Goal: Task Accomplishment & Management: Manage account settings

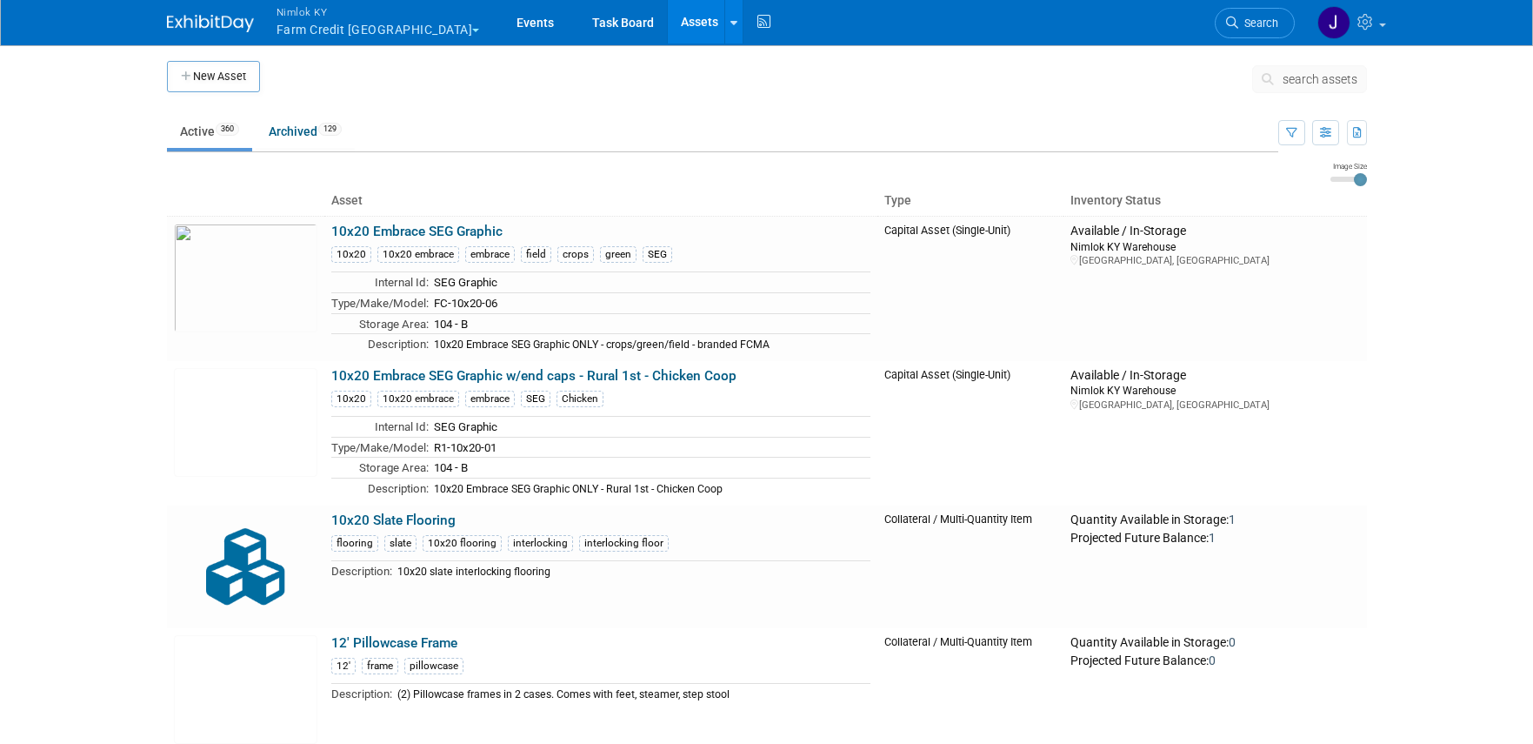
click at [361, 43] on button "Nimlok KY Farm Credit [GEOGRAPHIC_DATA]" at bounding box center [388, 22] width 227 height 45
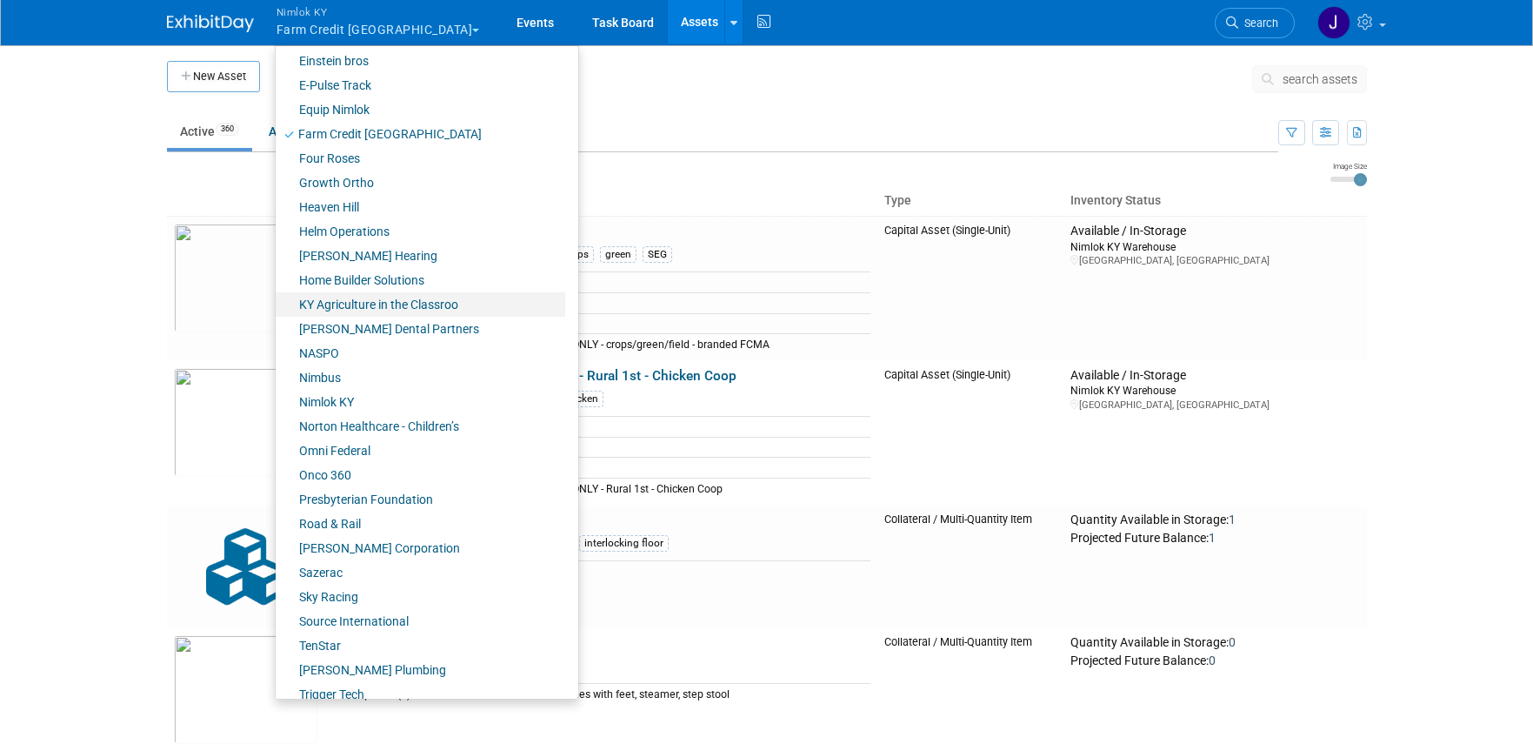
scroll to position [516, 0]
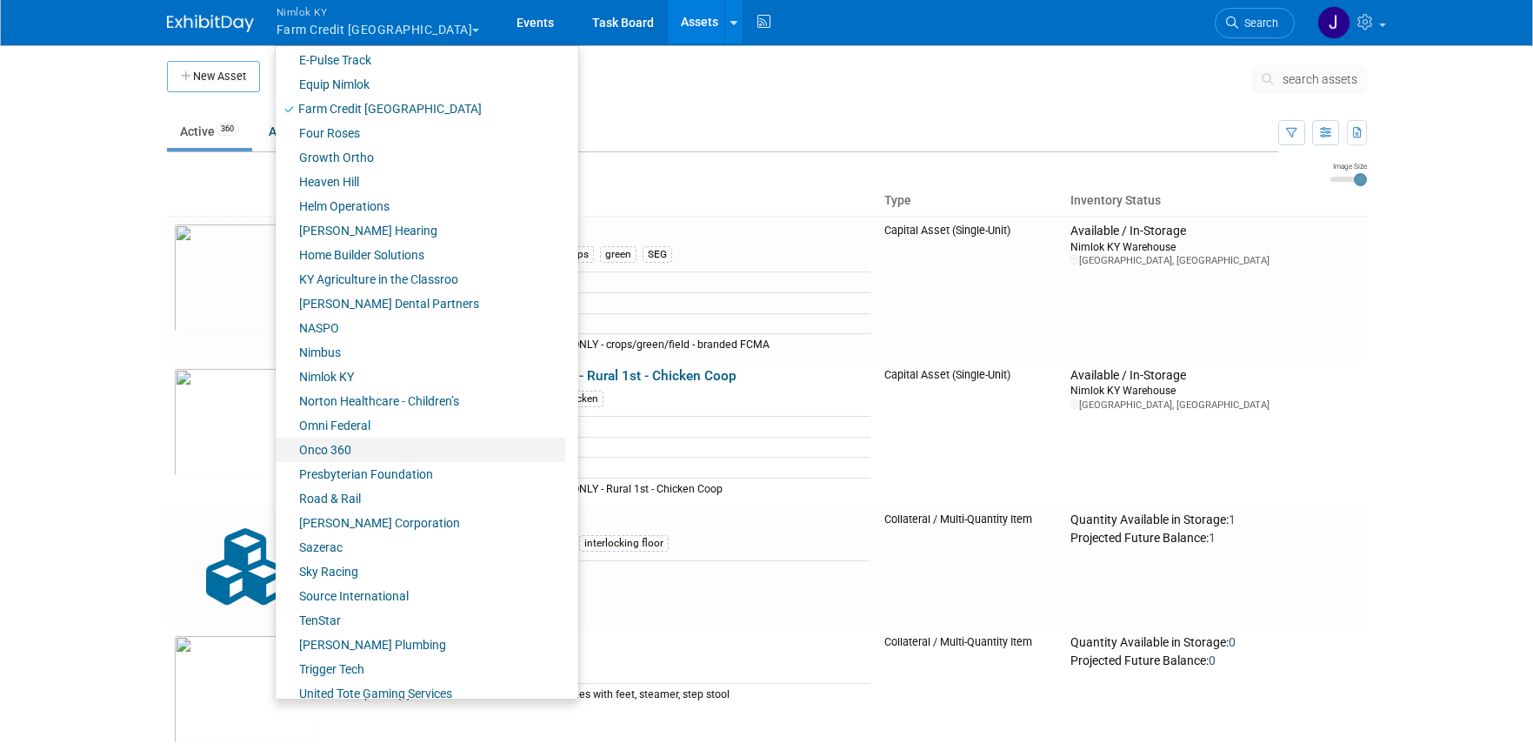
click at [349, 443] on link "Onco 360" at bounding box center [421, 450] width 290 height 24
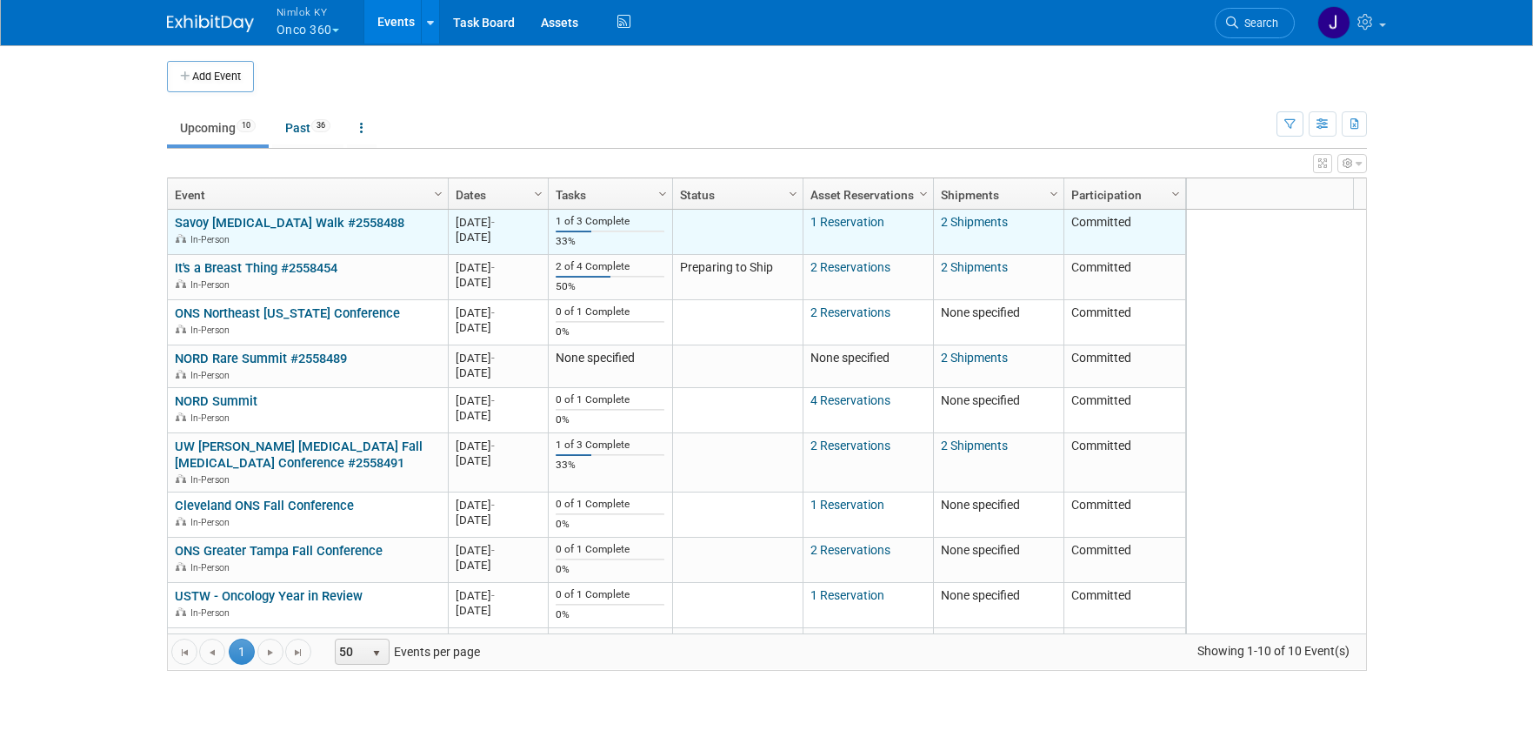
click at [353, 219] on link "Savoy Breast Cancer Walk #2558488" at bounding box center [290, 223] width 230 height 16
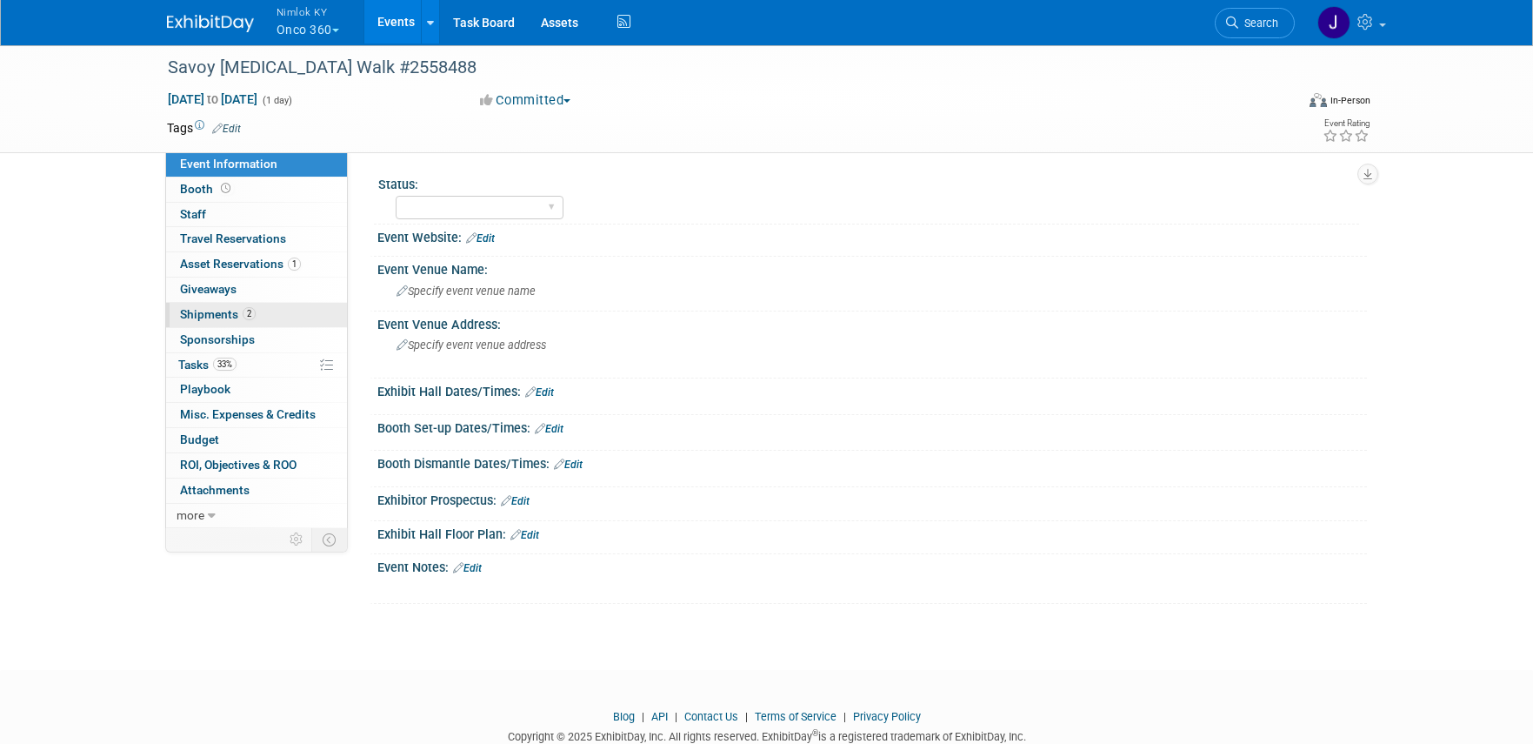
click at [292, 309] on link "2 Shipments 2" at bounding box center [256, 315] width 181 height 24
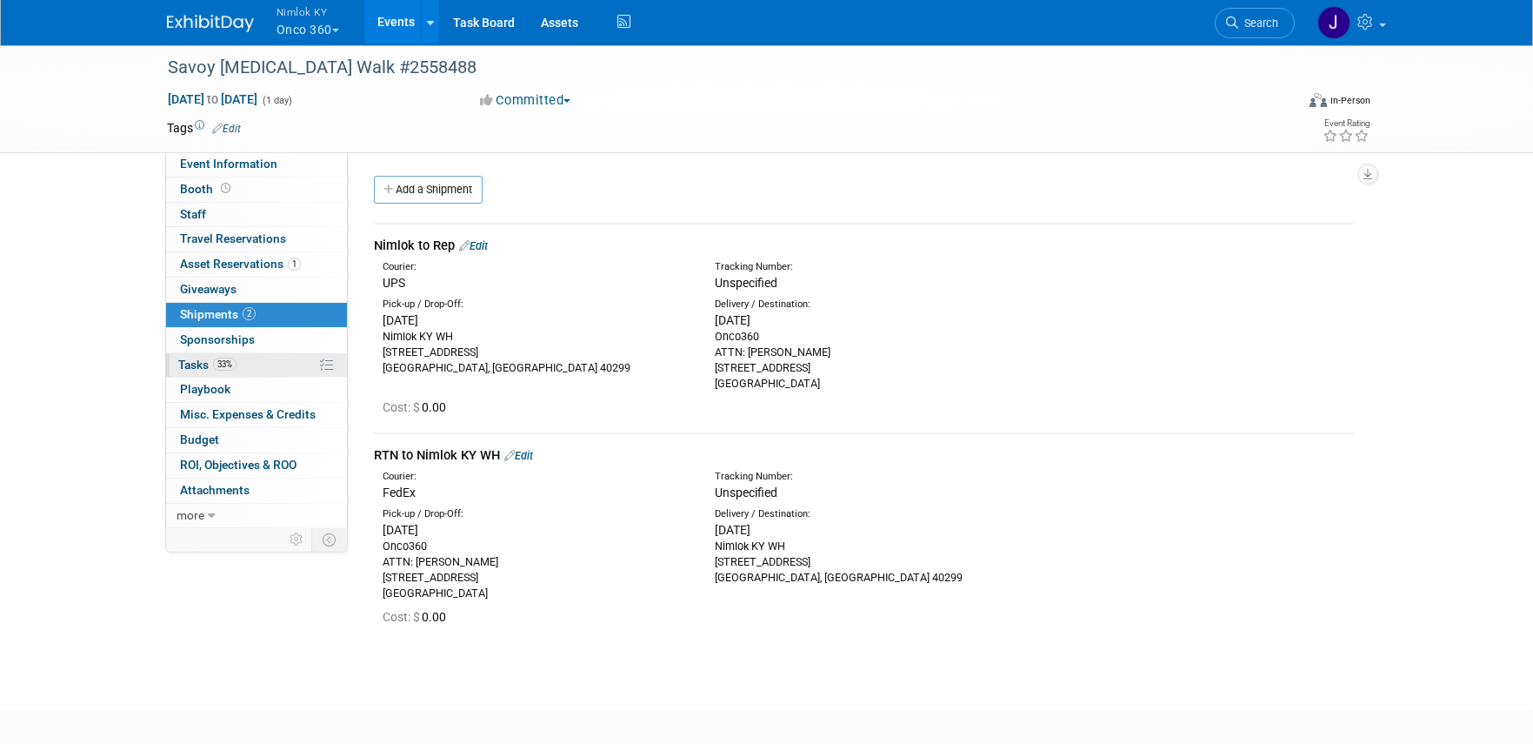
click at [271, 365] on link "33% Tasks 33%" at bounding box center [256, 365] width 181 height 24
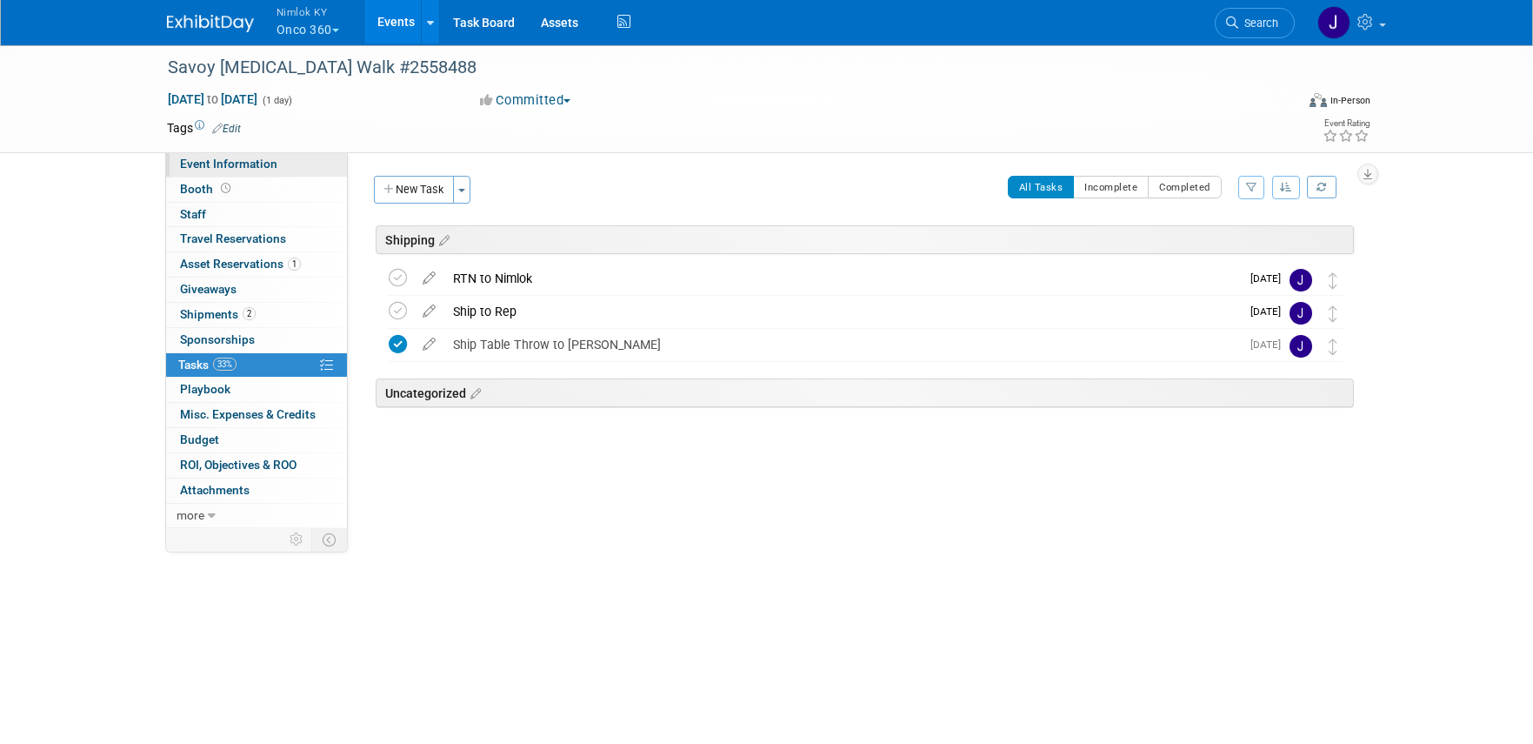
click at [286, 172] on link "Event Information" at bounding box center [256, 164] width 181 height 24
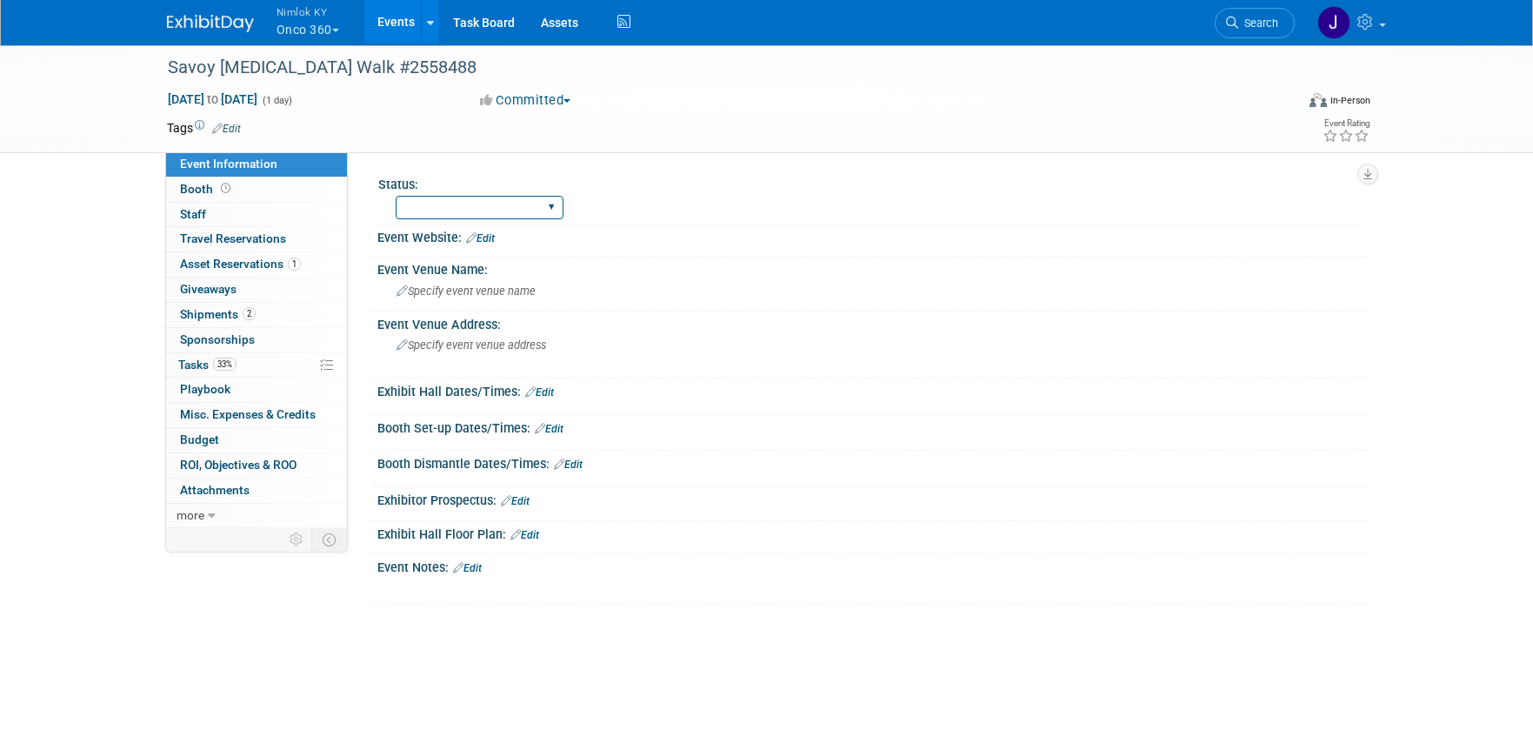
click at [442, 208] on select "Preparing to Ship Shipping to destination Show in Progress Waiting on freight r…" at bounding box center [480, 207] width 168 height 23
select select "Preparing to Ship"
click at [396, 196] on select "Preparing to Ship Shipping to destination Show in Progress Waiting on freight r…" at bounding box center [480, 207] width 168 height 23
click at [400, 26] on link "Events" at bounding box center [395, 21] width 63 height 43
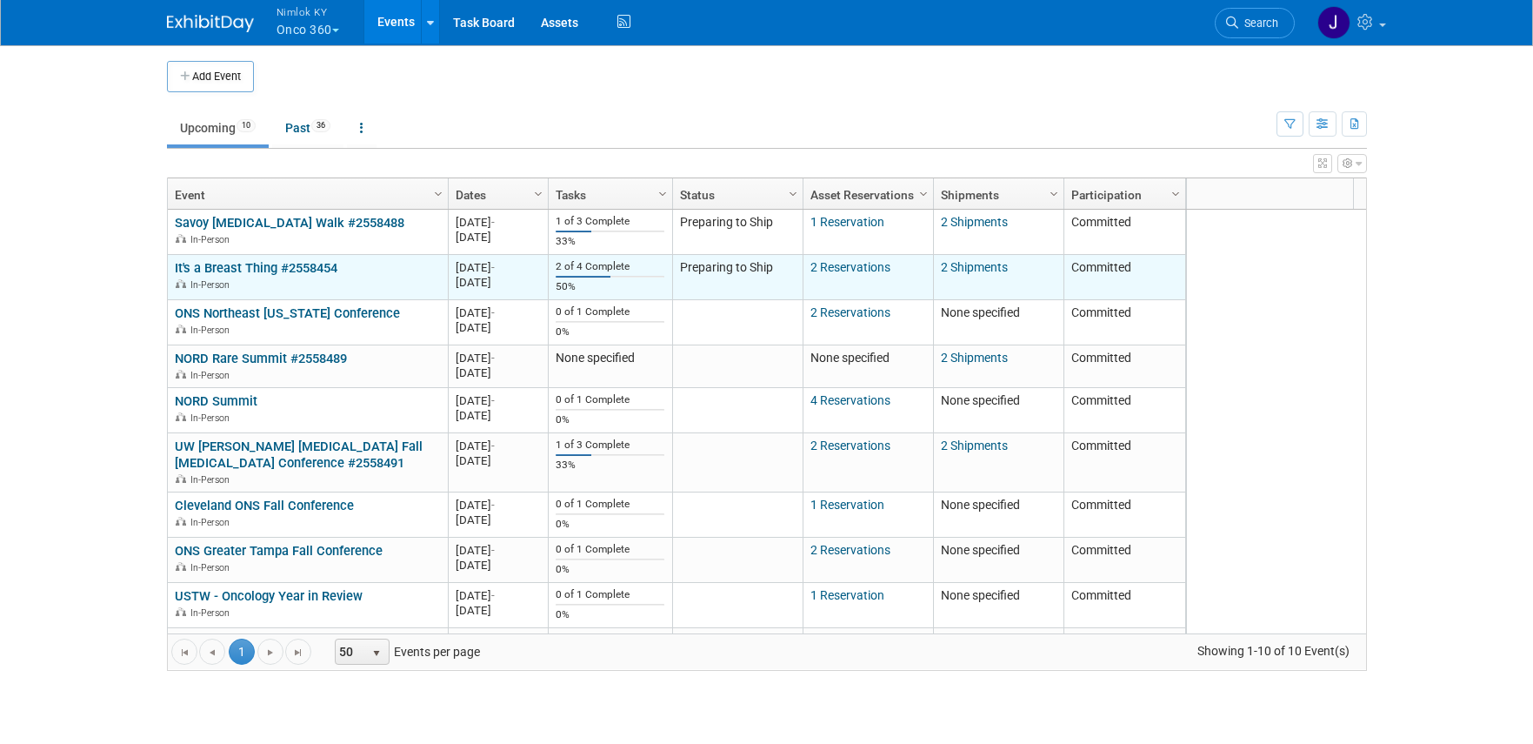
click at [291, 264] on link "It's a Breast Thing #2558454" at bounding box center [256, 268] width 163 height 16
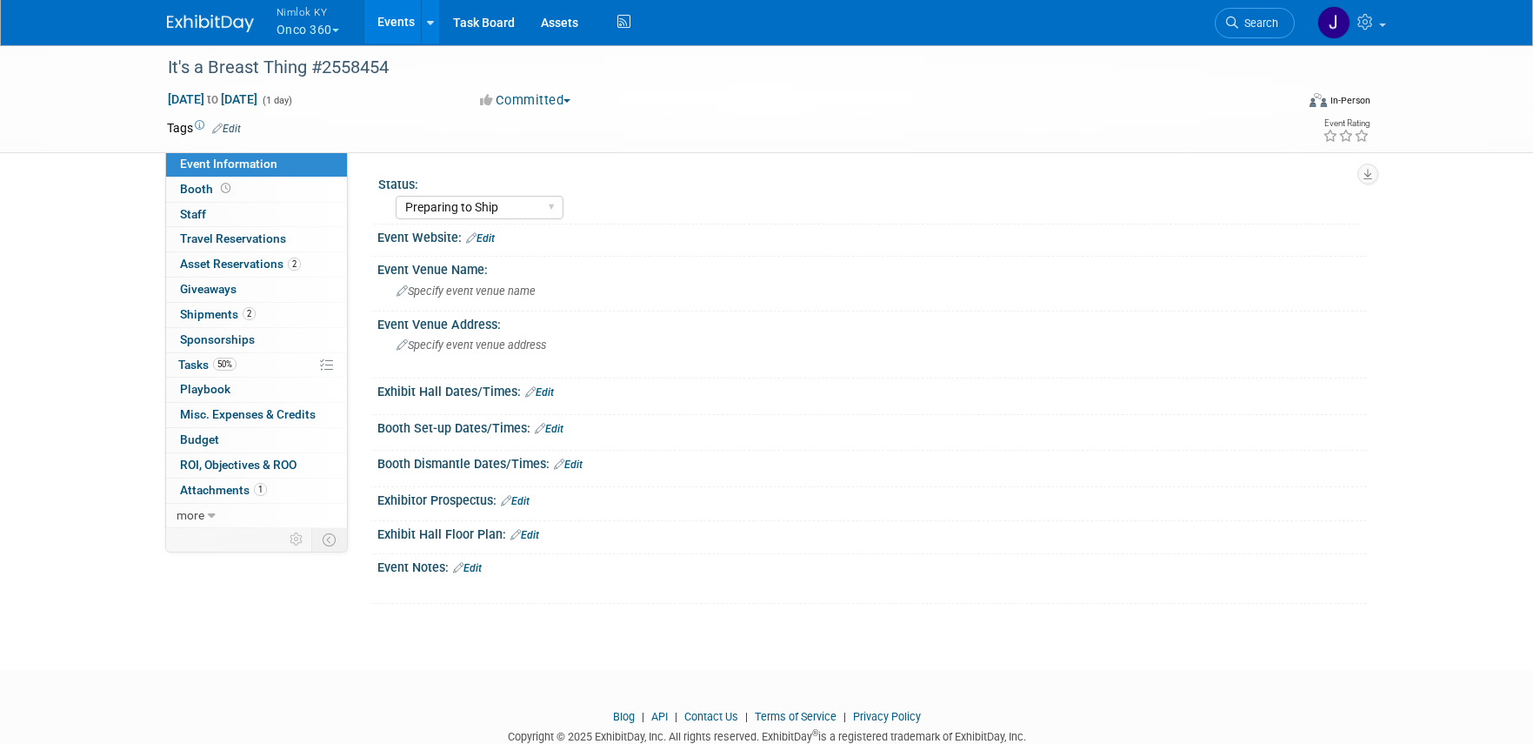
select select "Preparing to Ship"
click at [262, 362] on link "50% Tasks 50%" at bounding box center [256, 365] width 181 height 24
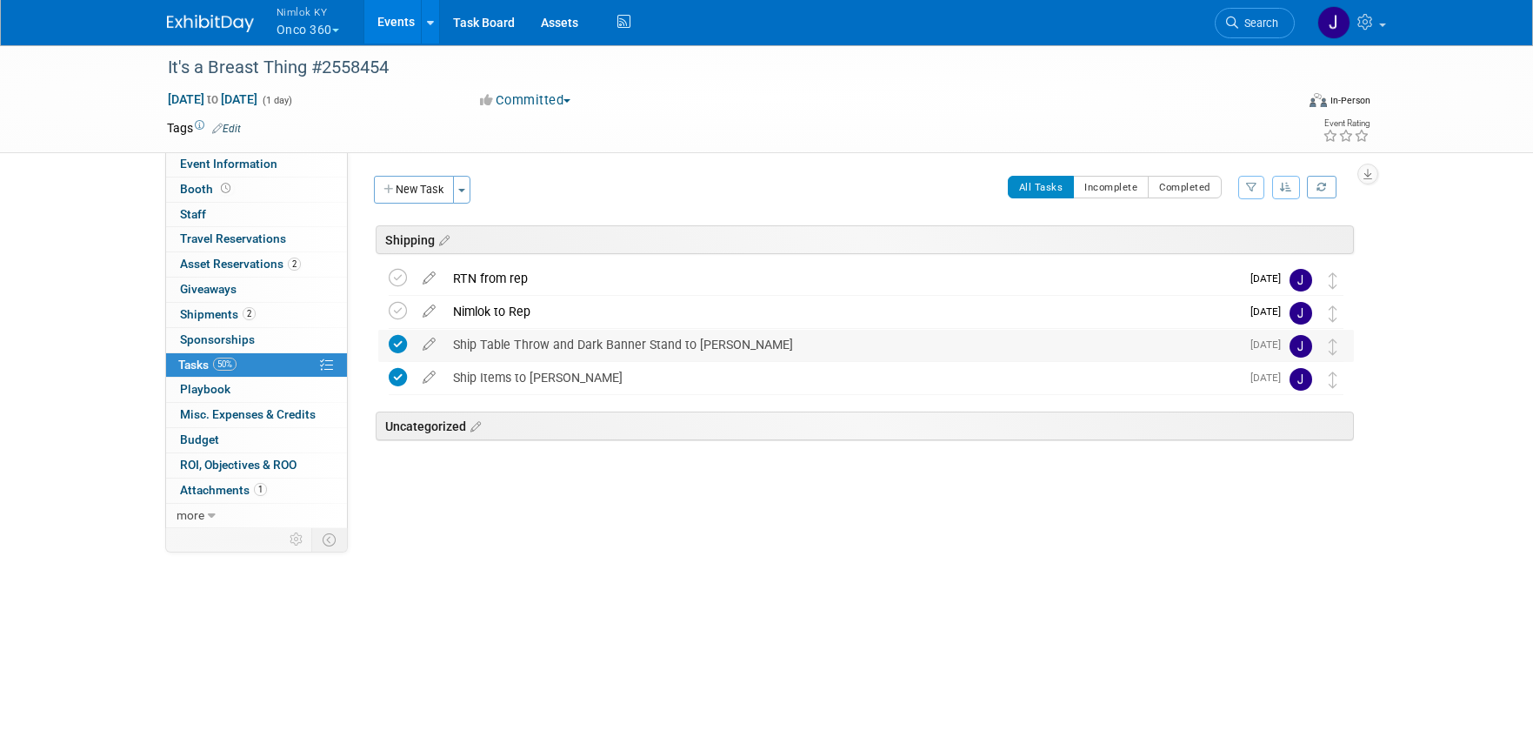
click at [610, 337] on div "Ship Table Throw and Dark Banner Stand to Kyle" at bounding box center [842, 345] width 796 height 30
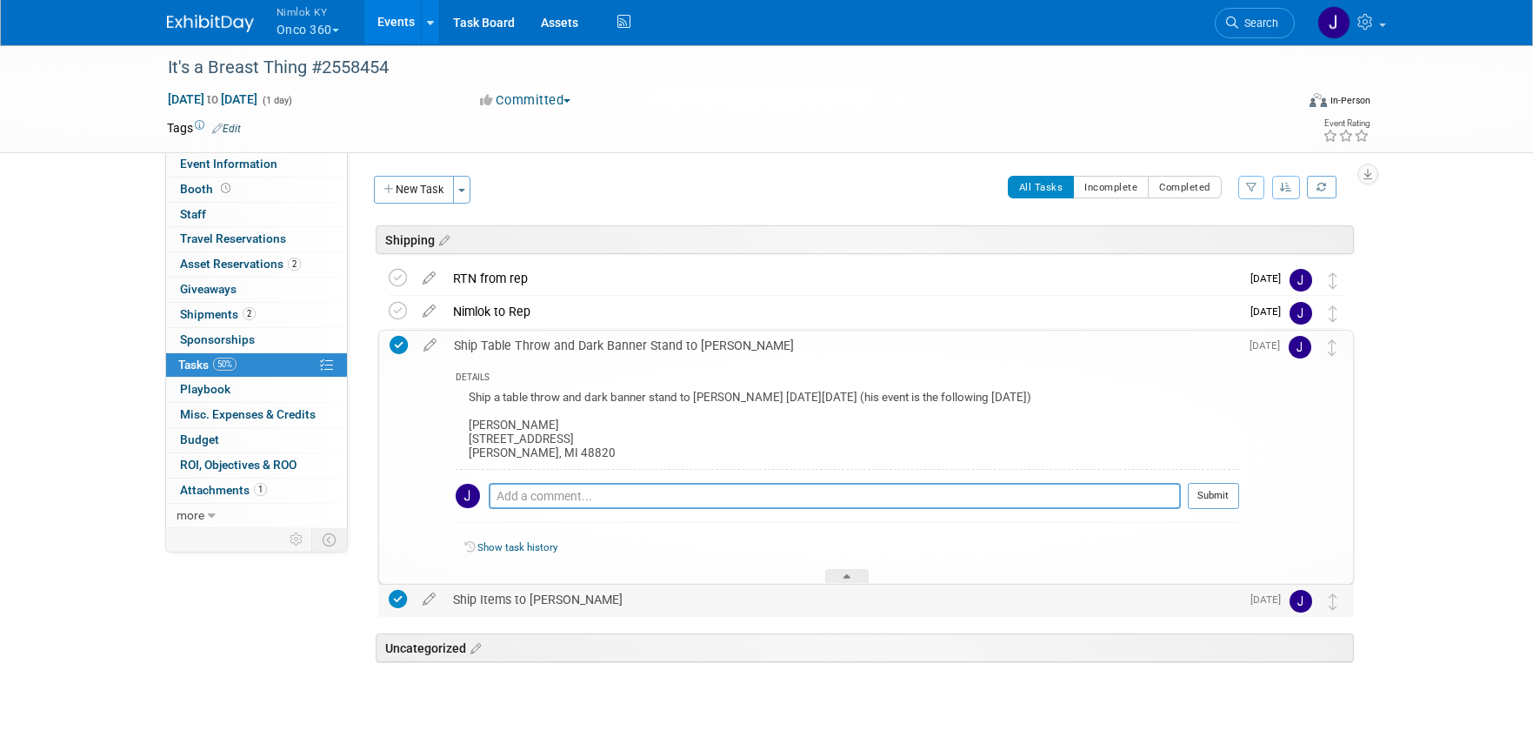
click at [519, 603] on div "Ship Items to Kyle" at bounding box center [842, 600] width 796 height 30
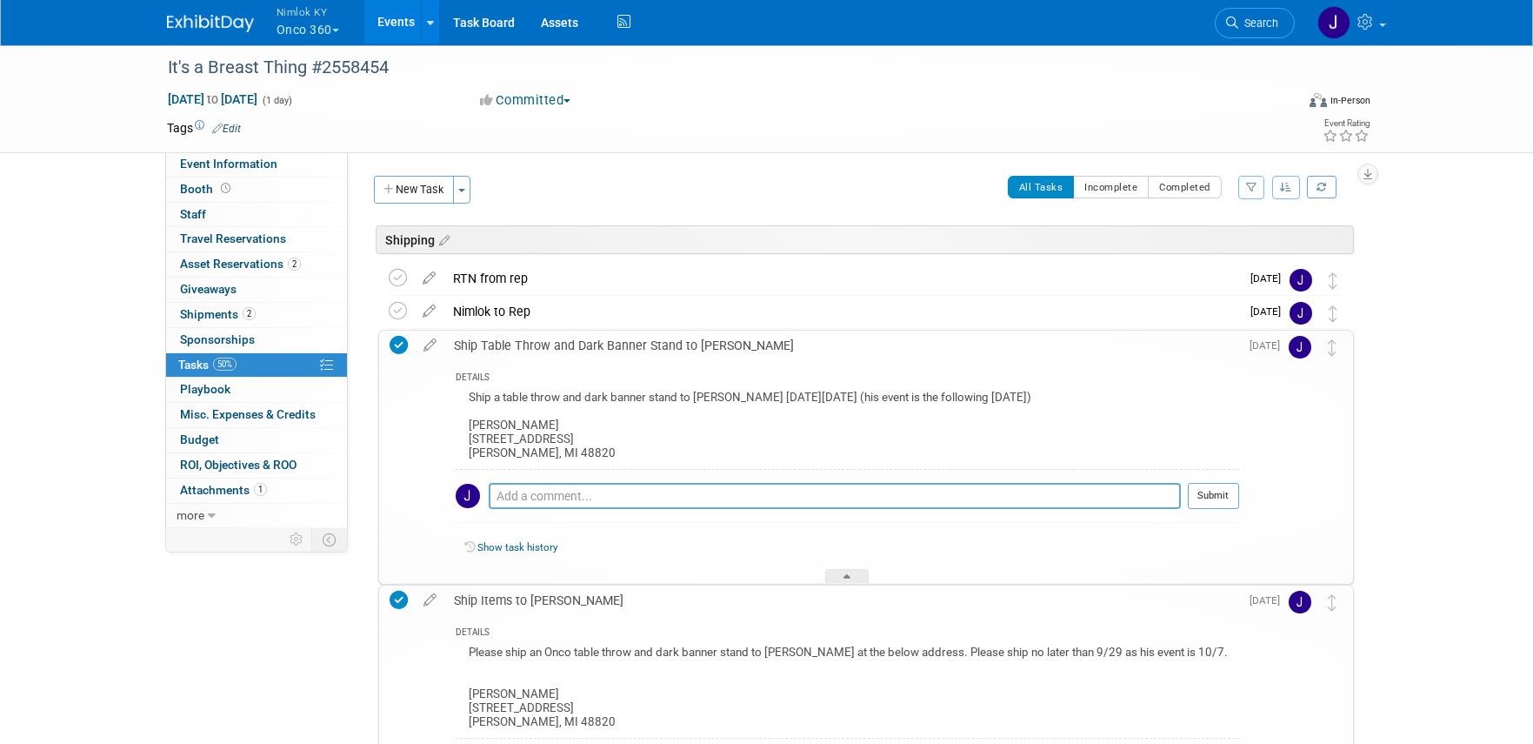
click at [622, 177] on div "All Tasks Incomplete Completed Filter by Assignee -- Select Assignee -- All una…" at bounding box center [917, 194] width 874 height 37
click at [394, 11] on link "Events" at bounding box center [395, 21] width 63 height 43
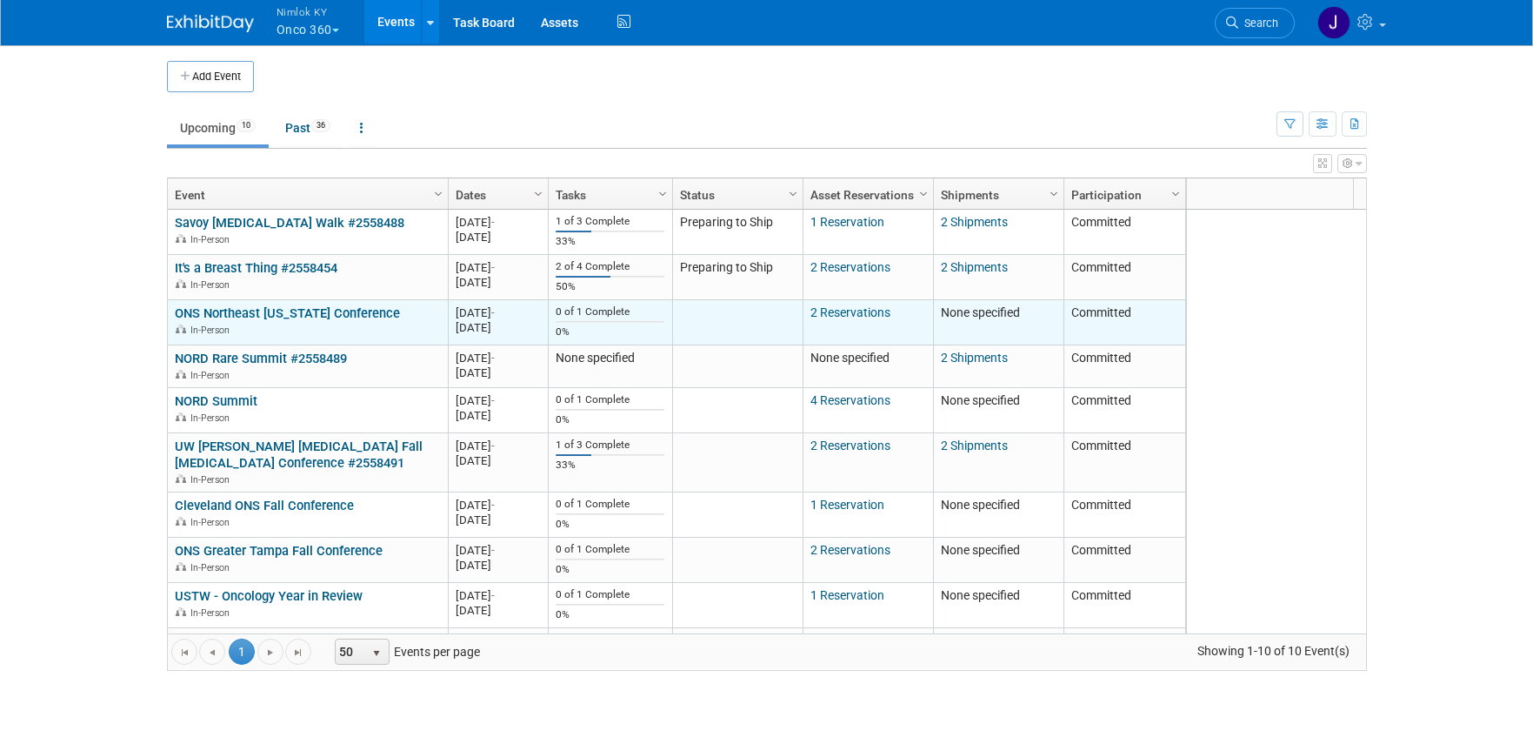
click at [349, 311] on link "ONS Northeast [US_STATE] Conference" at bounding box center [287, 313] width 225 height 16
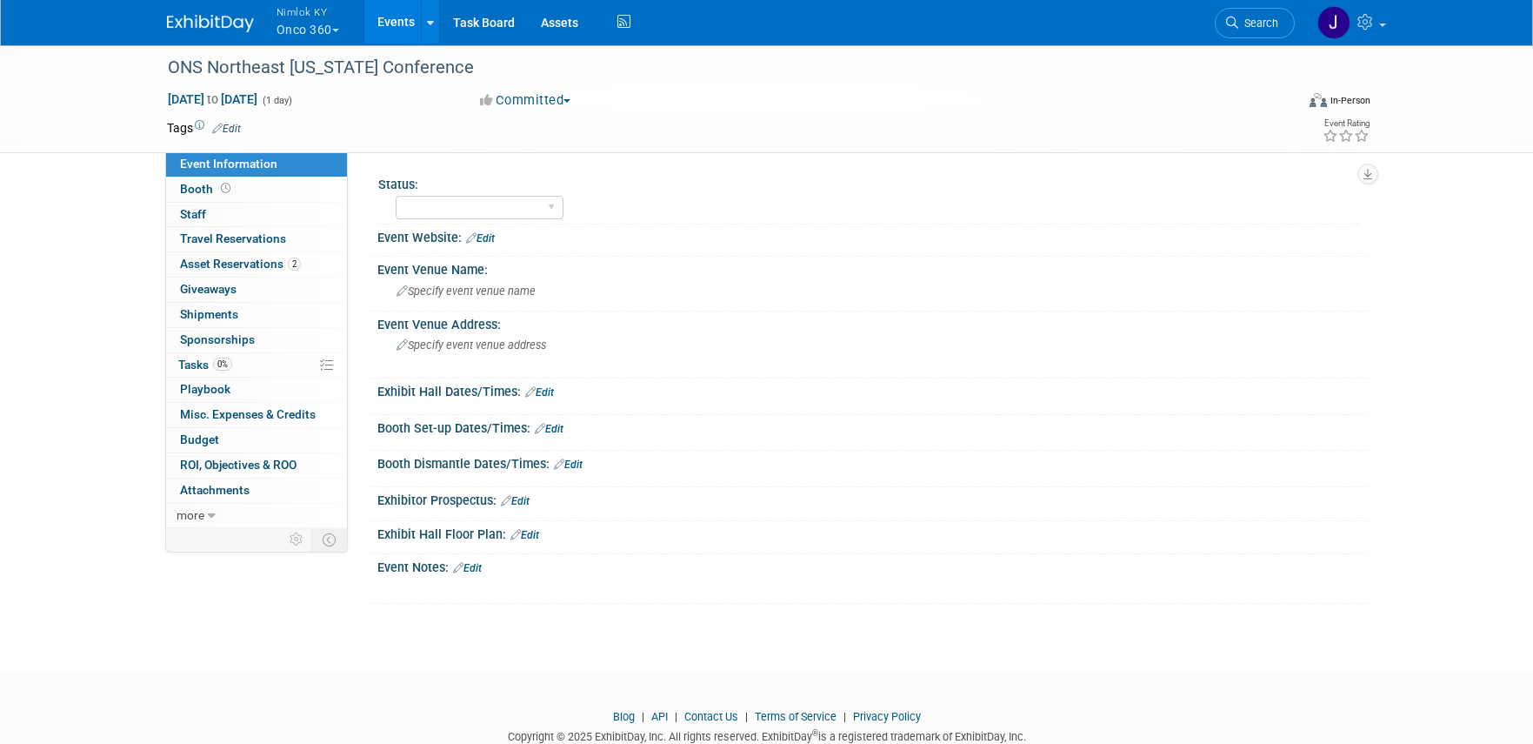
click at [391, 3] on link "Events" at bounding box center [395, 21] width 63 height 43
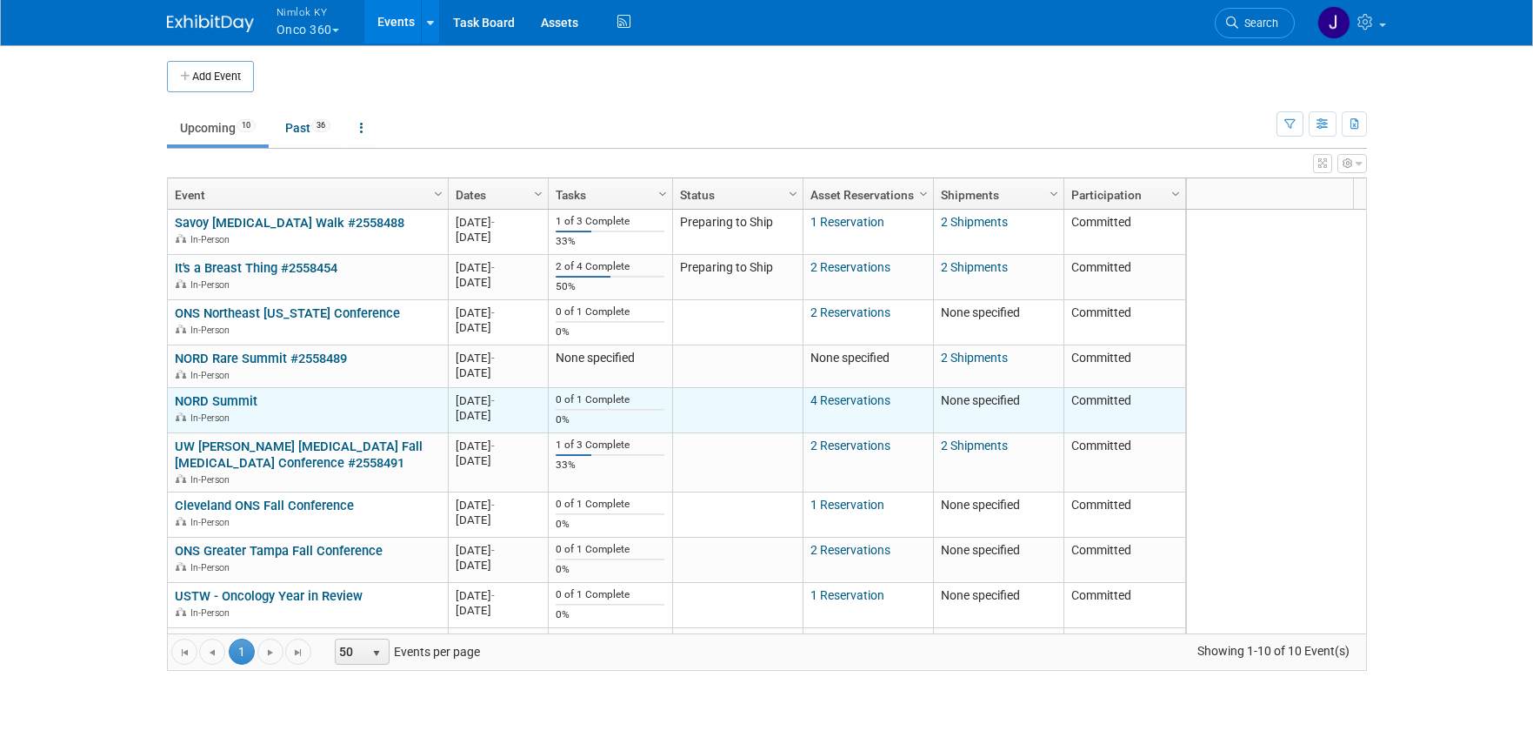
click at [231, 399] on link "NORD Summit" at bounding box center [216, 401] width 83 height 16
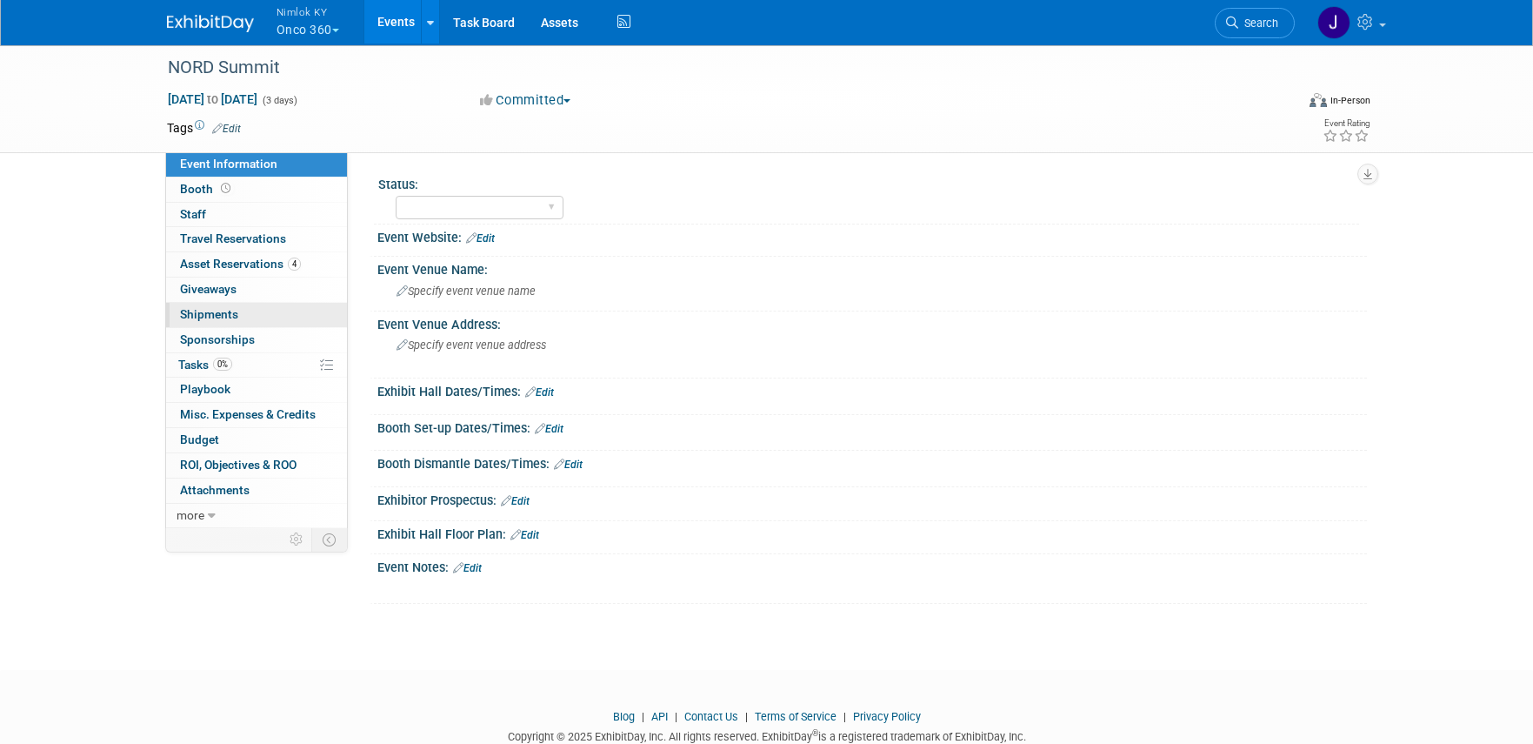
click at [238, 308] on link "0 Shipments 0" at bounding box center [256, 315] width 181 height 24
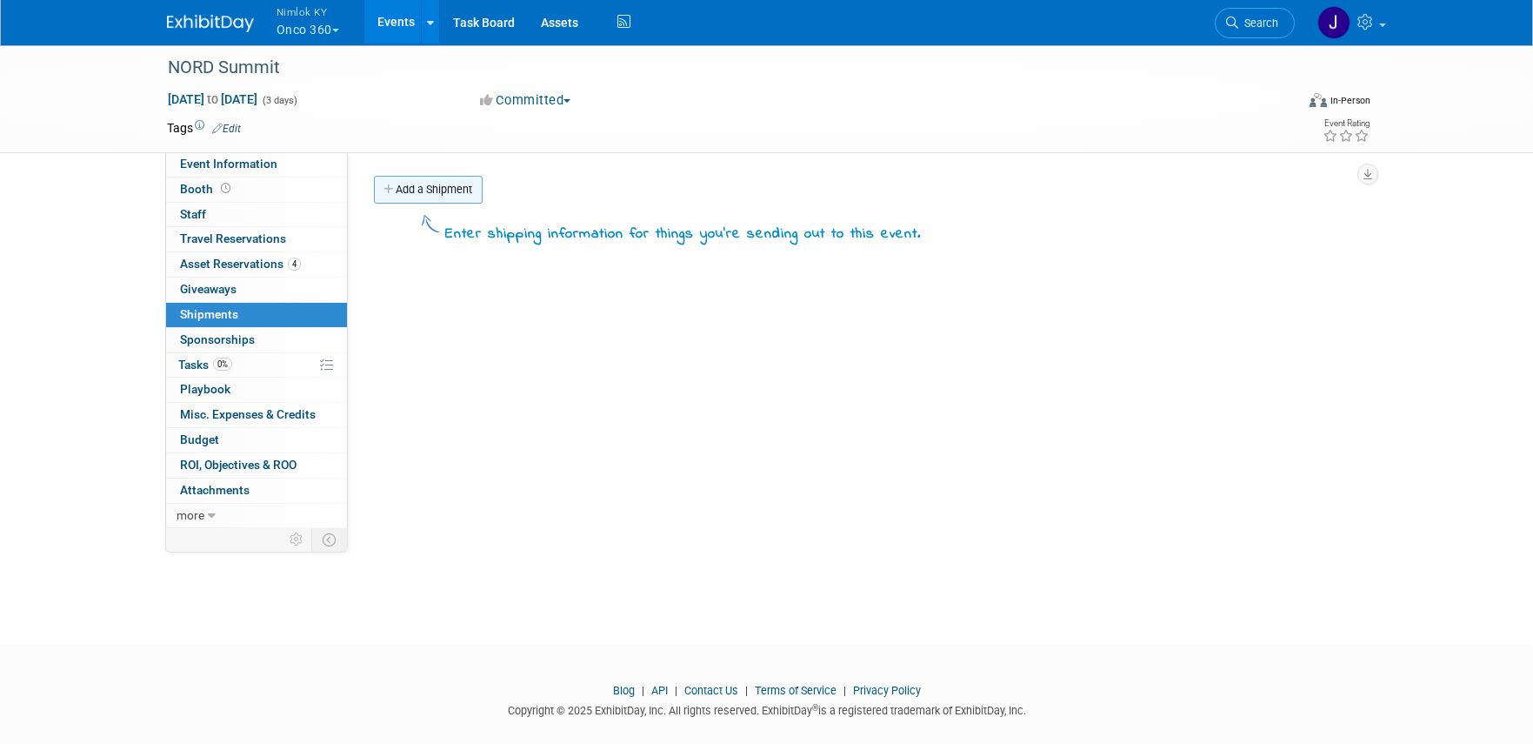
click at [460, 183] on link "Add a Shipment" at bounding box center [428, 190] width 109 height 28
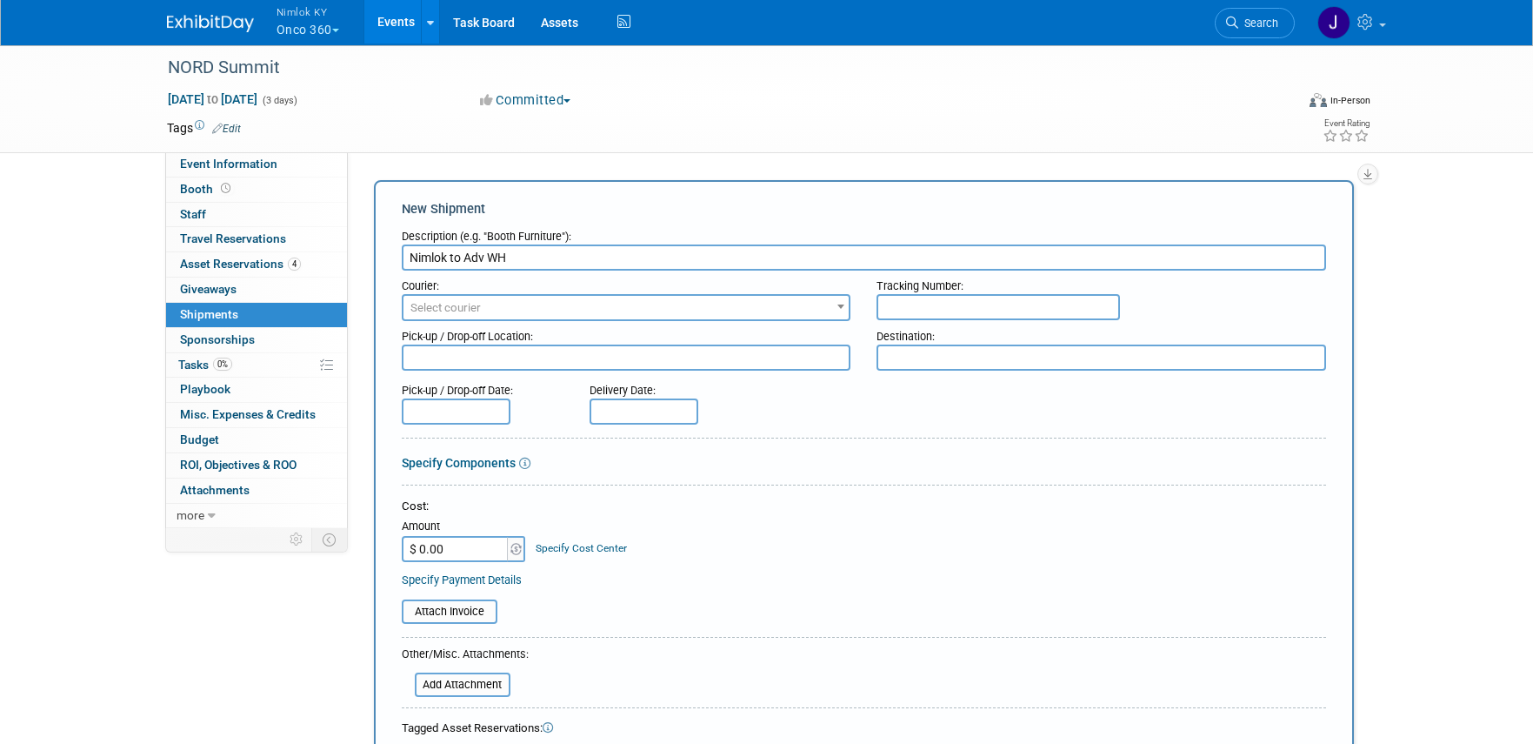
type input "Nimlok to Adv WH"
click at [462, 357] on textarea at bounding box center [627, 357] width 450 height 26
paste textarea "Nimlok WH 10501 Bunsen Way, Suite 101 Louisville, KY 40299"
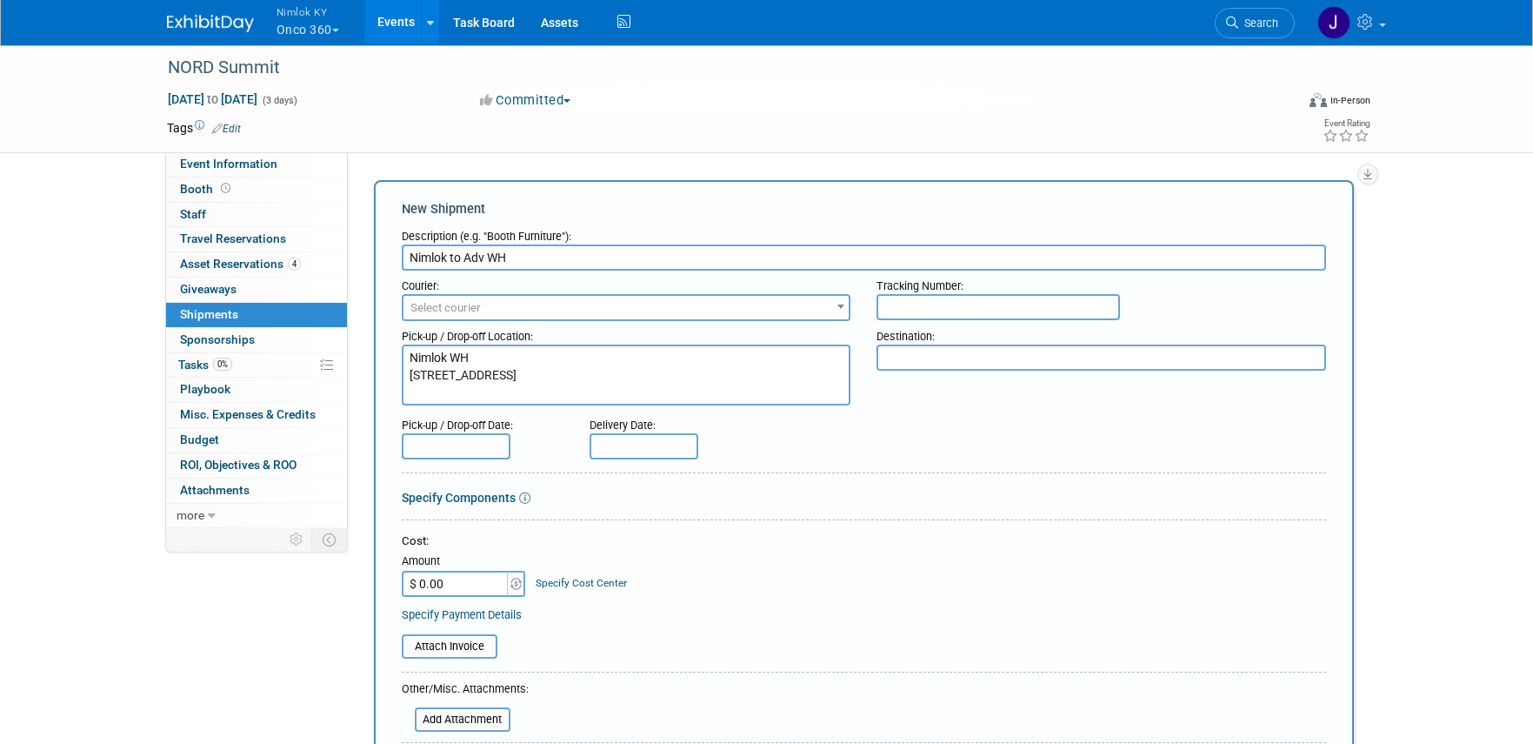
type textarea "Nimlok WH 10501 Bunsen Way, Suite 101 Louisville, KY 40299"
click at [903, 355] on textarea at bounding box center [1102, 357] width 450 height 26
paste textarea "Exhibiting Company Name / Booth Number NORD RARE SUMMIT 2025 C/O Freeman 6571 W…"
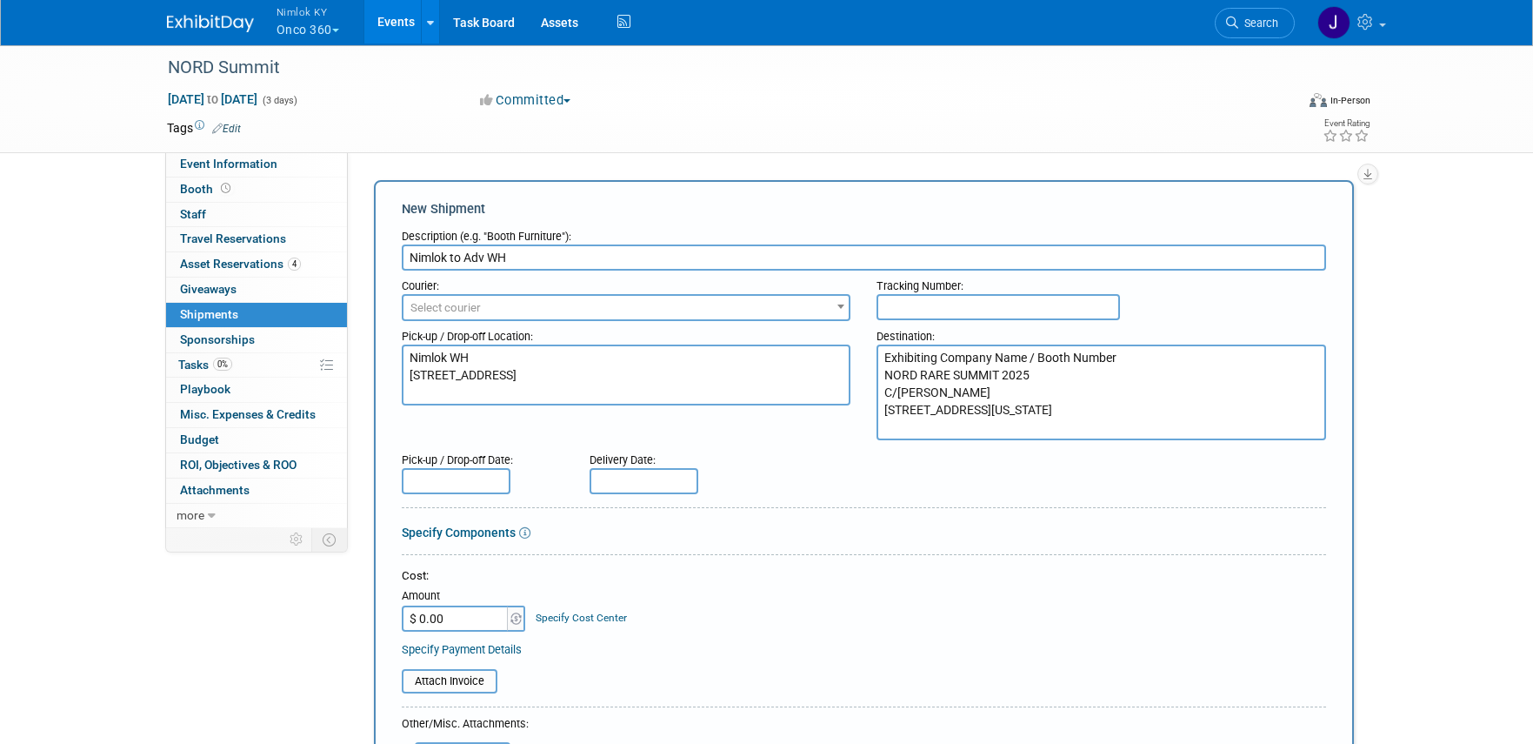
type textarea "Exhibiting Company Name / Booth Number NORD RARE SUMMIT 2025 C/O Freeman 6571 W…"
click at [458, 478] on input "text" at bounding box center [456, 481] width 109 height 26
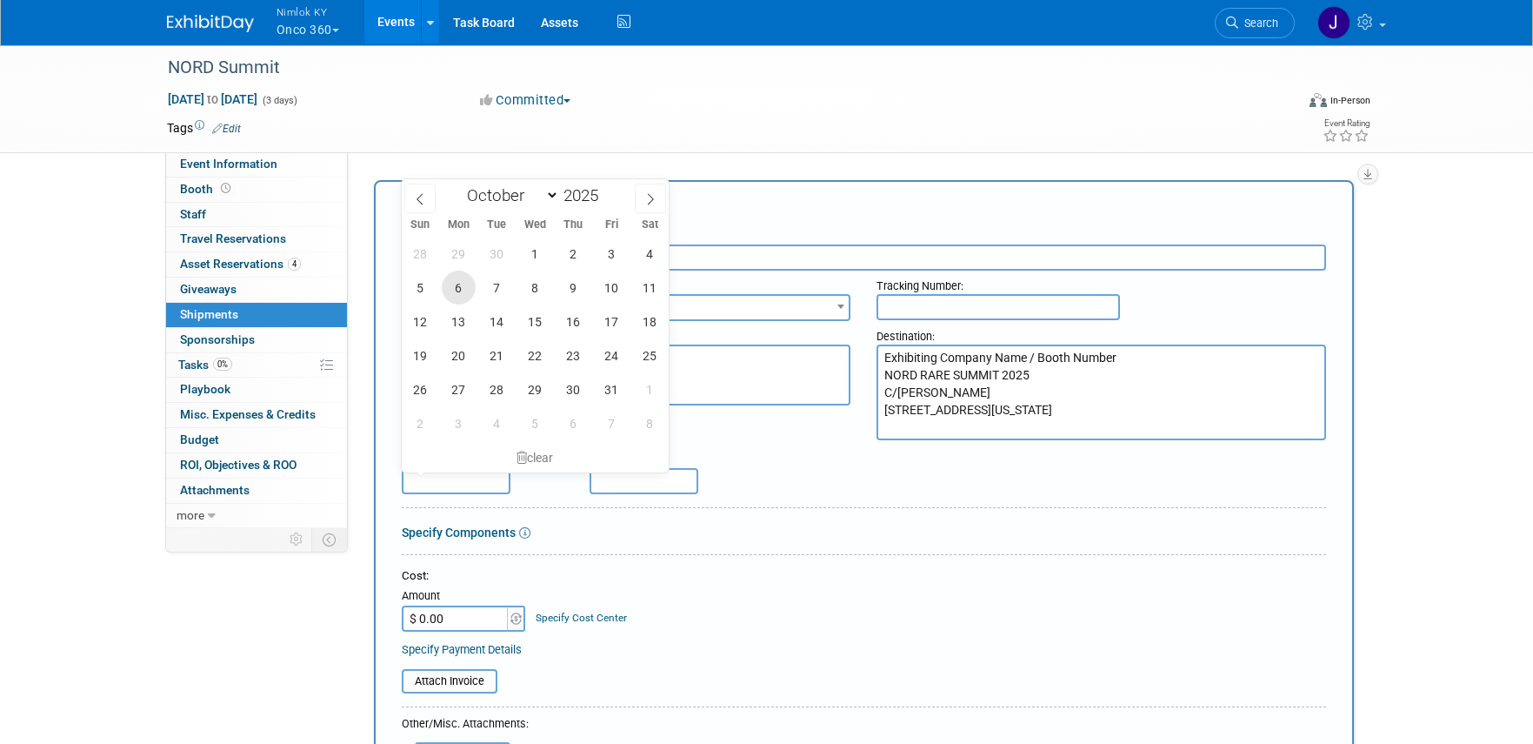
click at [460, 284] on span "6" at bounding box center [459, 288] width 34 height 34
type input "Oct 6, 2025"
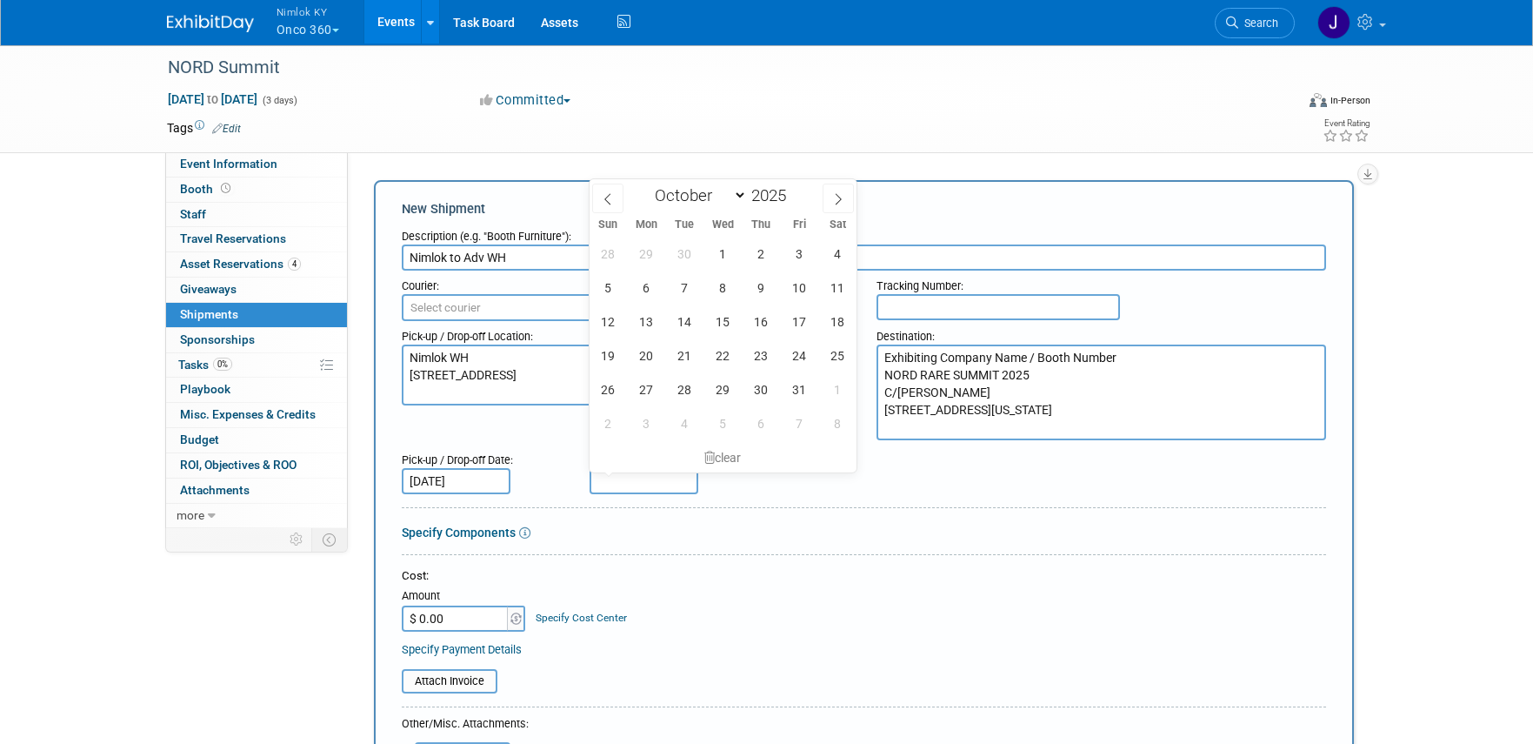
click at [682, 482] on input "text" at bounding box center [644, 481] width 109 height 26
click at [646, 316] on span "13" at bounding box center [647, 321] width 34 height 34
type input "Oct 13, 2025"
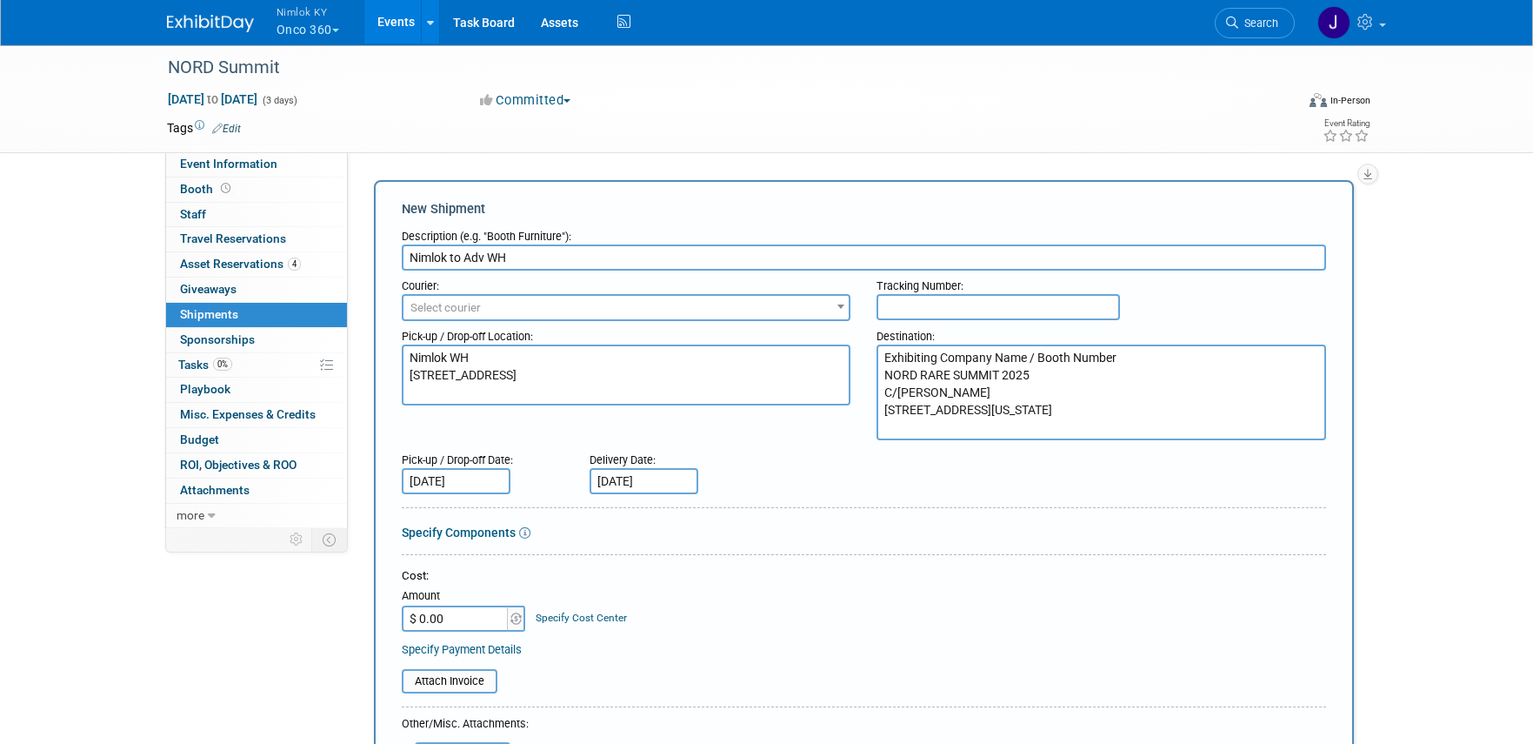
click at [650, 558] on div at bounding box center [864, 558] width 925 height 8
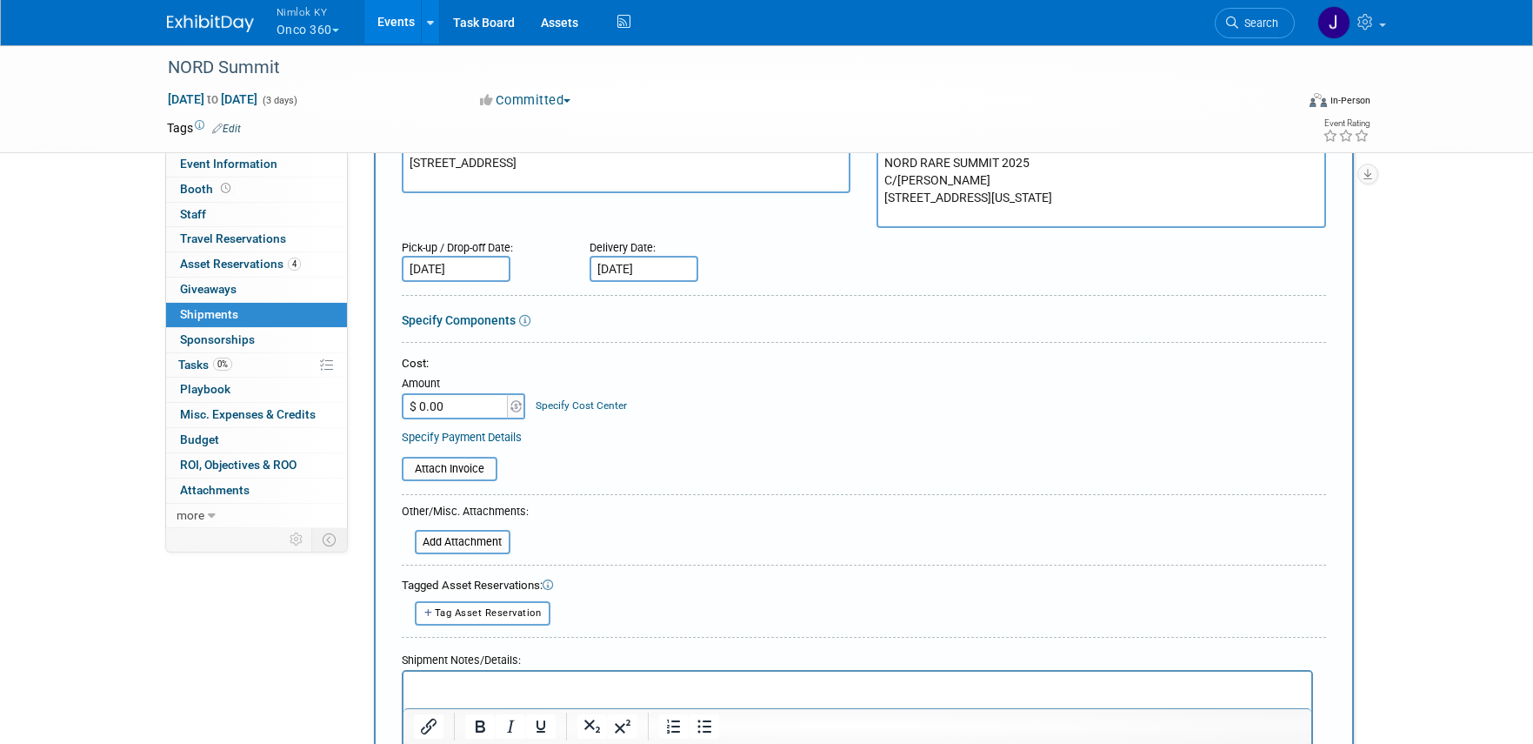
scroll to position [218, 0]
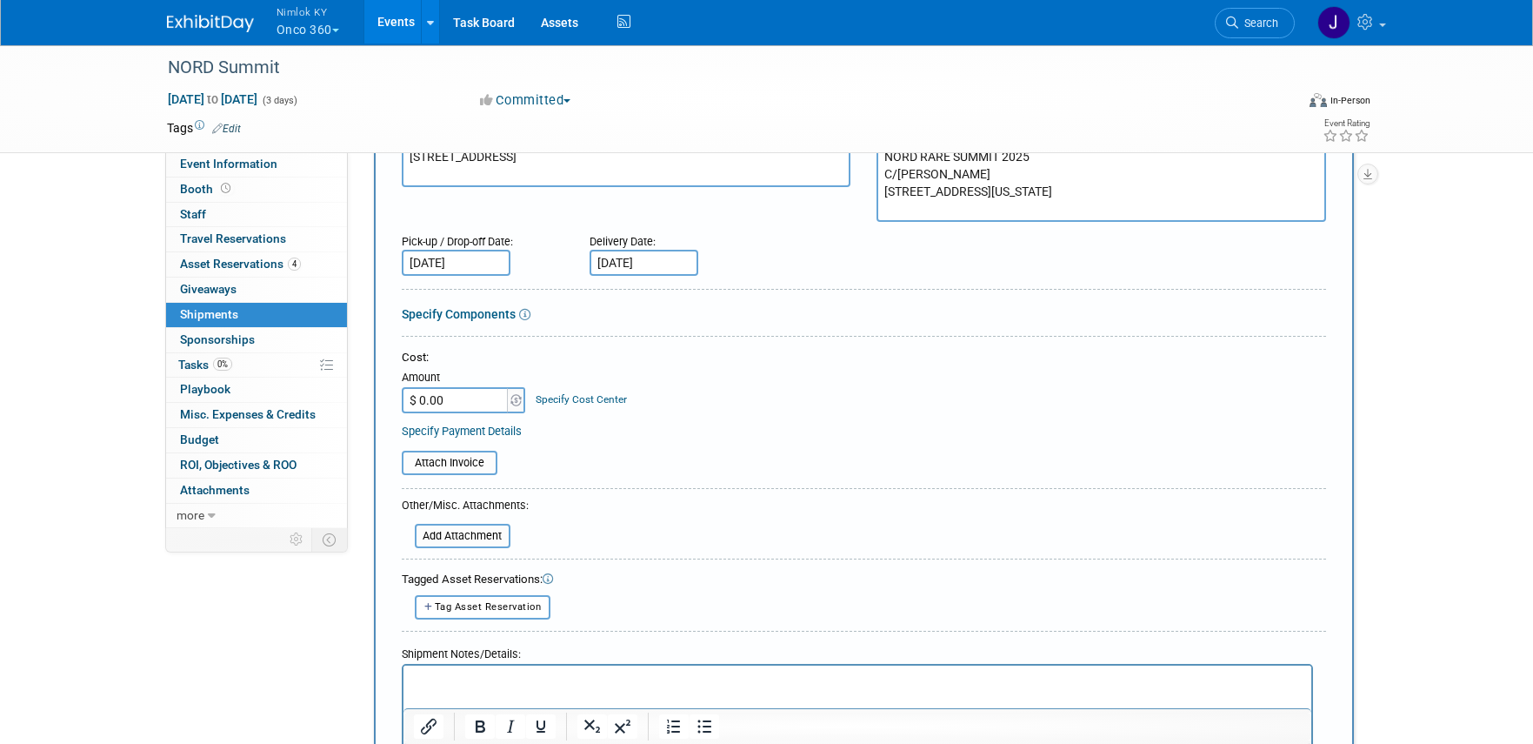
click at [706, 685] on p "Rich Text Area. Press ALT-0 for help." at bounding box center [857, 679] width 888 height 17
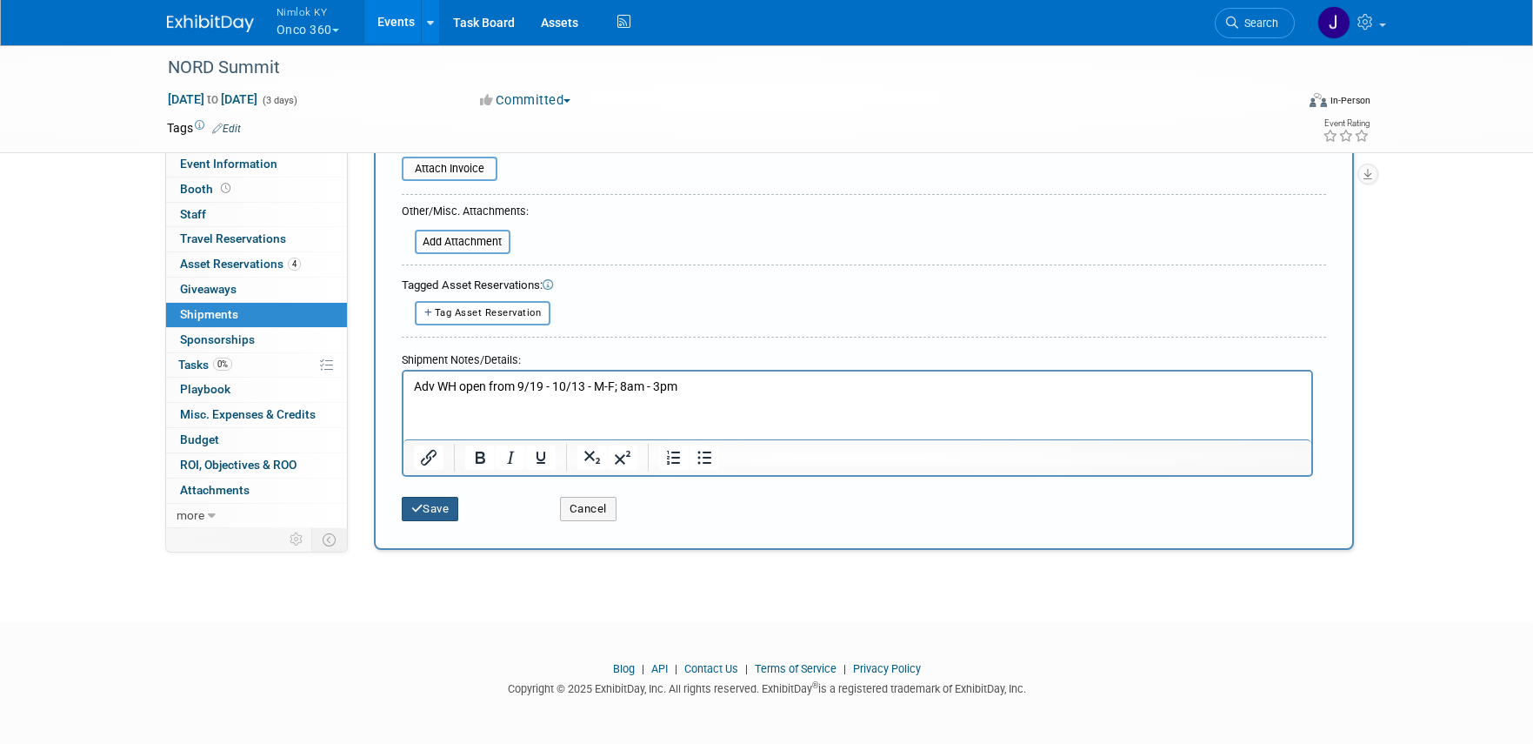
click at [449, 510] on button "Save" at bounding box center [430, 509] width 57 height 24
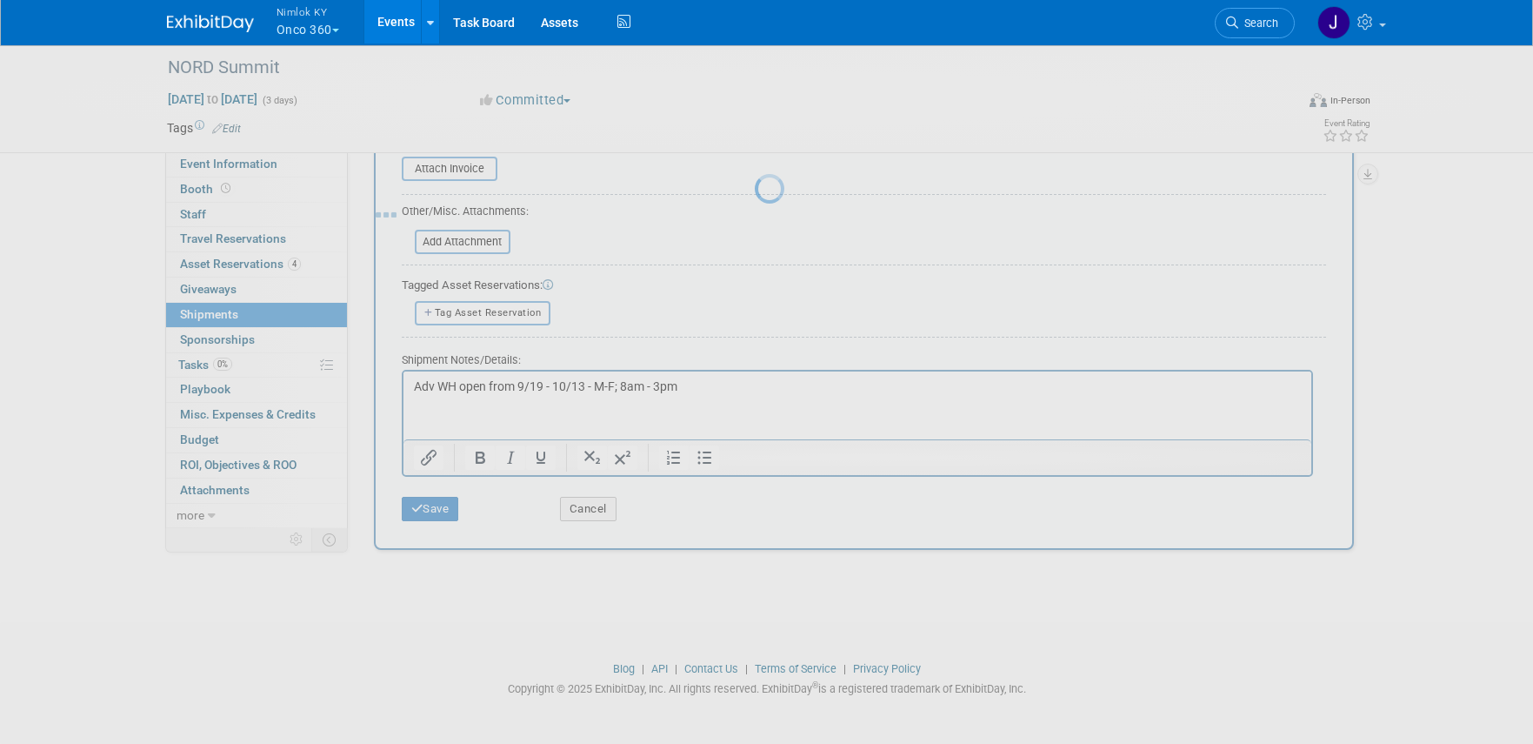
scroll to position [22, 0]
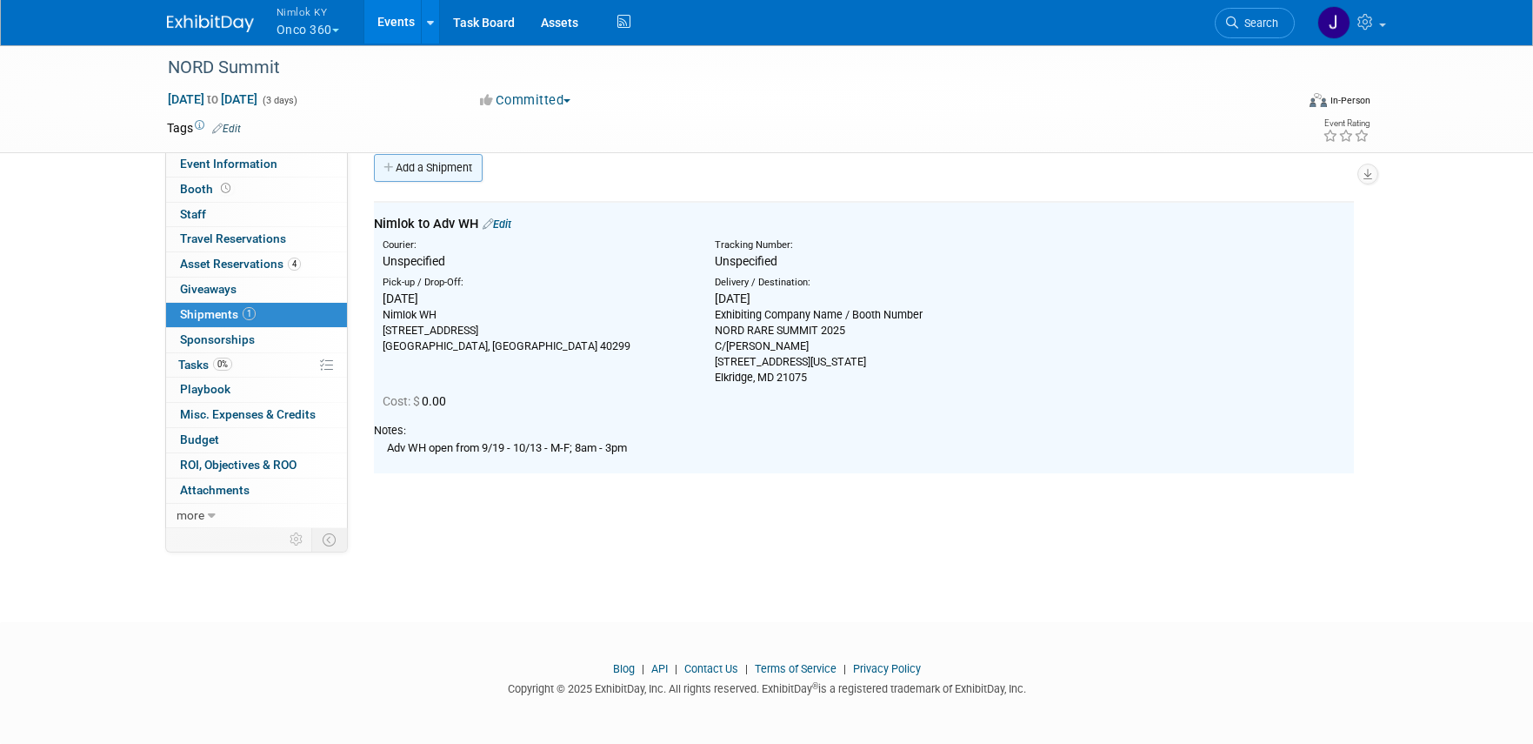
click at [411, 163] on link "Add a Shipment" at bounding box center [428, 168] width 109 height 28
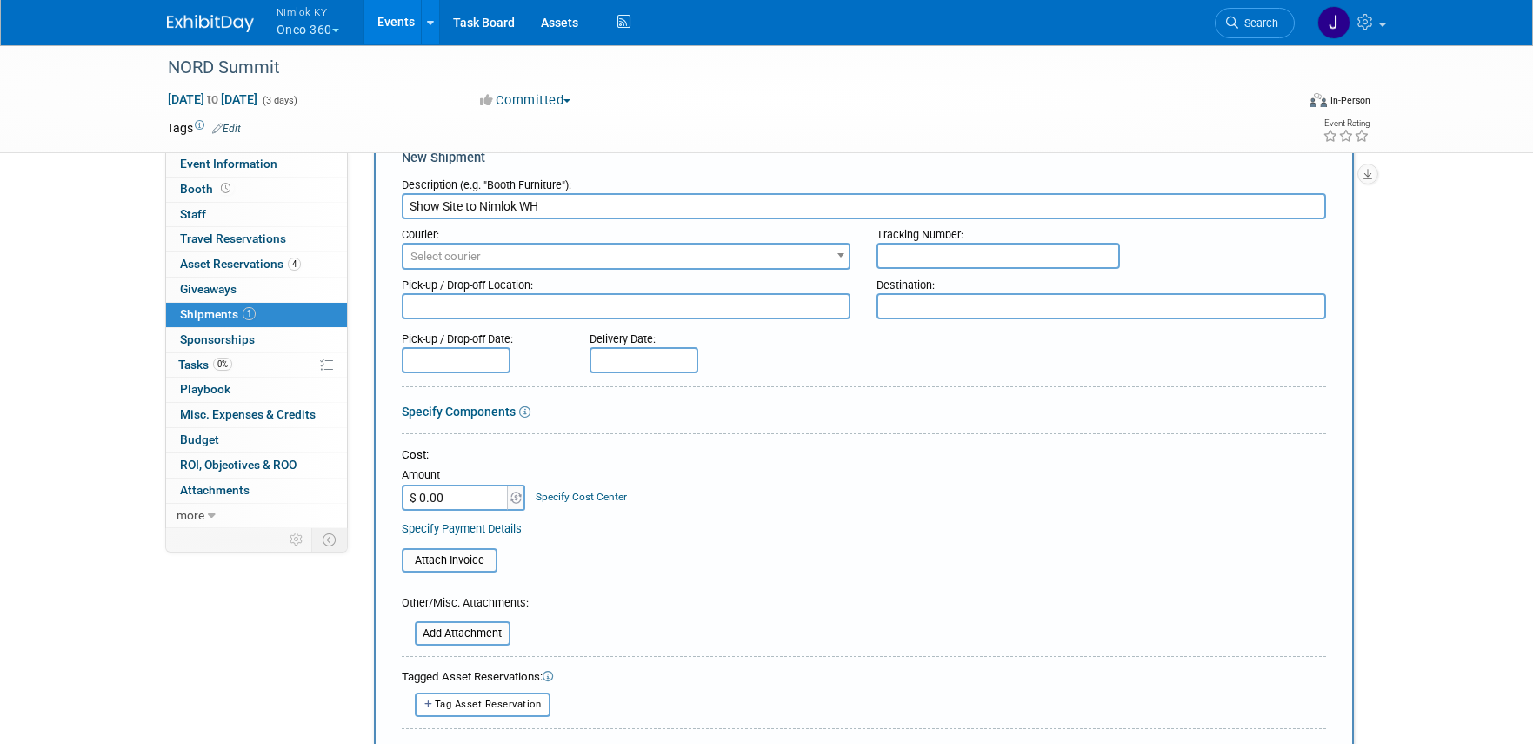
scroll to position [59, 0]
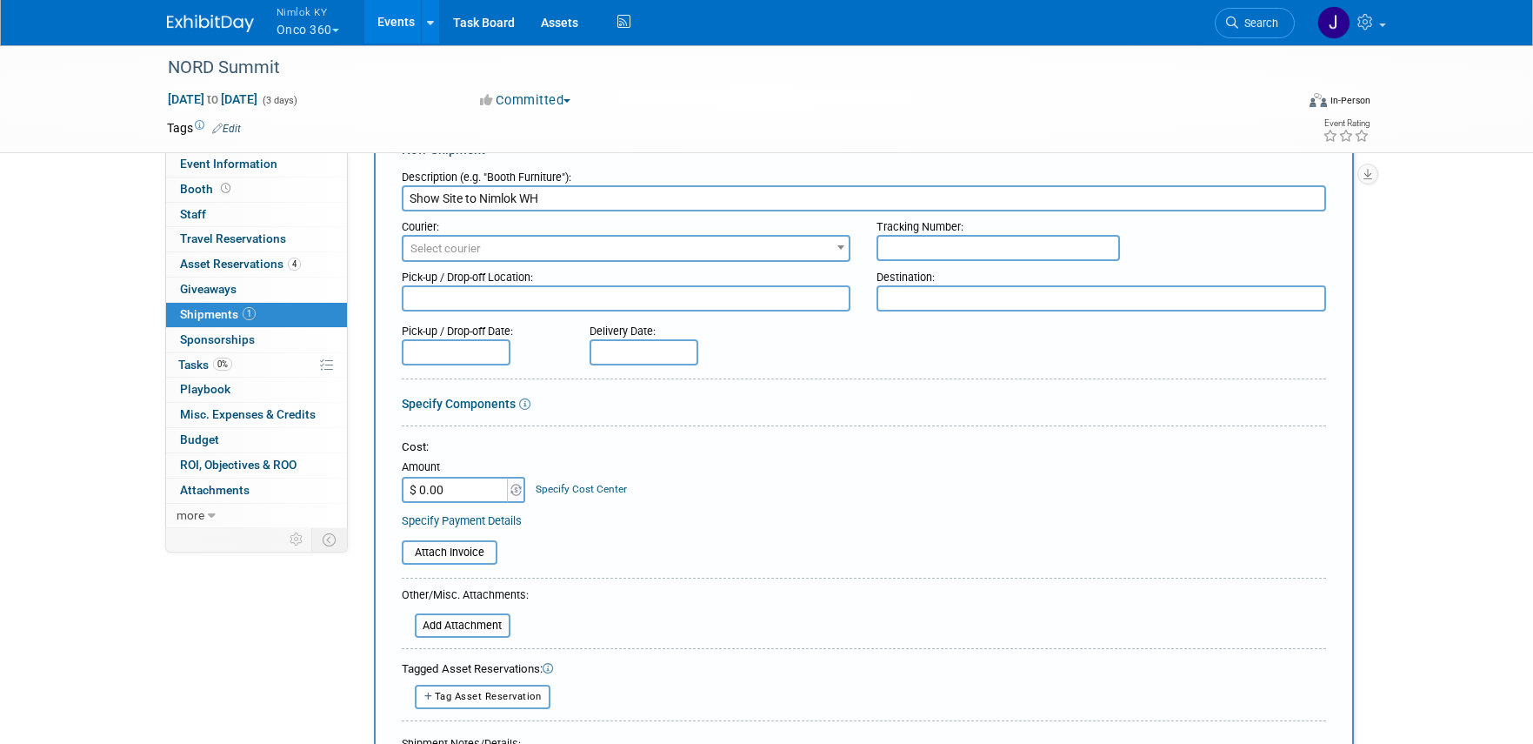
type input "Show Site to Nimlok WH"
click at [438, 299] on textarea at bounding box center [627, 298] width 450 height 26
paste textarea "Freeman Warehouse Exhibiting Company Name / Booth Number NORD Rare Summit 9900 …"
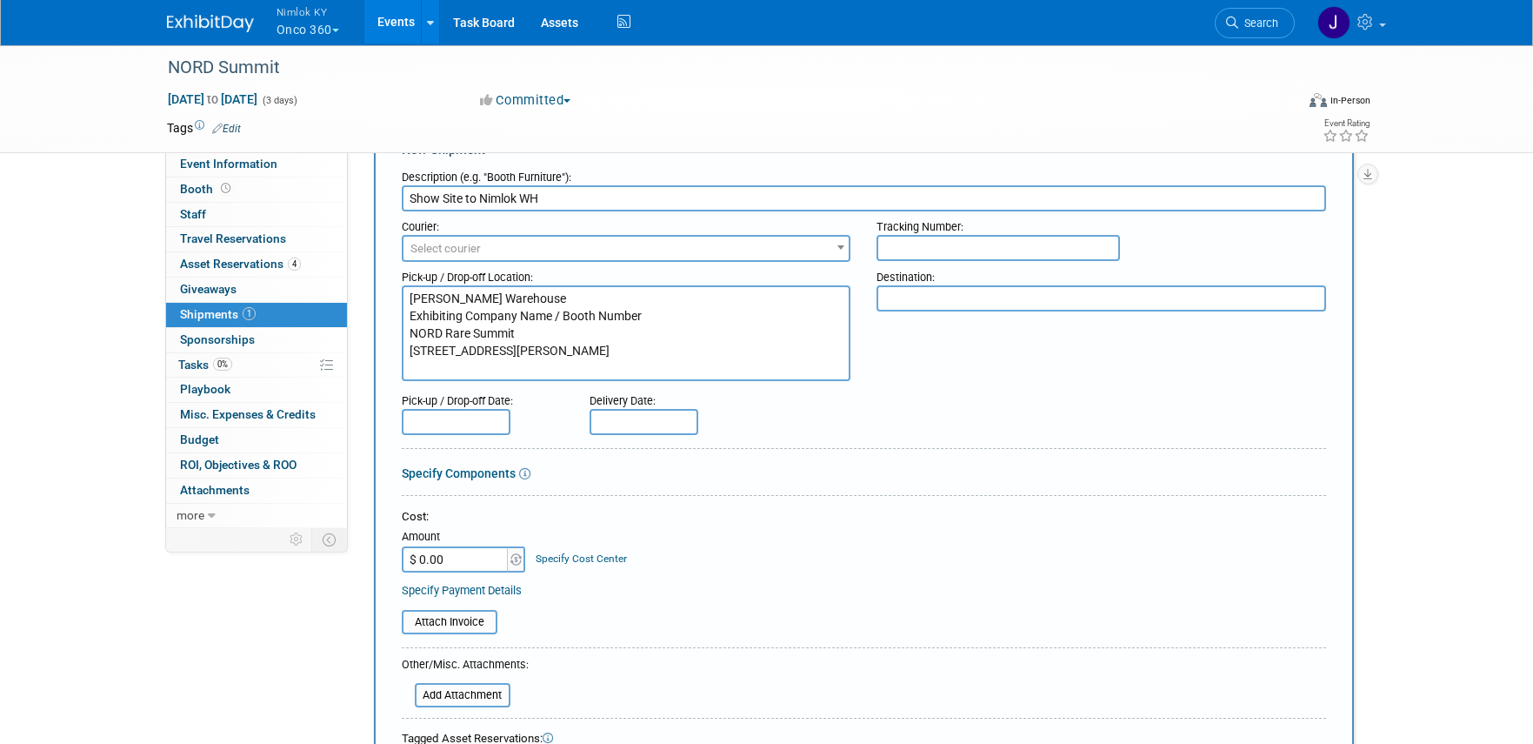
type textarea "Freeman Warehouse Exhibiting Company Name / Booth Number NORD Rare Summit 9900 …"
click at [904, 294] on textarea at bounding box center [1102, 298] width 450 height 26
paste textarea "Nimlok WH 10501 Bunsen Way, Suite 101 Louisville, KY 40299"
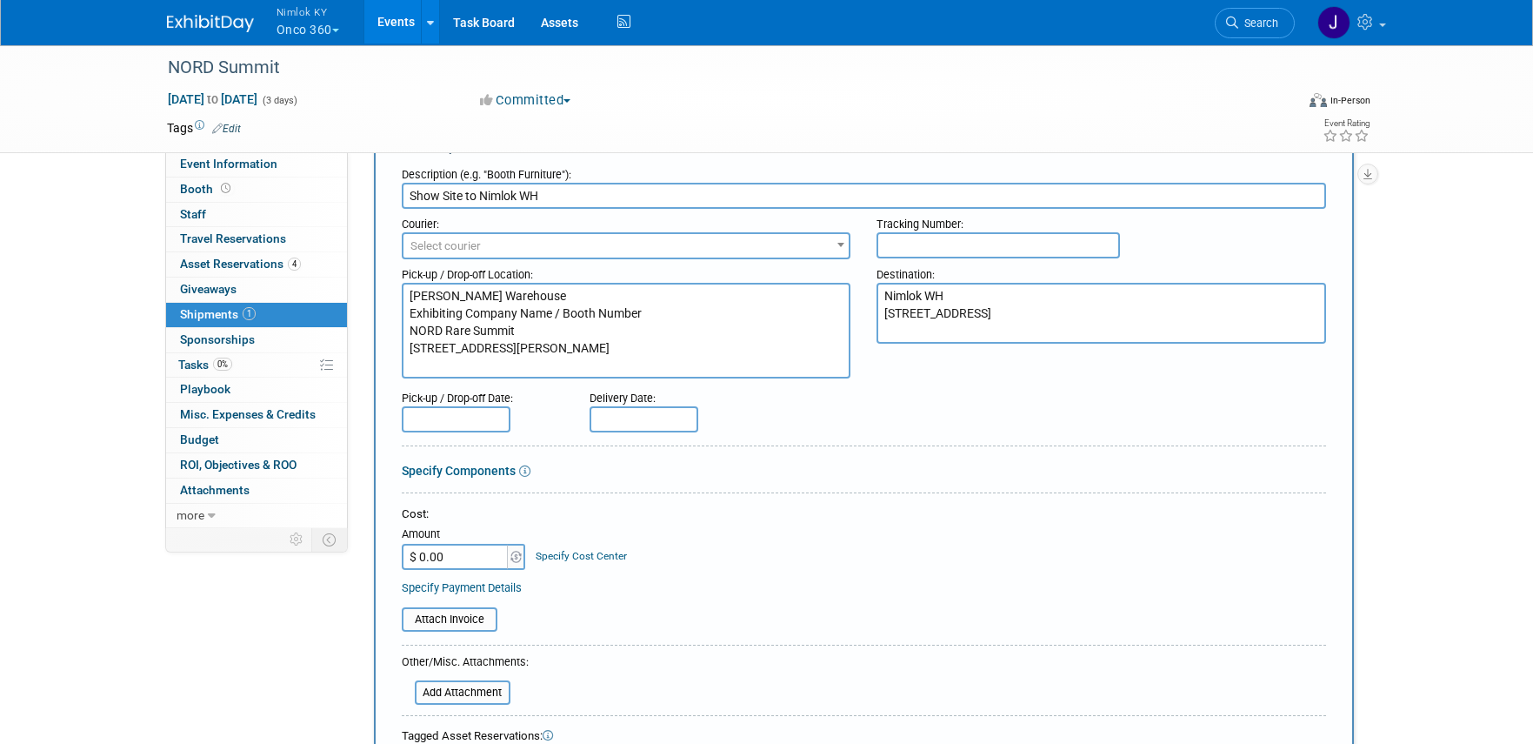
scroll to position [63, 0]
type textarea "Nimlok WH 10501 Bunsen Way, Suite 101 Louisville, KY 40299"
click at [486, 410] on input "text" at bounding box center [456, 418] width 109 height 26
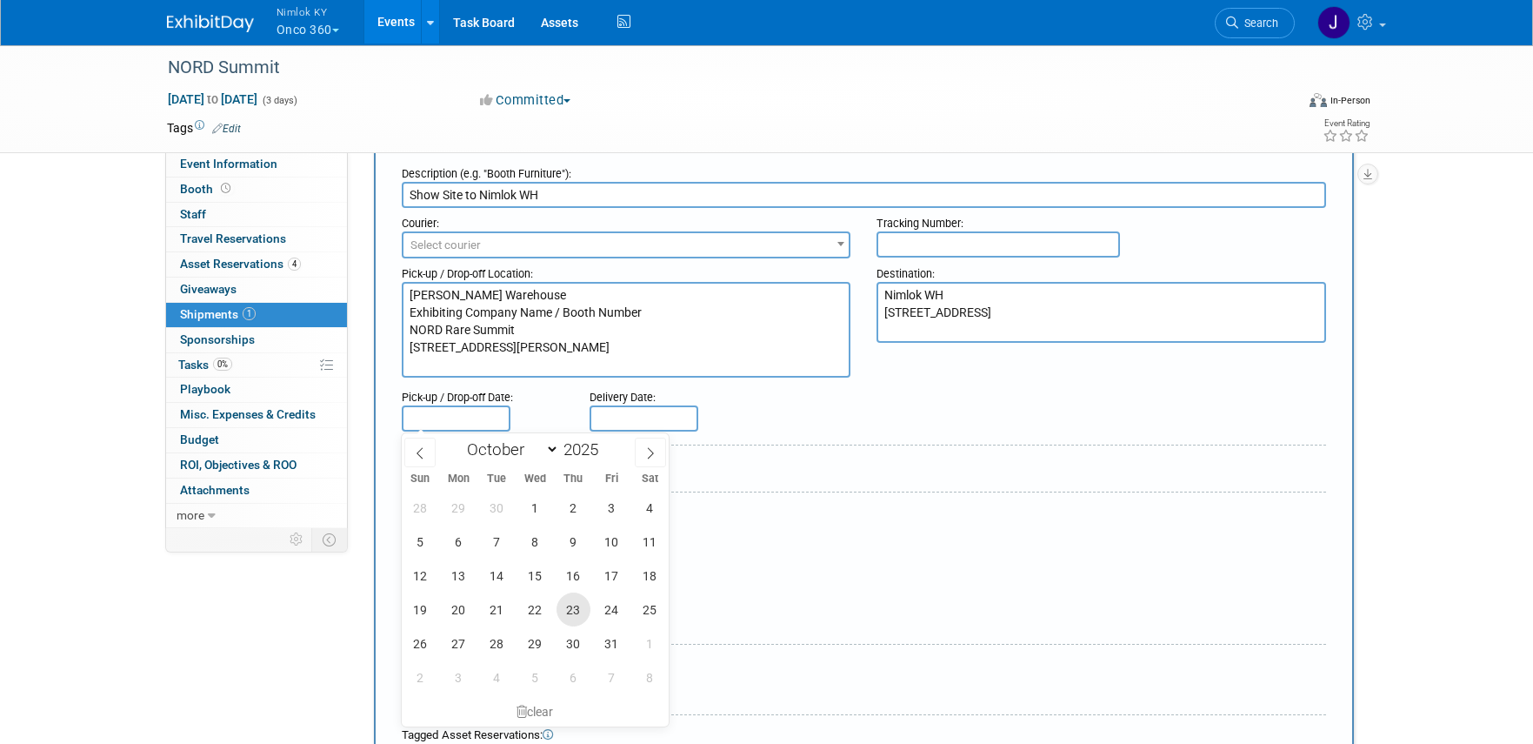
click at [561, 607] on span "23" at bounding box center [574, 609] width 34 height 34
type input "Oct 23, 2025"
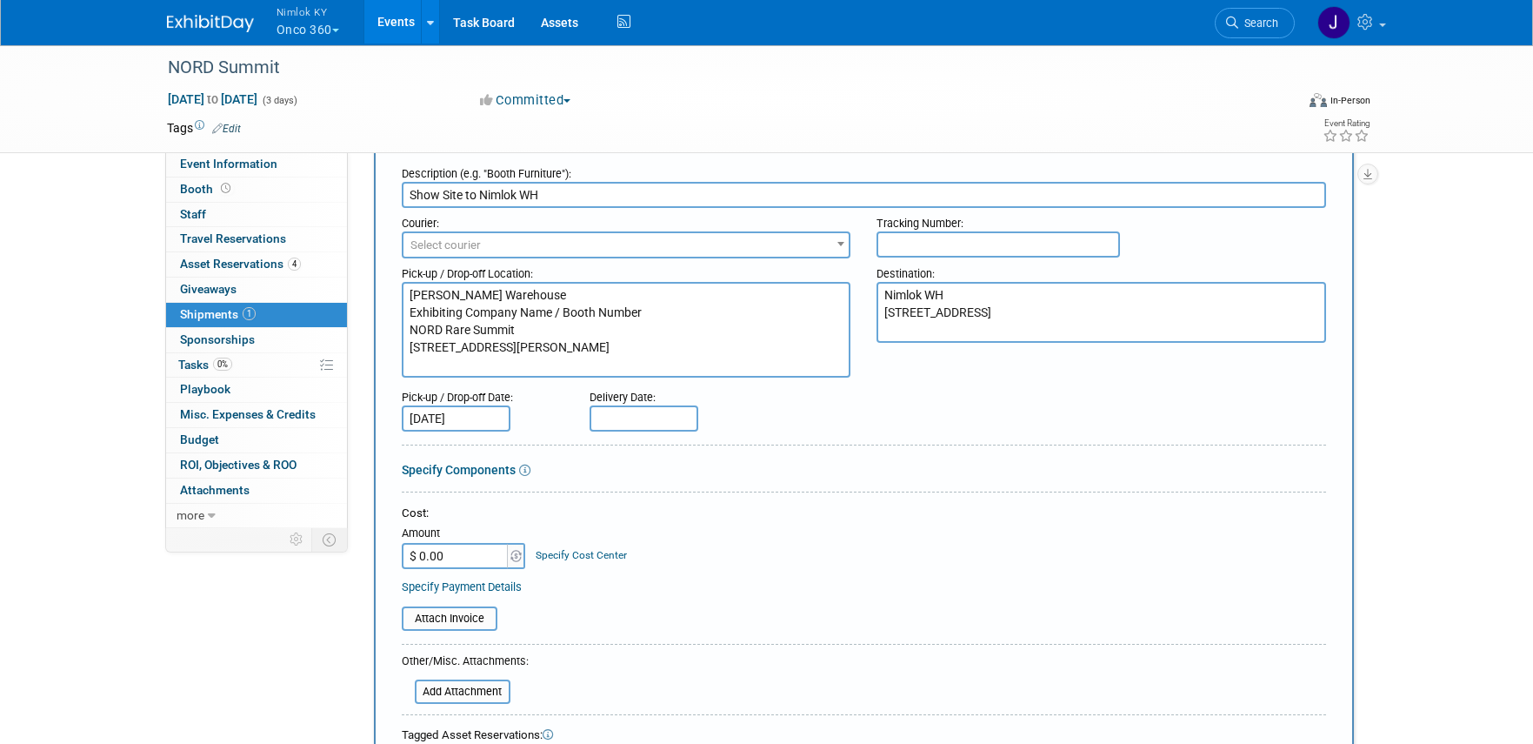
click at [638, 423] on input "text" at bounding box center [644, 418] width 109 height 26
click at [805, 645] on span "31" at bounding box center [800, 643] width 34 height 34
type input "Oct 31, 2025"
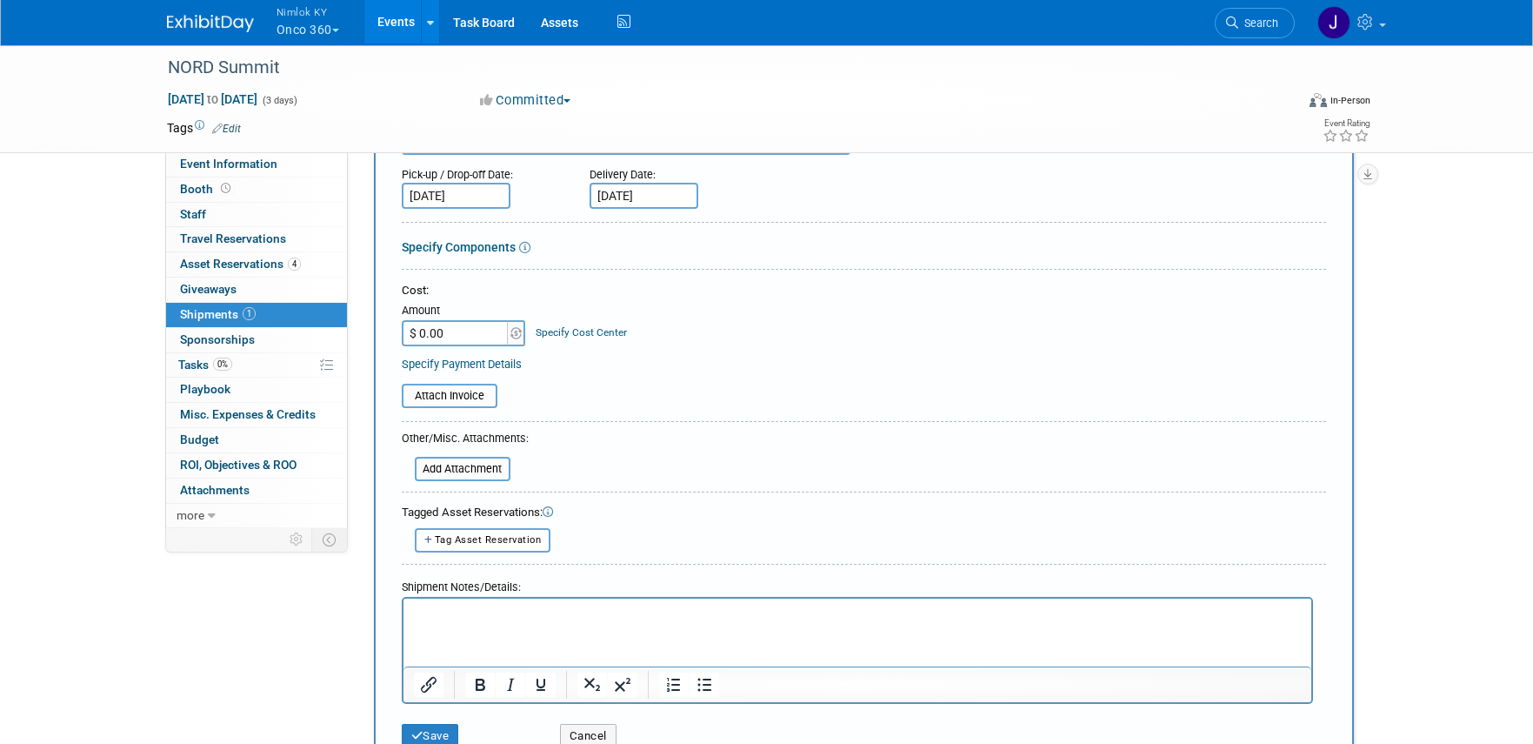
scroll to position [318, 0]
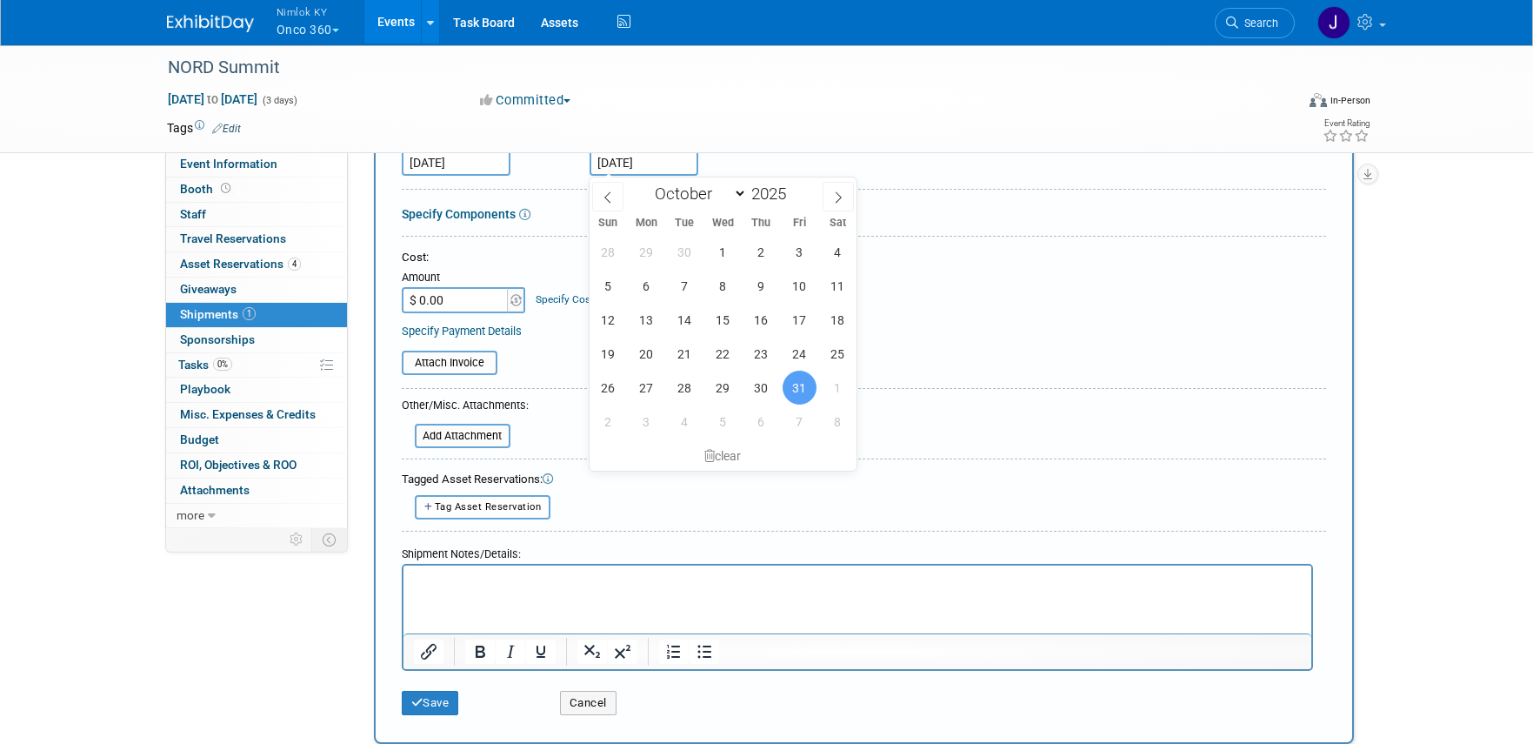
click at [477, 589] on html at bounding box center [857, 576] width 908 height 24
click at [571, 589] on html at bounding box center [857, 576] width 908 height 24
click at [805, 386] on span "31" at bounding box center [800, 388] width 34 height 34
click at [636, 587] on p "Rich Text Area. Press ALT-0 for help." at bounding box center [857, 579] width 888 height 17
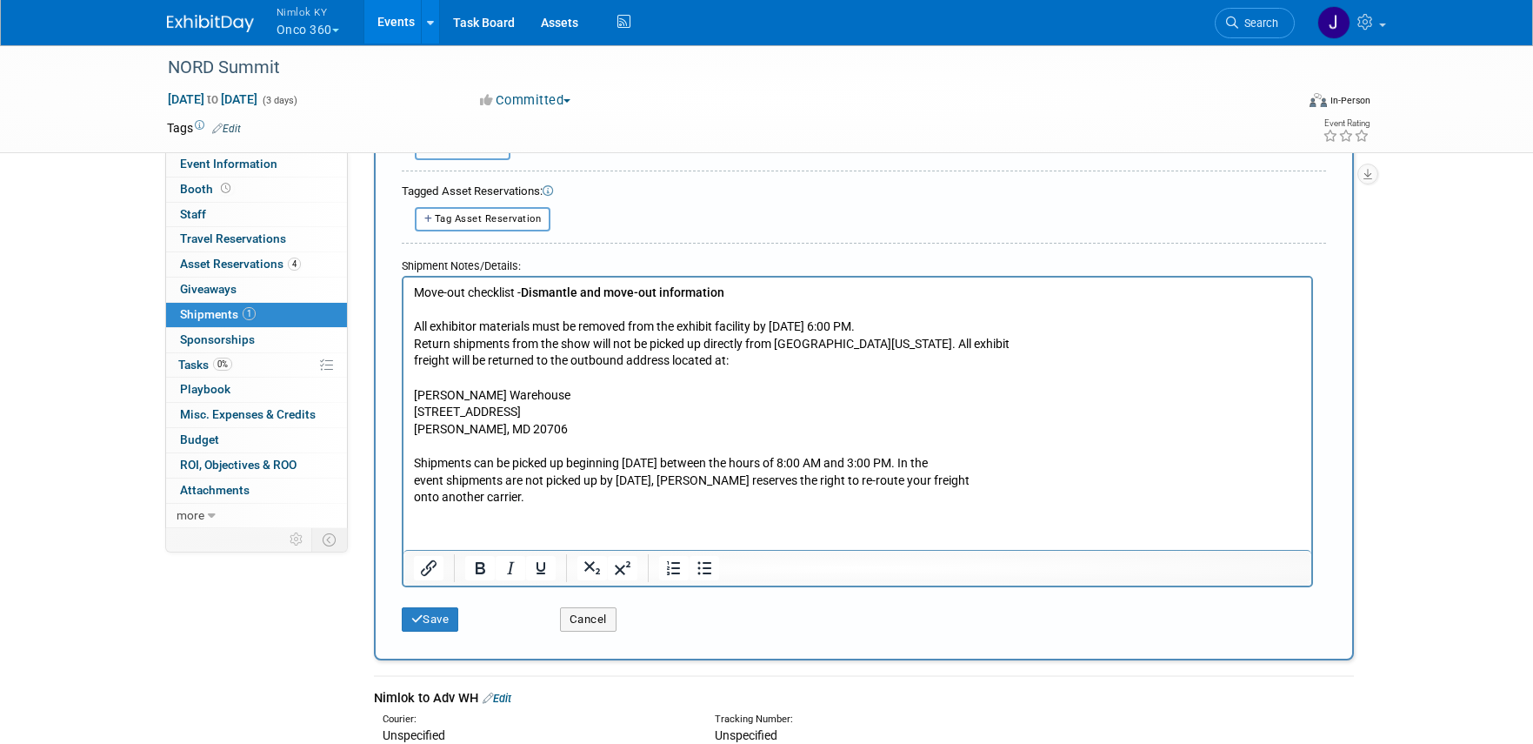
scroll to position [687, 0]
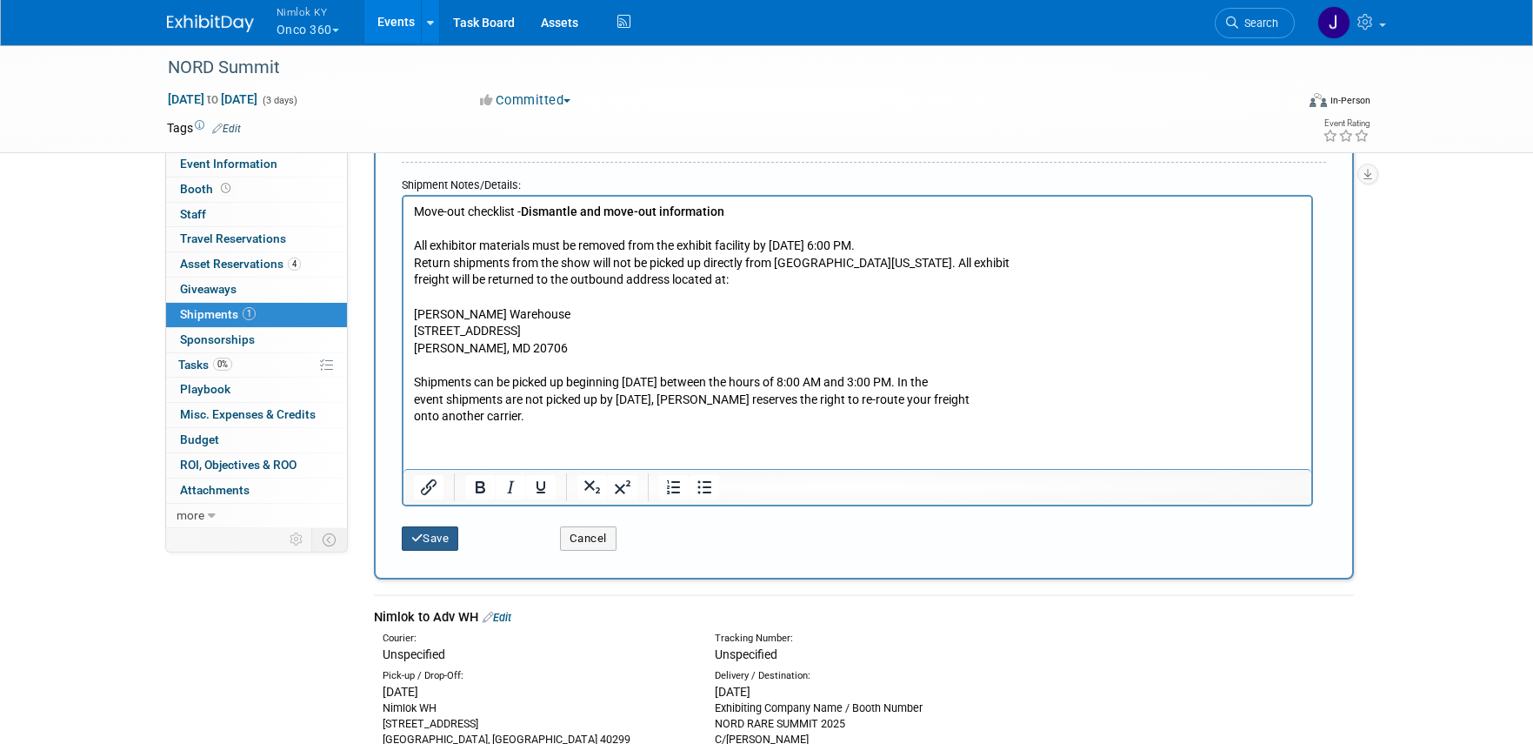
click at [440, 537] on button "Save" at bounding box center [430, 538] width 57 height 24
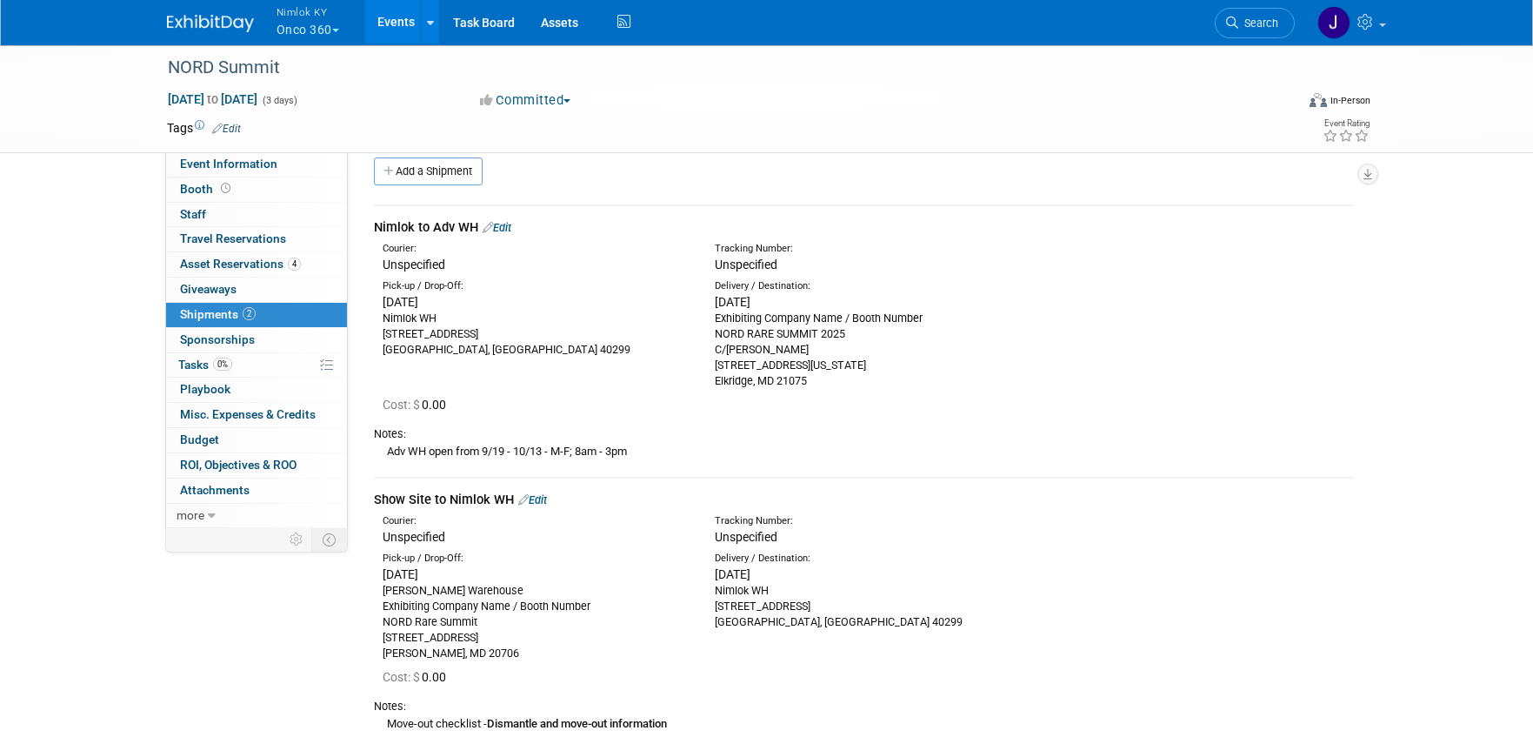
scroll to position [17, 0]
click at [233, 487] on span "Attachments 0" at bounding box center [215, 490] width 70 height 14
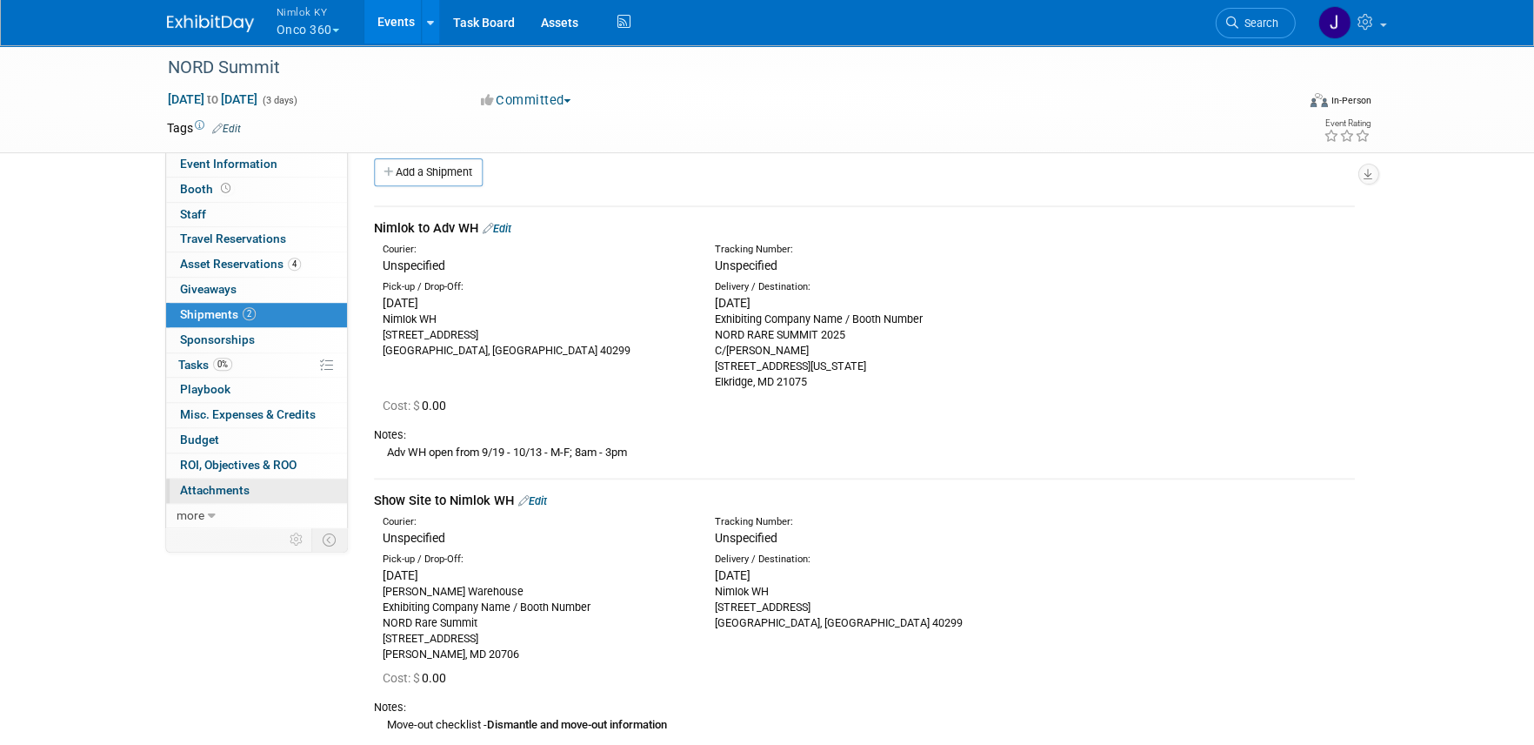
scroll to position [0, 0]
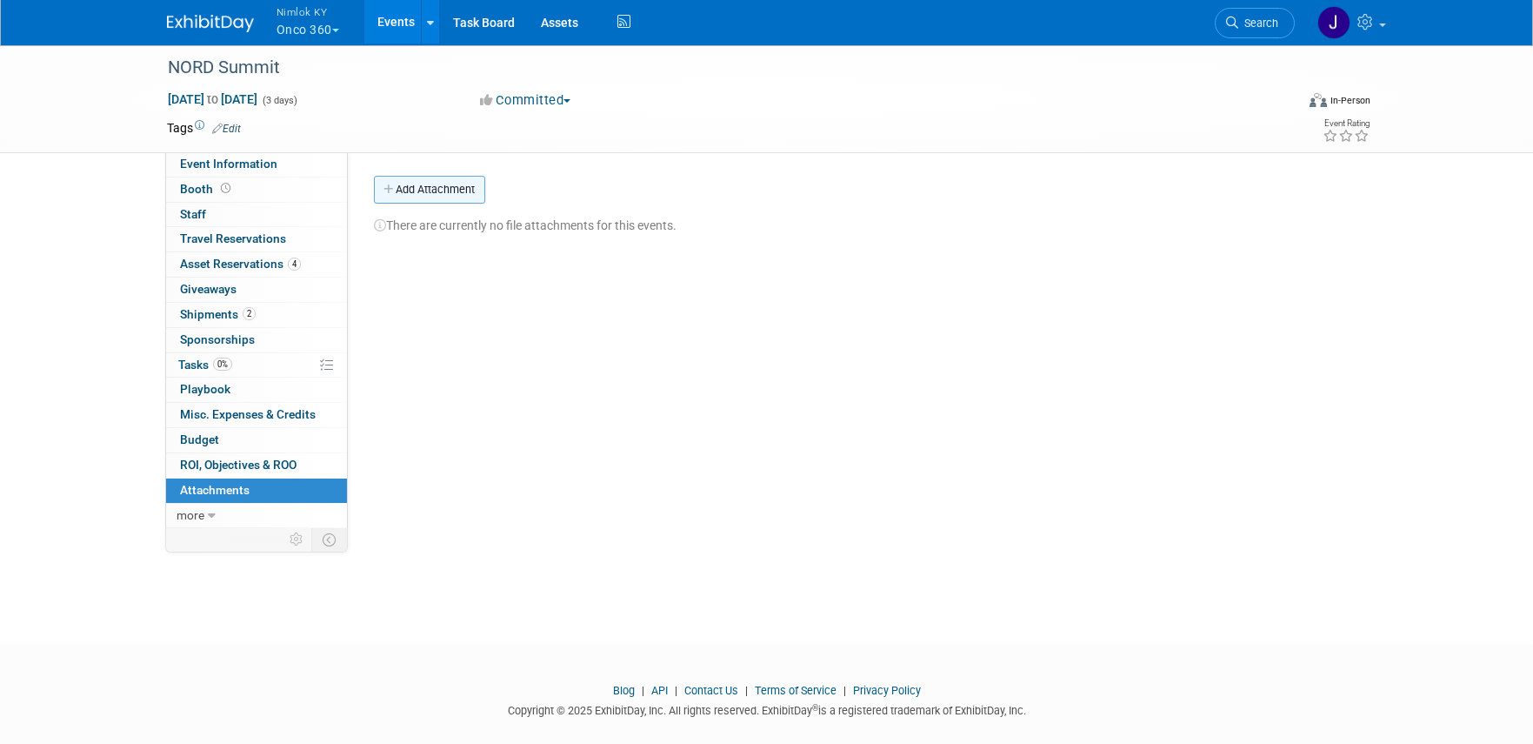
click at [452, 190] on button "Add Attachment" at bounding box center [429, 190] width 111 height 28
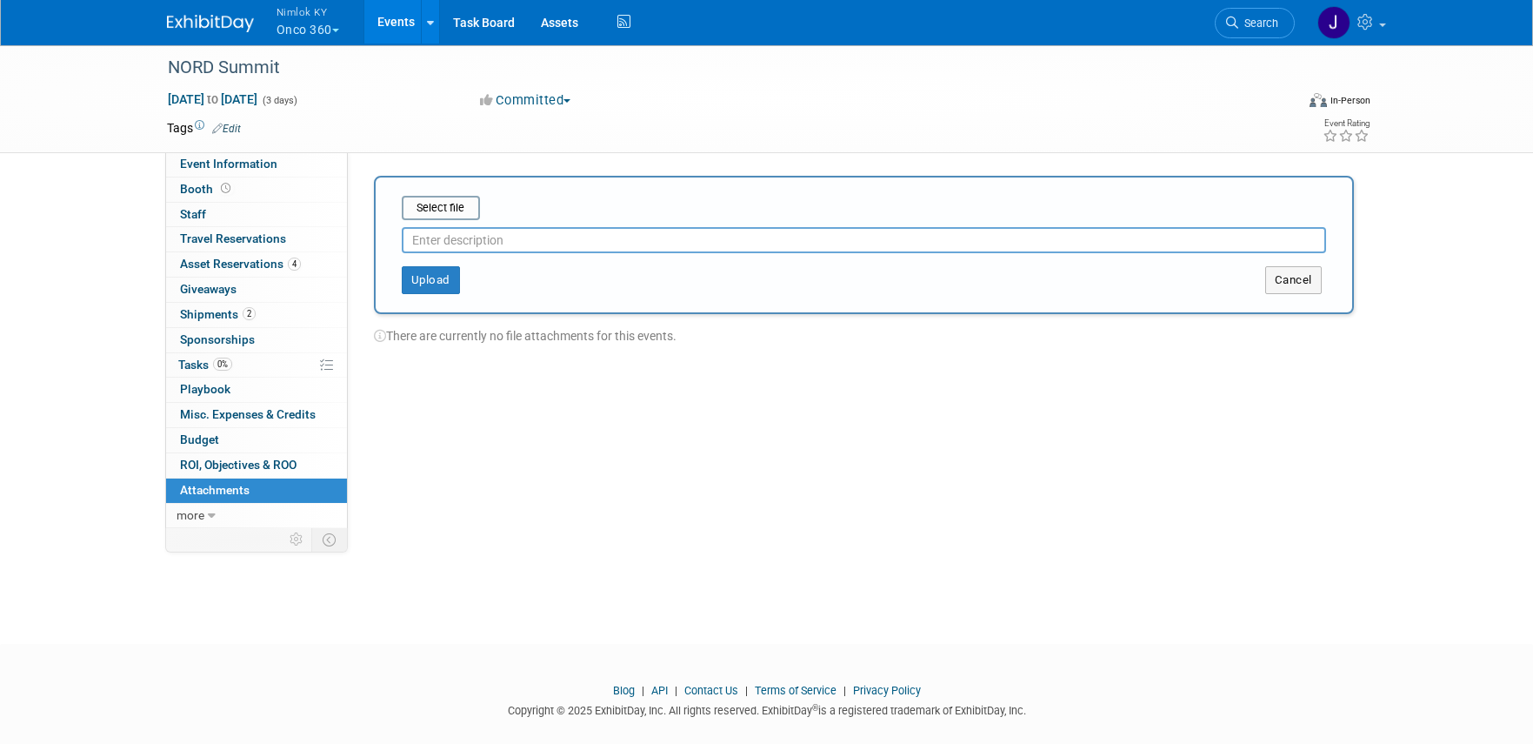
click at [490, 241] on input "text" at bounding box center [864, 240] width 925 height 26
type input "2025 NORD QF"
click at [446, 276] on button "Upload" at bounding box center [431, 280] width 58 height 28
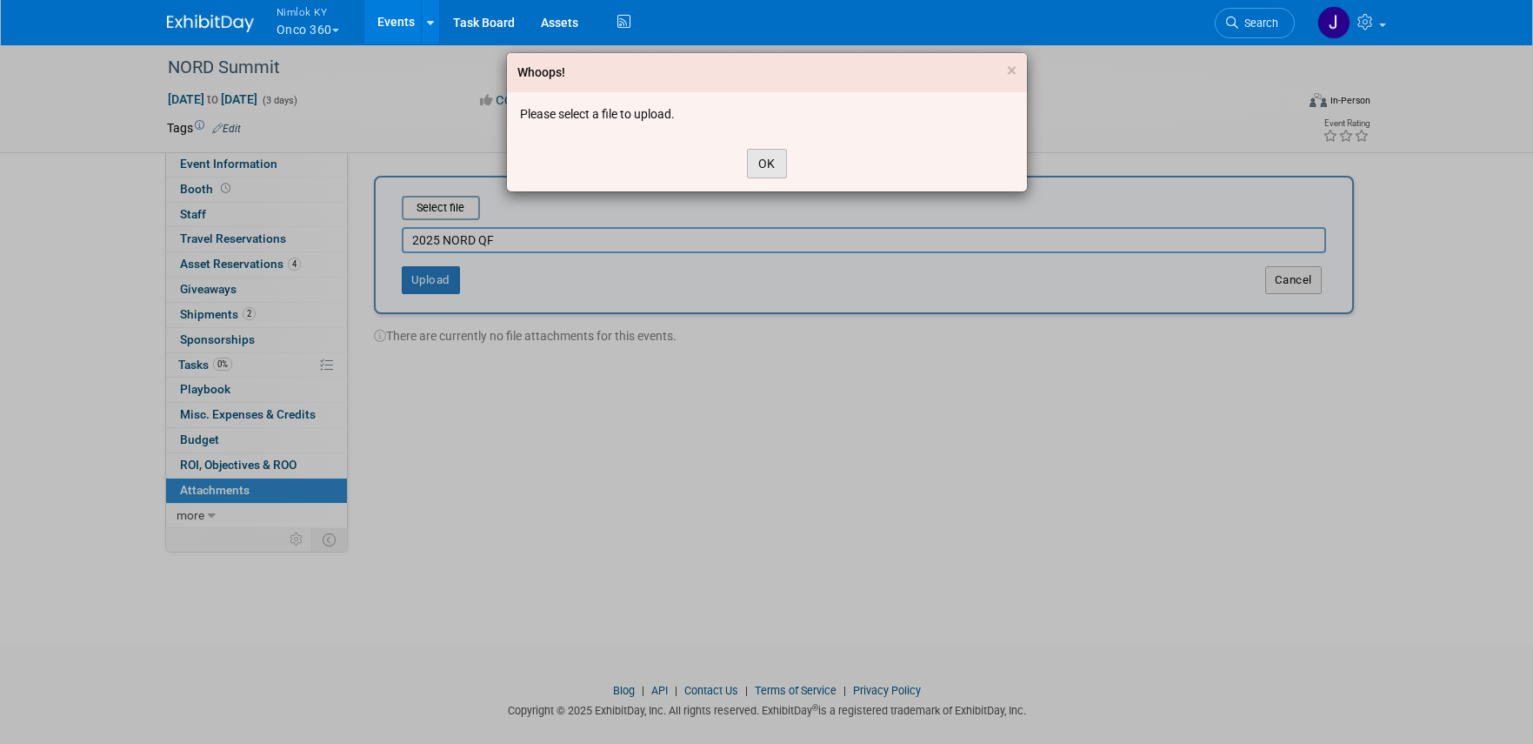
click at [778, 163] on button "OK" at bounding box center [767, 164] width 40 height 30
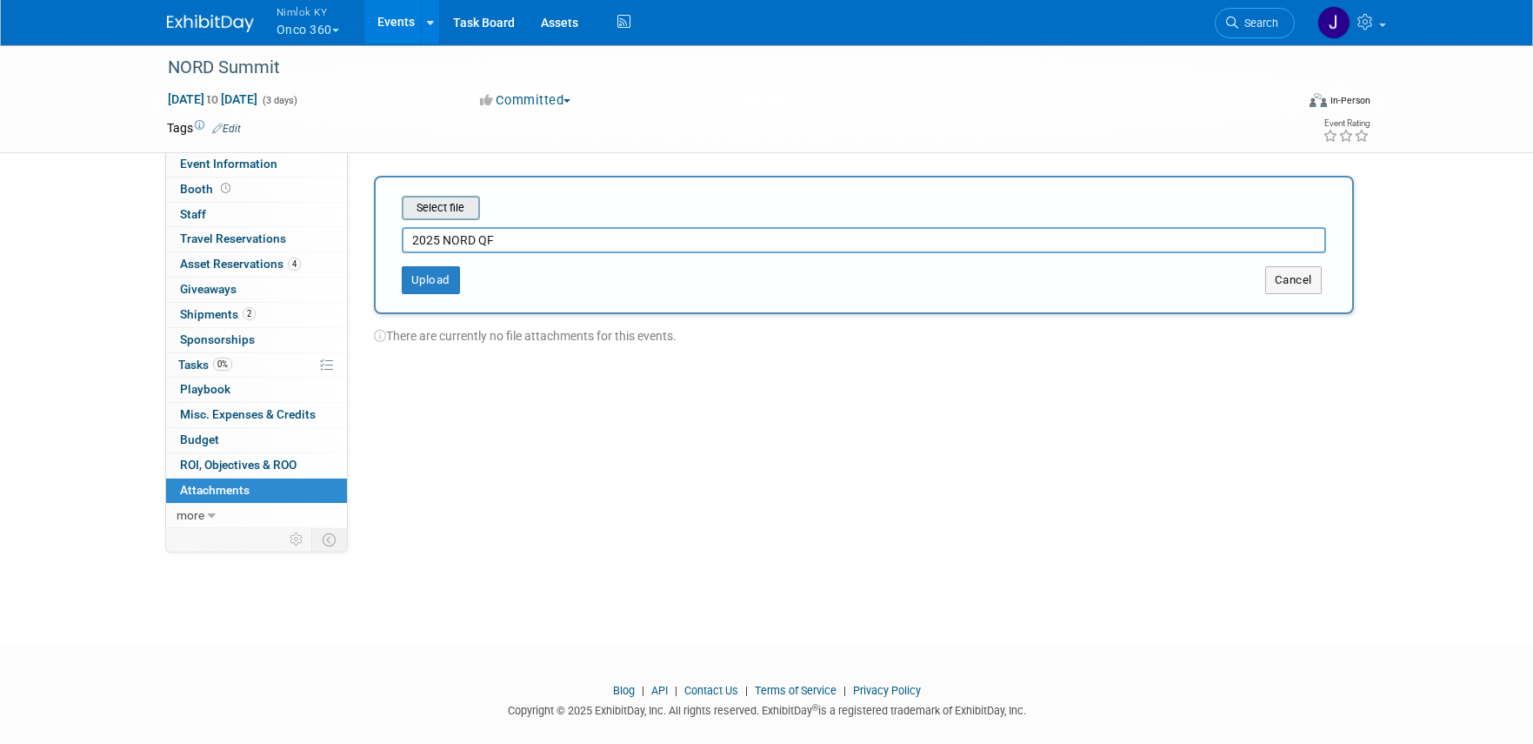
click at [478, 208] on div "Select file" at bounding box center [441, 208] width 78 height 24
click at [448, 203] on input "file" at bounding box center [374, 207] width 207 height 21
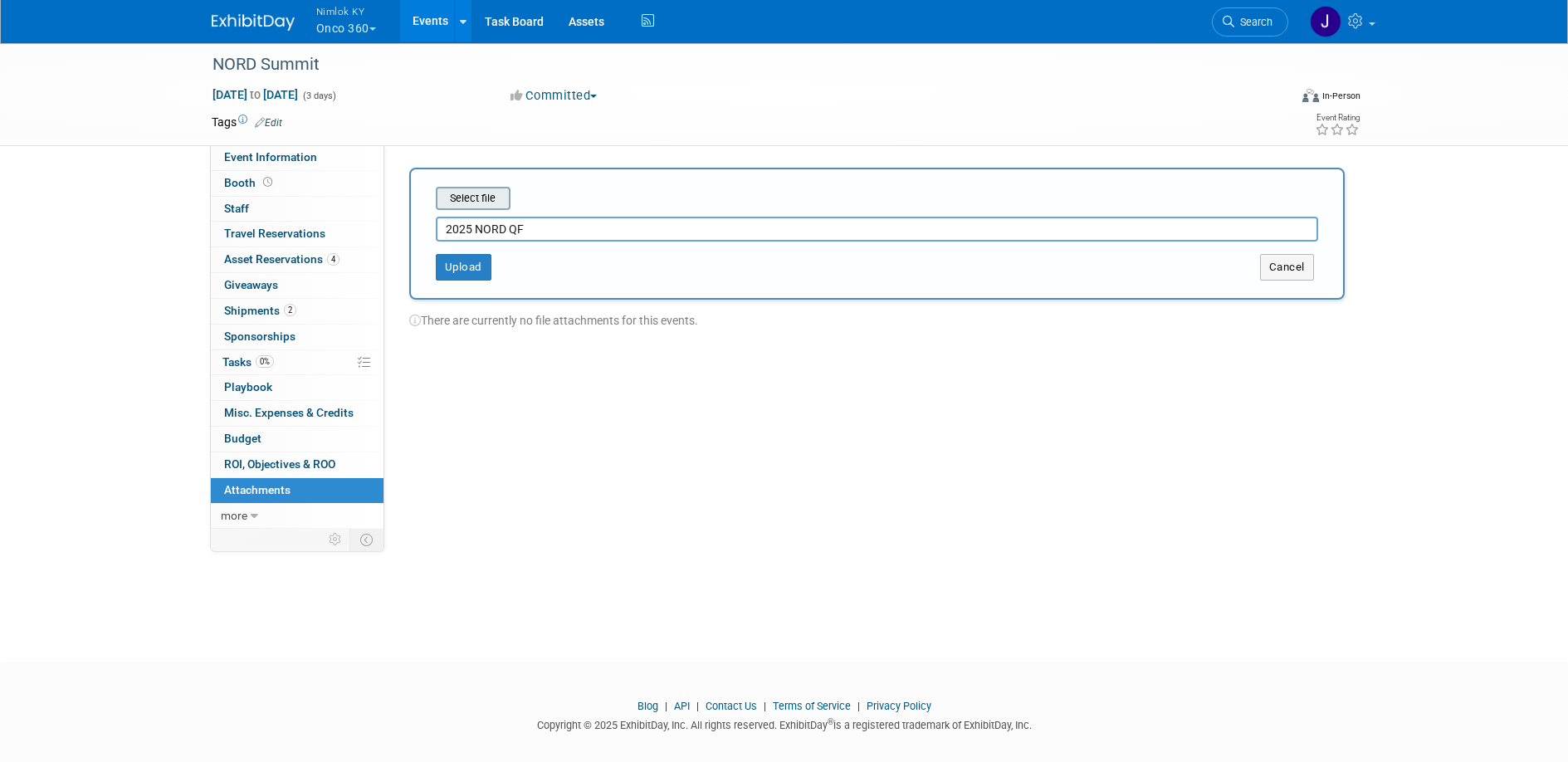
click at [481, 202] on input "file" at bounding box center [409, 198] width 198 height 20
click at [463, 259] on button "Upload" at bounding box center [464, 261] width 55 height 27
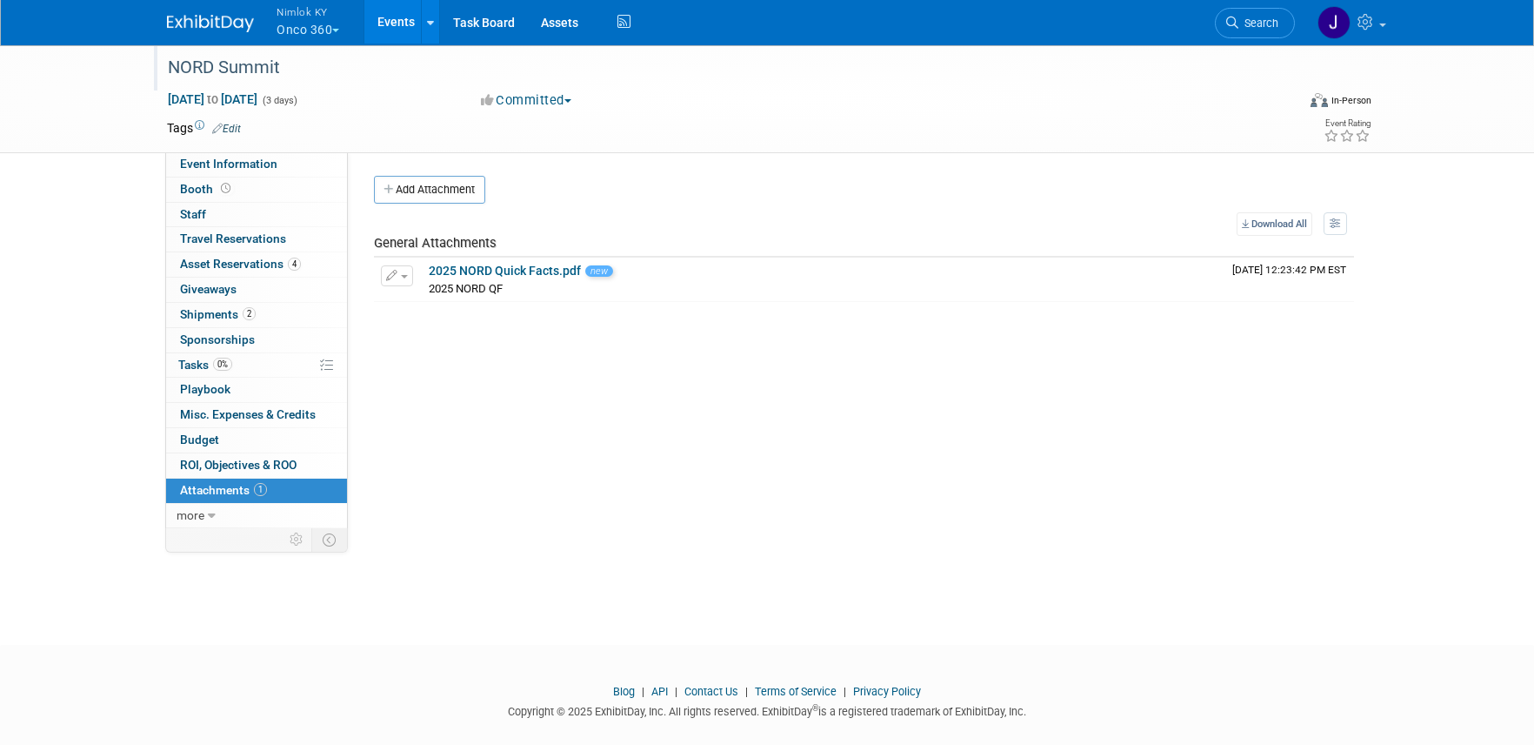
click at [381, 68] on div "NORD Summit" at bounding box center [715, 67] width 1107 height 31
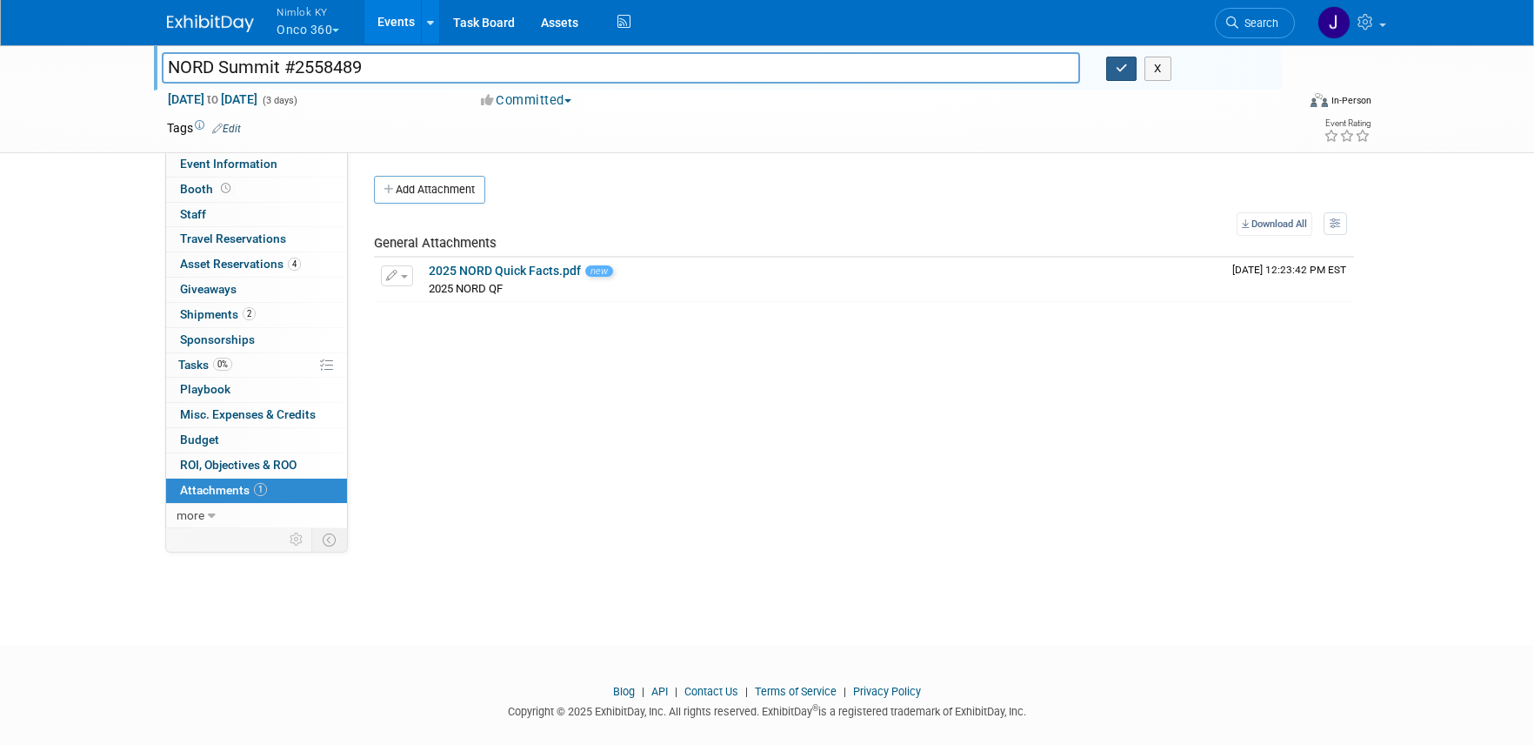
type input "NORD Summit #2558489"
click at [1123, 76] on button "button" at bounding box center [1121, 69] width 31 height 24
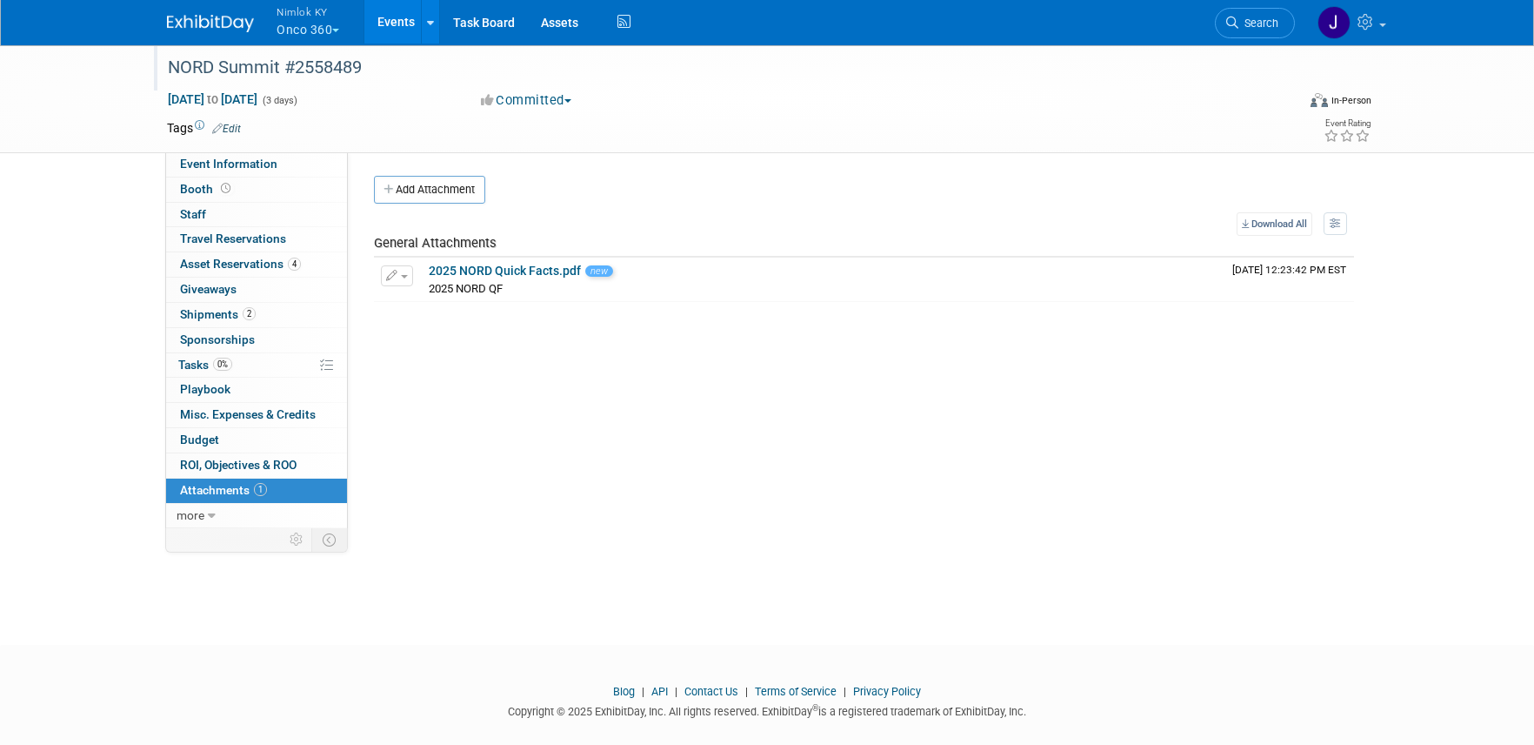
click at [399, 17] on link "Events" at bounding box center [395, 21] width 63 height 43
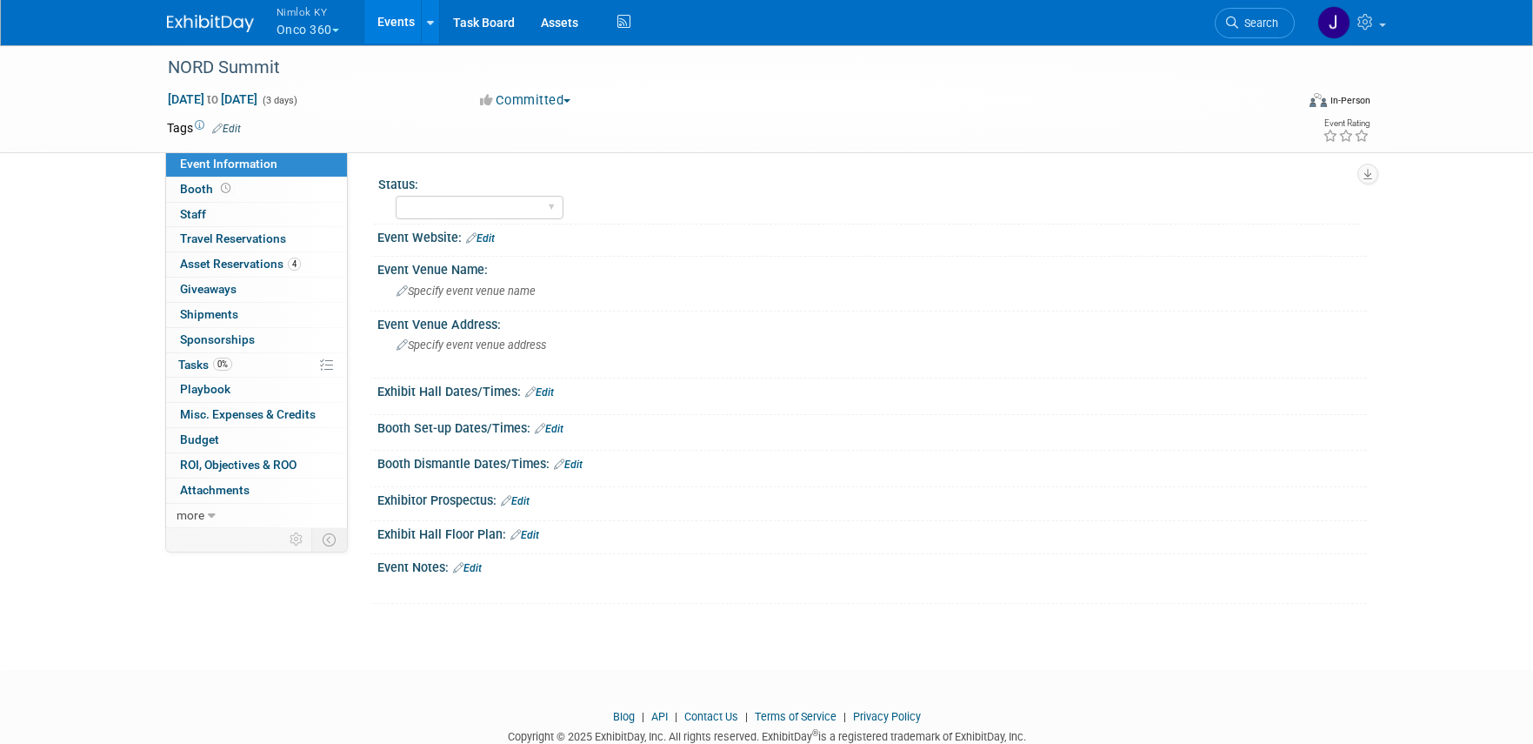
click at [386, 23] on link "Events" at bounding box center [395, 21] width 63 height 43
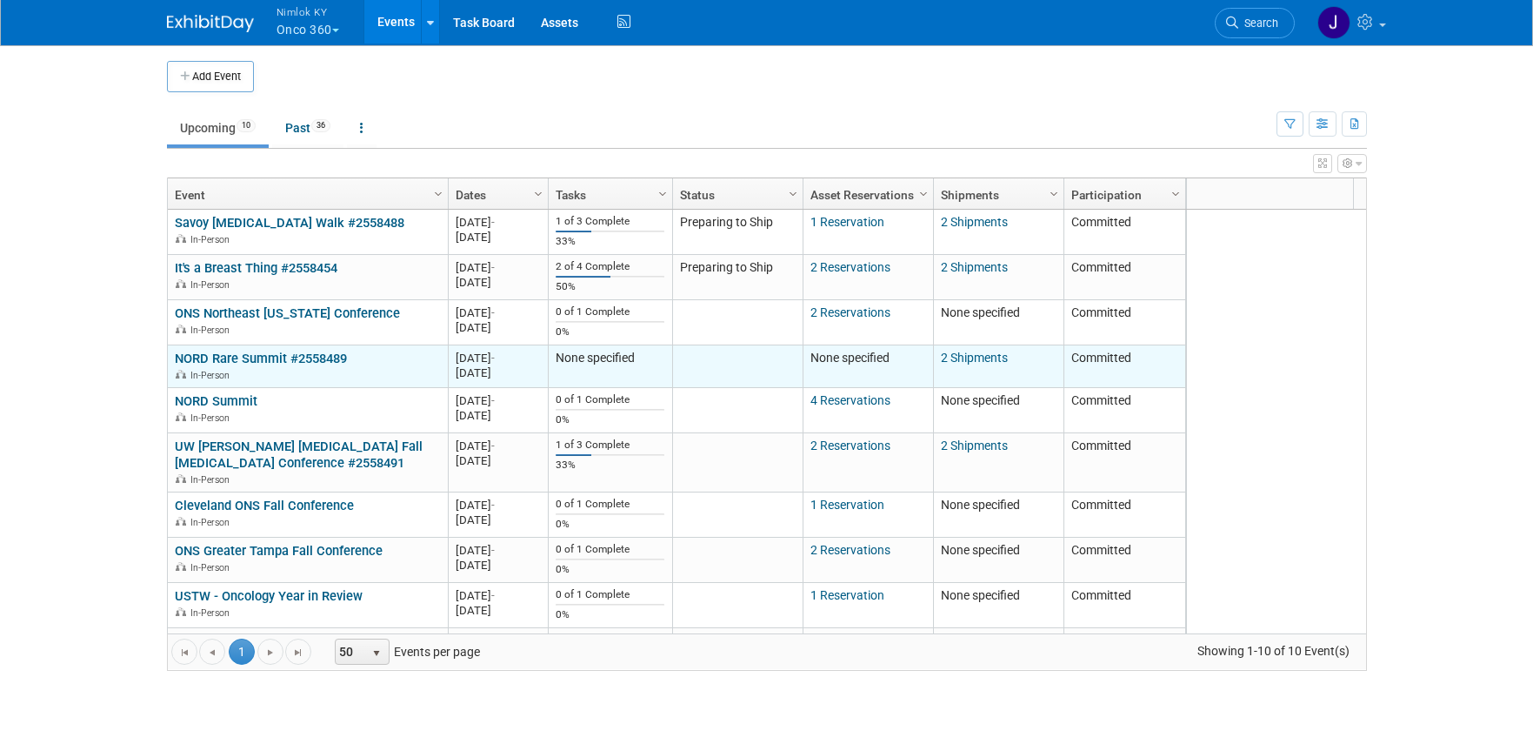
click at [318, 359] on link "NORD Rare Summit #2558489" at bounding box center [261, 359] width 172 height 16
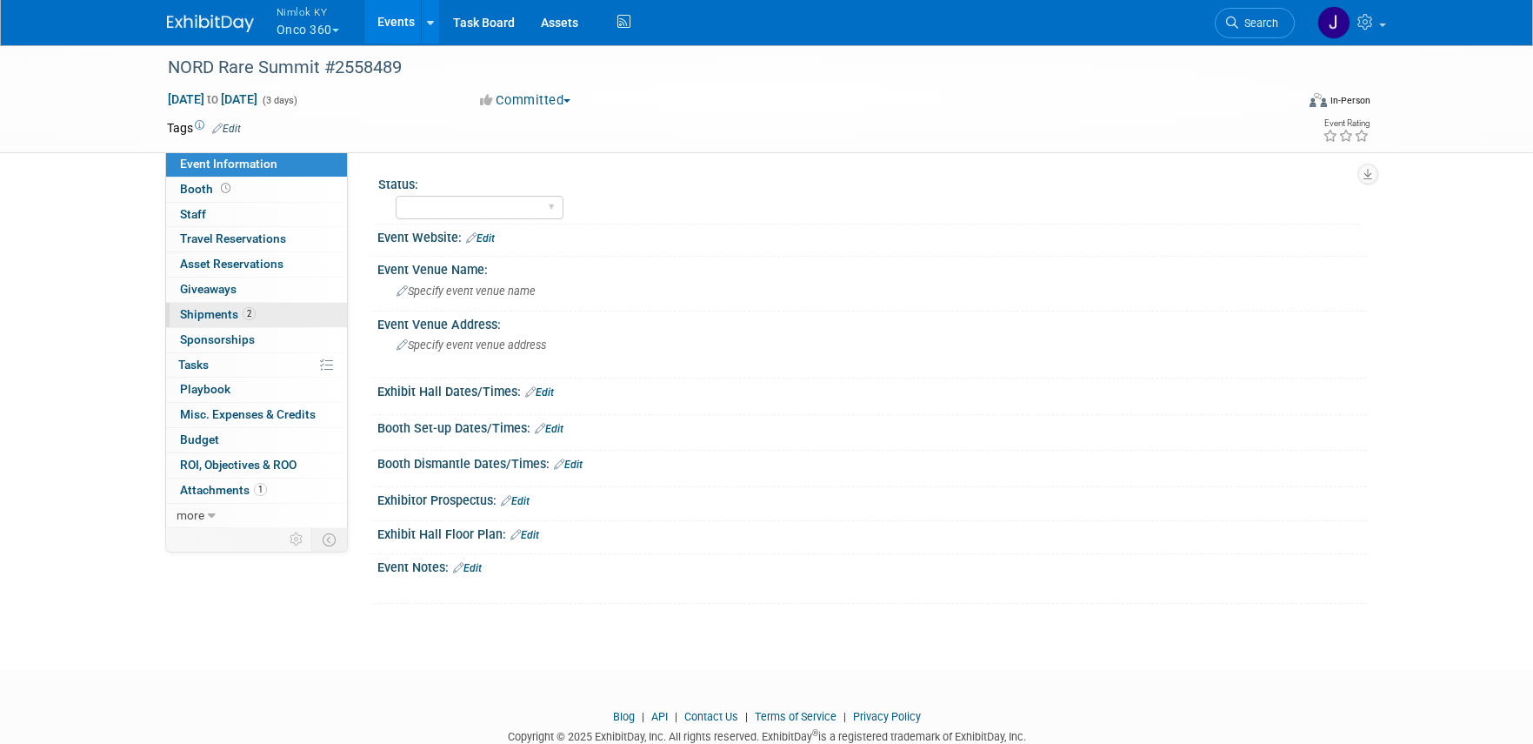
click at [310, 326] on link "2 Shipments 2" at bounding box center [256, 315] width 181 height 24
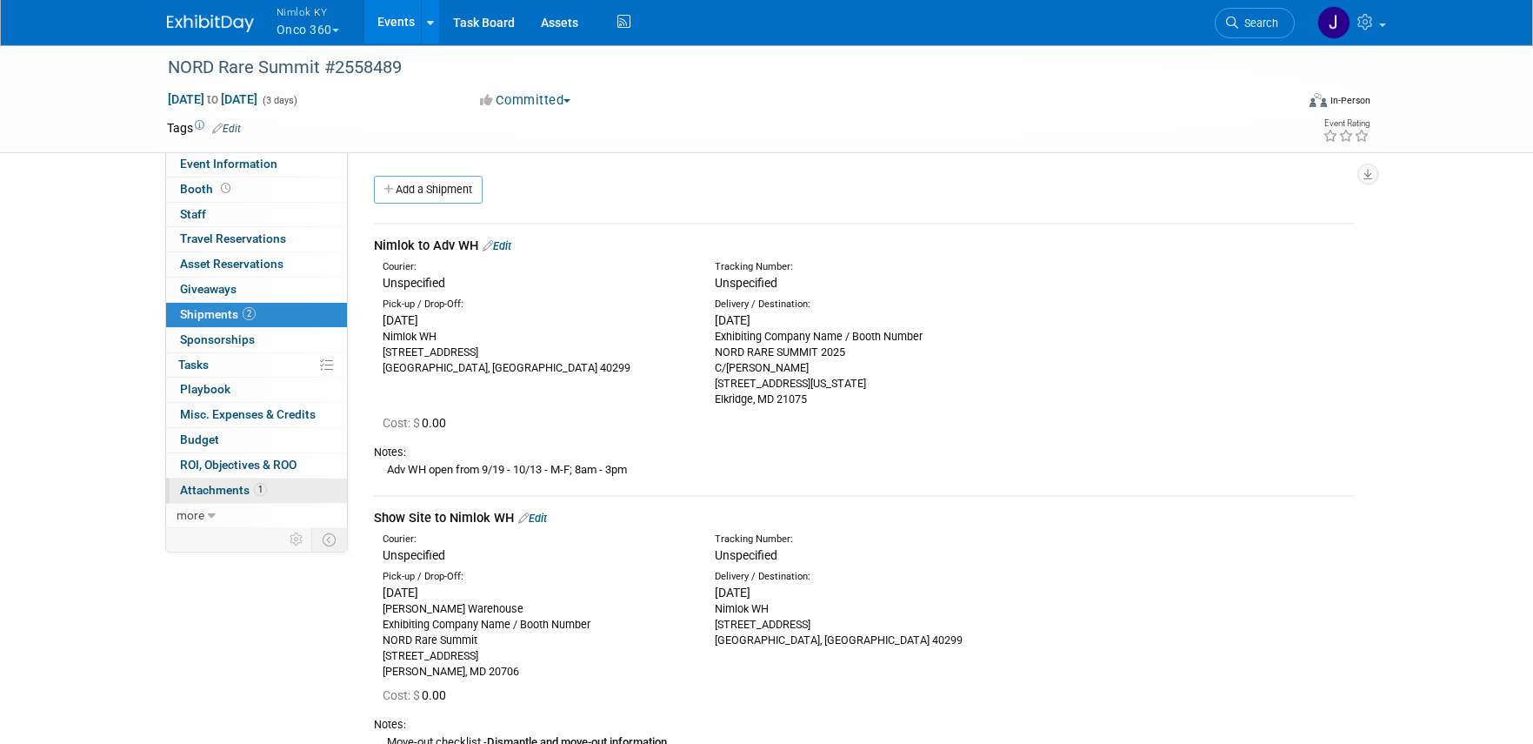
click at [261, 484] on span "1" at bounding box center [260, 489] width 13 height 13
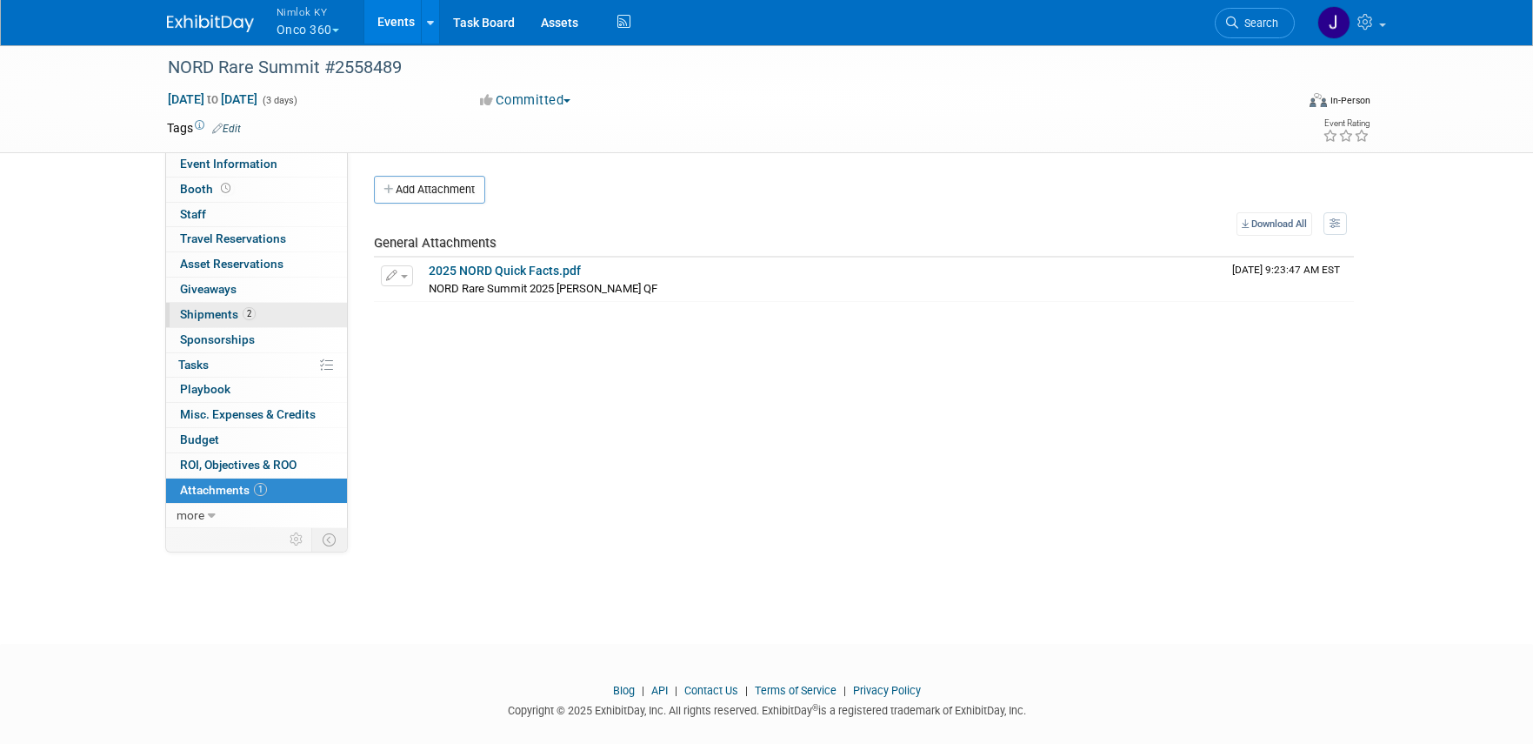
click at [229, 313] on span "Shipments 2" at bounding box center [218, 314] width 76 height 14
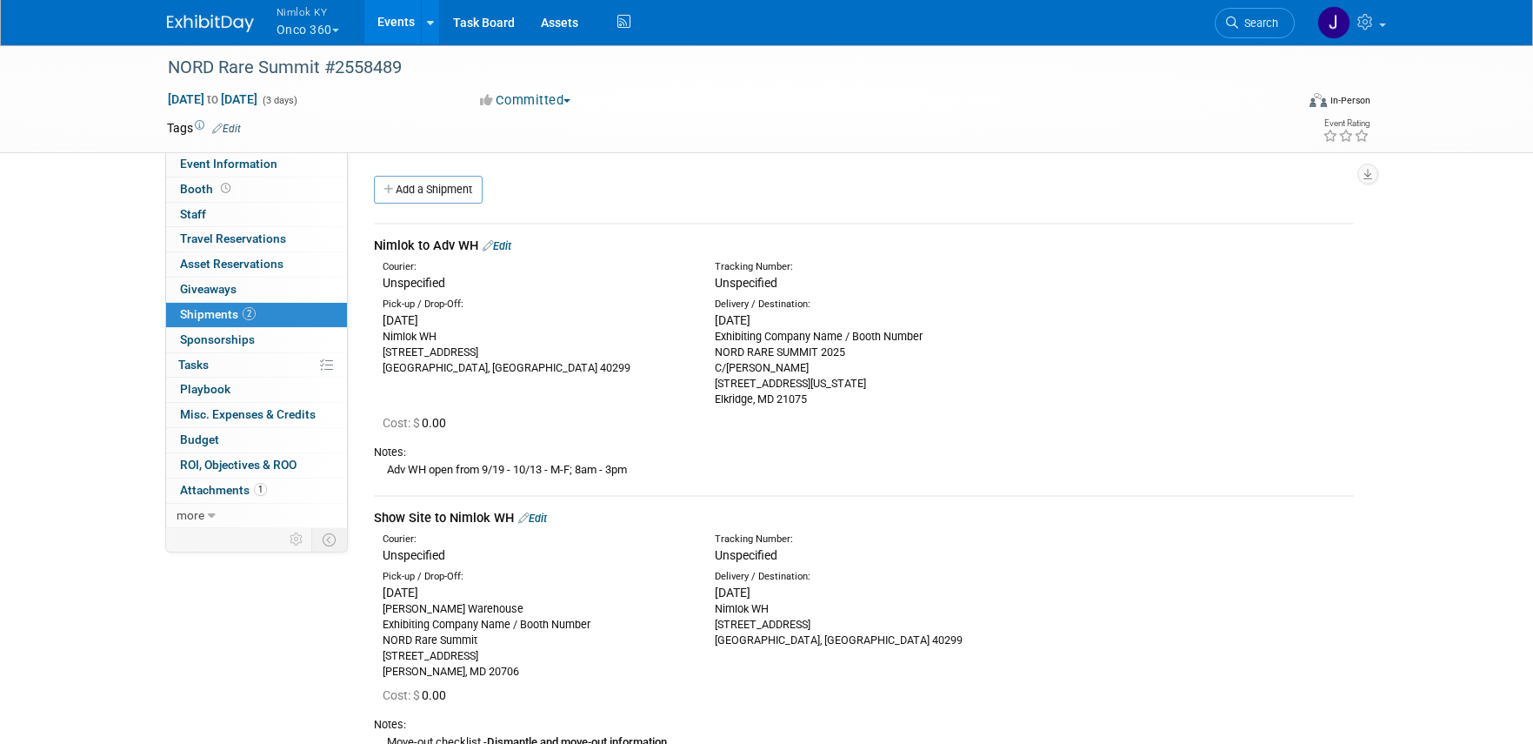
drag, startPoint x: 471, startPoint y: 370, endPoint x: 366, endPoint y: 343, distance: 108.6
click at [366, 343] on div "Pick-up / Drop-Off: Mon. Oct 6, 2025 Nimlok WH 10501 Bunsen Way, Suite 101 Loui…" at bounding box center [864, 349] width 1006 height 115
drag, startPoint x: 791, startPoint y: 396, endPoint x: 709, endPoint y: 336, distance: 101.4
click at [709, 336] on div "Delivery / Destination: Mon. Oct 13, 2025 Exhibiting Company Name / Booth Numbe…" at bounding box center [868, 352] width 332 height 110
copy div "Exhibiting Company Name / Booth Number NORD RARE SUMMIT 2025 C/O Freeman 6571 W…"
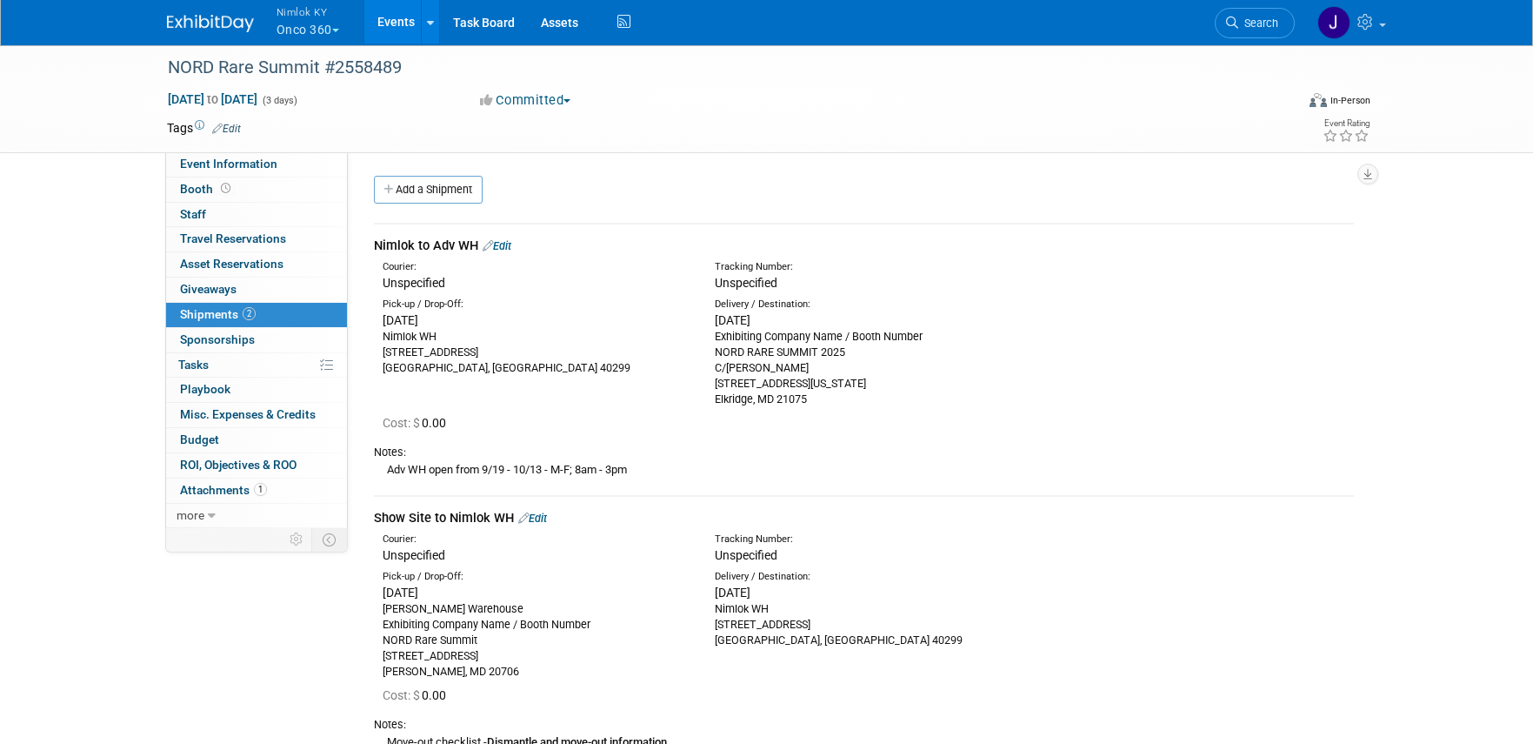
drag, startPoint x: 643, startPoint y: 468, endPoint x: 384, endPoint y: 474, distance: 259.3
click at [384, 474] on div "Adv WH open from 9/19 - 10/13 - M-F; 8am - 3pm" at bounding box center [864, 469] width 980 height 18
copy div "Adv WH open from 9/19 - 10/13 - M-F; 8am - 3pm"
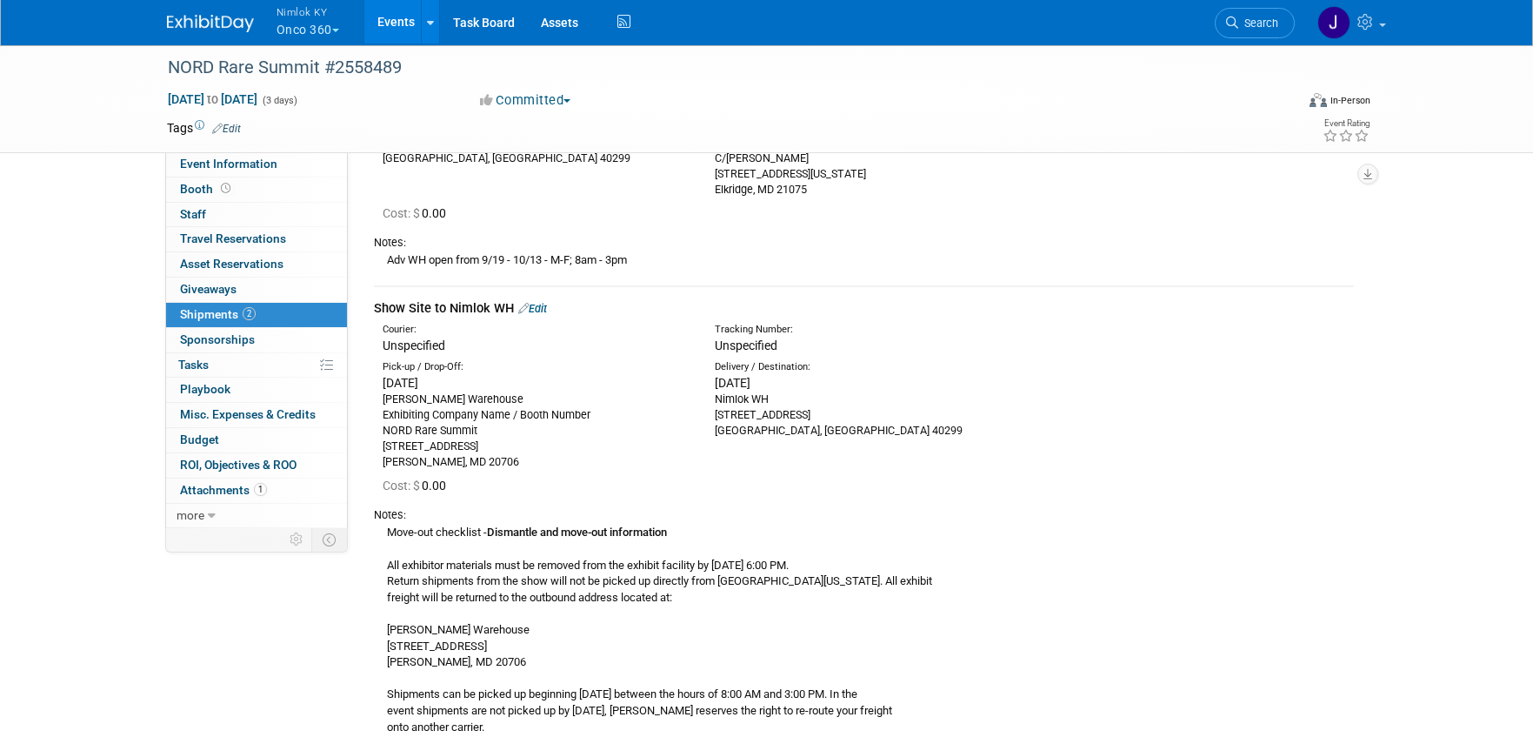
scroll to position [244, 0]
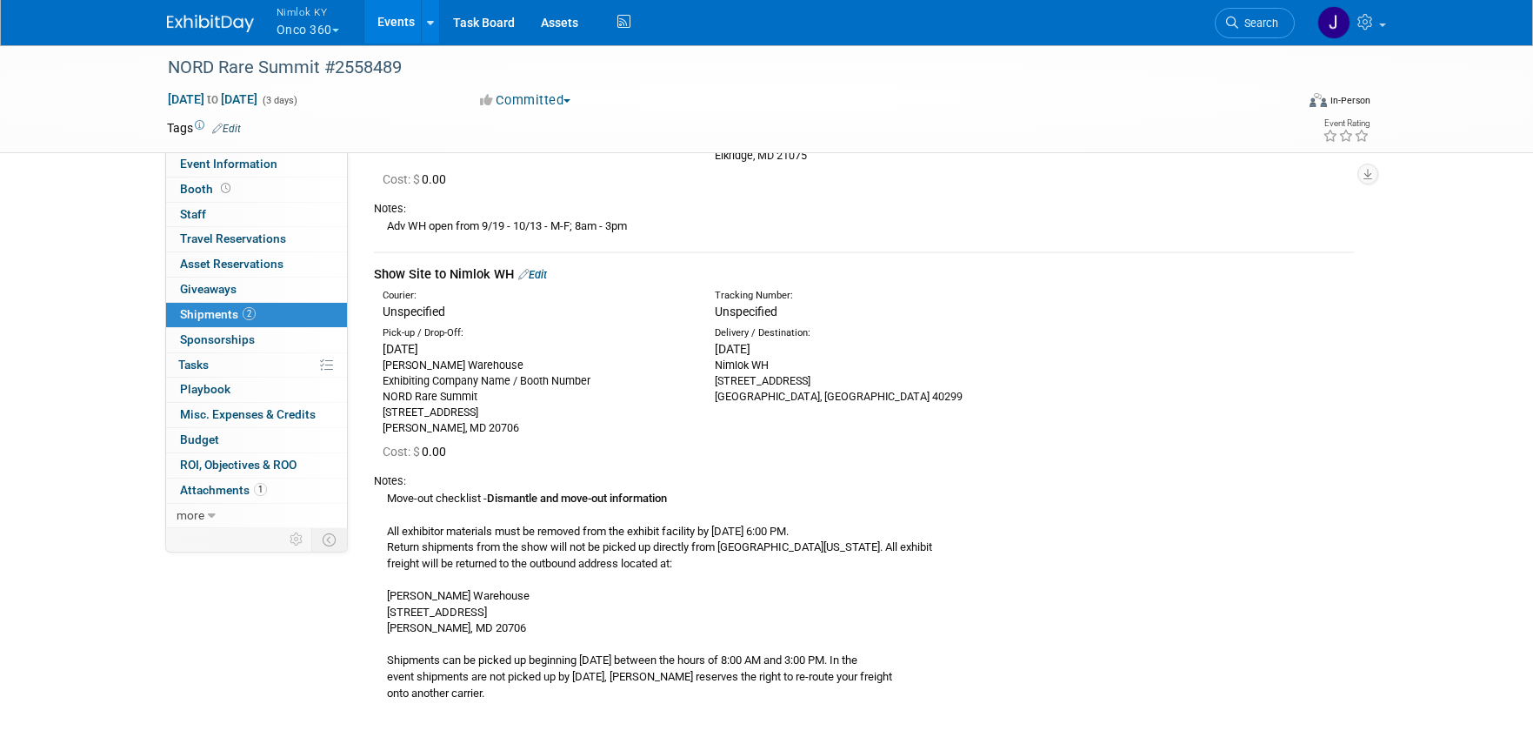
drag, startPoint x: 481, startPoint y: 429, endPoint x: 371, endPoint y: 371, distance: 124.9
click at [371, 371] on div "Pick-up / Drop-Off: Thu. Oct 23, 2025 Freeman Warehouse Exhibiting Company Name…" at bounding box center [536, 381] width 332 height 110
copy div "Freeman Warehouse Exhibiting Company Name / Booth Number NORD Rare Summit 9900 …"
drag, startPoint x: 766, startPoint y: 395, endPoint x: 707, endPoint y: 362, distance: 67.8
click at [707, 362] on div "Delivery / Destination: Fri. Oct 31, 2025 Nimlok WH 10501 Bunsen Way, Suite 101…" at bounding box center [868, 365] width 332 height 78
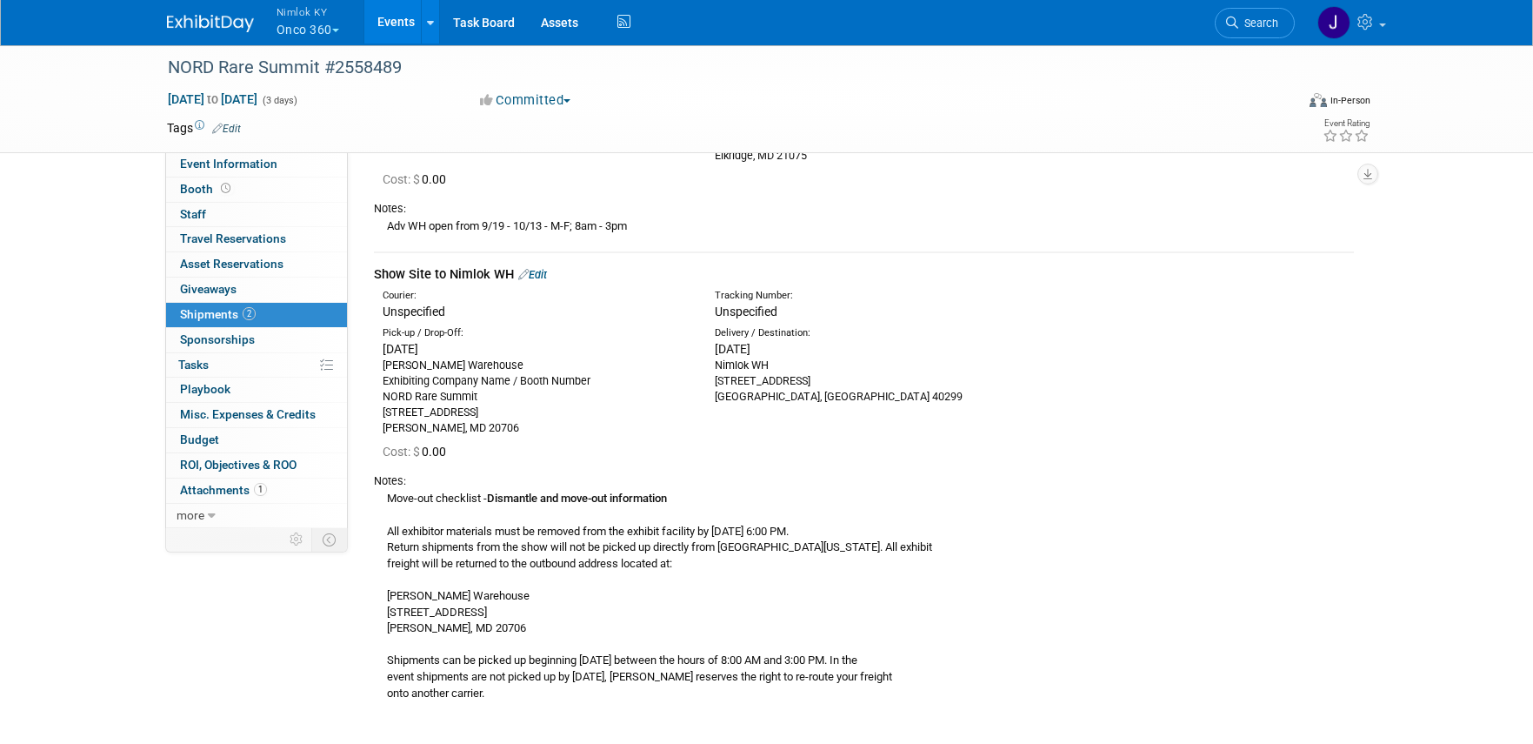
copy div "Nimlok WH 10501 Bunsen Way, Suite 101 Louisville, KY 40299"
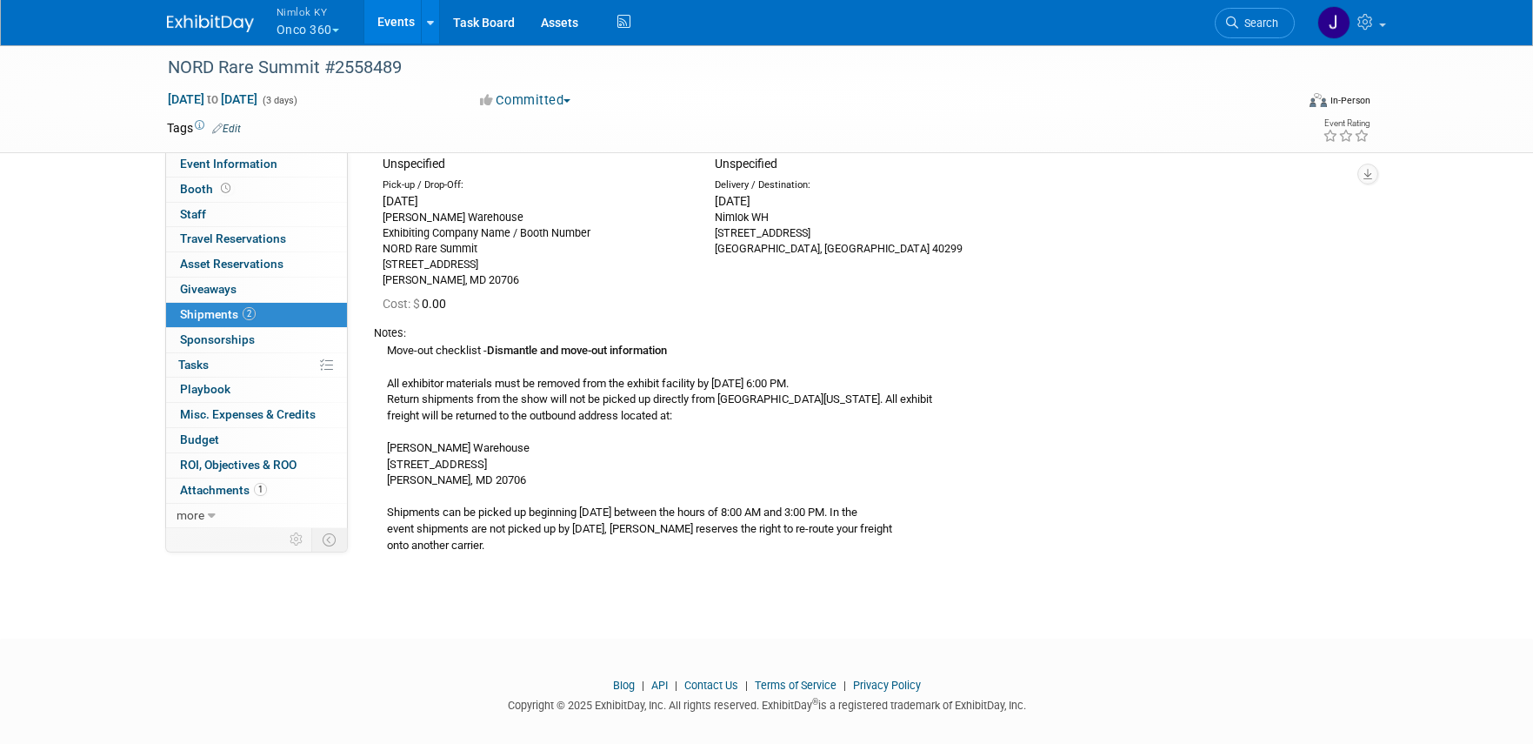
scroll to position [395, 0]
drag, startPoint x: 499, startPoint y: 543, endPoint x: 388, endPoint y: 349, distance: 223.6
click at [388, 349] on div "Move-out checklist - Dismantle and move-out information All exhibitor materials…" at bounding box center [864, 443] width 980 height 212
copy div "Move-out checklist - Dismantle and move-out information All exhibitor materials…"
click at [1026, 478] on div "Move-out checklist - Dismantle and move-out information All exhibitor materials…" at bounding box center [864, 443] width 980 height 212
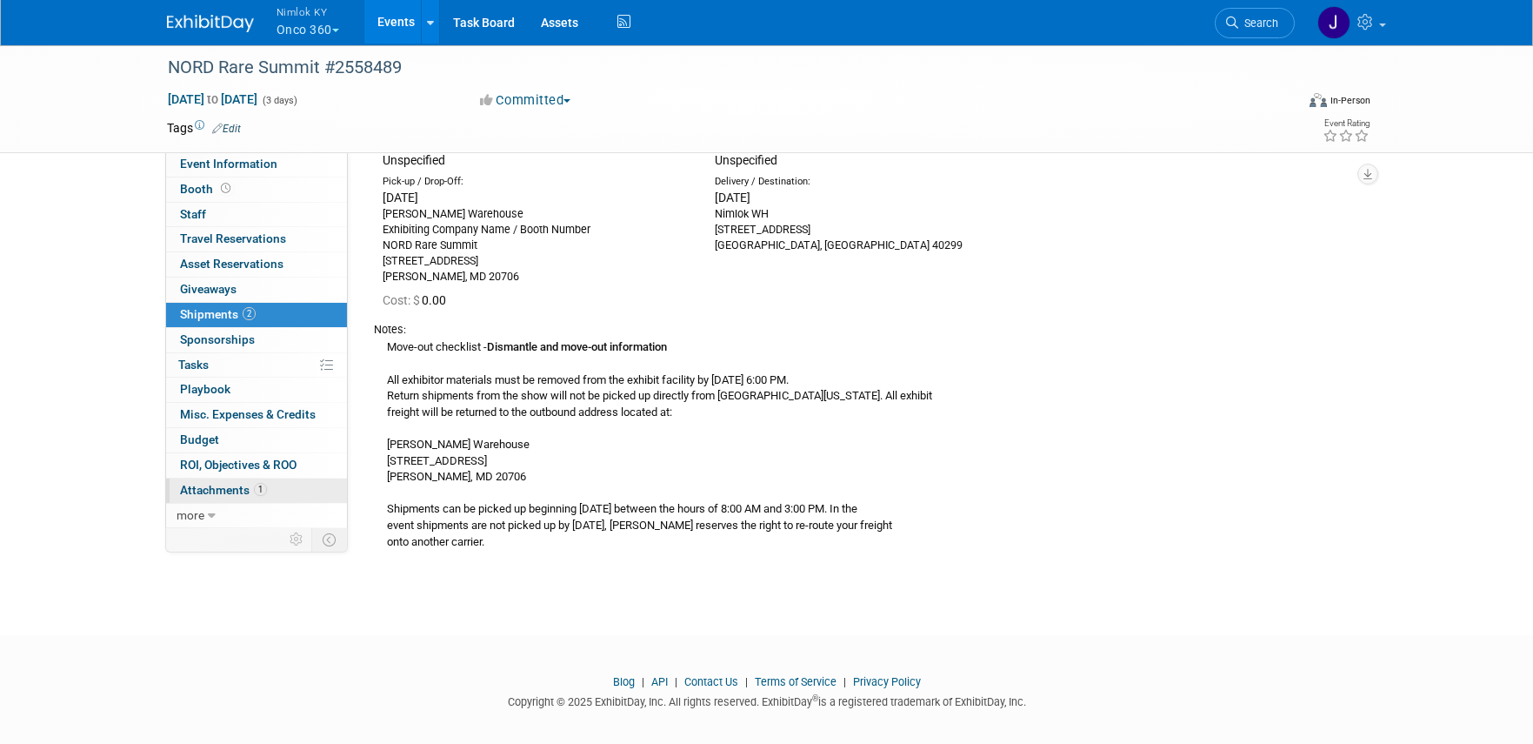
click at [230, 493] on span "Attachments 1" at bounding box center [223, 490] width 87 height 14
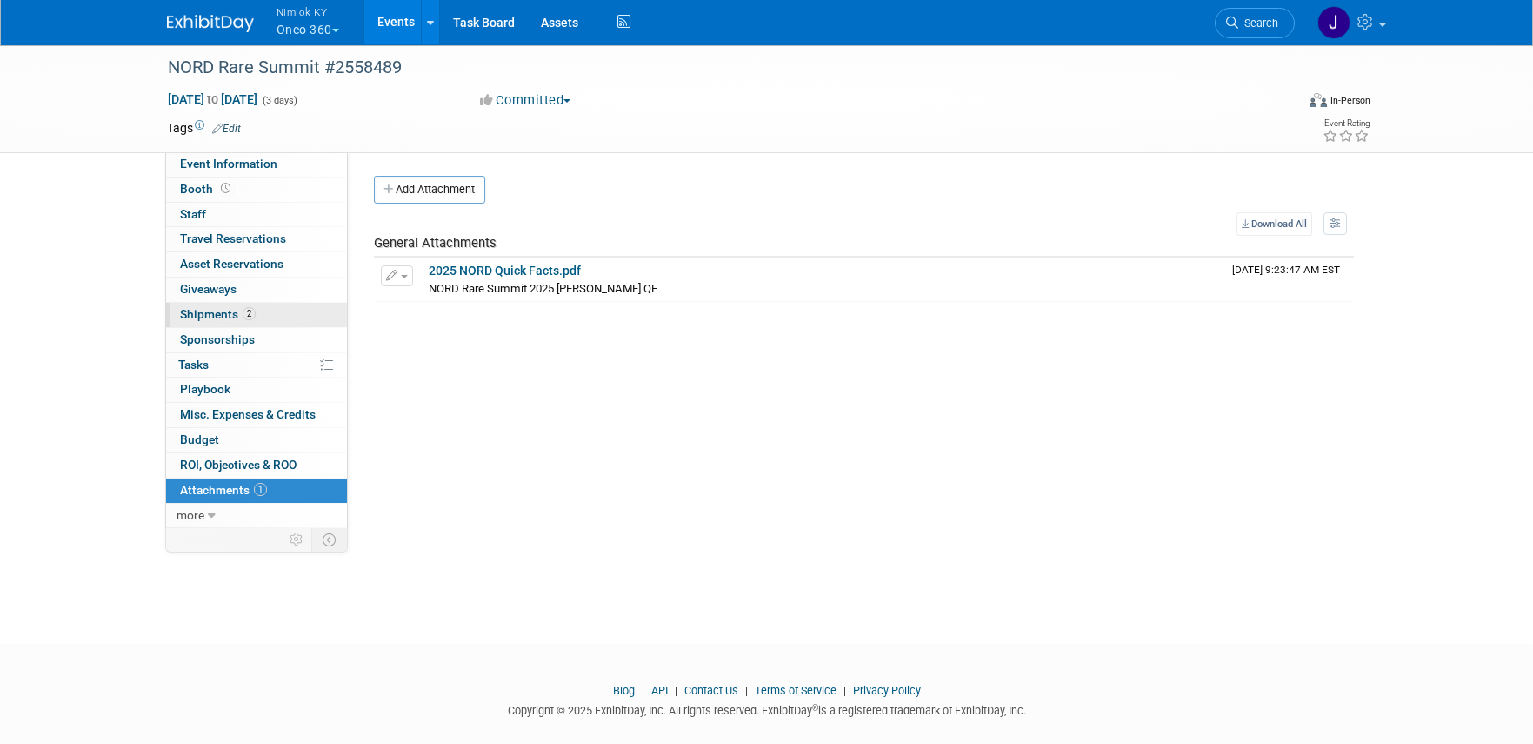
click at [250, 317] on span "2" at bounding box center [249, 313] width 13 height 13
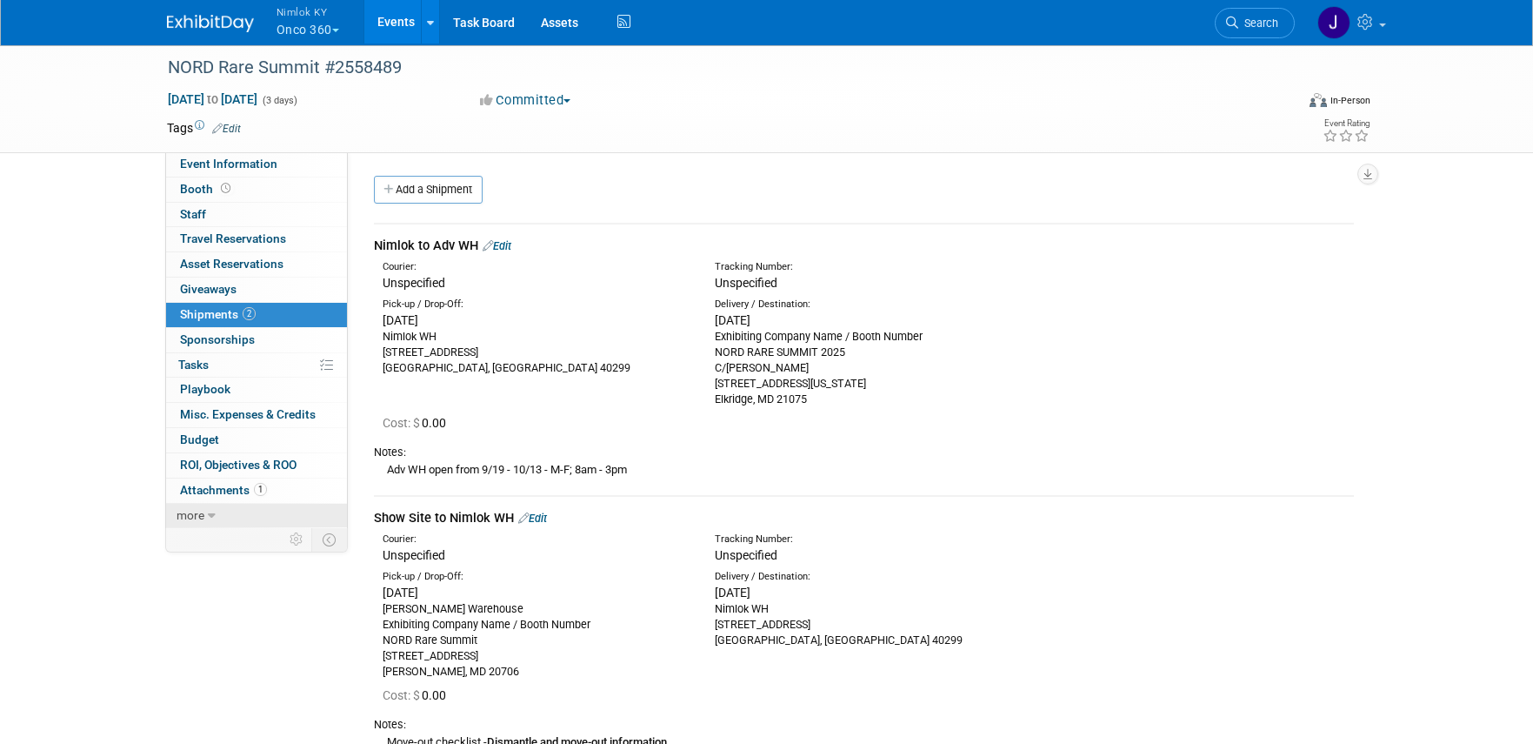
click at [208, 514] on icon at bounding box center [212, 516] width 8 height 12
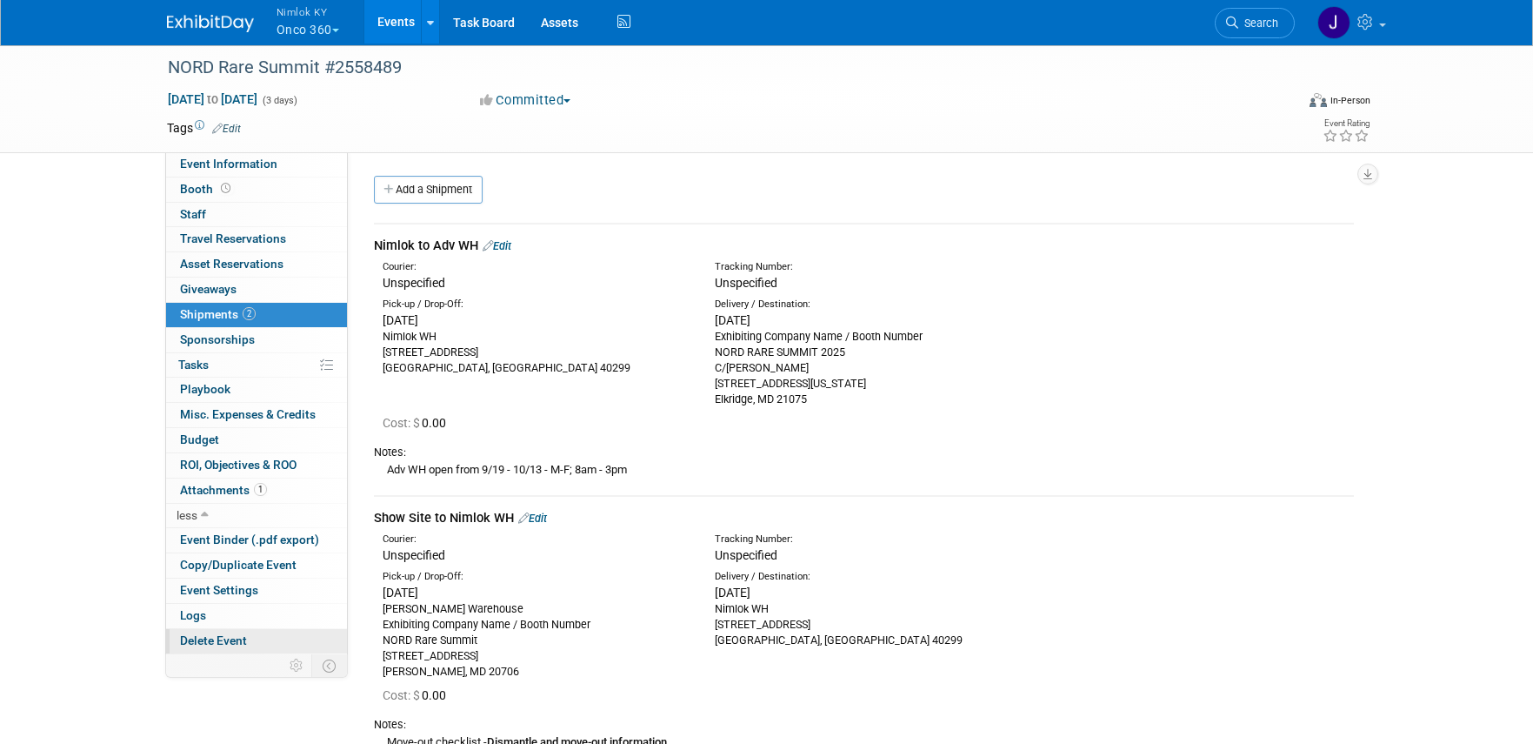
click at [229, 637] on span "Delete Event" at bounding box center [213, 640] width 67 height 14
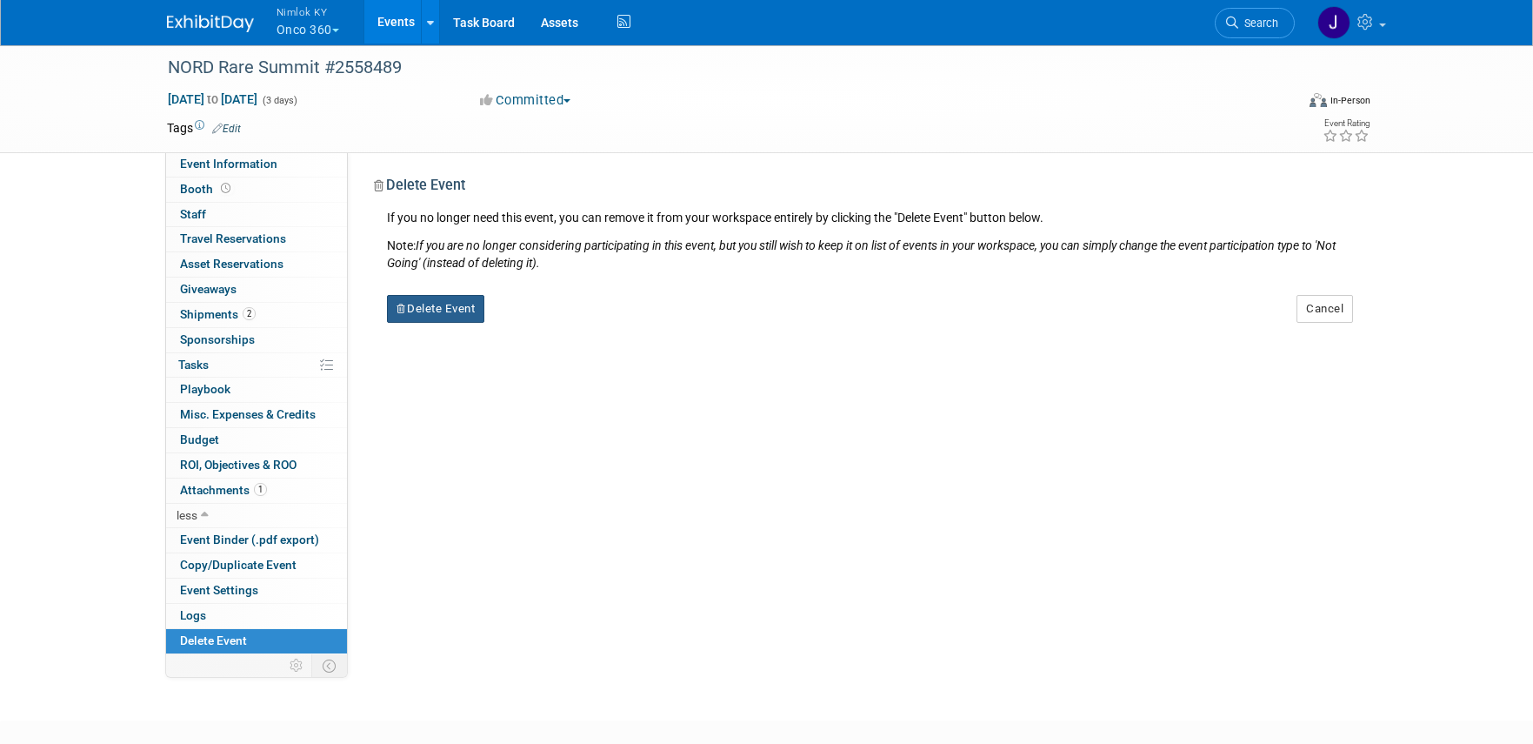
click at [437, 309] on button "Delete Event" at bounding box center [436, 309] width 98 height 28
click at [544, 323] on link "Yes" at bounding box center [545, 323] width 50 height 28
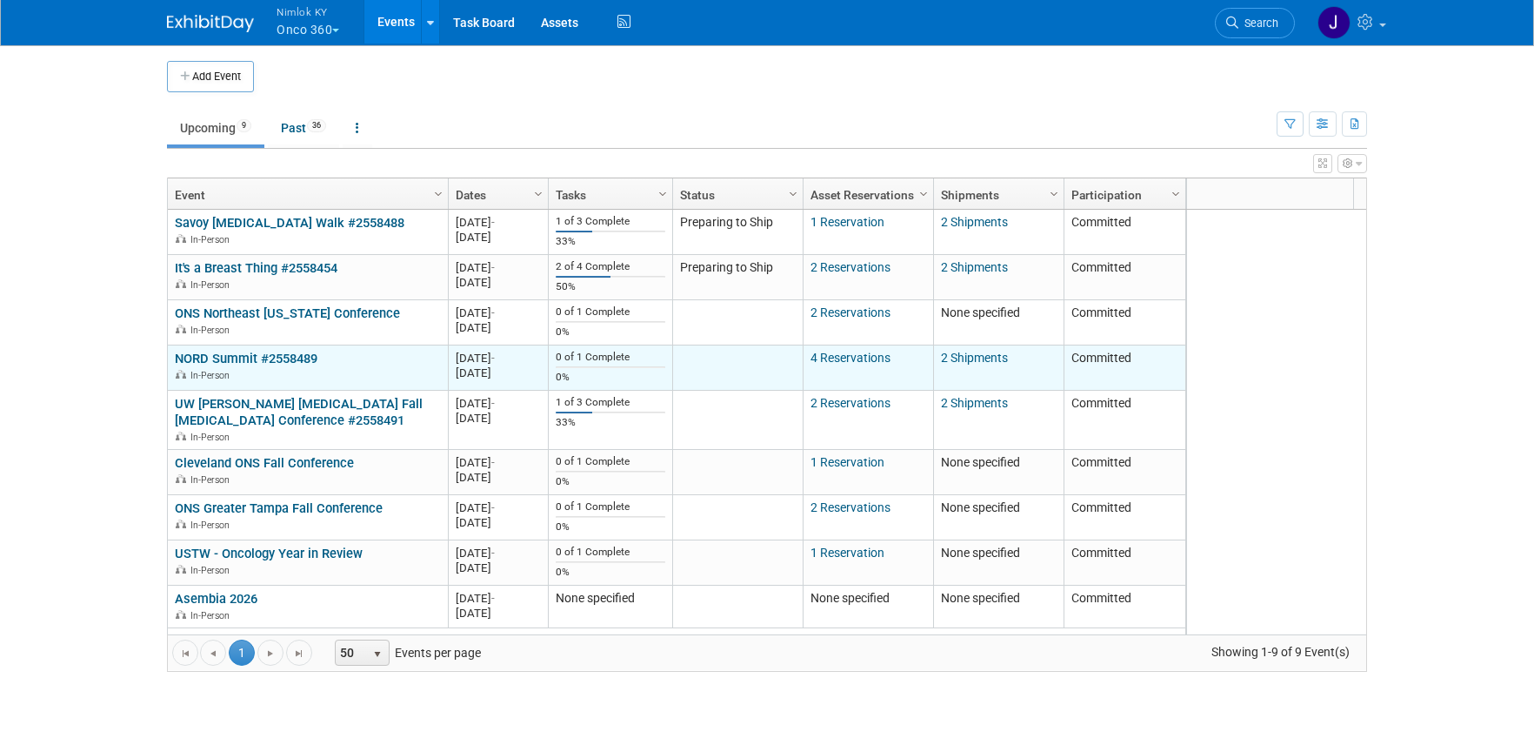
click at [273, 354] on link "NORD Summit #2558489" at bounding box center [246, 359] width 143 height 16
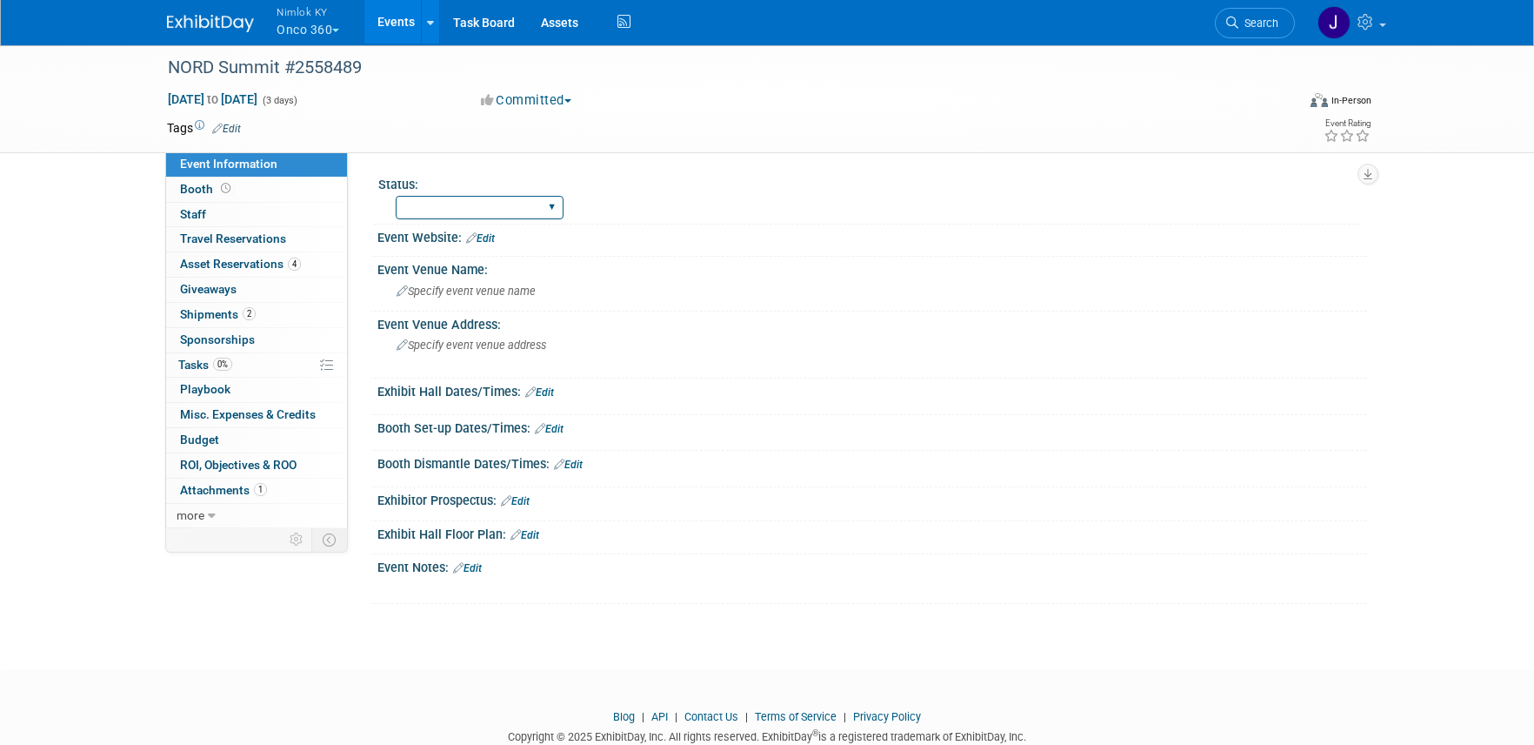
click at [449, 210] on select "Preparing to Ship Shipping to destination Show in Progress Waiting on freight r…" at bounding box center [480, 207] width 168 height 23
select select "Preparing to Ship"
click at [396, 196] on select "Preparing to Ship Shipping to destination Show in Progress Waiting on freight r…" at bounding box center [480, 207] width 168 height 23
click at [241, 259] on span "Asset Reservations 4" at bounding box center [240, 264] width 121 height 14
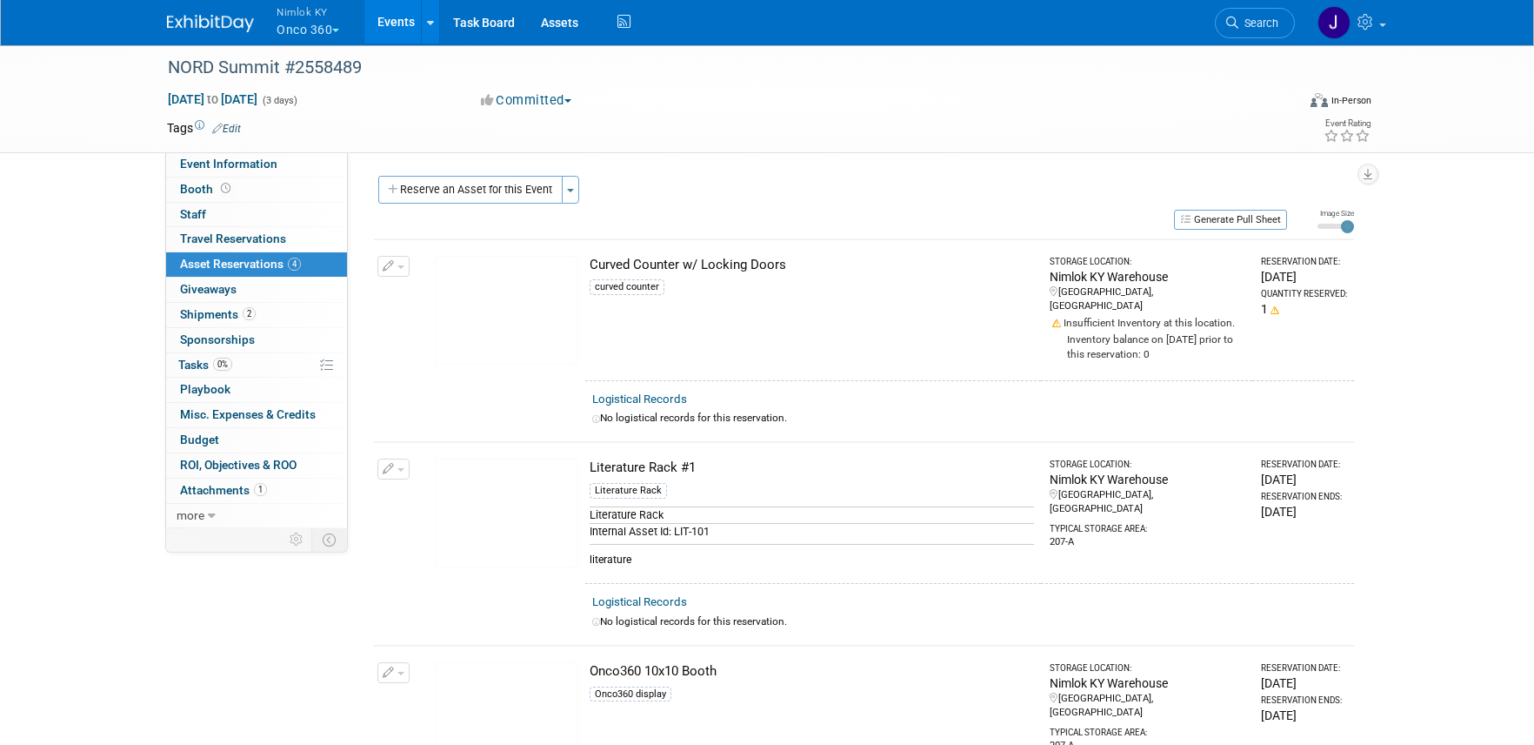
click at [399, 26] on link "Events" at bounding box center [395, 21] width 63 height 43
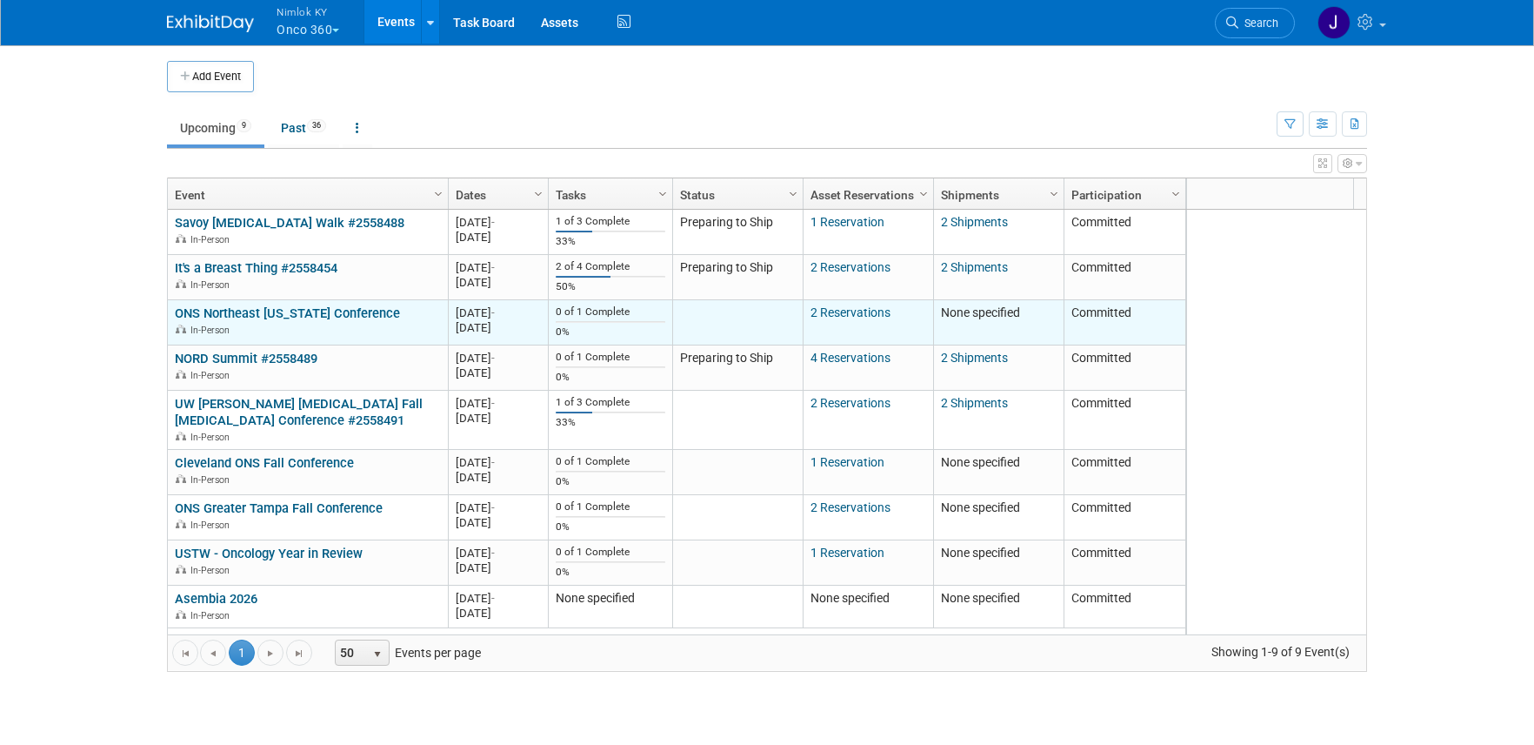
click at [336, 316] on link "ONS Northeast [US_STATE] Conference" at bounding box center [287, 313] width 225 height 16
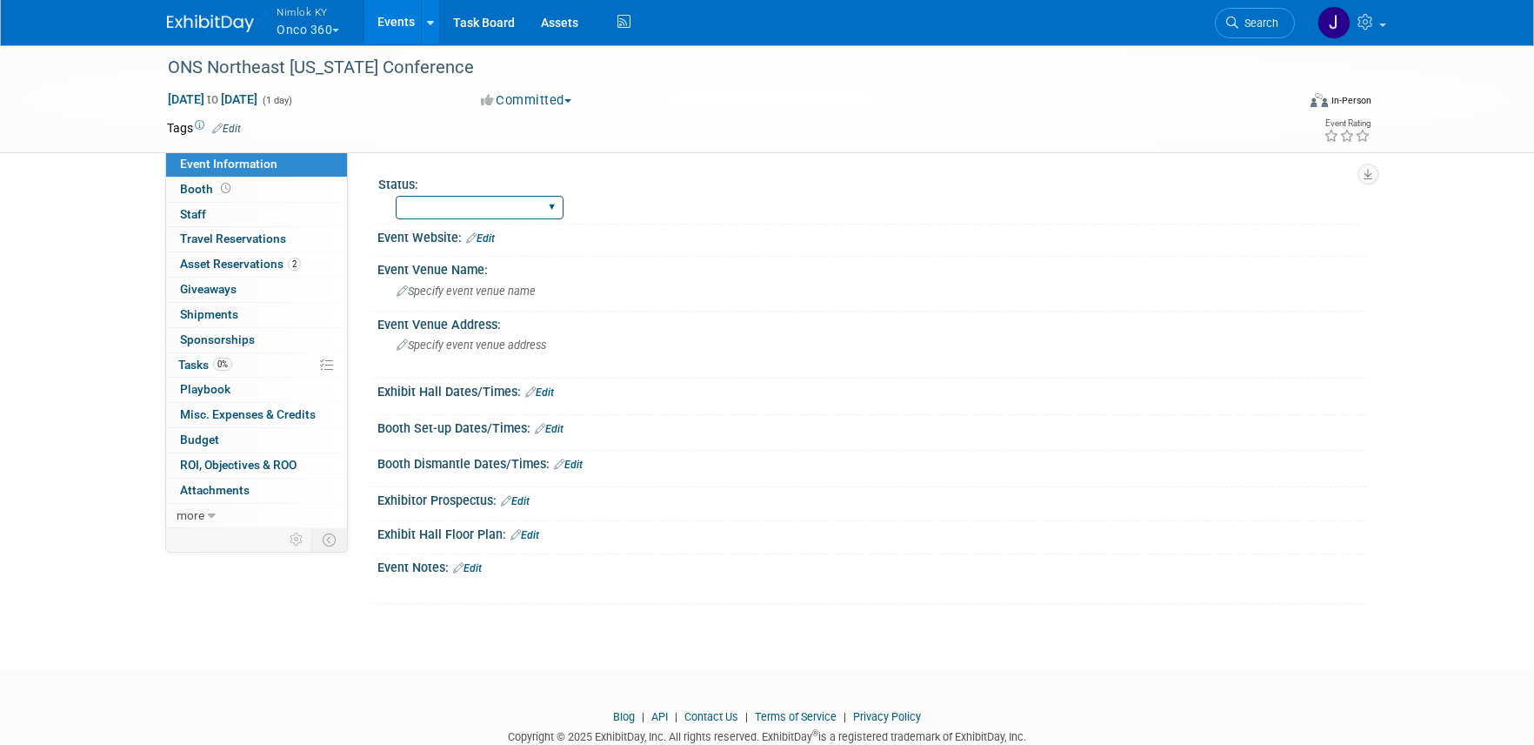
click at [454, 207] on select "Preparing to Ship Shipping to destination Show in Progress Waiting on freight r…" at bounding box center [480, 207] width 168 height 23
select select "Preparing to Ship"
click at [396, 196] on select "Preparing to Ship Shipping to destination Show in Progress Waiting on freight r…" at bounding box center [480, 207] width 168 height 23
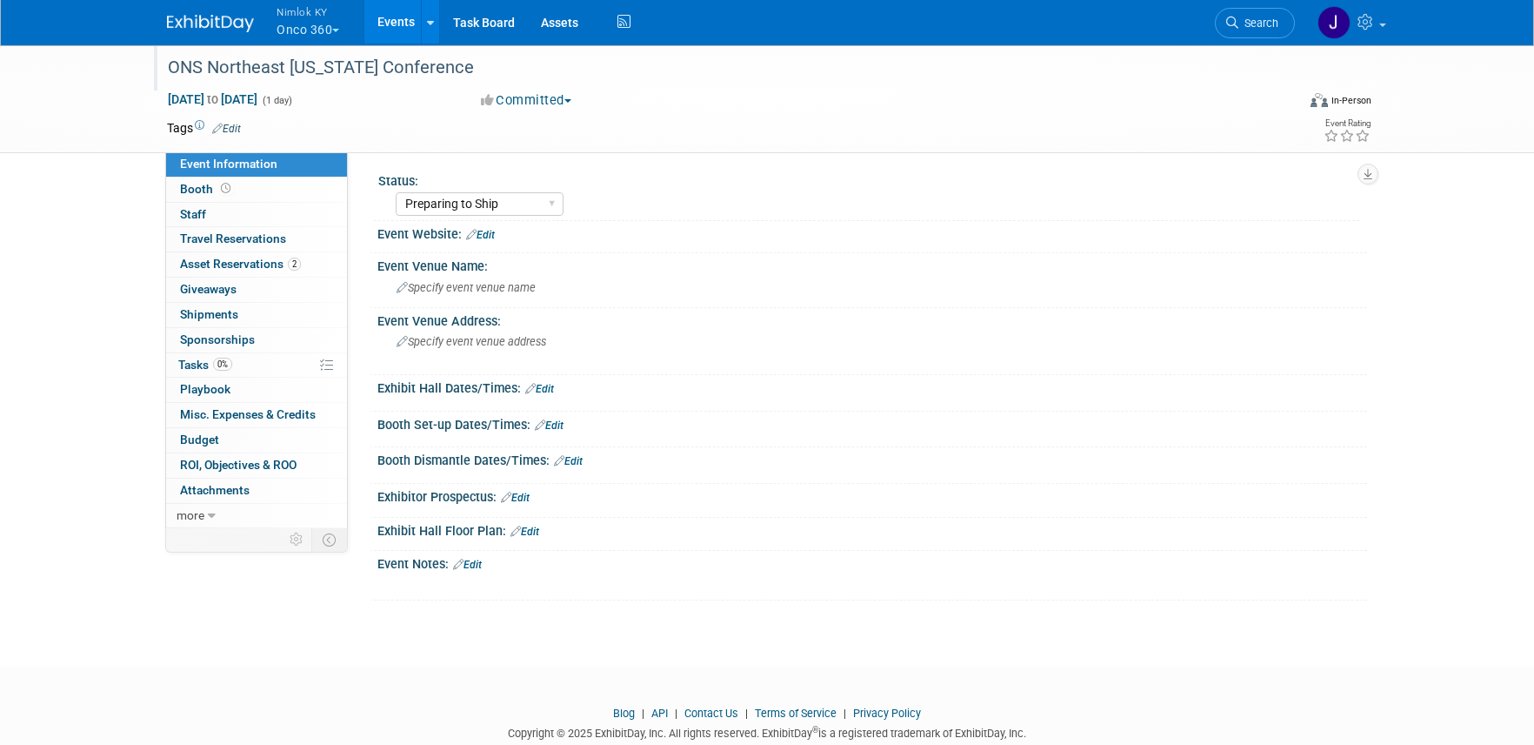
click at [465, 65] on div "ONS Northeast [US_STATE] Conference" at bounding box center [715, 67] width 1107 height 31
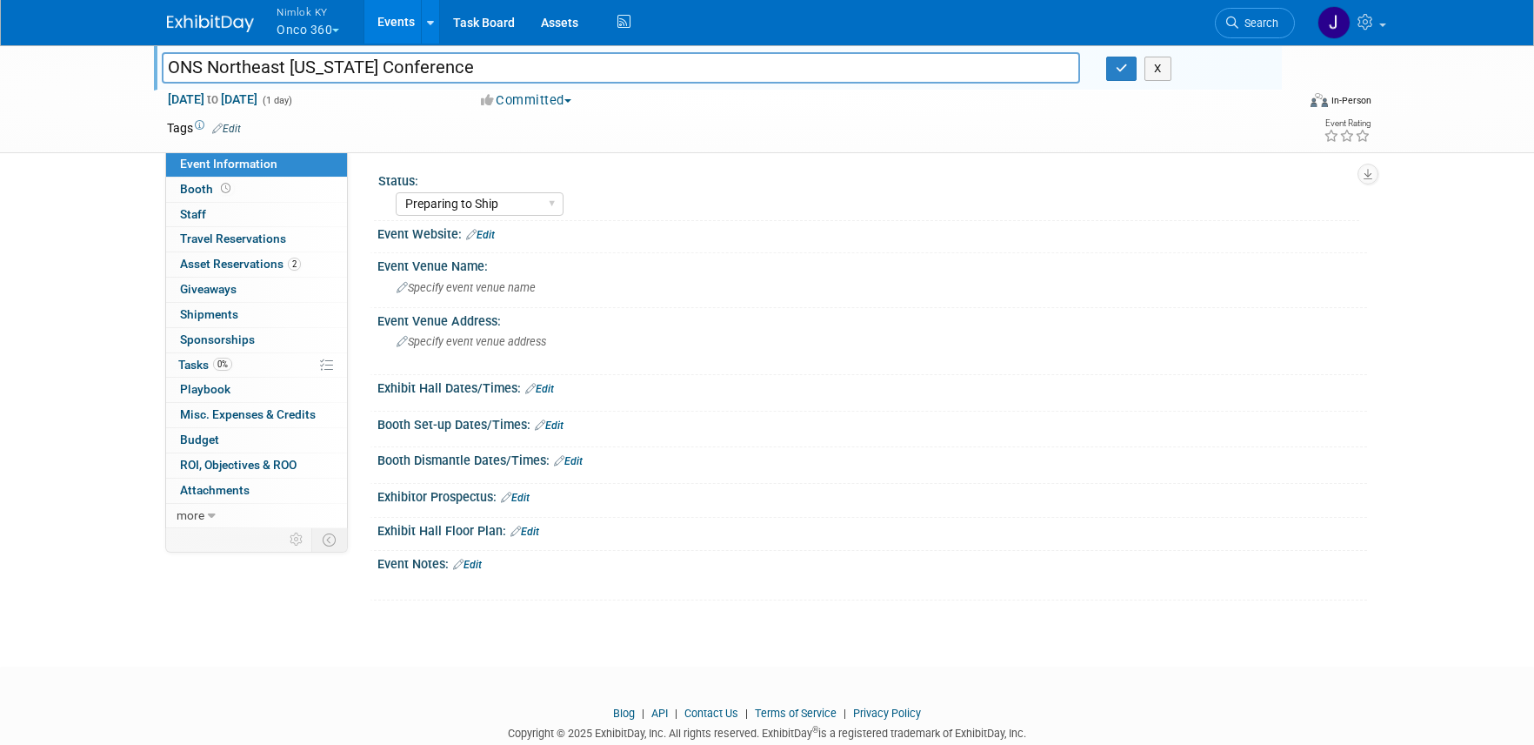
click at [465, 65] on input "ONS Northeast [US_STATE] Conference" at bounding box center [621, 67] width 919 height 30
type input "ONS Northeast [US_STATE] Conference #2558533"
click at [1132, 69] on button "button" at bounding box center [1121, 69] width 31 height 24
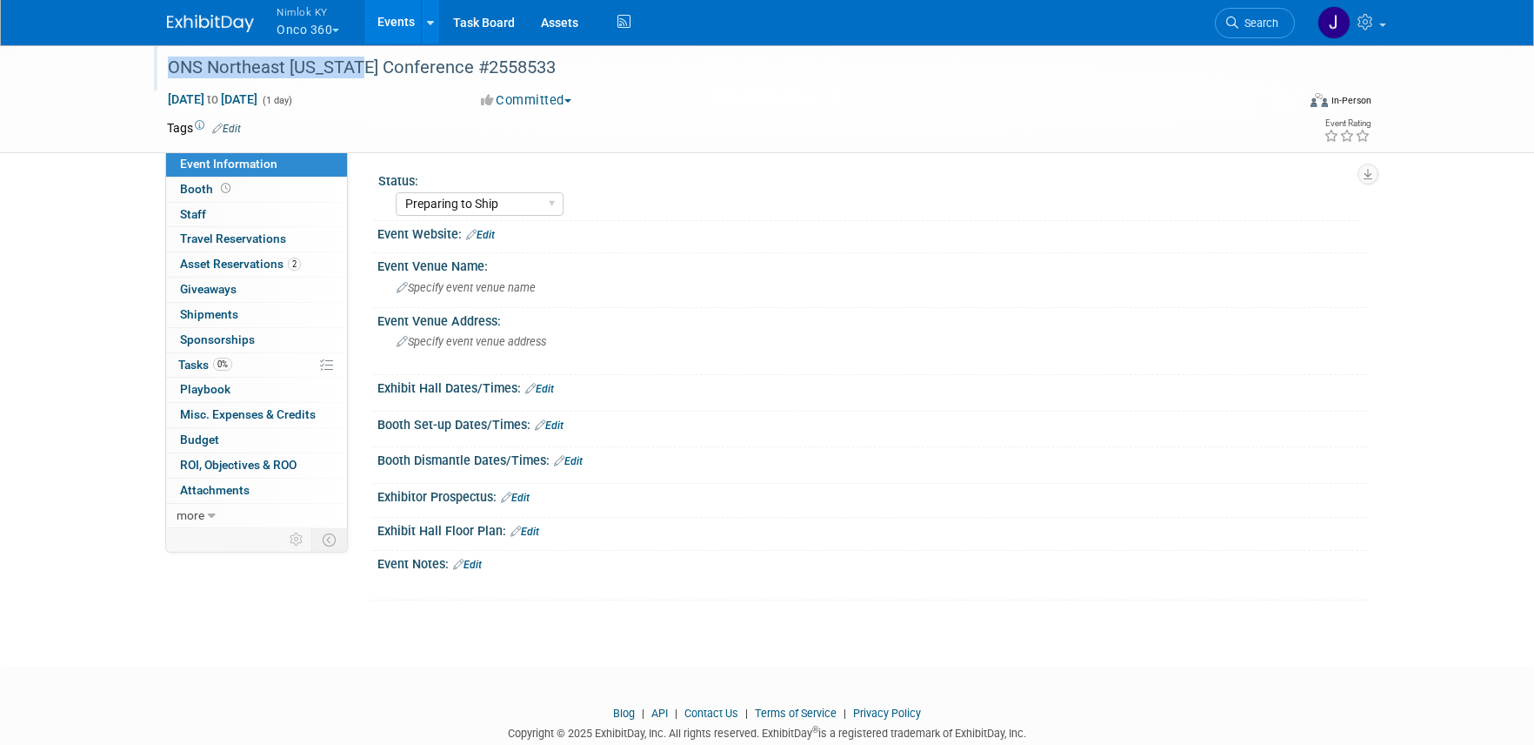
drag, startPoint x: 313, startPoint y: 69, endPoint x: 170, endPoint y: 65, distance: 142.7
click at [170, 65] on div "ONS Northeast [US_STATE] Conference #2558533" at bounding box center [715, 67] width 1107 height 31
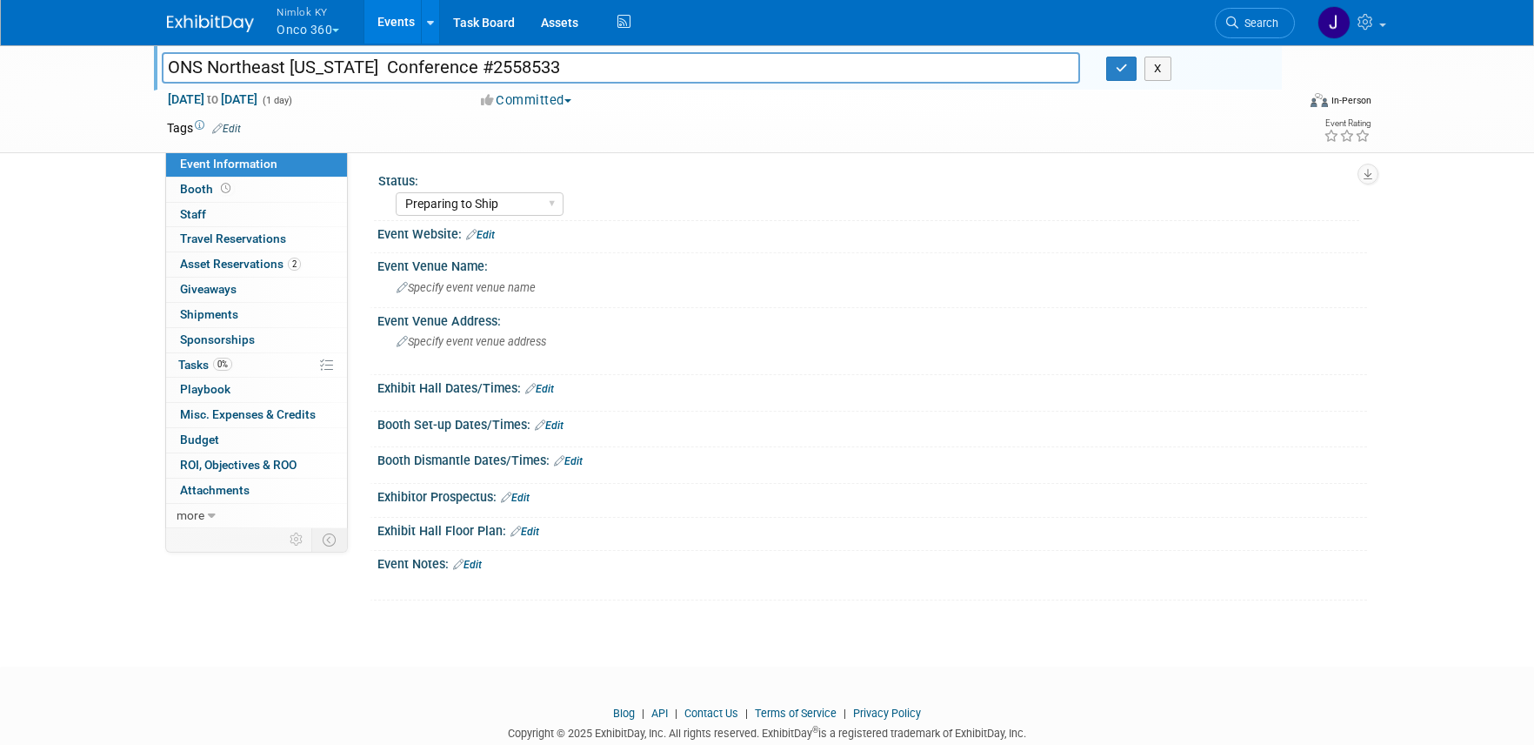
drag, startPoint x: 337, startPoint y: 68, endPoint x: 168, endPoint y: 56, distance: 170.0
click at [168, 56] on input "ONS Northeast [US_STATE] Conference #2558533" at bounding box center [621, 67] width 919 height 30
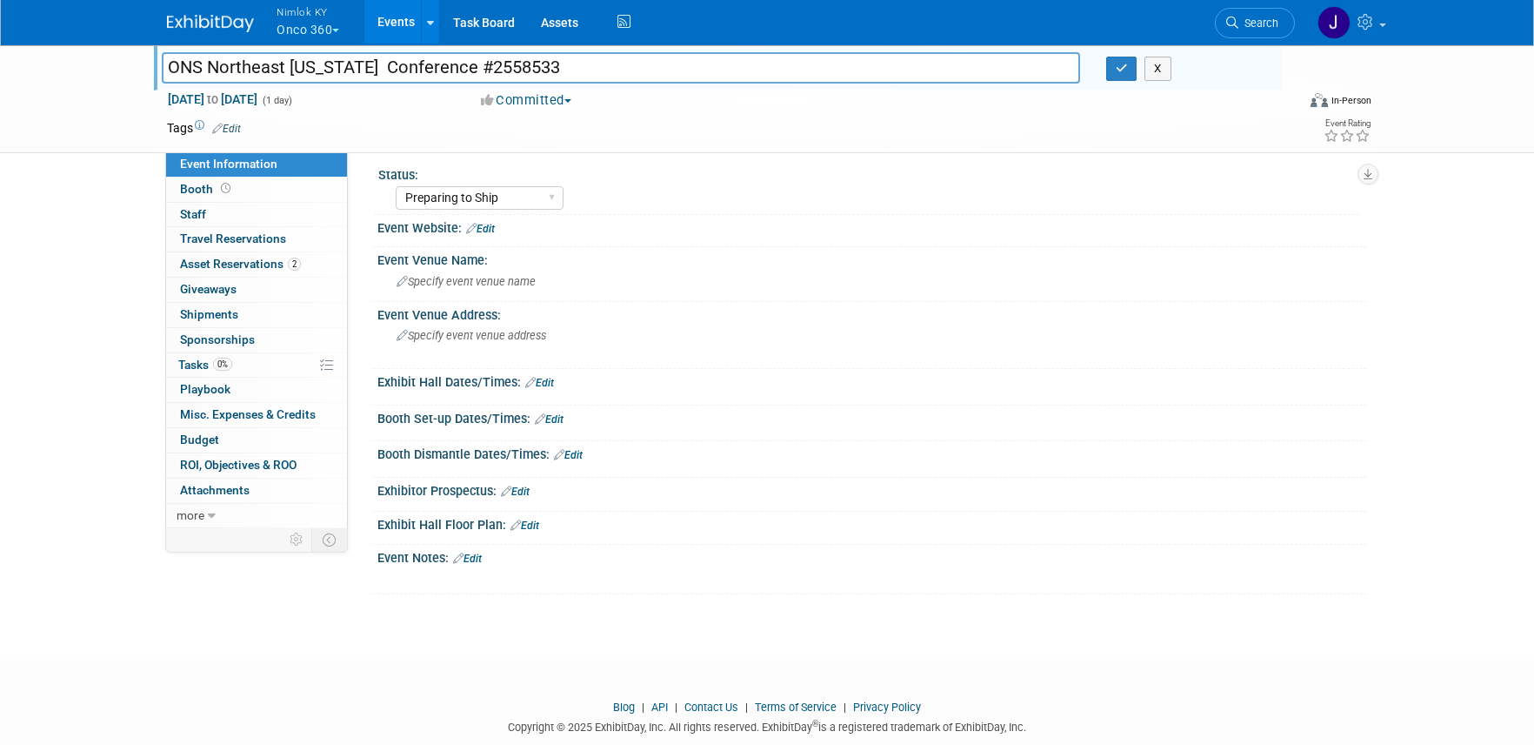
scroll to position [10, 0]
click at [1119, 65] on icon "button" at bounding box center [1122, 68] width 12 height 11
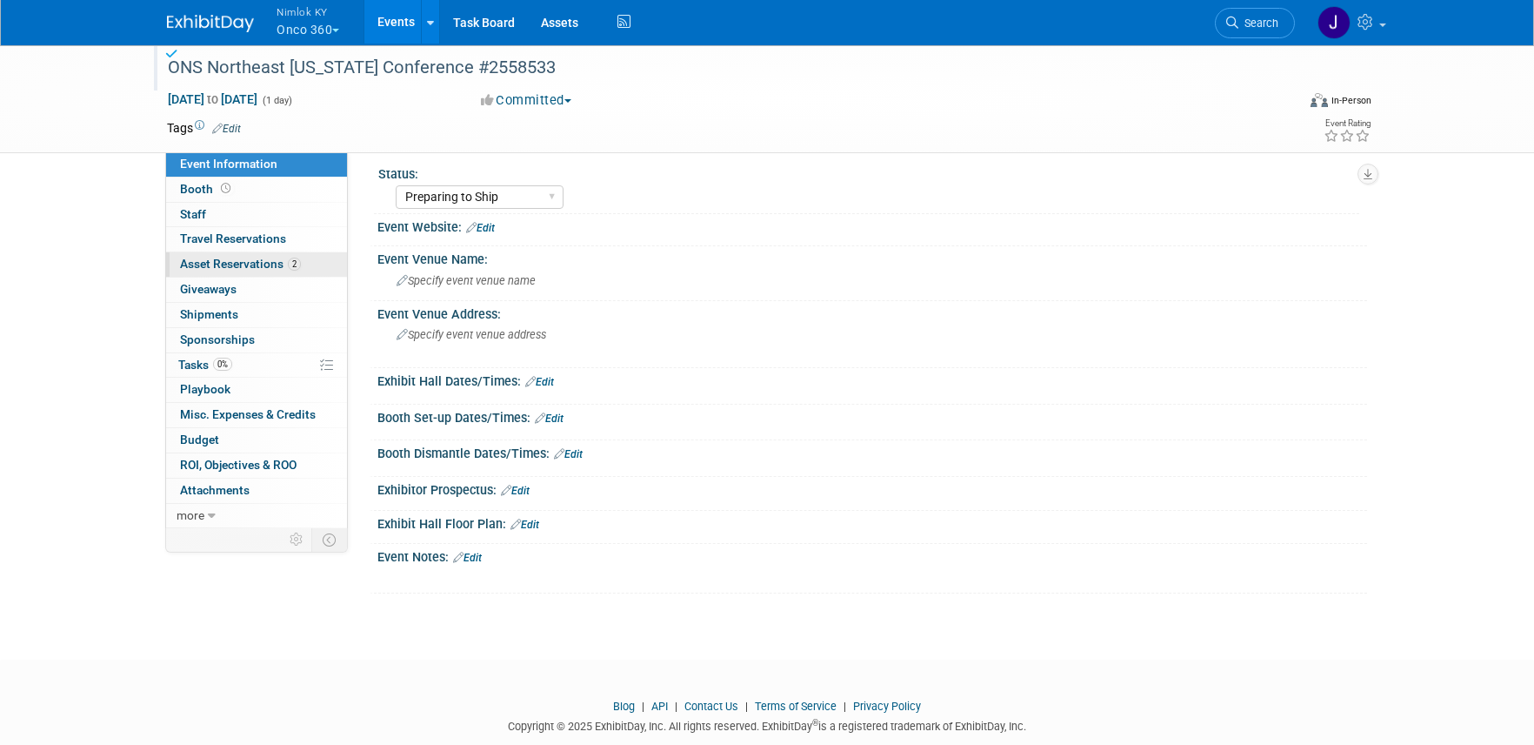
click at [245, 265] on span "Asset Reservations 2" at bounding box center [240, 264] width 121 height 14
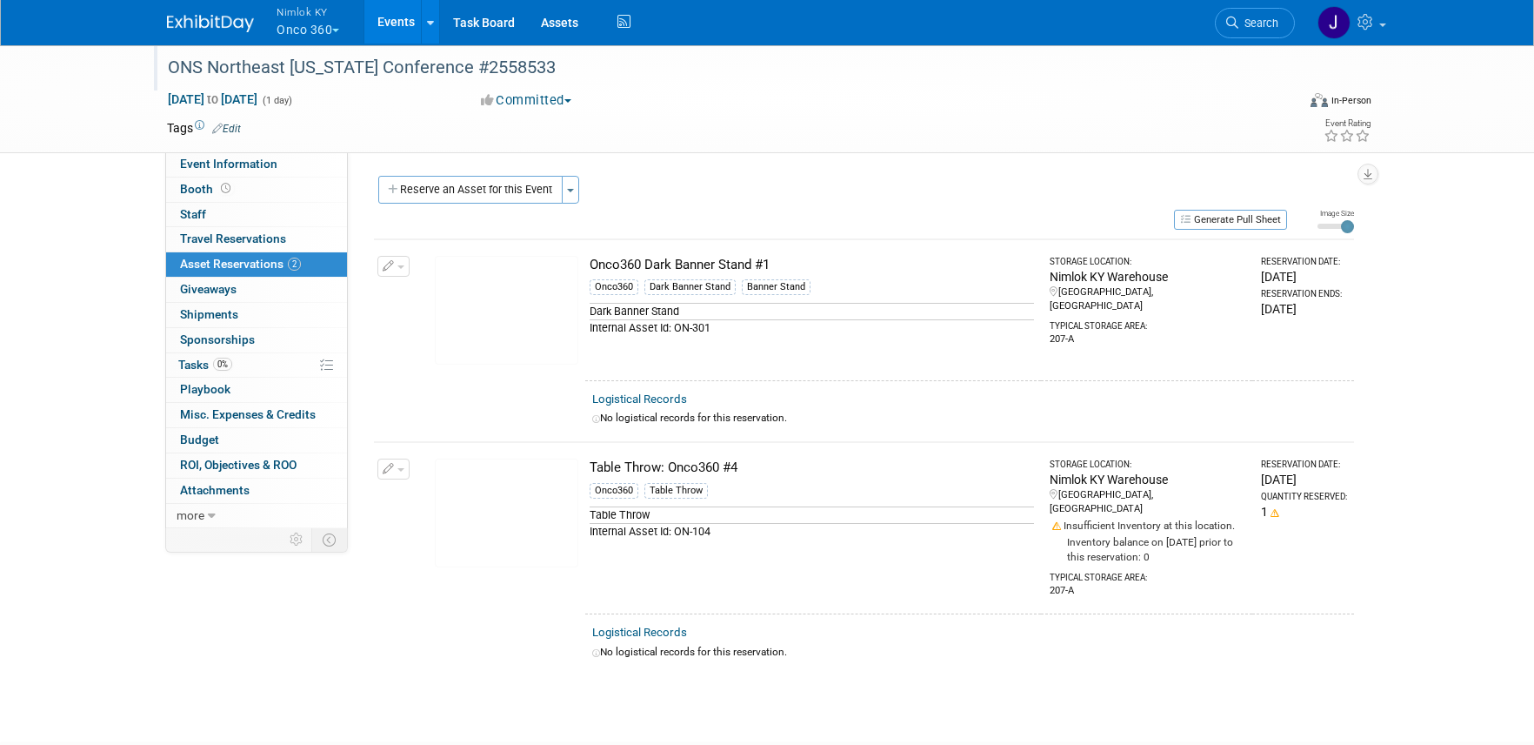
drag, startPoint x: 778, startPoint y: 264, endPoint x: 591, endPoint y: 261, distance: 186.2
click at [591, 261] on div "Onco360 Dark Banner Stand #1" at bounding box center [812, 265] width 444 height 18
copy div "Onco360 Dark Banner Stand #1"
click at [206, 364] on span "Tasks 0%" at bounding box center [205, 364] width 54 height 14
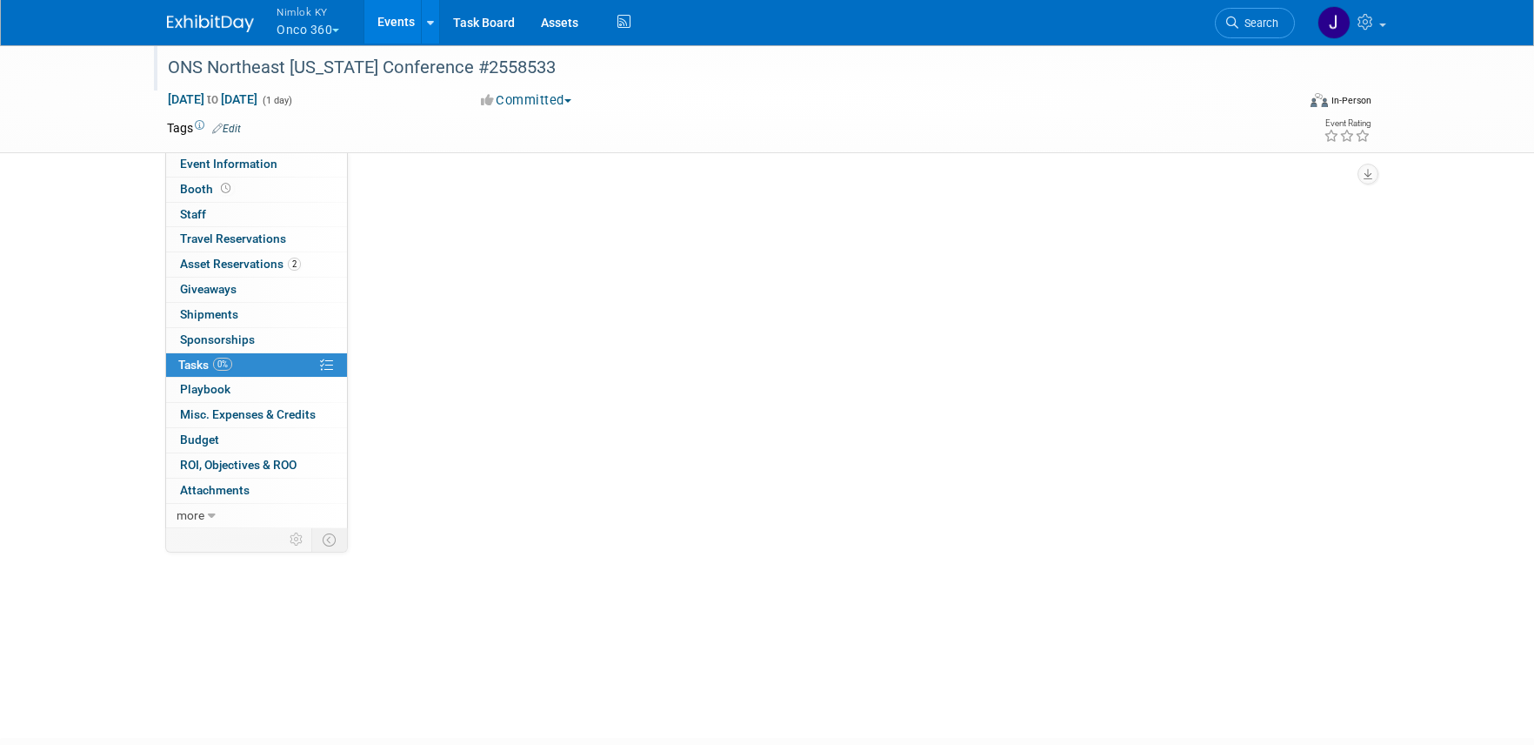
scroll to position [0, 0]
click at [206, 364] on span "Tasks 0%" at bounding box center [205, 364] width 54 height 14
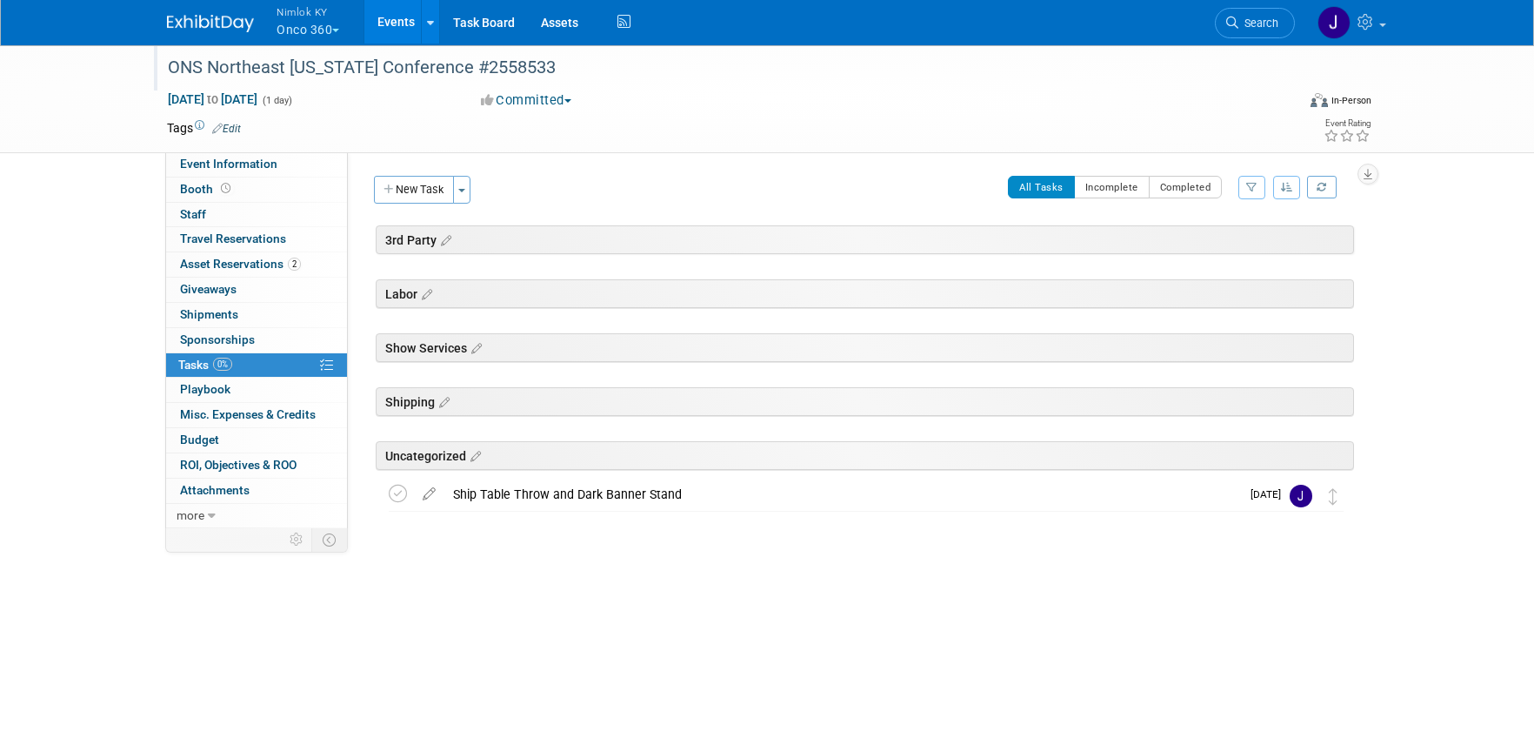
click at [446, 240] on icon at bounding box center [444, 241] width 15 height 16
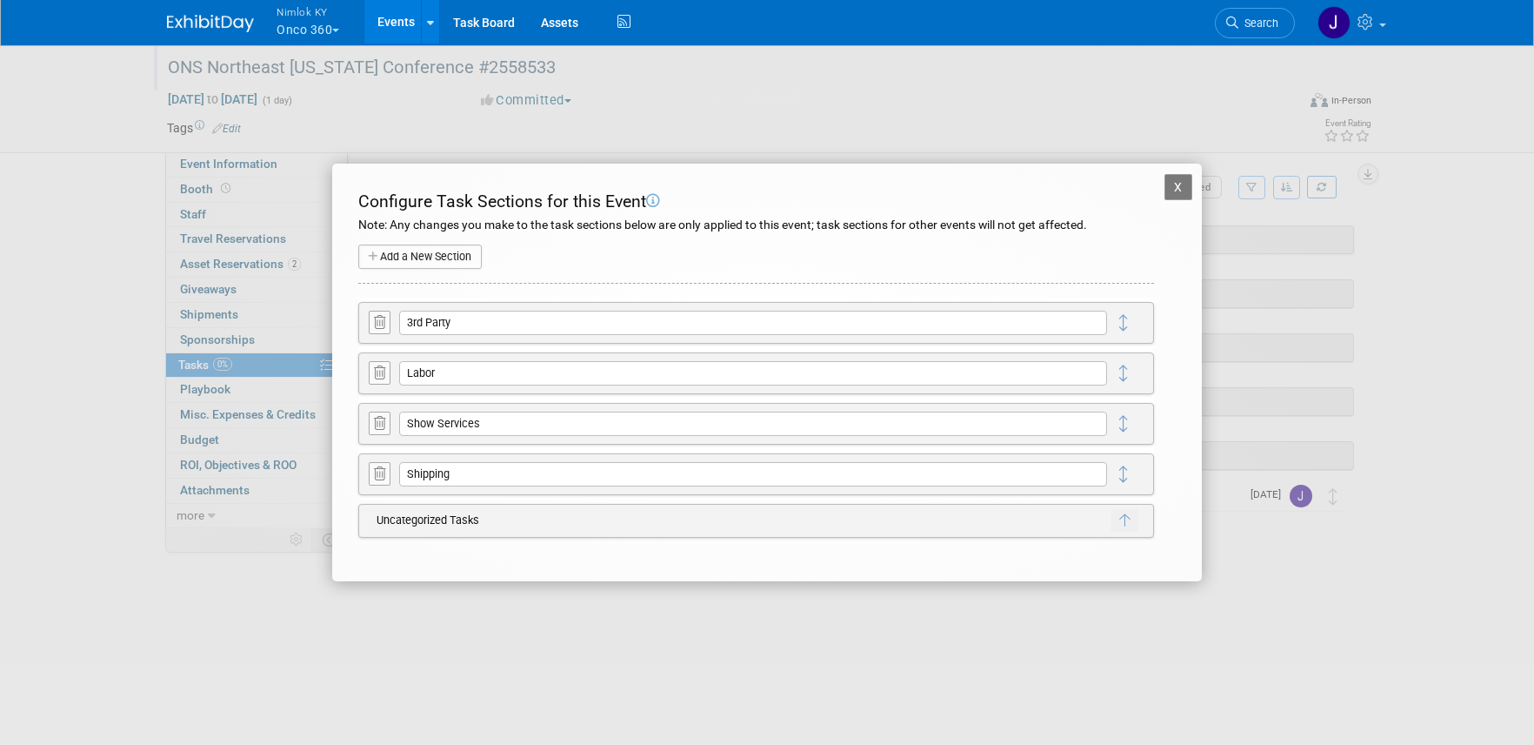
click at [381, 323] on icon at bounding box center [379, 322] width 11 height 13
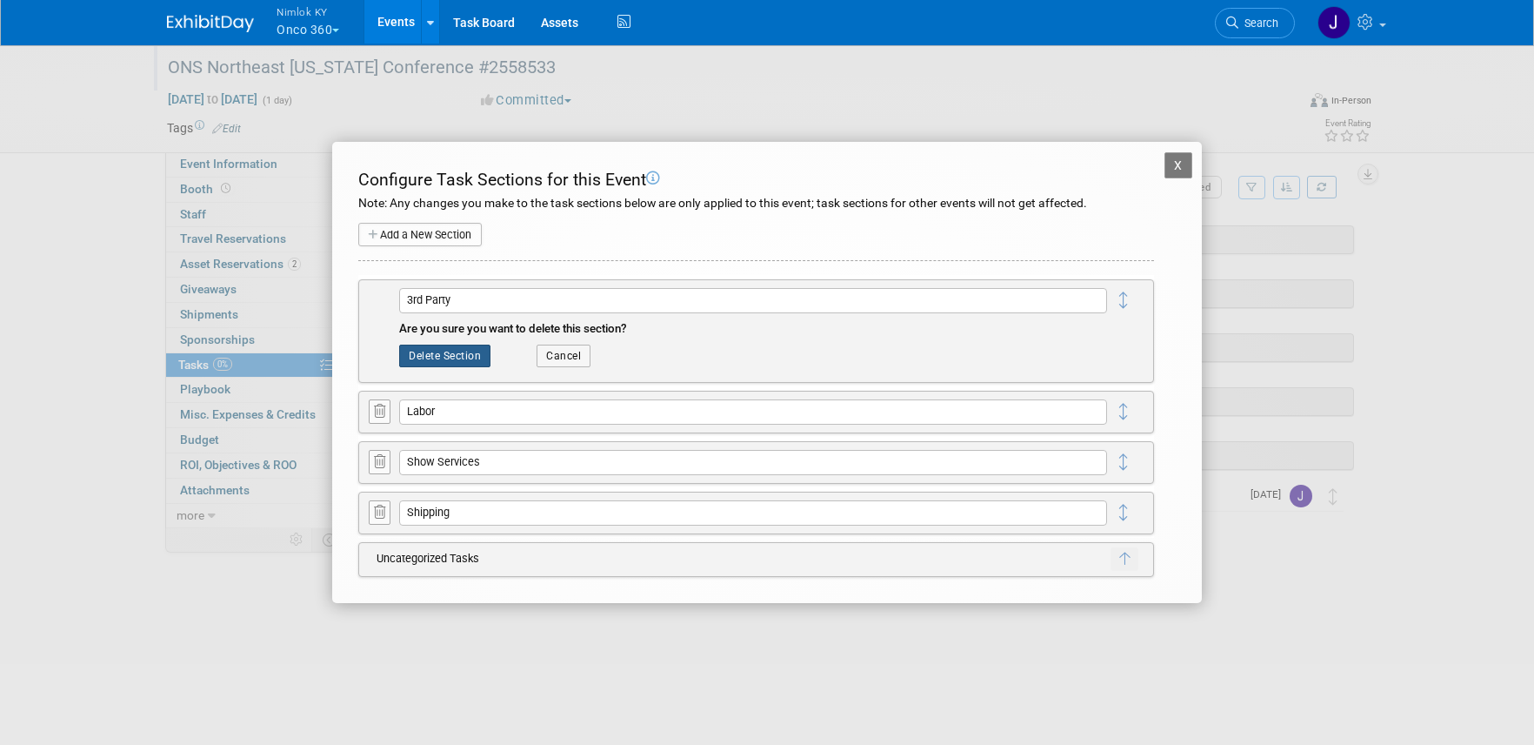
click at [449, 355] on button "Delete Section" at bounding box center [444, 355] width 91 height 23
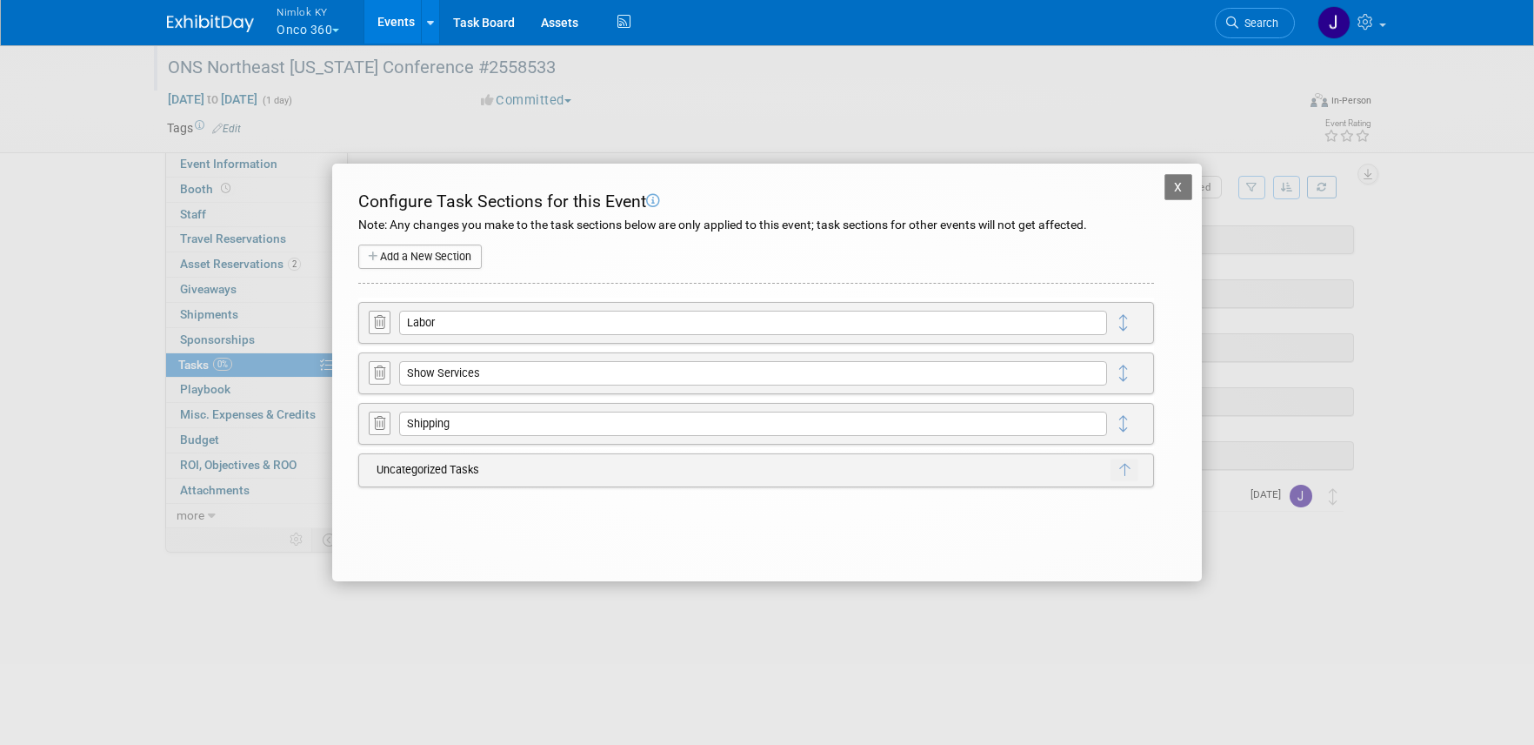
click at [372, 323] on button at bounding box center [380, 322] width 22 height 23
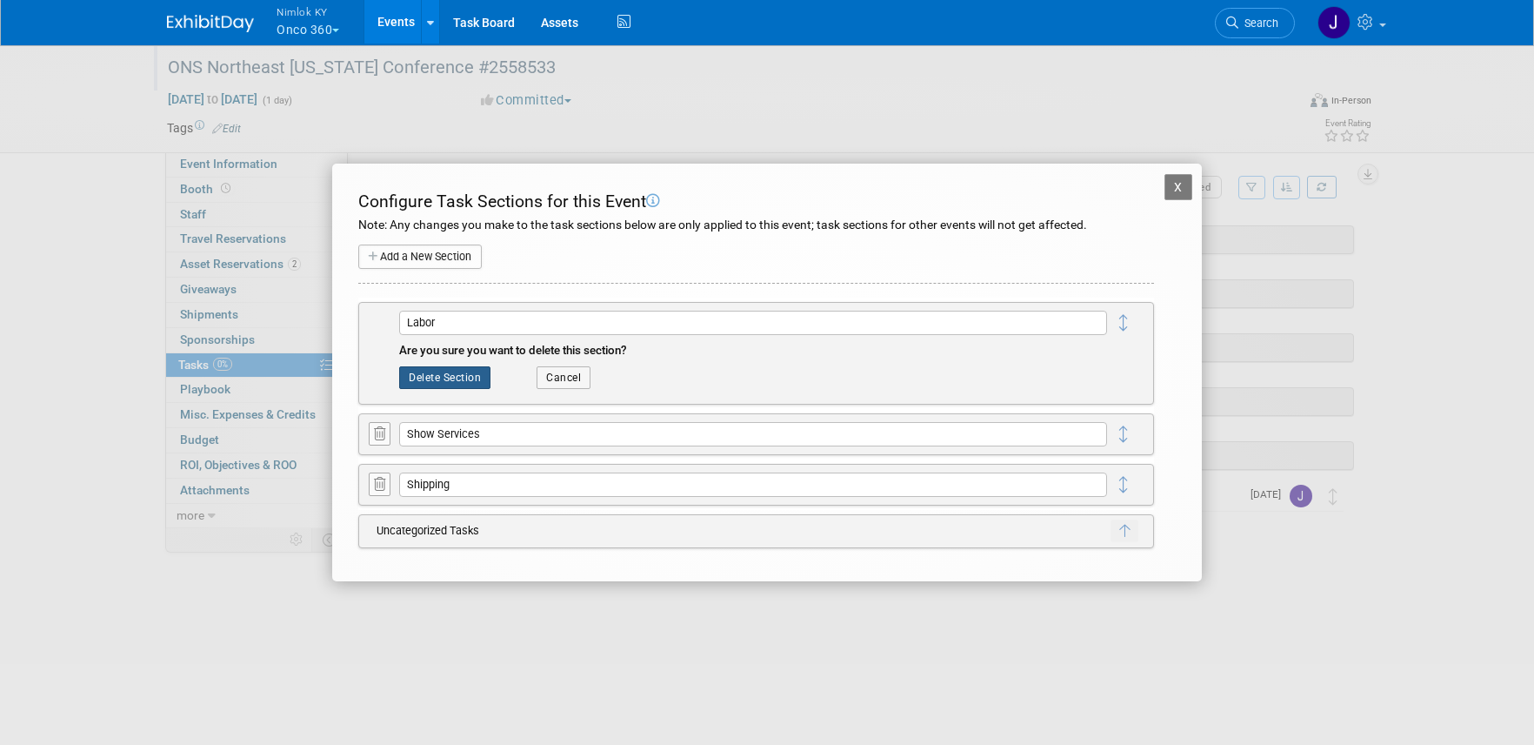
click at [439, 374] on button "Delete Section" at bounding box center [444, 377] width 91 height 23
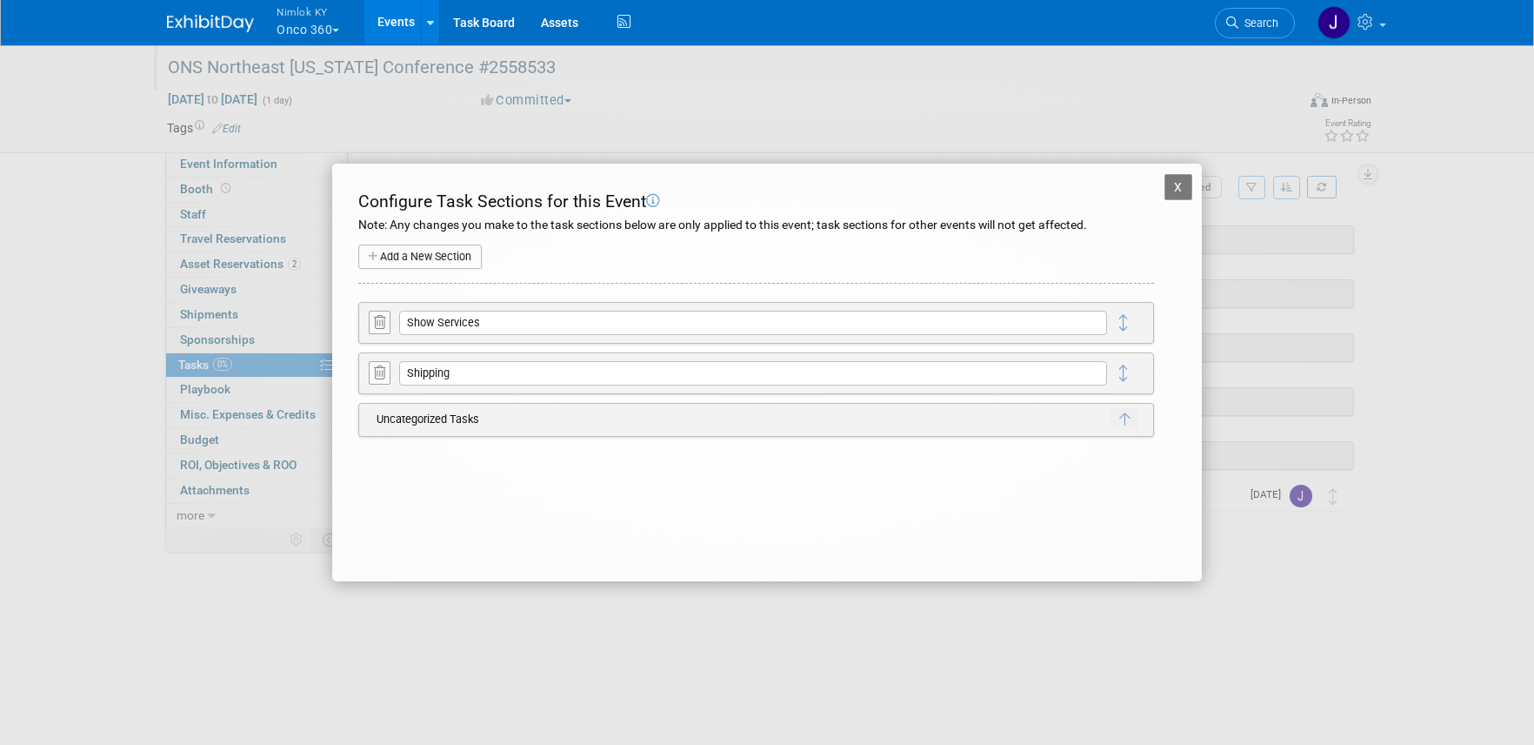
click at [377, 322] on icon at bounding box center [379, 322] width 11 height 13
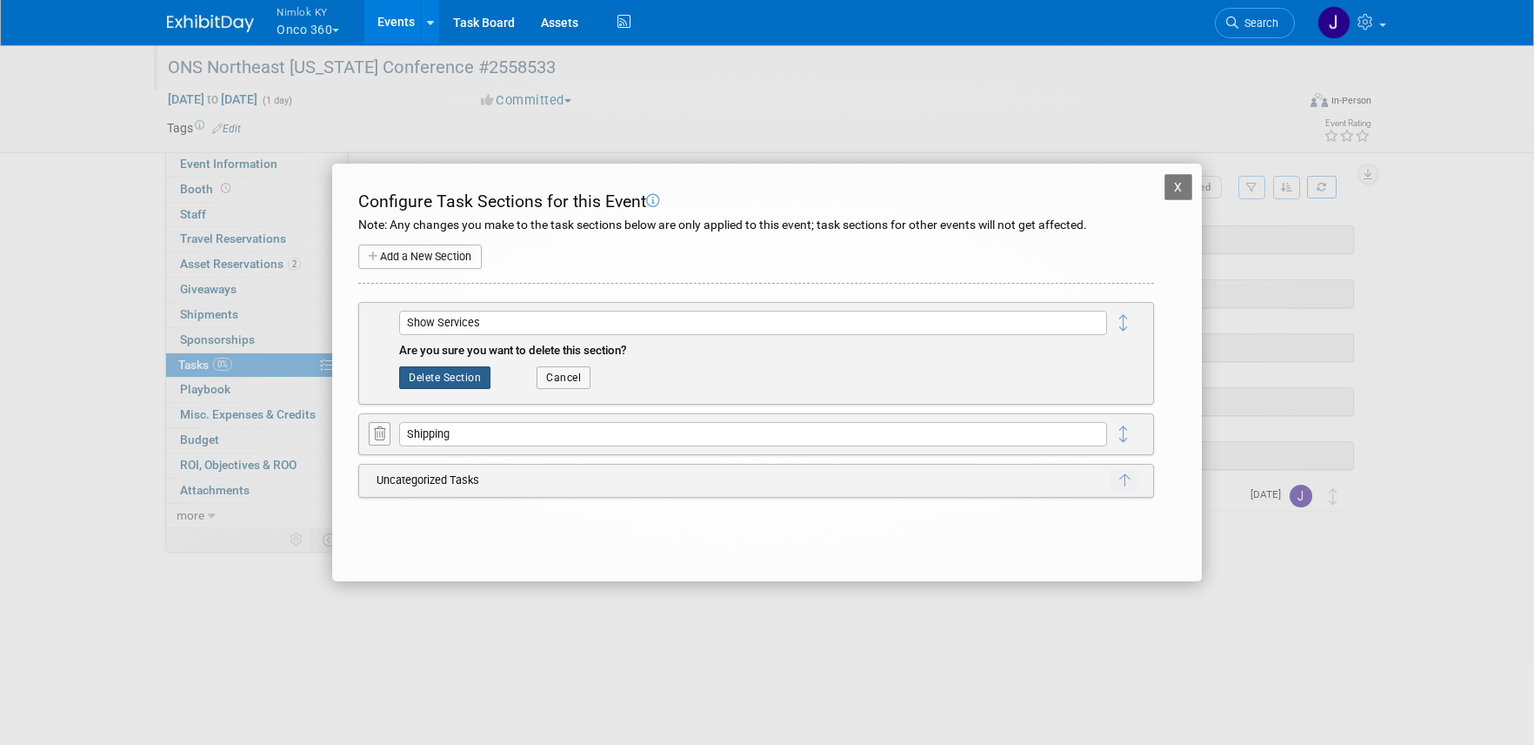
click at [432, 372] on button "Delete Section" at bounding box center [444, 377] width 91 height 23
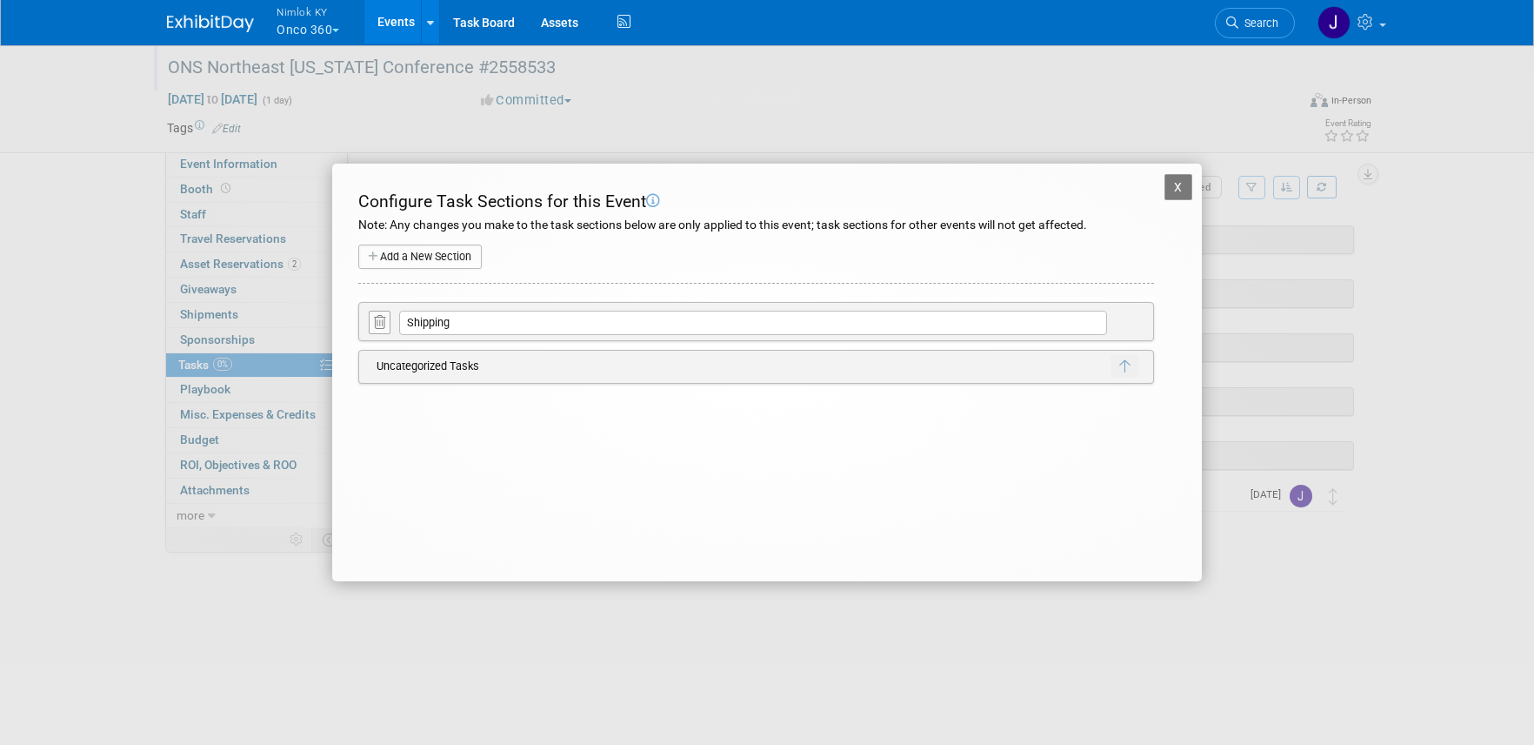
click at [1177, 195] on button "X" at bounding box center [1179, 187] width 28 height 26
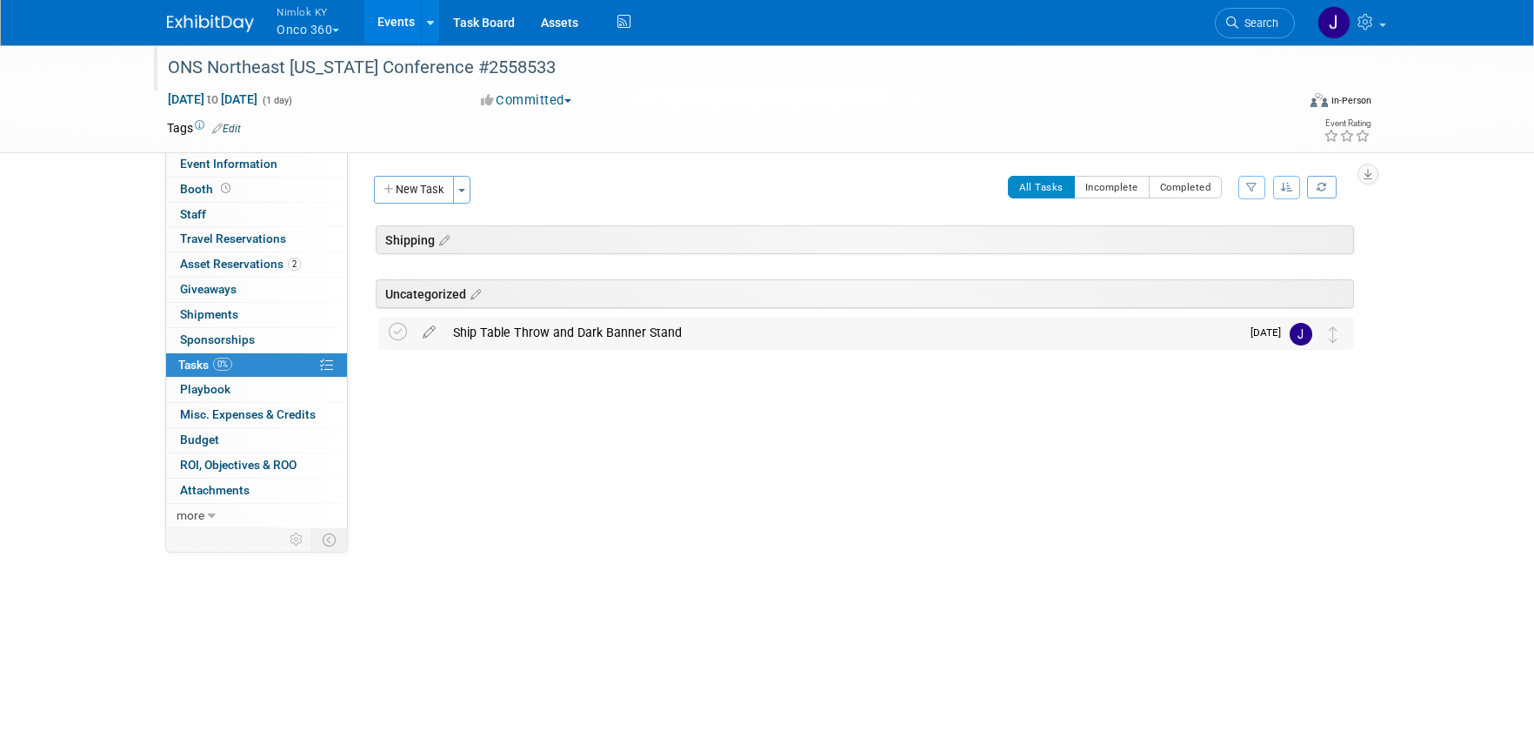
click at [612, 333] on div "Ship Table Throw and Dark Banner Stand" at bounding box center [842, 332] width 796 height 30
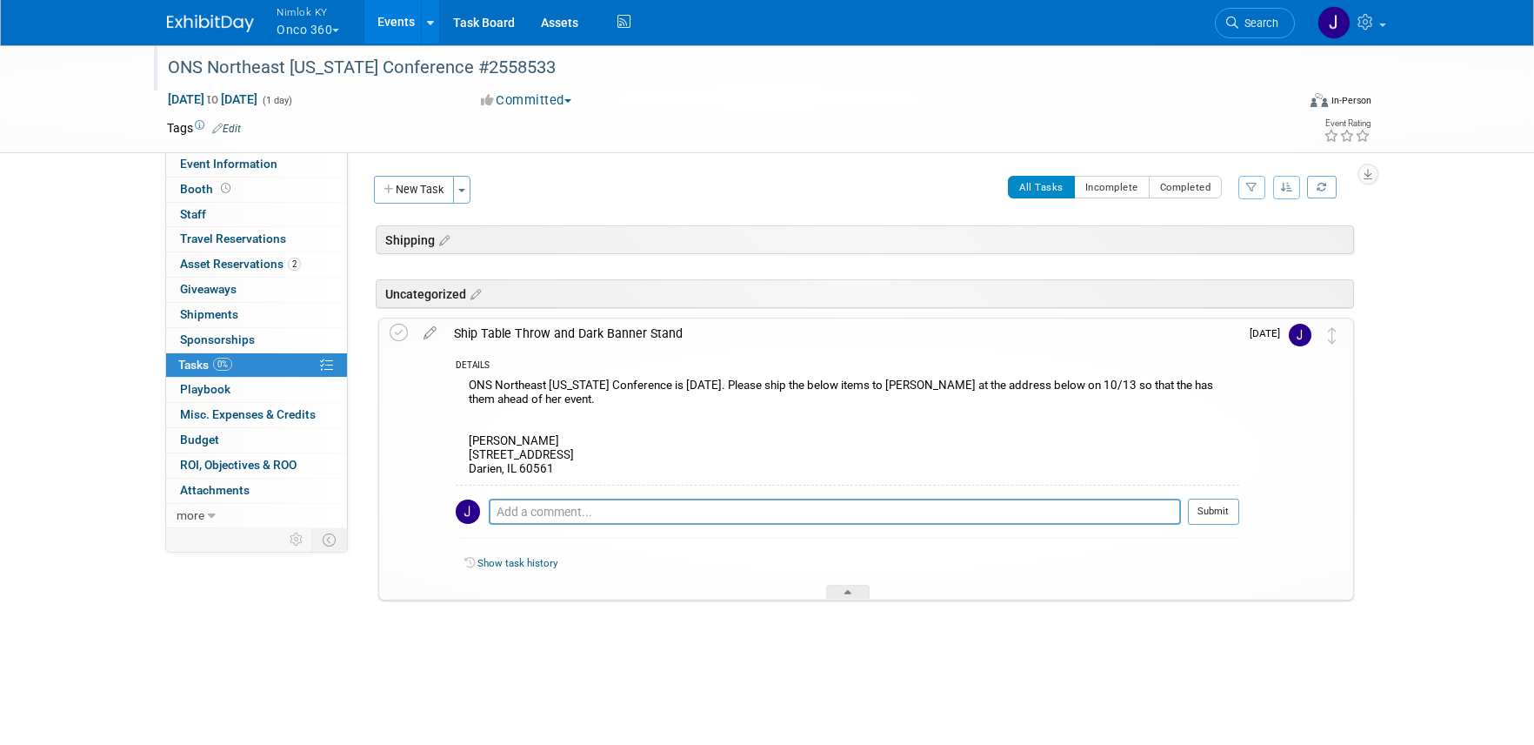
click at [566, 471] on div "ONS Northeast [US_STATE] Conference is [DATE]. Please ship the below items to […" at bounding box center [848, 429] width 784 height 110
drag, startPoint x: 527, startPoint y: 466, endPoint x: 467, endPoint y: 444, distance: 64.1
click at [467, 444] on div "ONS Northeast [US_STATE] Conference is [DATE]. Please ship the below items to […" at bounding box center [848, 429] width 784 height 110
copy div "[PERSON_NAME] [STREET_ADDRESS]"
click at [631, 429] on div "ONS Northeast [US_STATE] Conference is [DATE]. Please ship the below items to […" at bounding box center [848, 429] width 784 height 110
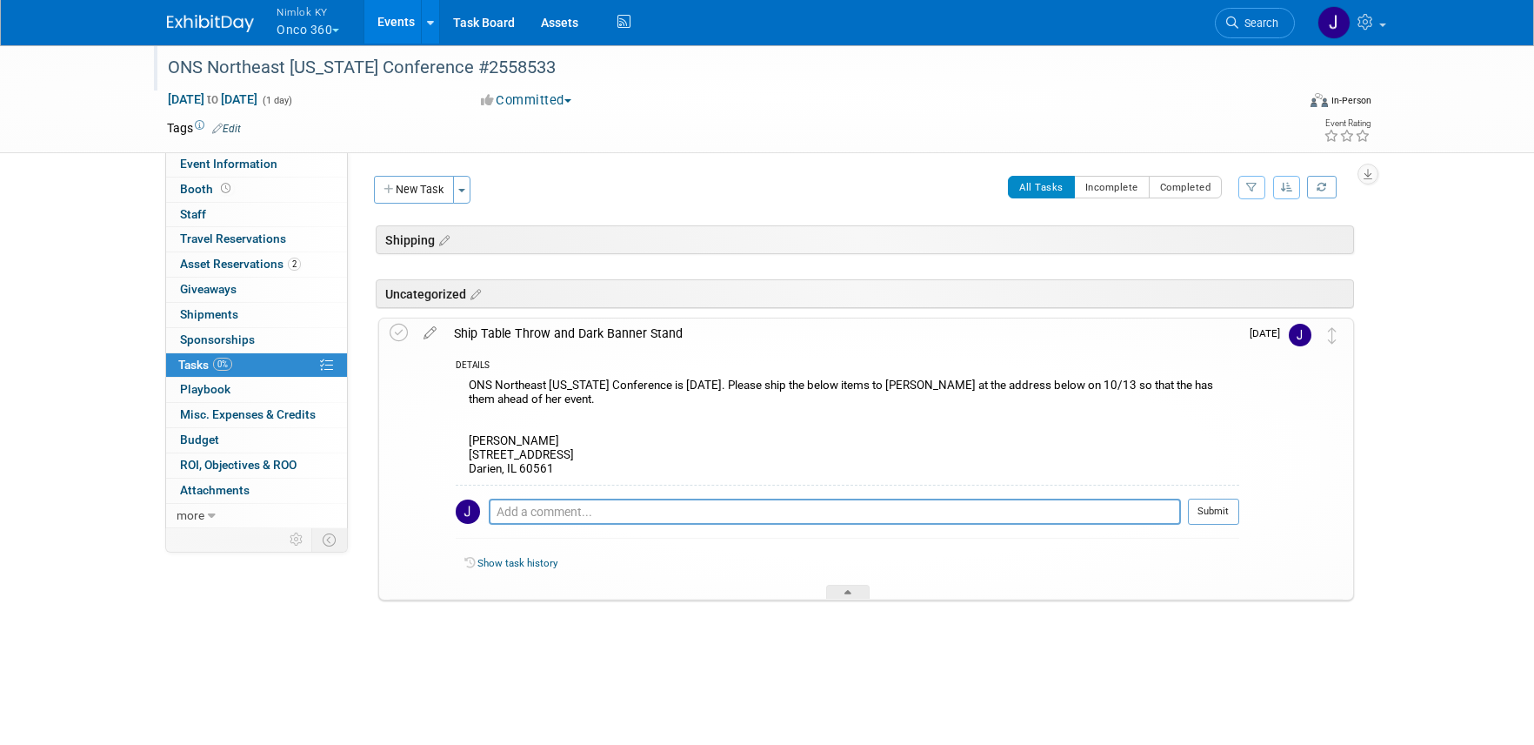
click at [599, 455] on div "ONS Northeast [US_STATE] Conference is [DATE]. Please ship the below items to […" at bounding box center [848, 429] width 784 height 110
click at [400, 331] on icon at bounding box center [399, 333] width 18 height 18
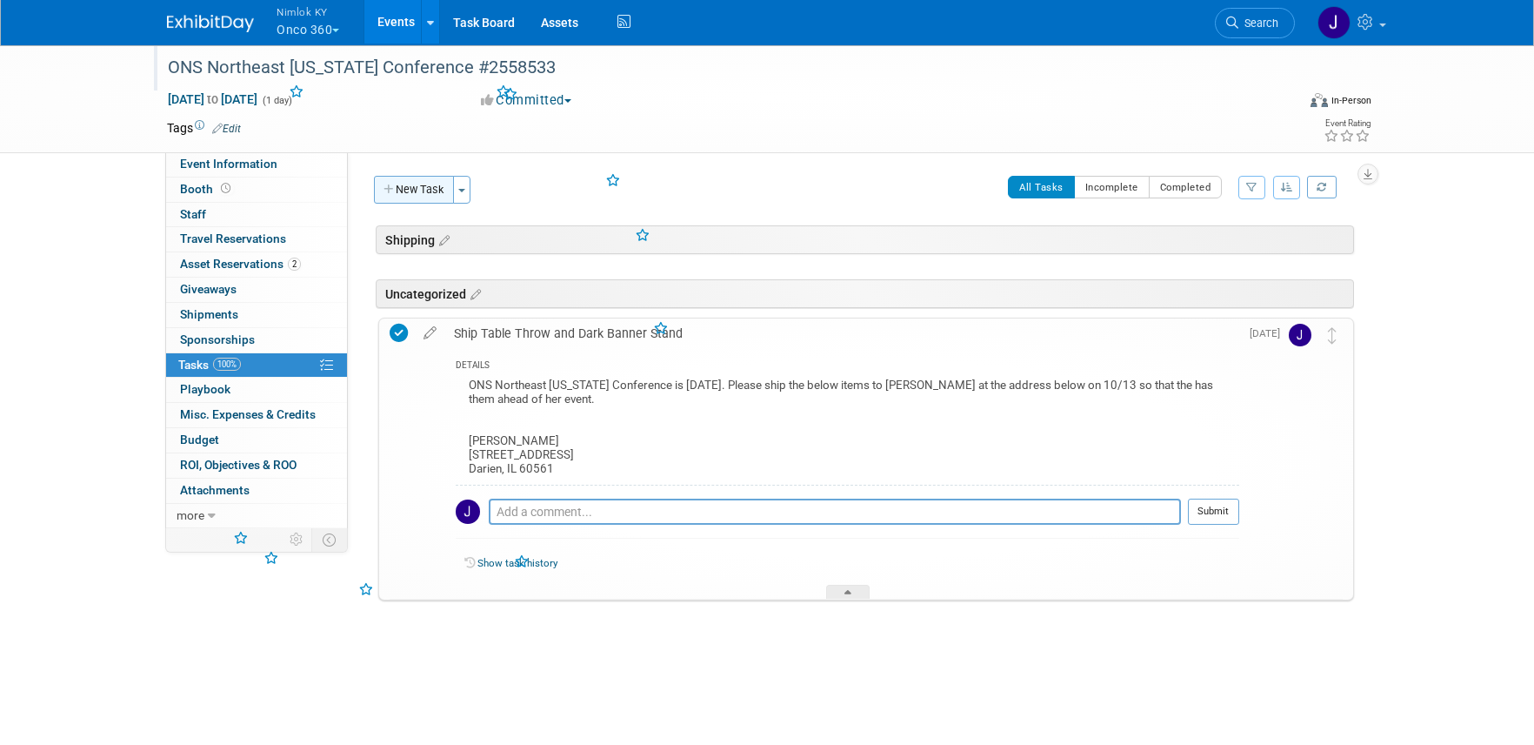
click at [407, 177] on button "New Task" at bounding box center [414, 190] width 80 height 28
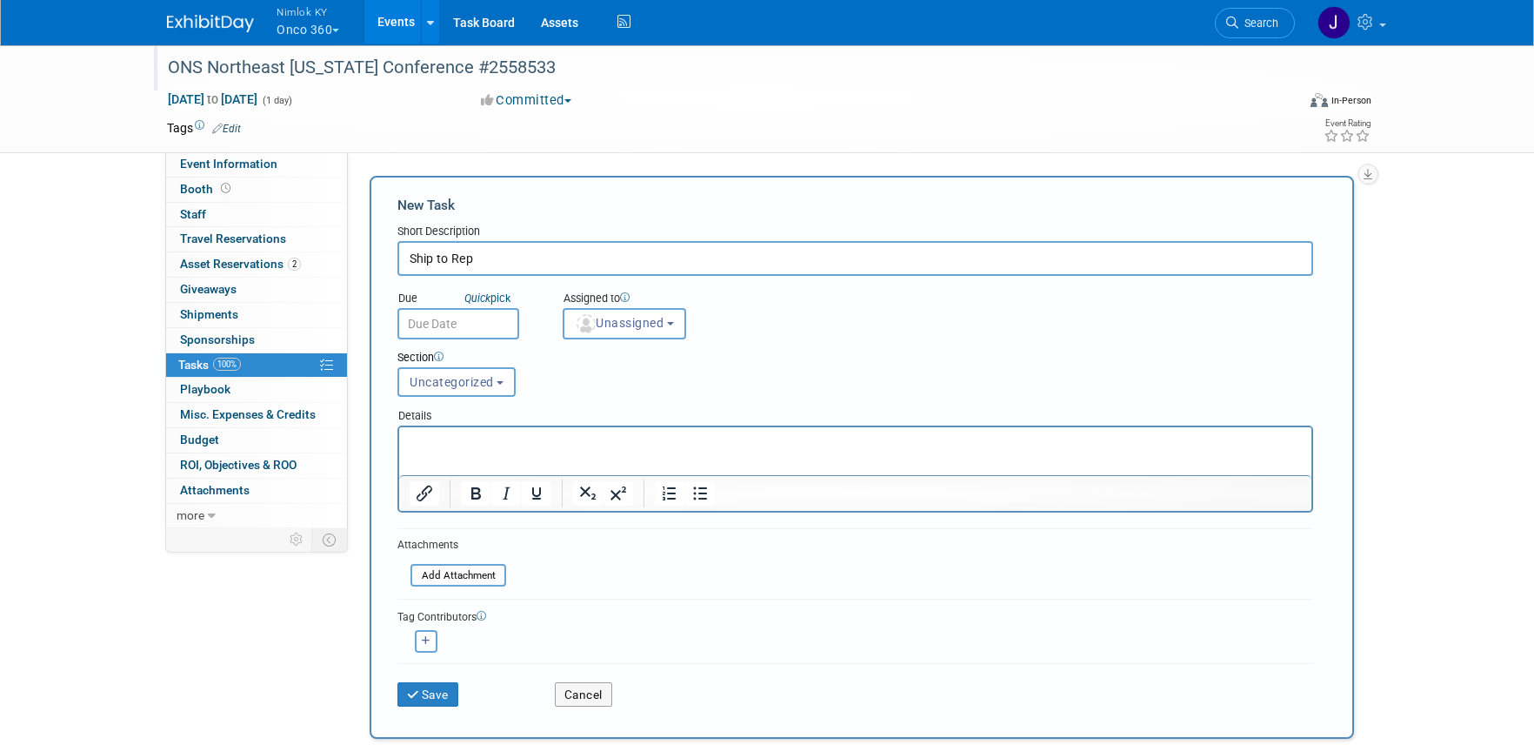
type input "Ship to Rep"
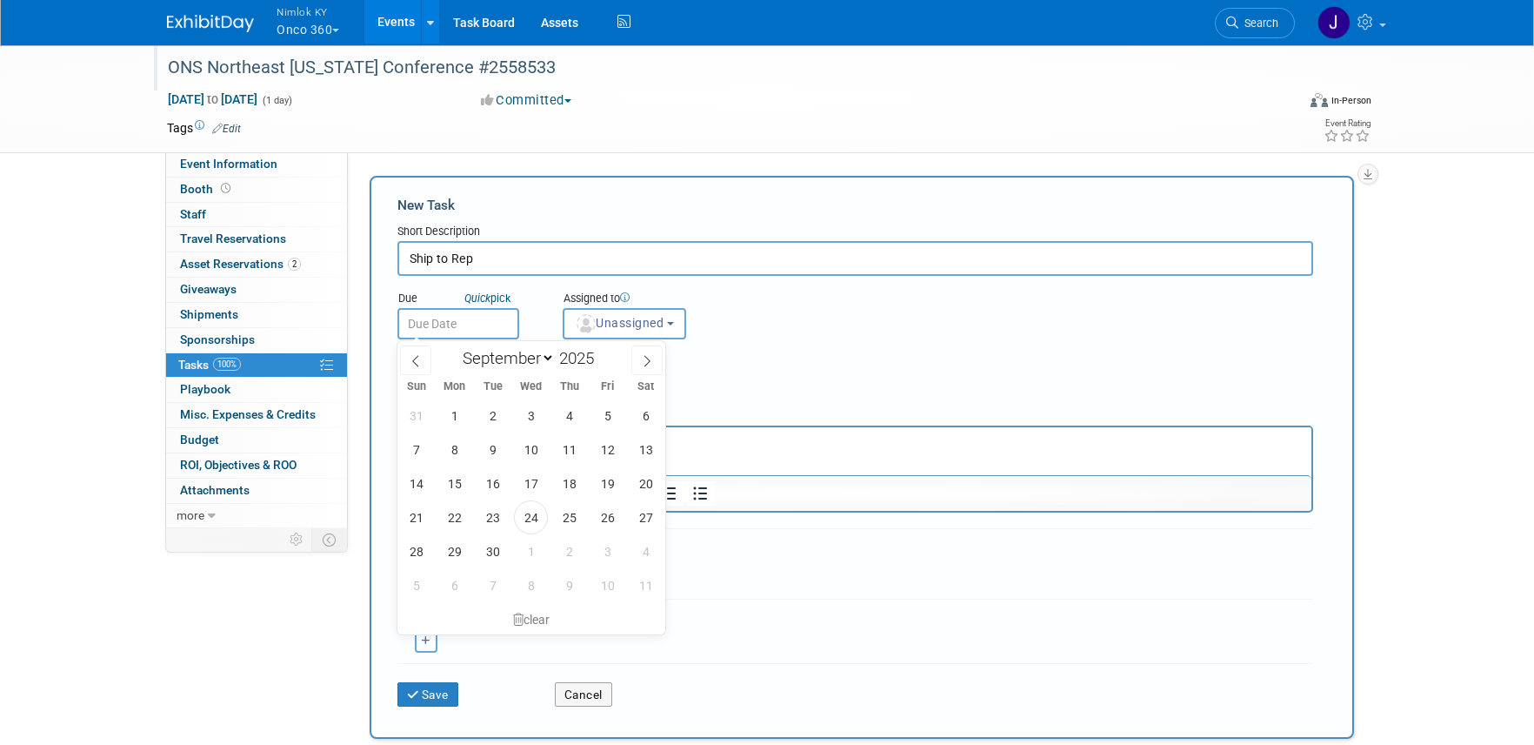
click at [442, 334] on body "Nimlok KY Onco 360 Explore: My Workspaces 48 Go to Workspace: Accurate Perforat…" at bounding box center [767, 372] width 1534 height 745
click at [644, 364] on icon at bounding box center [647, 361] width 12 height 12
select select "9"
click at [462, 486] on span "13" at bounding box center [455, 483] width 34 height 34
type input "[DATE]"
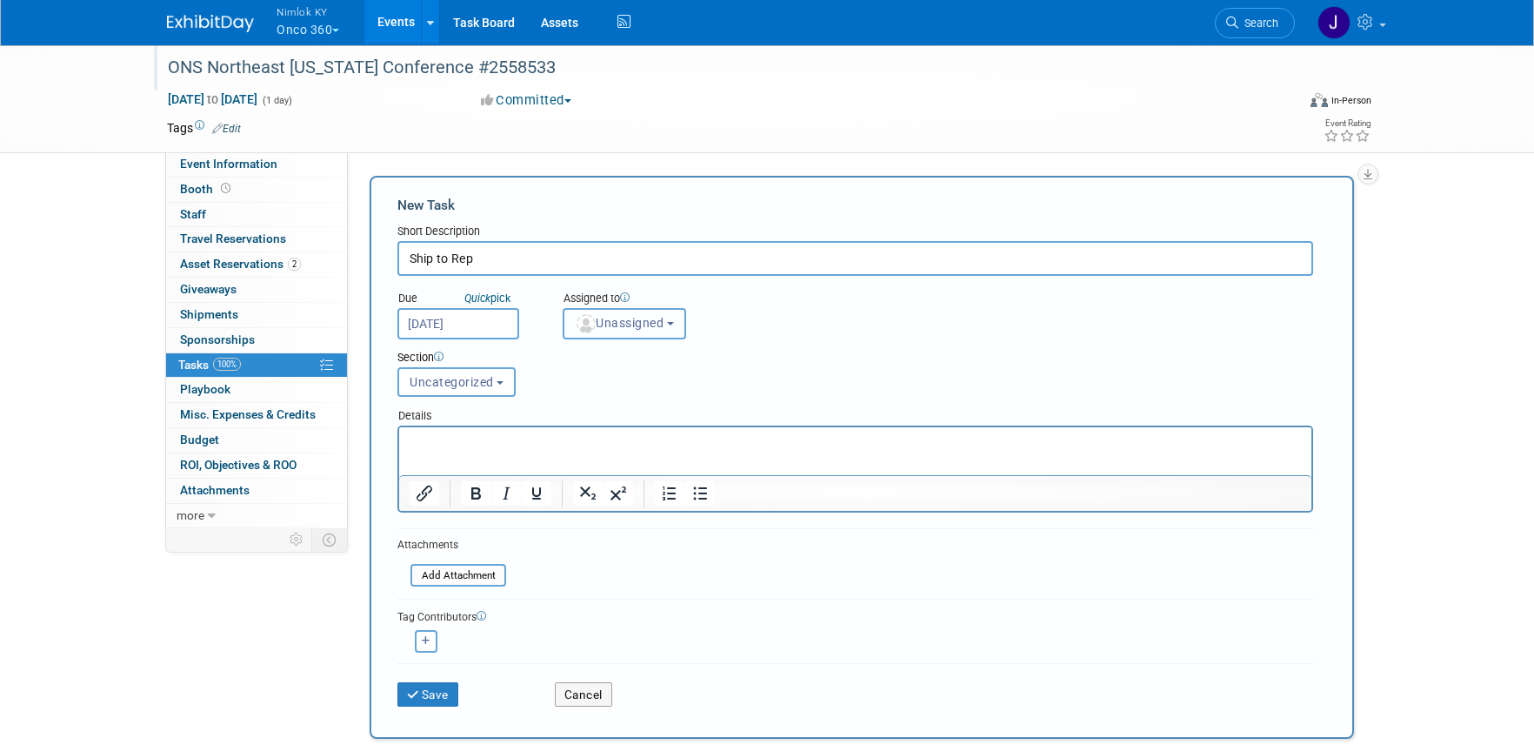
click at [634, 324] on span "Unassigned" at bounding box center [619, 323] width 89 height 14
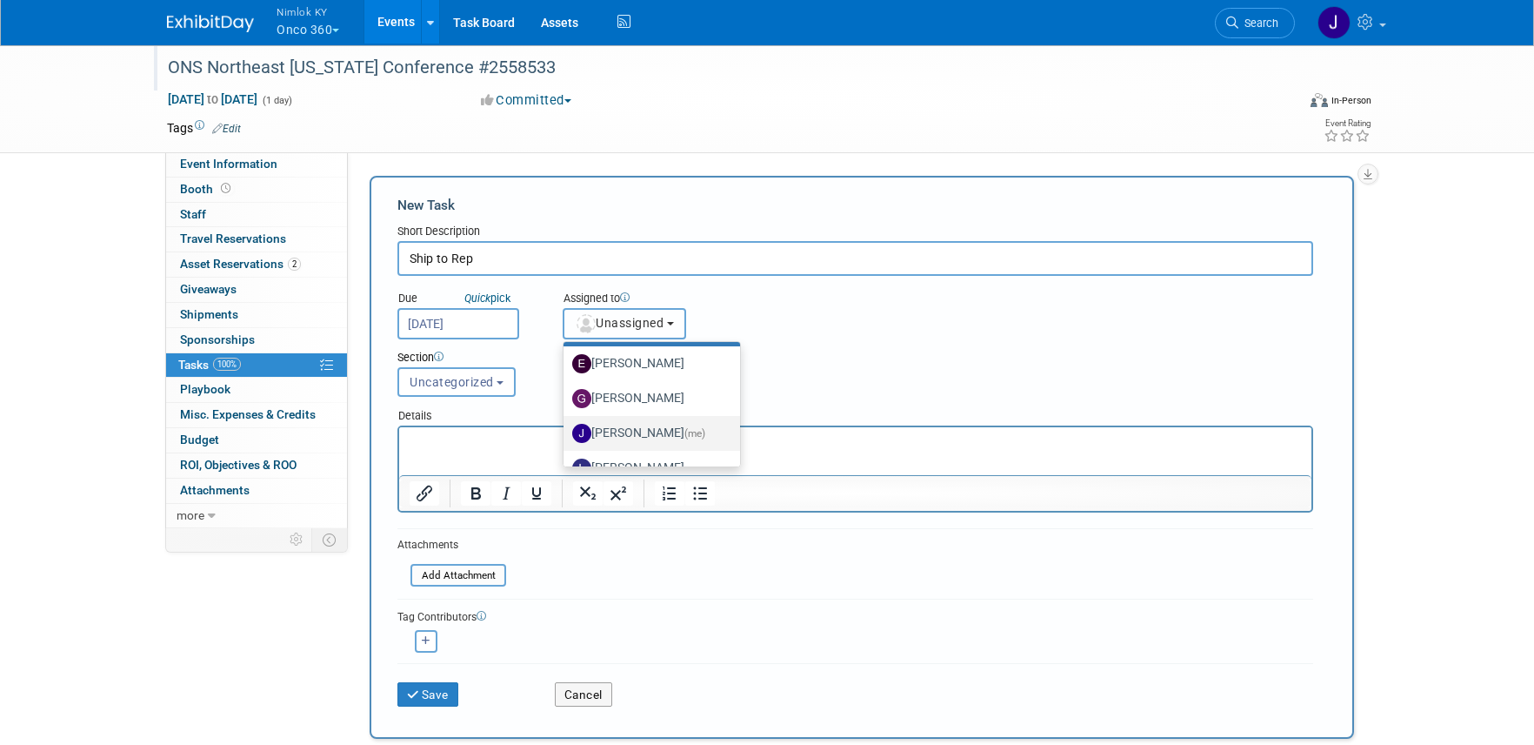
scroll to position [36, 0]
click at [645, 431] on label "[PERSON_NAME] (me)" at bounding box center [647, 432] width 150 height 28
click at [566, 431] on input "[PERSON_NAME] (me)" at bounding box center [560, 429] width 11 height 11
select select "6959d863-ee32-42c4-bffe-2330cab25484"
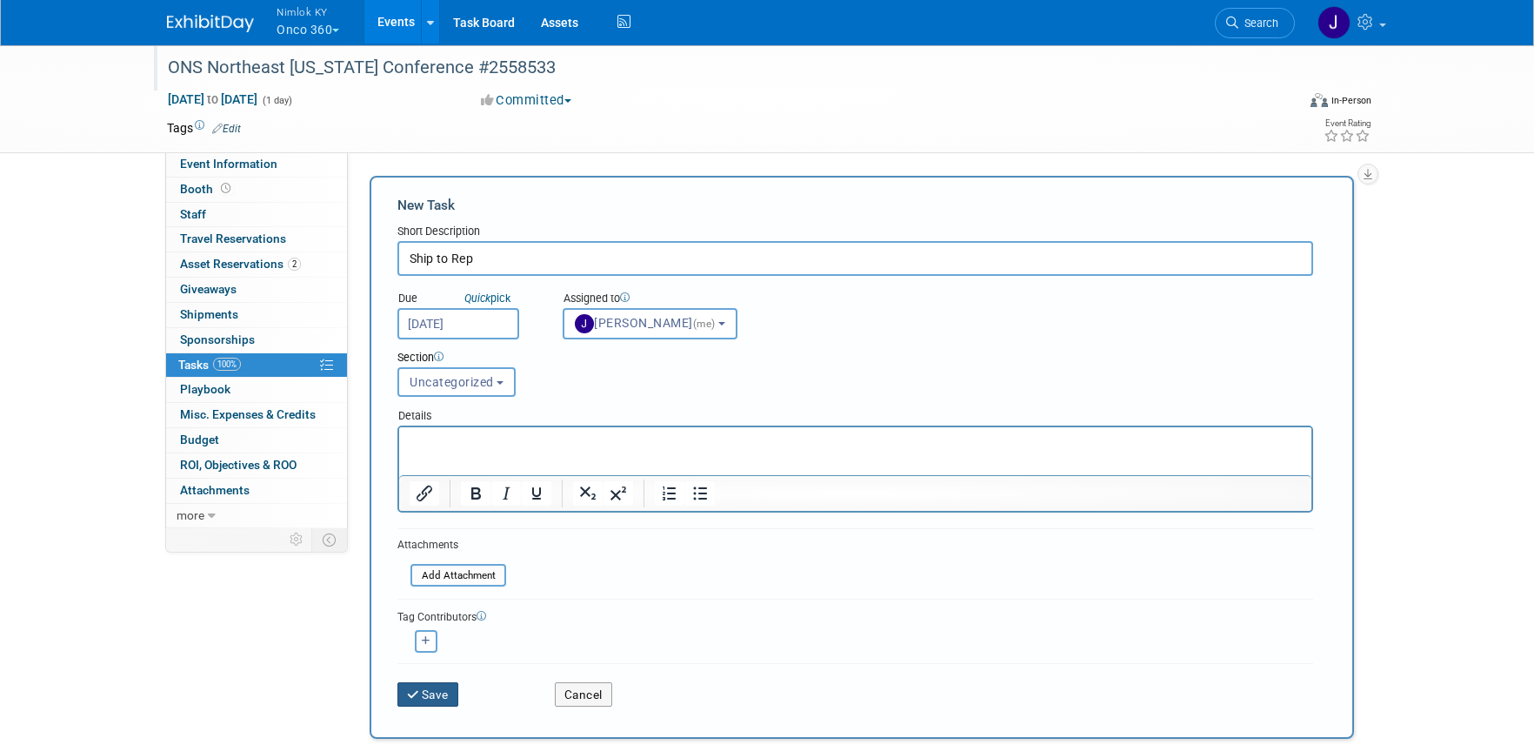
click at [428, 690] on button "Save" at bounding box center [427, 694] width 61 height 24
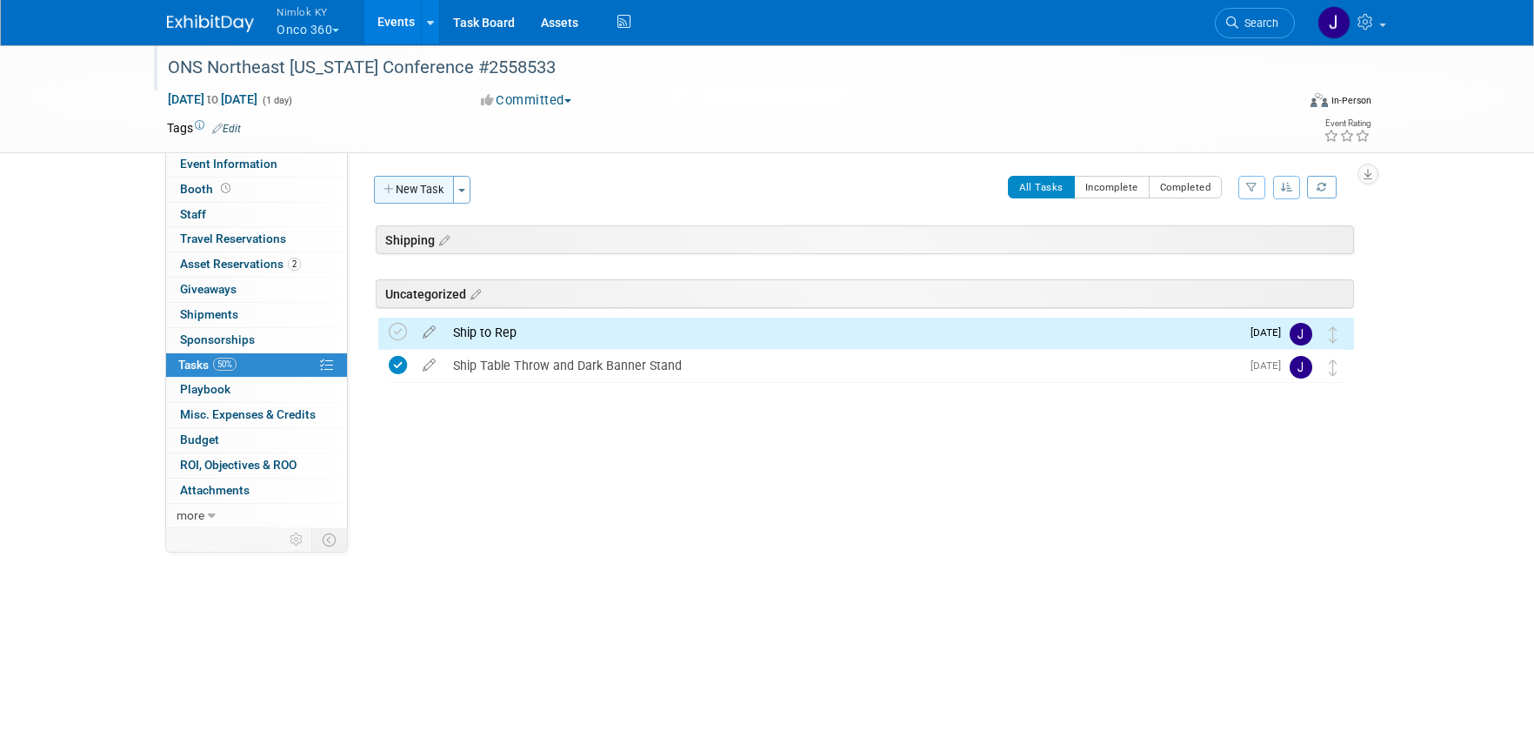
click at [434, 194] on button "New Task" at bounding box center [414, 190] width 80 height 28
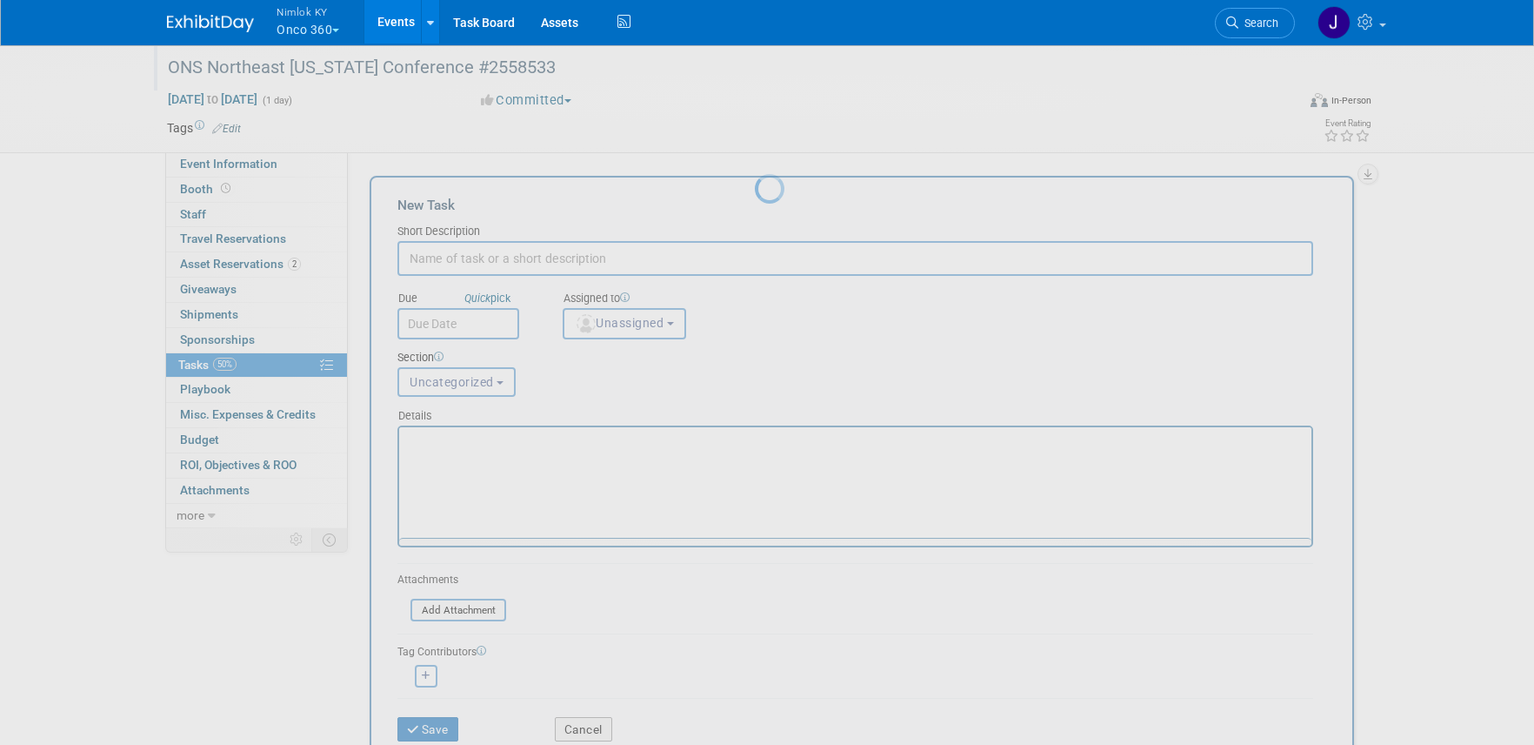
scroll to position [0, 0]
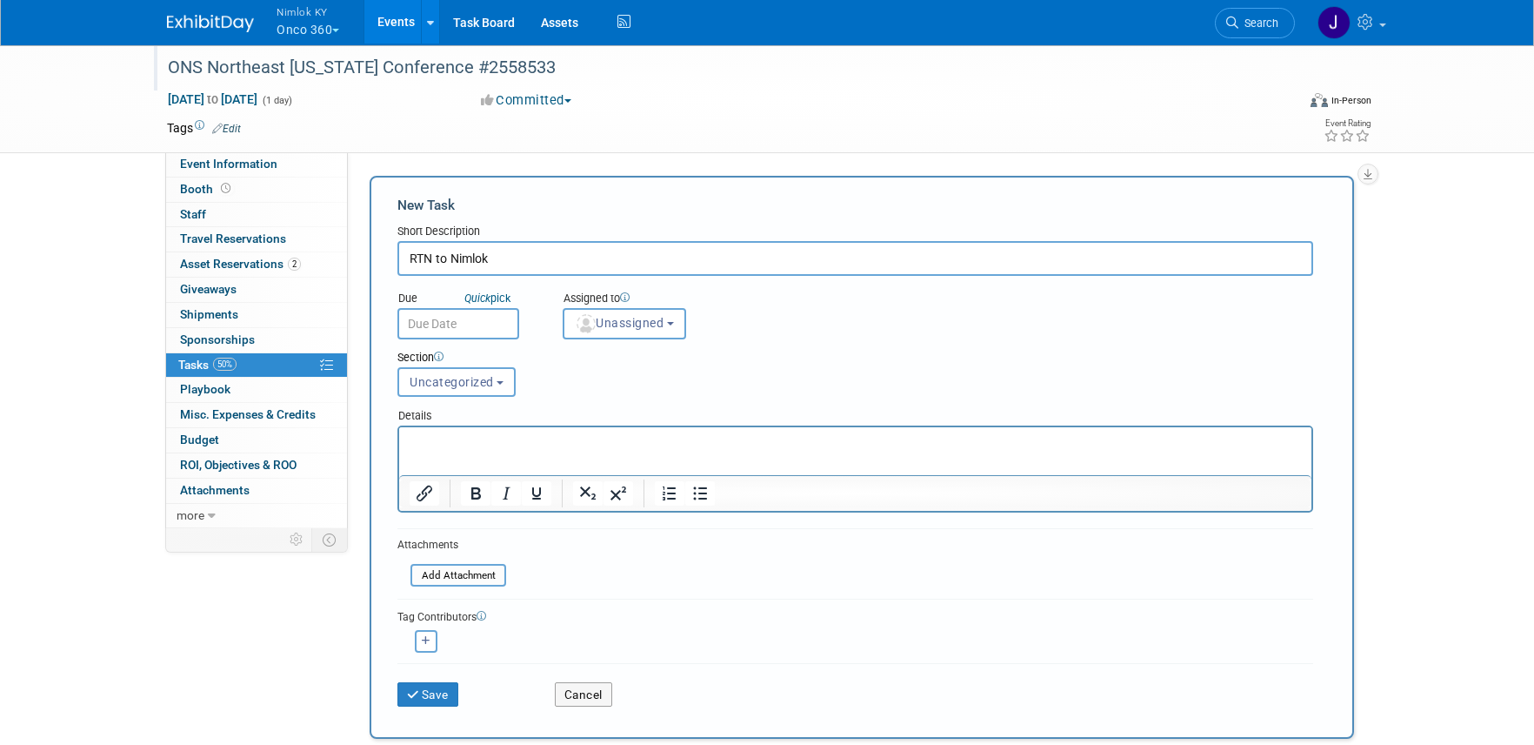
type input "RTN to Nimlok"
click at [454, 326] on input "text" at bounding box center [458, 323] width 122 height 31
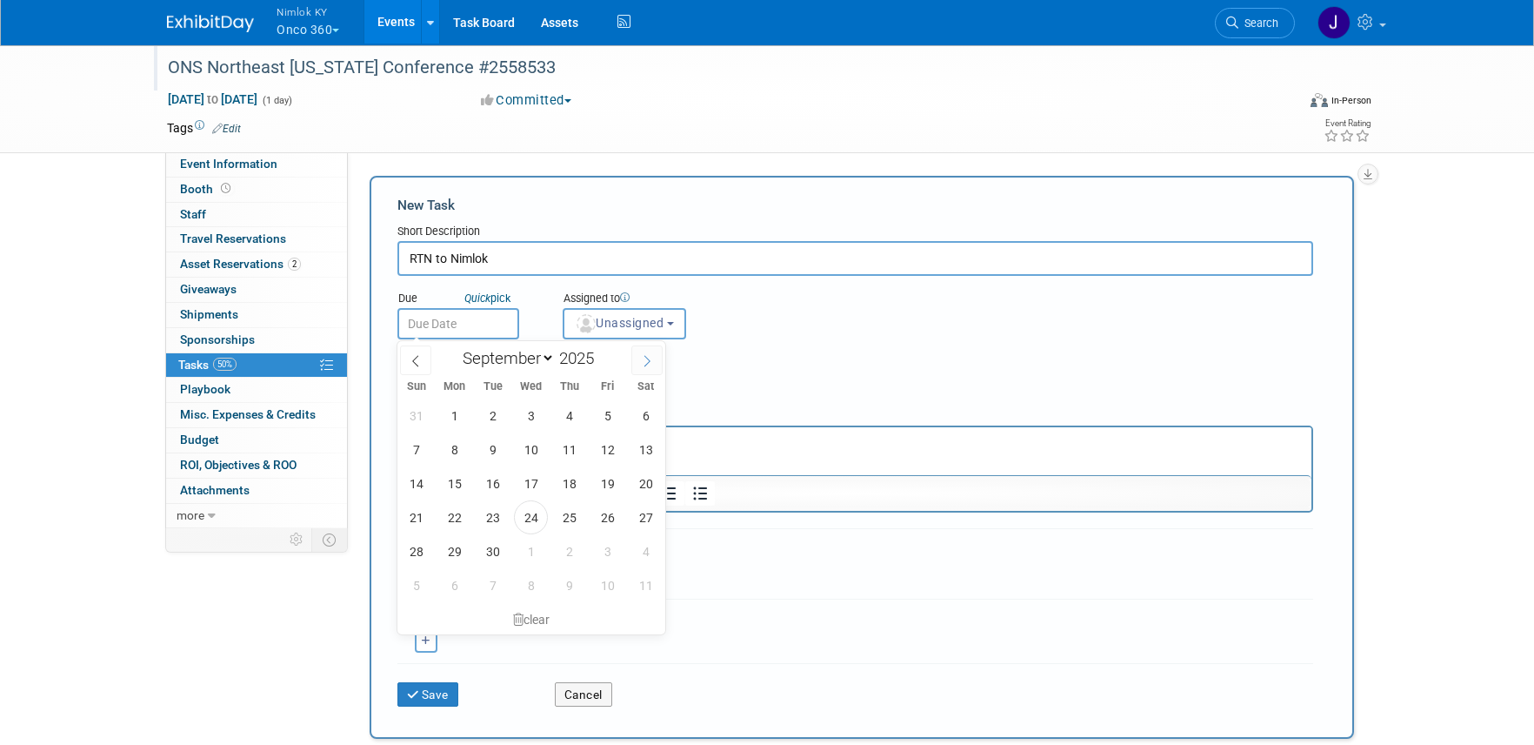
click at [646, 356] on icon at bounding box center [647, 361] width 12 height 12
select select "9"
click at [607, 547] on span "31" at bounding box center [608, 551] width 34 height 34
type input "[DATE]"
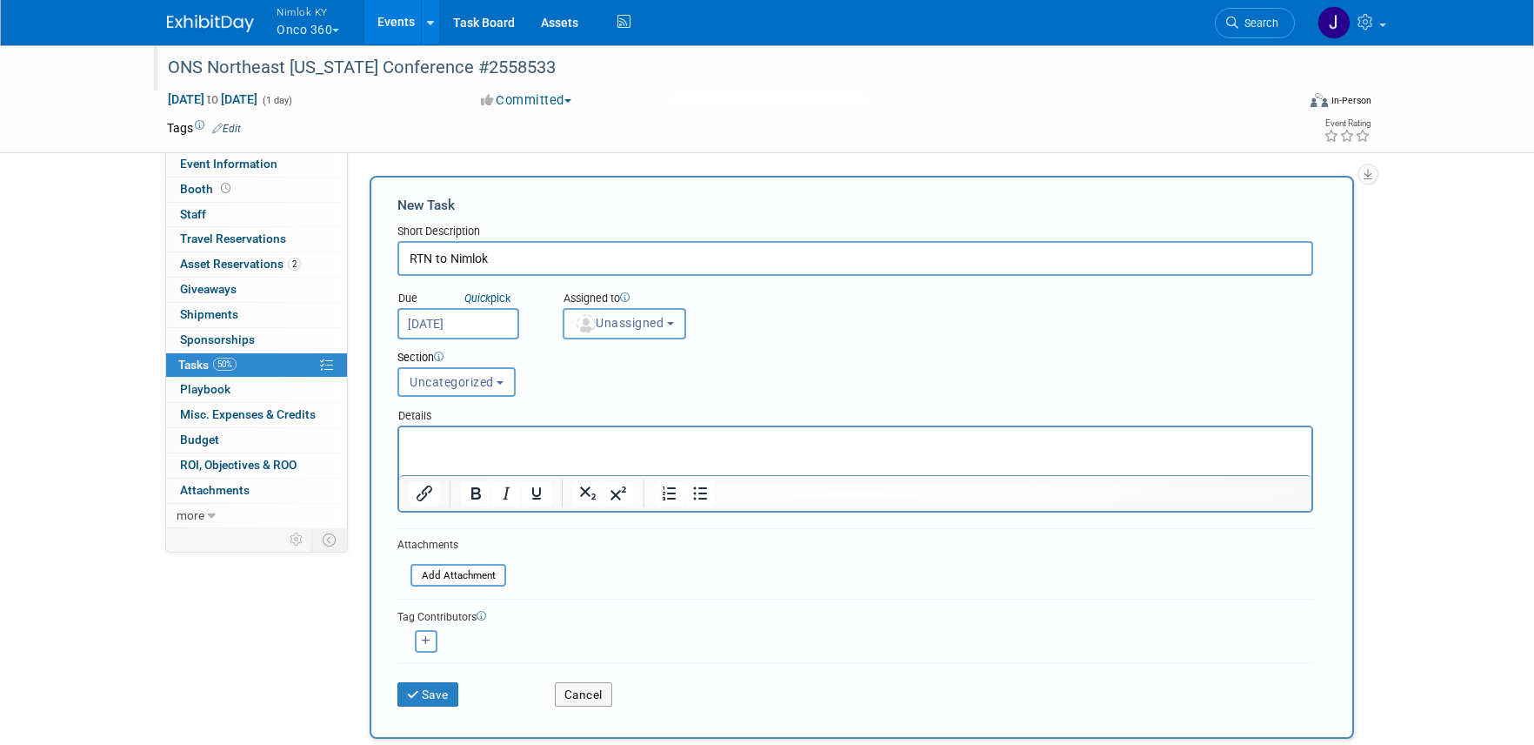
click at [634, 335] on button "Unassigned" at bounding box center [625, 323] width 124 height 31
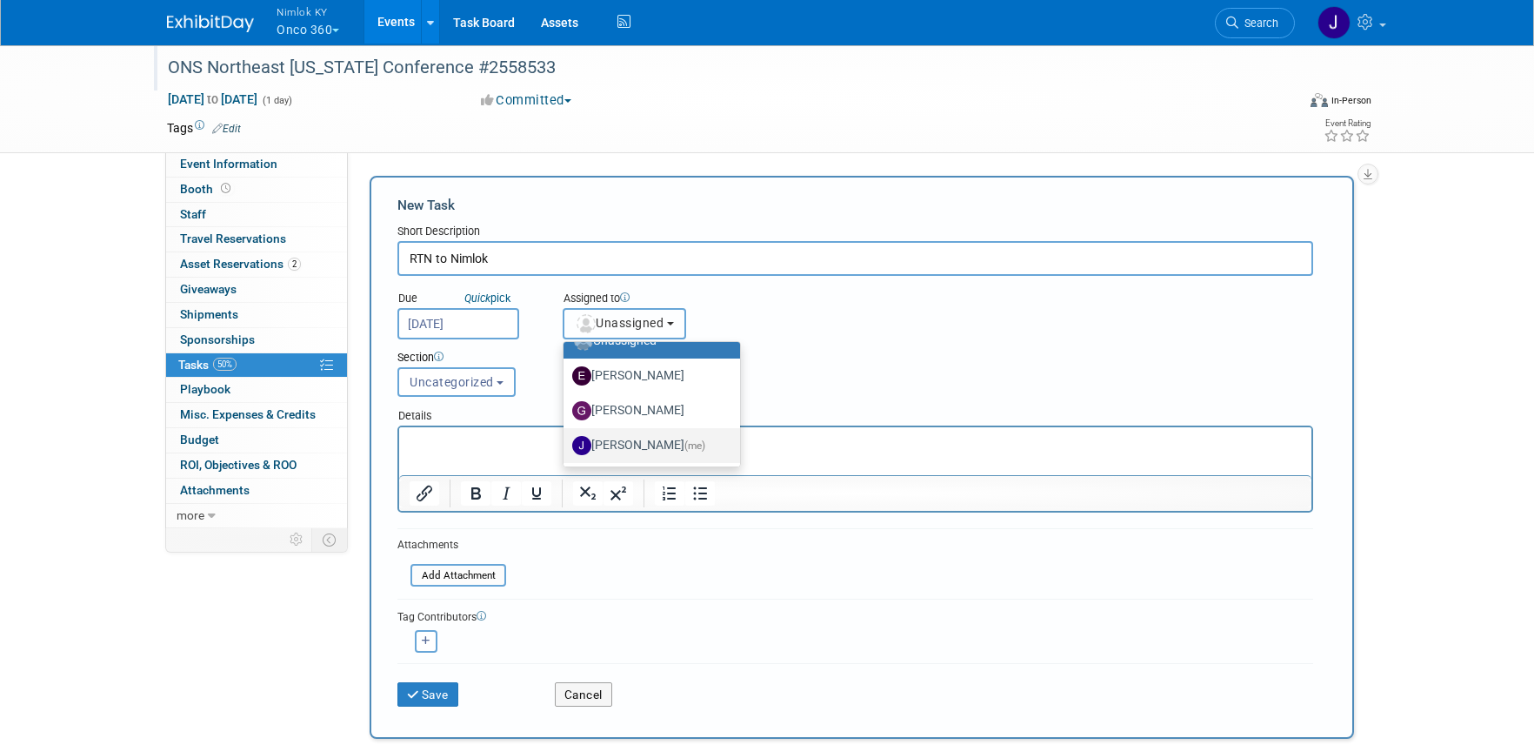
scroll to position [23, 0]
click at [655, 436] on label "[PERSON_NAME] (me)" at bounding box center [647, 445] width 150 height 28
click at [566, 437] on input "[PERSON_NAME] (me)" at bounding box center [560, 442] width 11 height 11
select select "6959d863-ee32-42c4-bffe-2330cab25484"
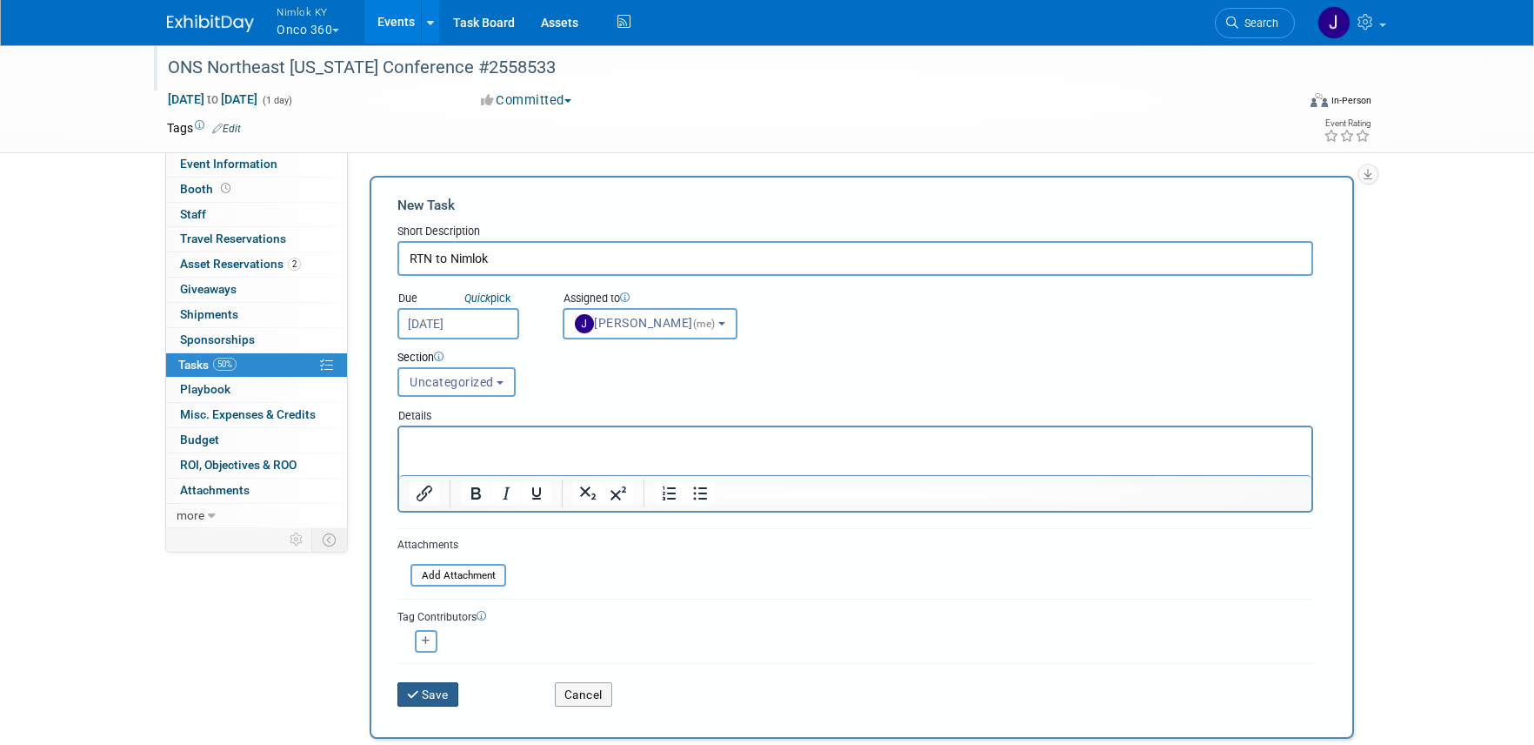
click at [430, 691] on button "Save" at bounding box center [427, 694] width 61 height 24
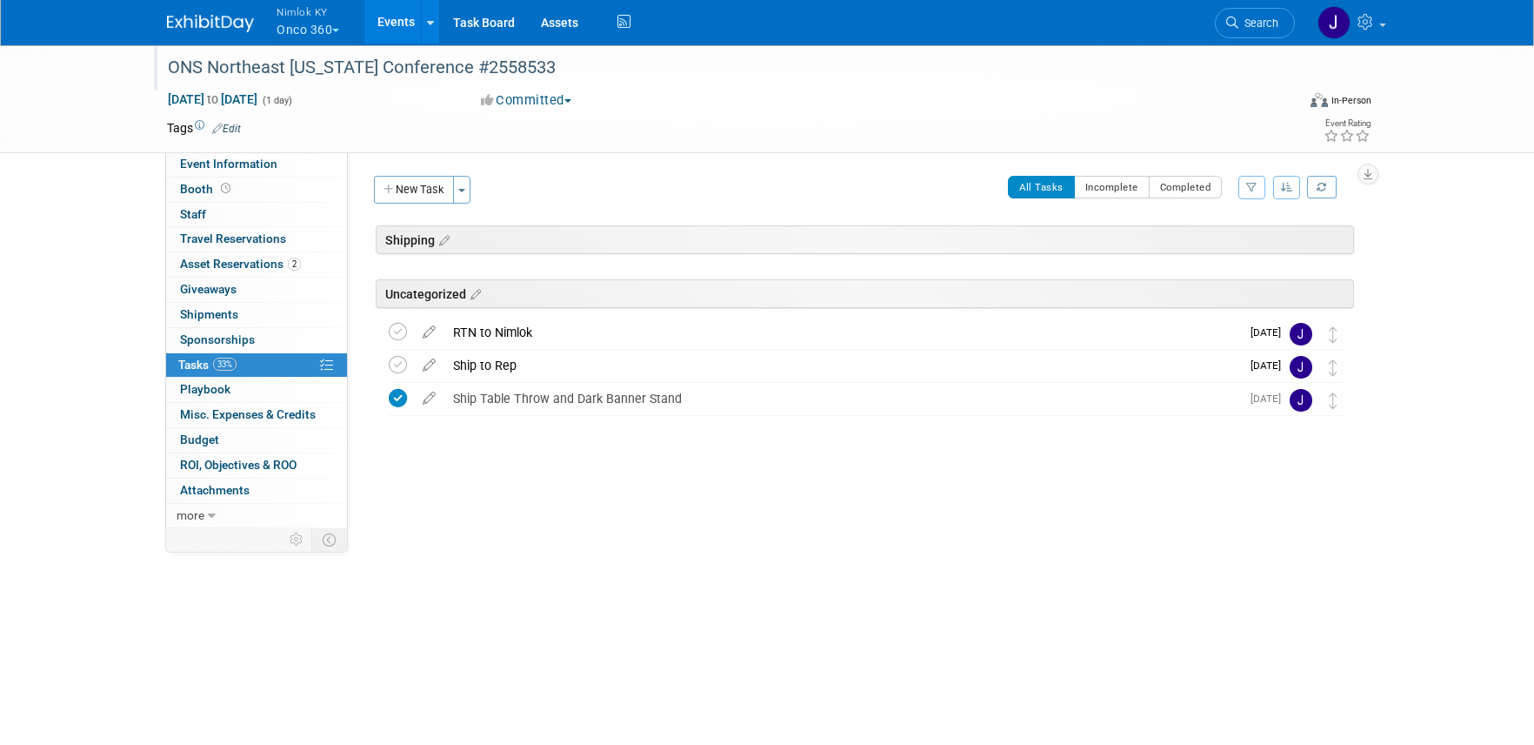
drag, startPoint x: 661, startPoint y: 332, endPoint x: 669, endPoint y: 273, distance: 59.7
click at [669, 273] on div "ONS Northeast [US_STATE] Conference #2558533 [DATE] to [DATE] (Going) Uncategor…" at bounding box center [862, 340] width 985 height 154
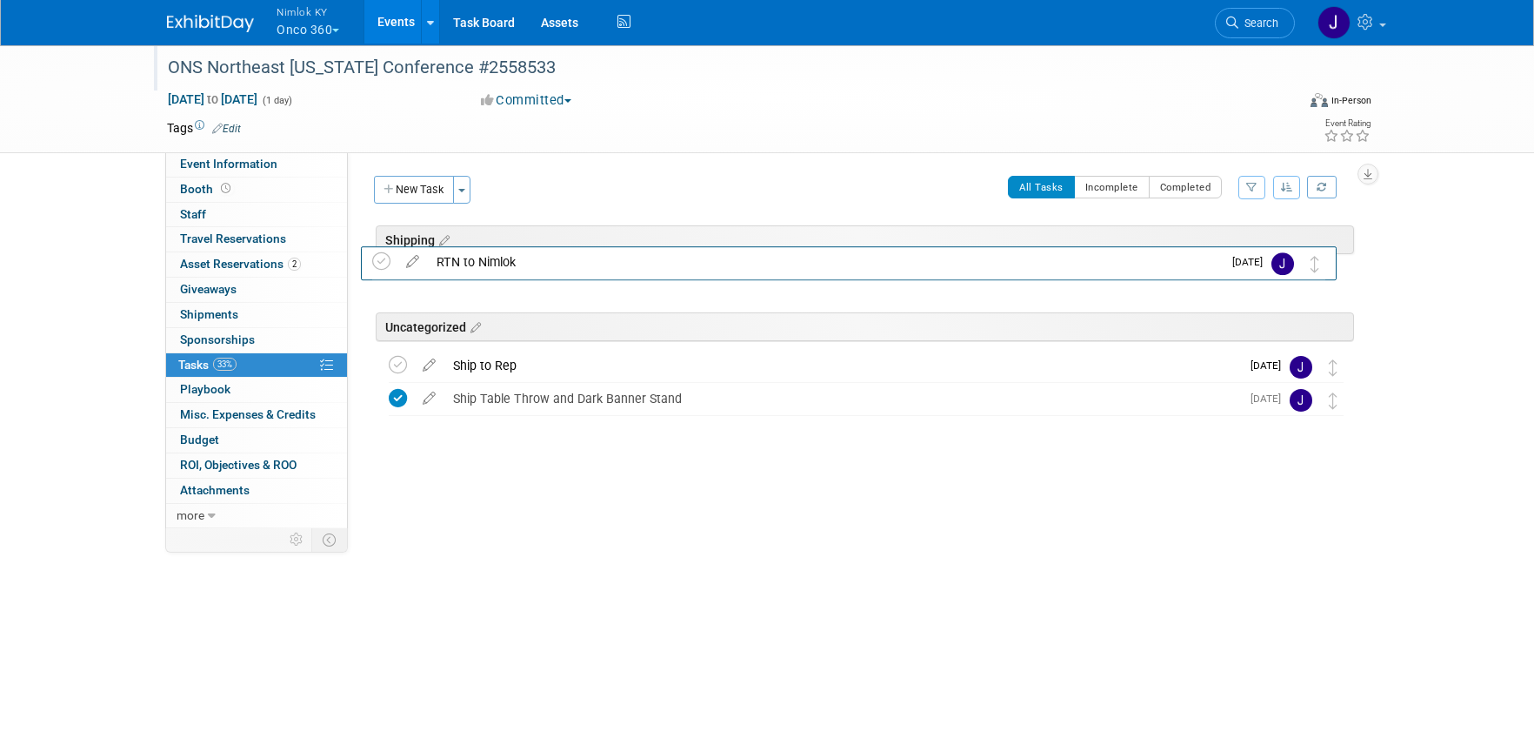
drag, startPoint x: 1333, startPoint y: 335, endPoint x: 1335, endPoint y: 297, distance: 38.3
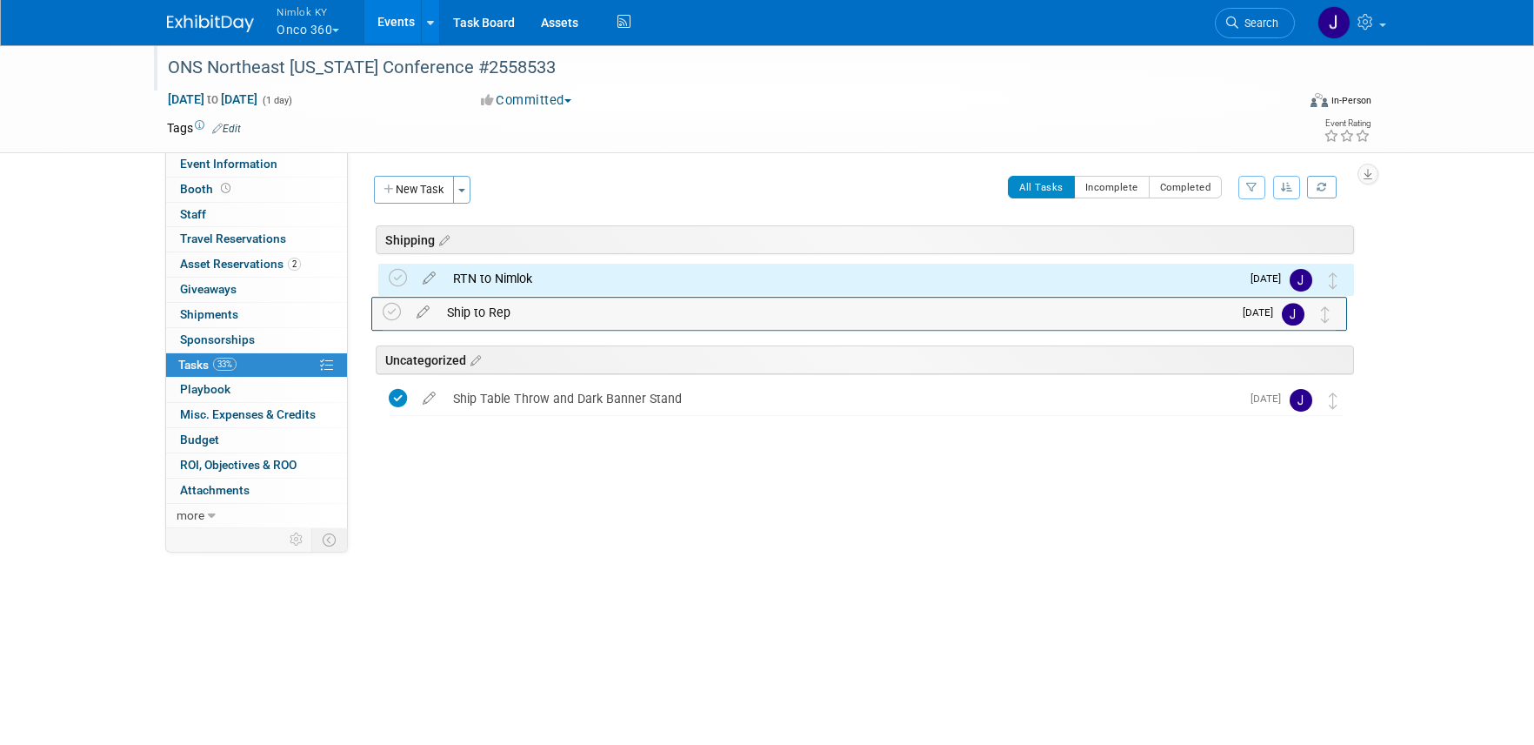
drag, startPoint x: 1338, startPoint y: 365, endPoint x: 1331, endPoint y: 312, distance: 53.5
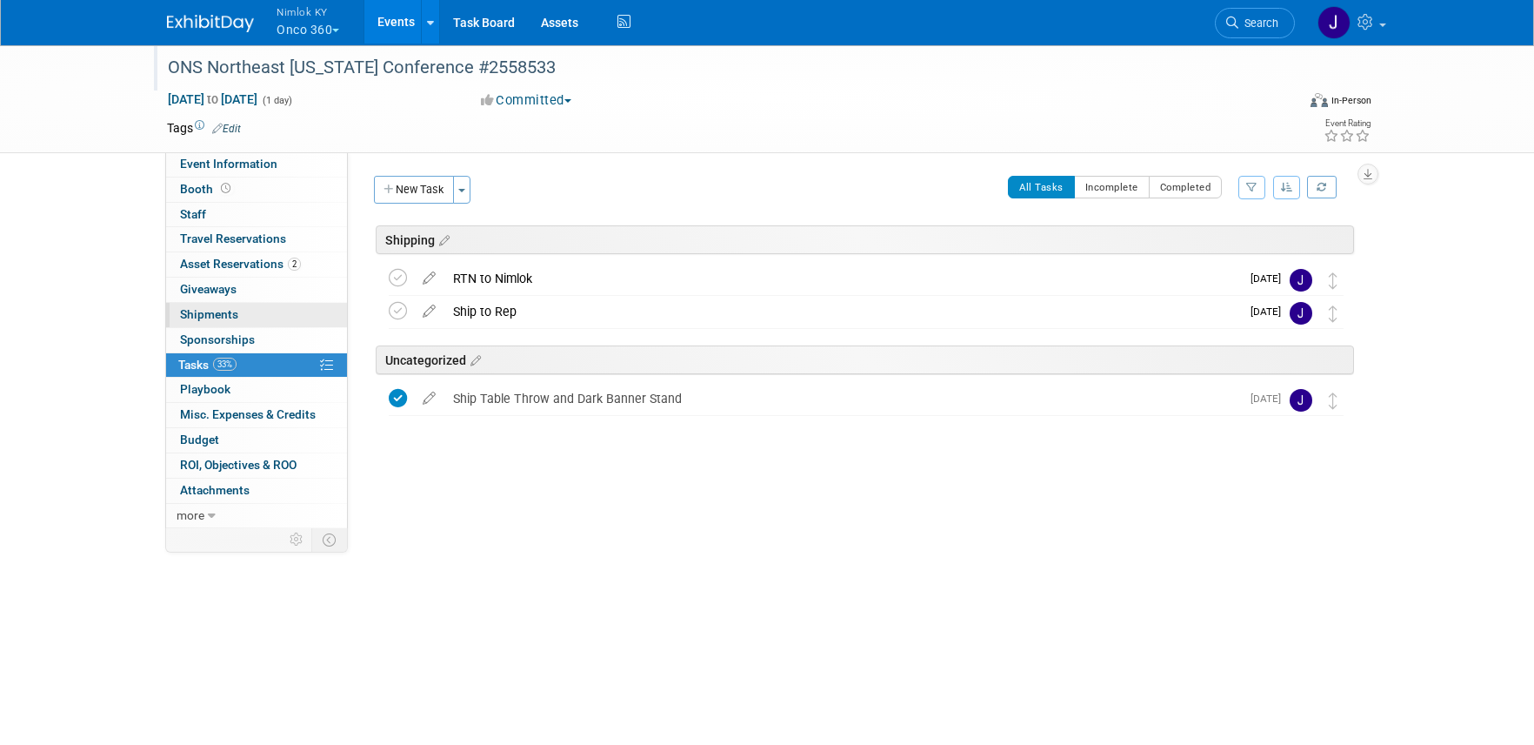
click at [252, 311] on link "0 Shipments 0" at bounding box center [256, 315] width 181 height 24
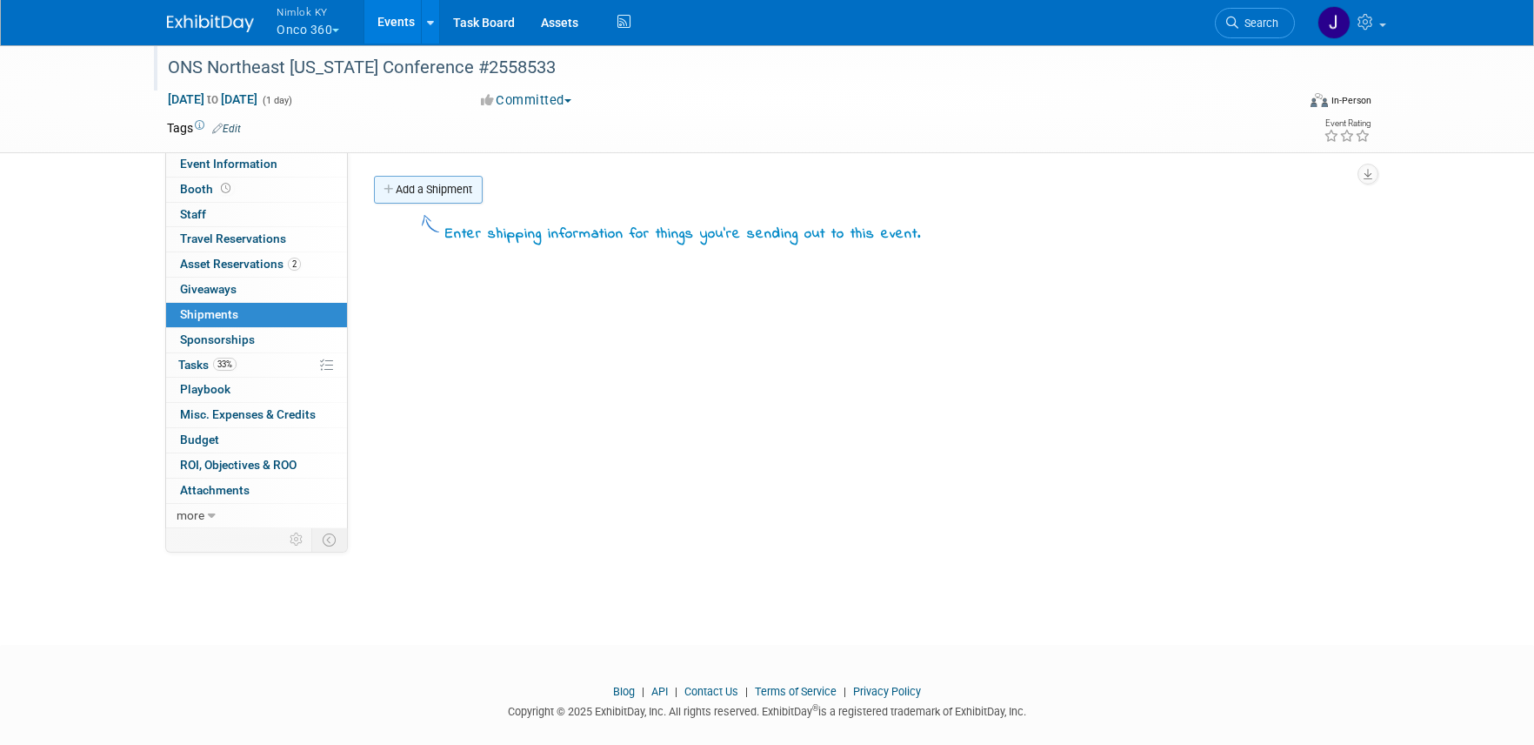
click at [403, 198] on link "Add a Shipment" at bounding box center [428, 190] width 109 height 28
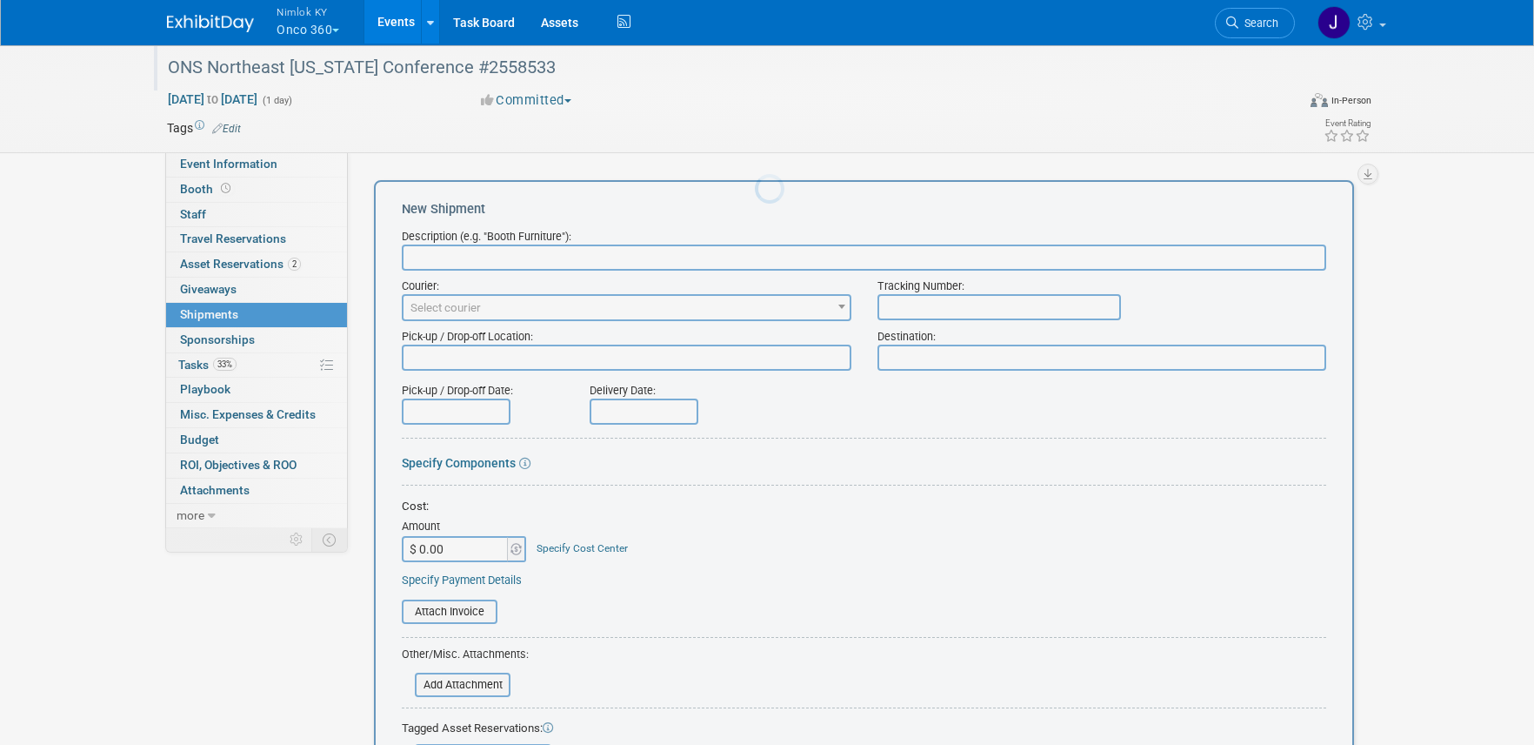
scroll to position [0, 0]
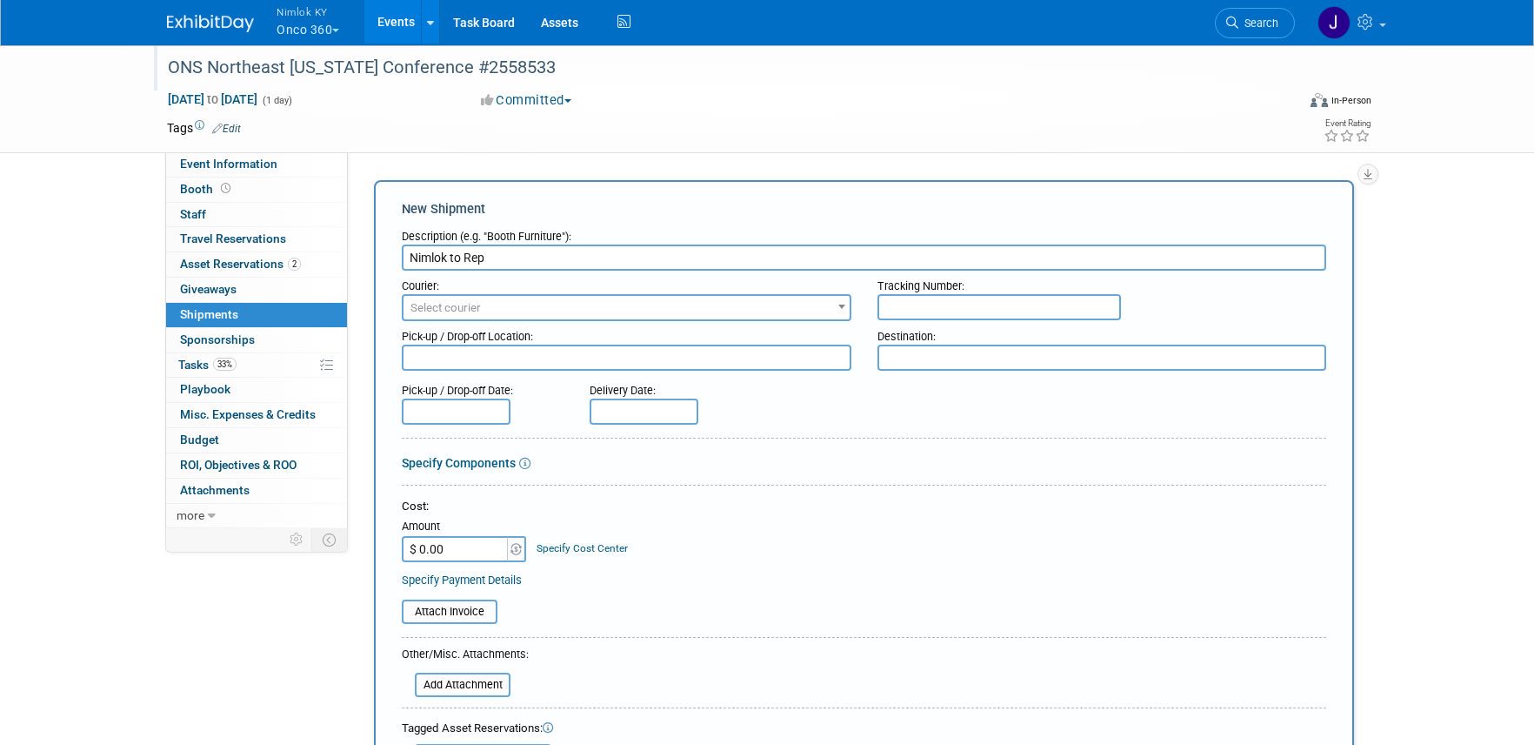
type input "Nimlok to Rep"
click at [446, 310] on span "Select courier" at bounding box center [446, 307] width 70 height 13
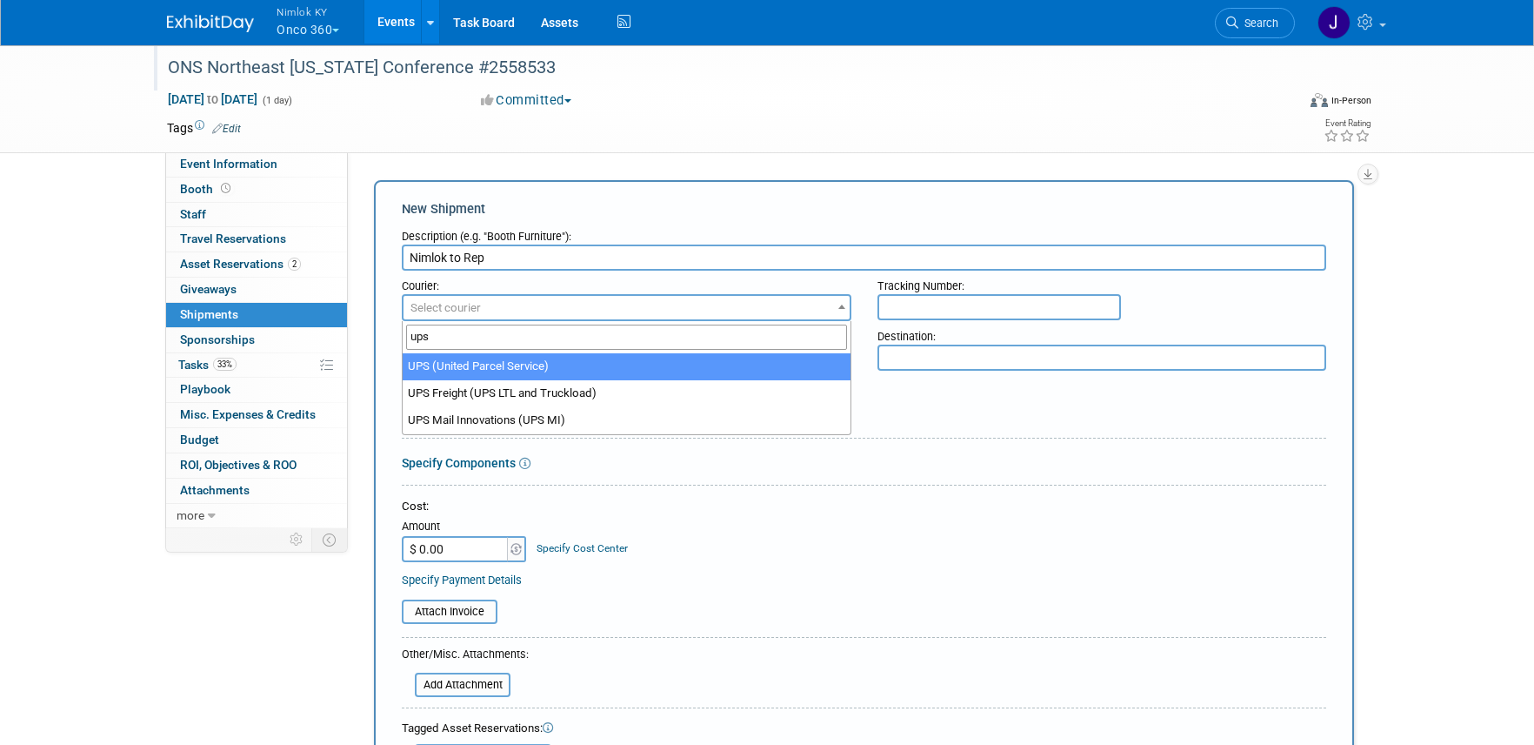
type input "ups"
select select "508"
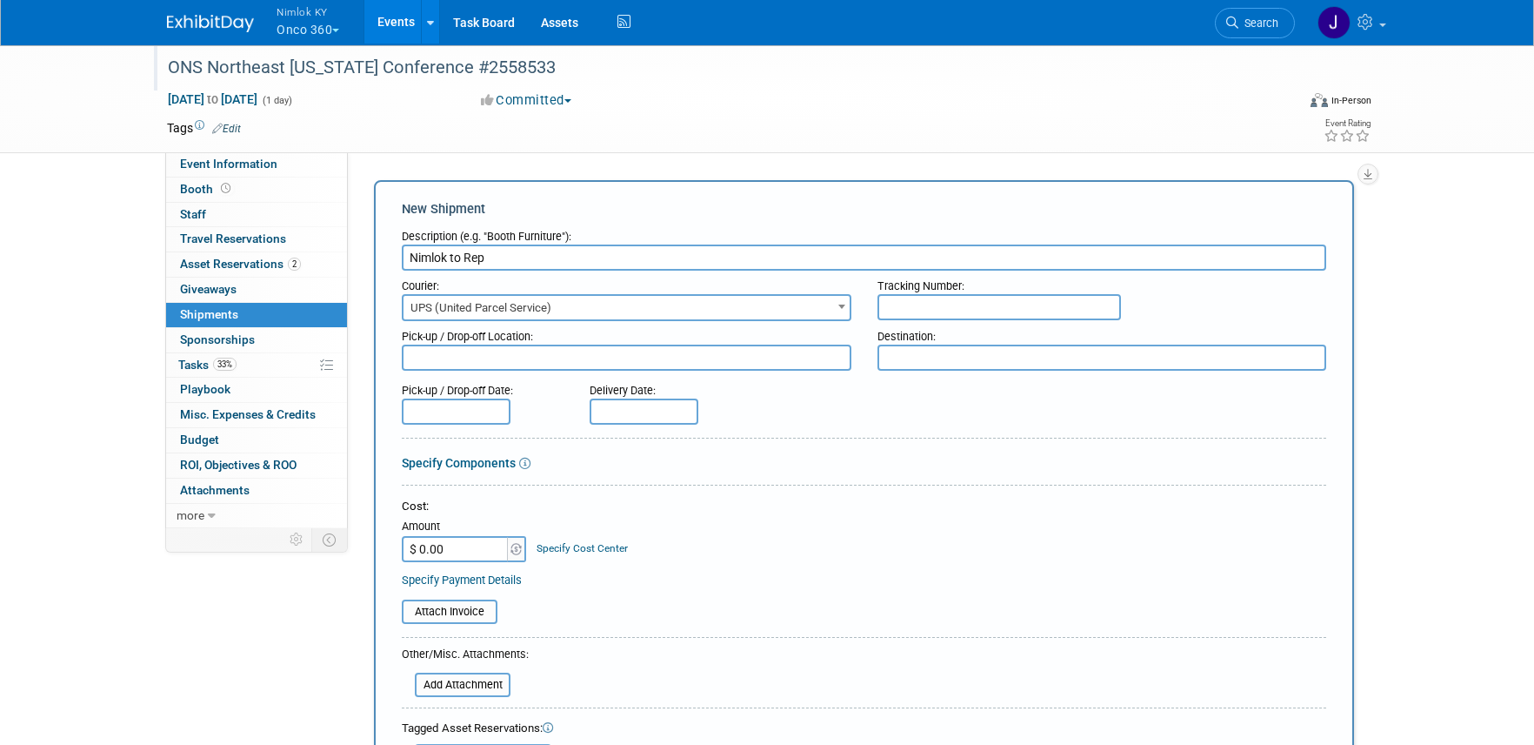
click at [464, 361] on textarea at bounding box center [627, 357] width 450 height 26
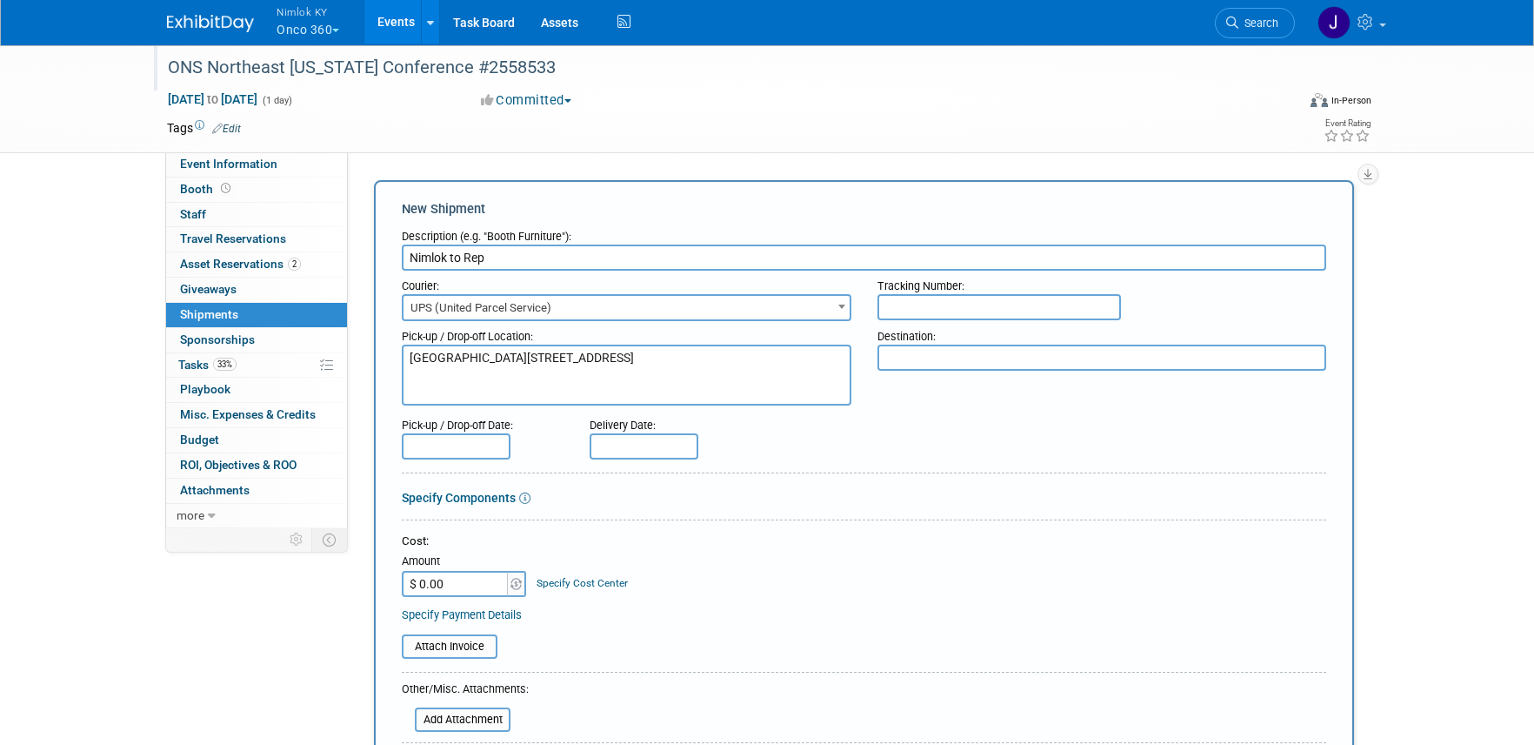
type textarea "[GEOGRAPHIC_DATA][STREET_ADDRESS]"
click at [939, 353] on textarea at bounding box center [1103, 357] width 450 height 26
paste textarea "Onco360 ATTN: [PERSON_NAME] [STREET_ADDRESS]"
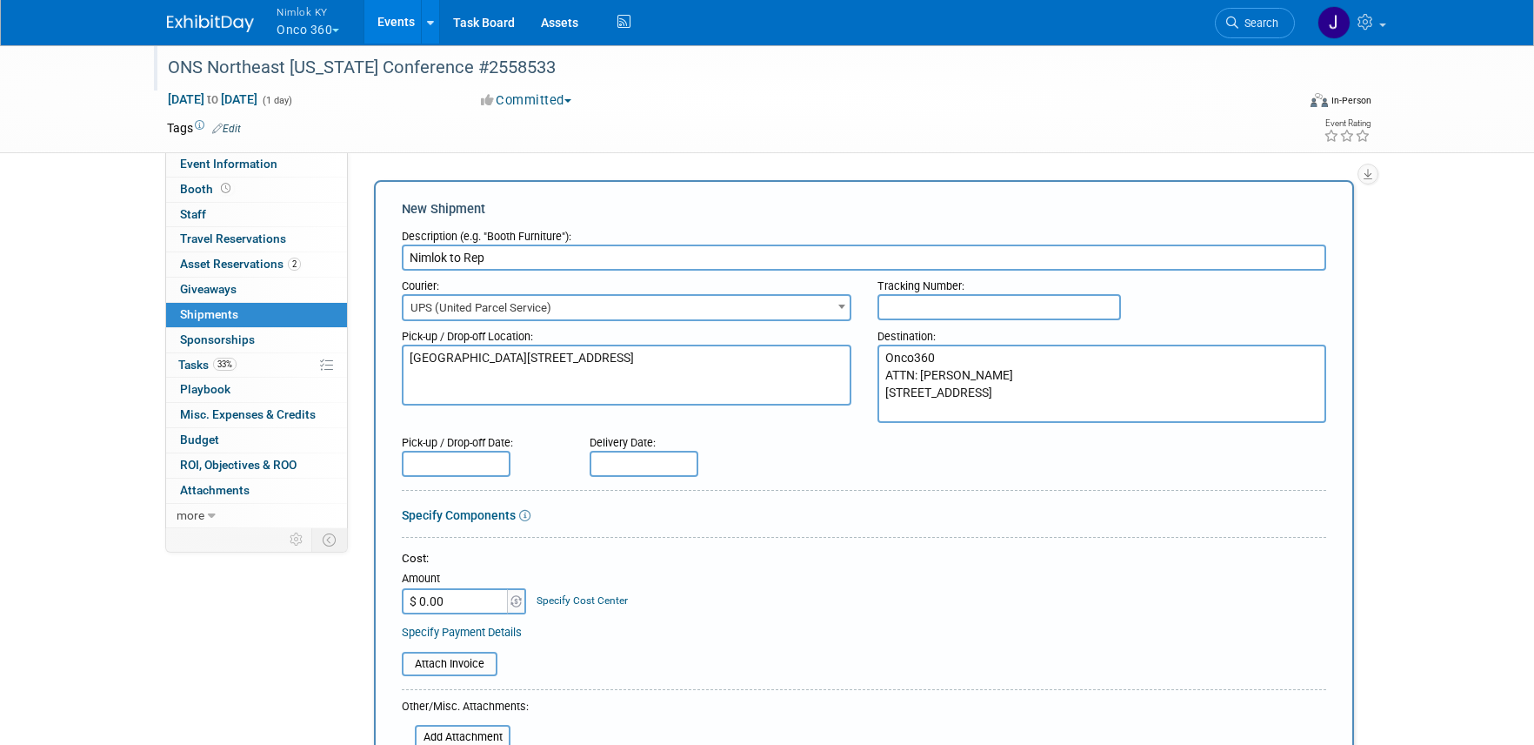
type textarea "Onco360 ATTN: [PERSON_NAME] [STREET_ADDRESS]"
click at [464, 469] on input "text" at bounding box center [456, 464] width 109 height 26
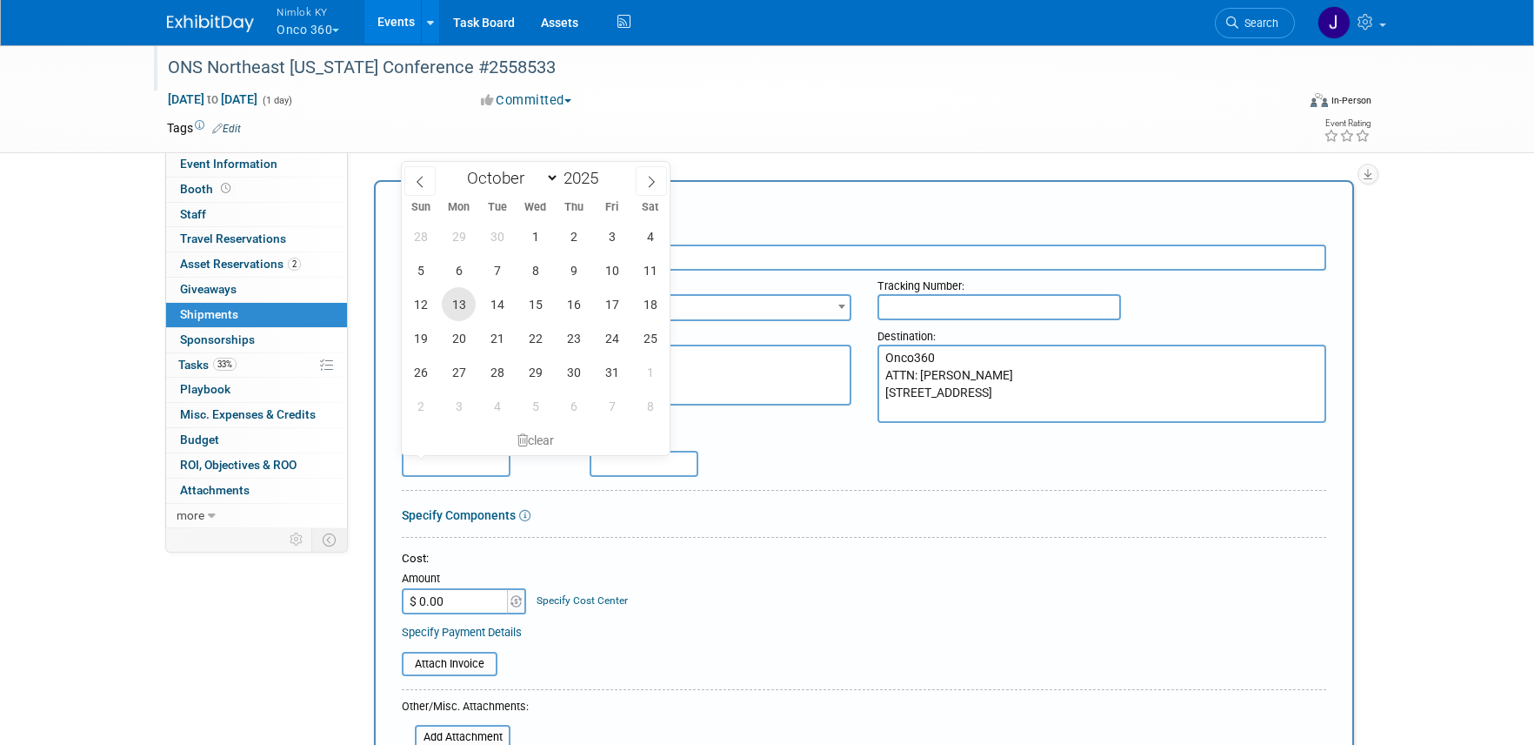
click at [466, 297] on span "13" at bounding box center [459, 304] width 34 height 34
type input "[DATE]"
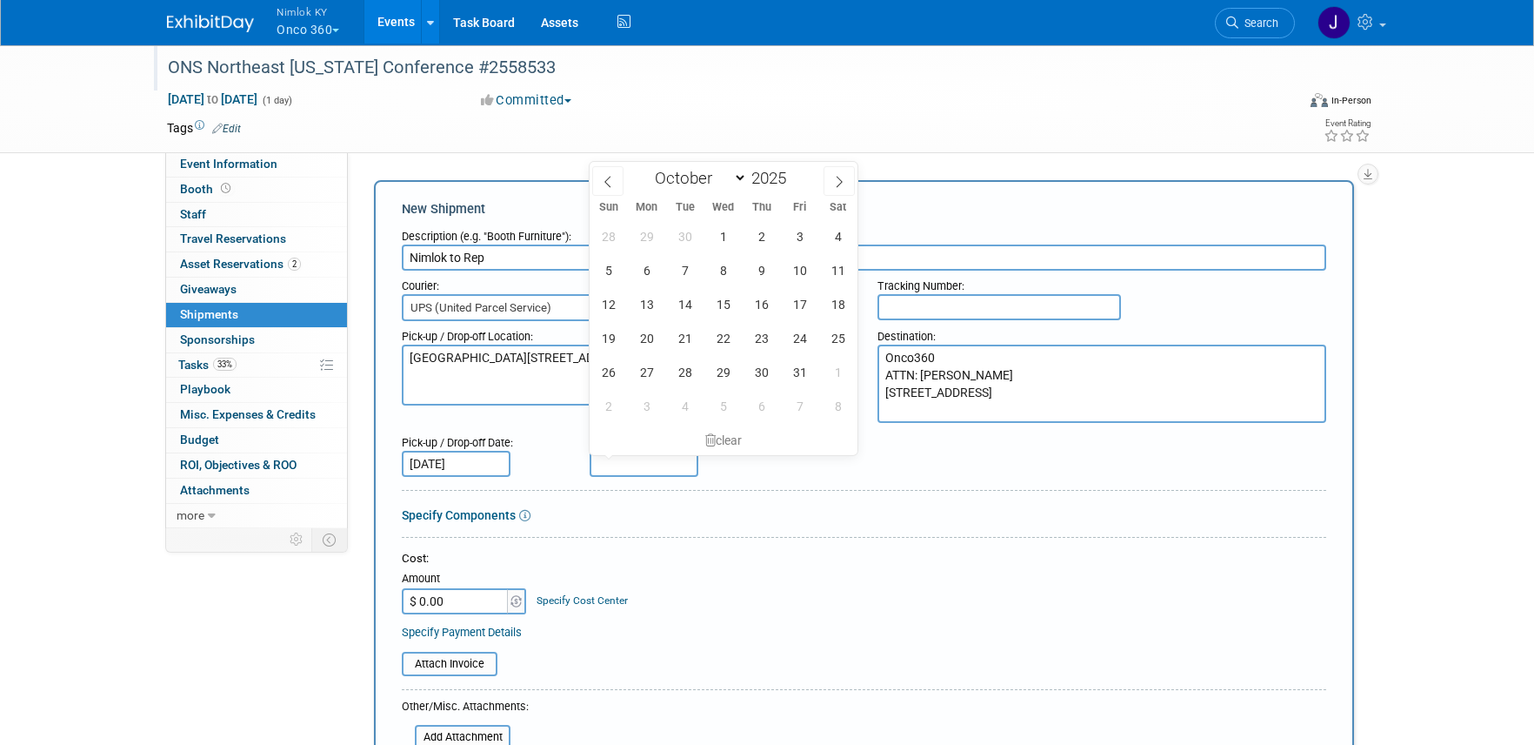
click at [635, 461] on input "text" at bounding box center [644, 464] width 109 height 26
click at [762, 305] on span "16" at bounding box center [762, 304] width 34 height 34
type input "[DATE]"
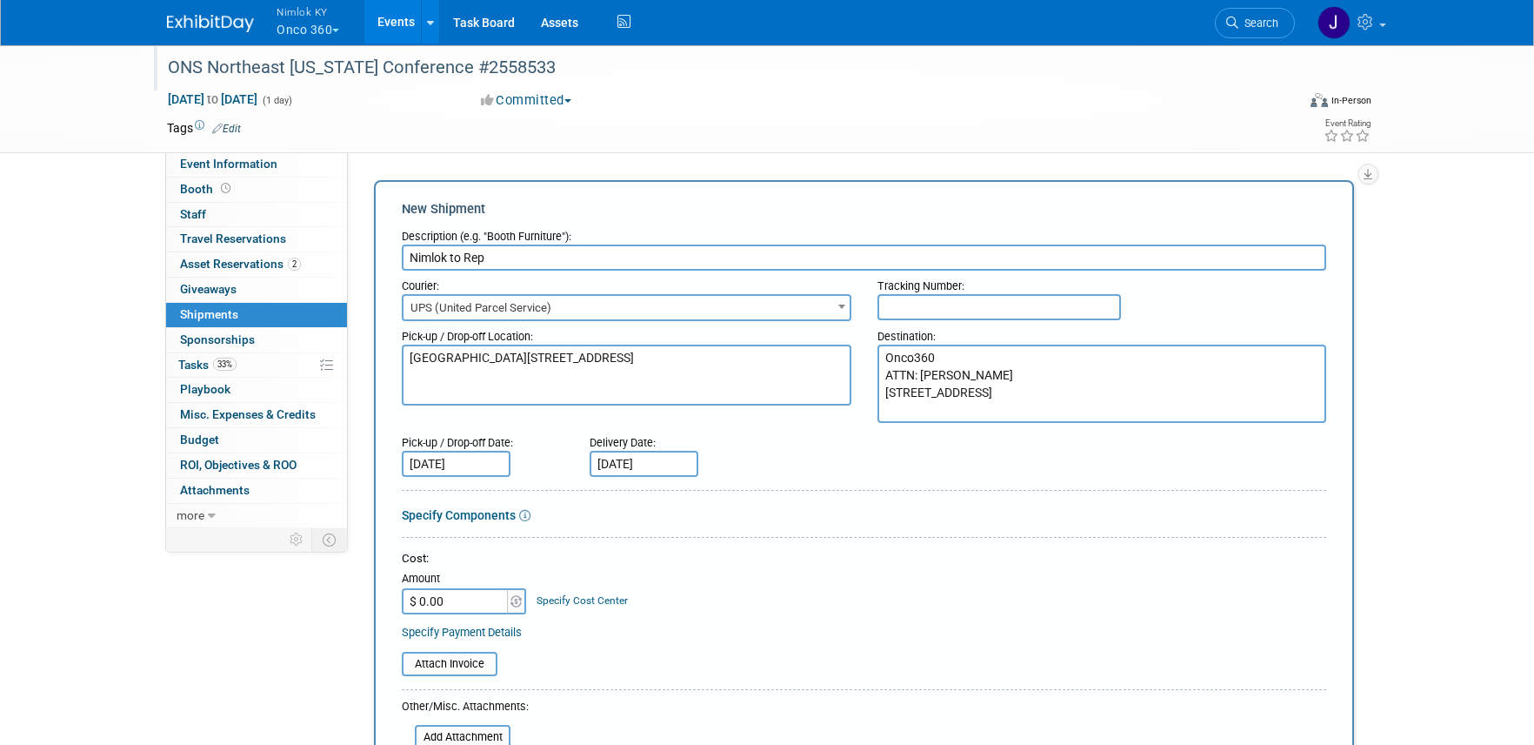
click at [662, 564] on div "Cost:" at bounding box center [864, 559] width 925 height 17
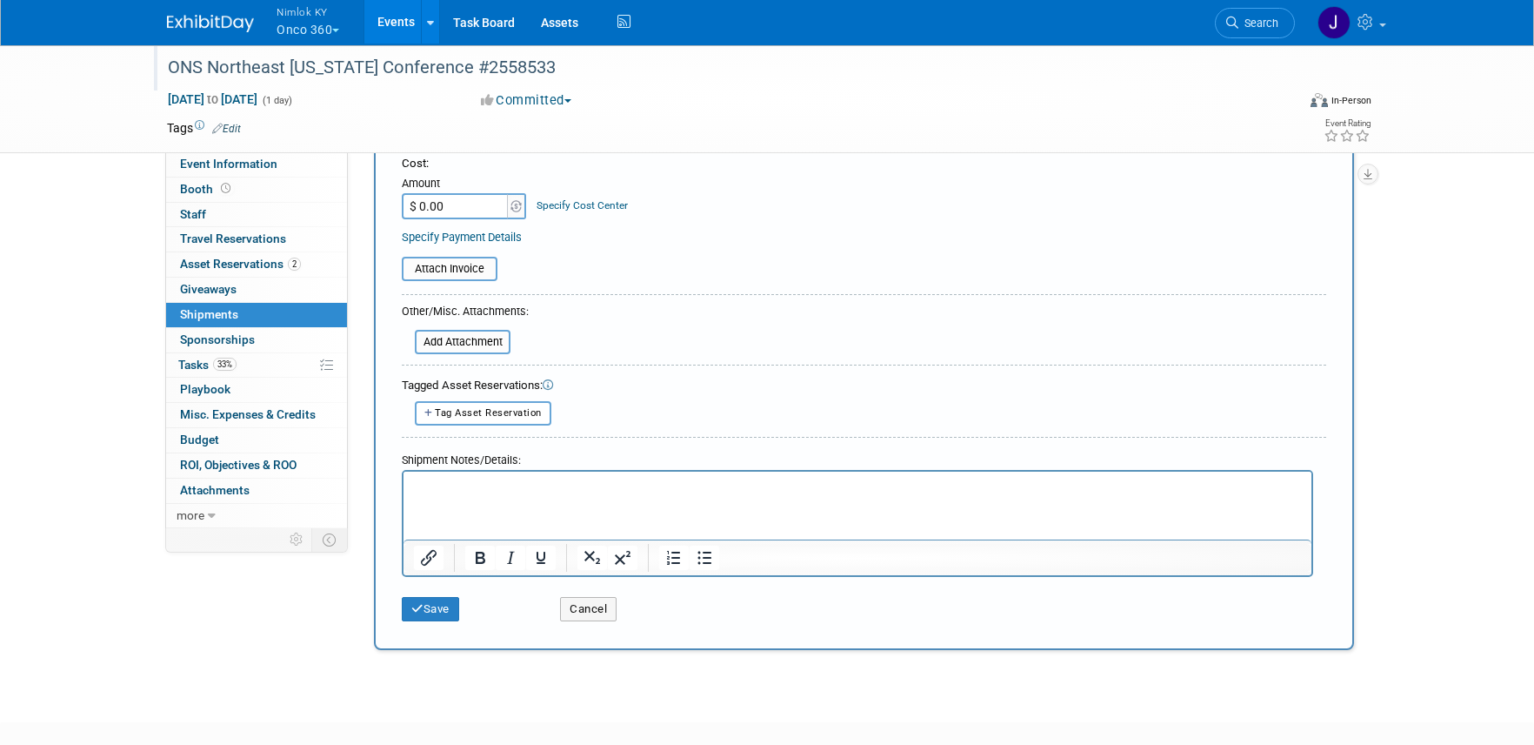
scroll to position [398, 0]
click at [428, 603] on button "Save" at bounding box center [430, 605] width 57 height 24
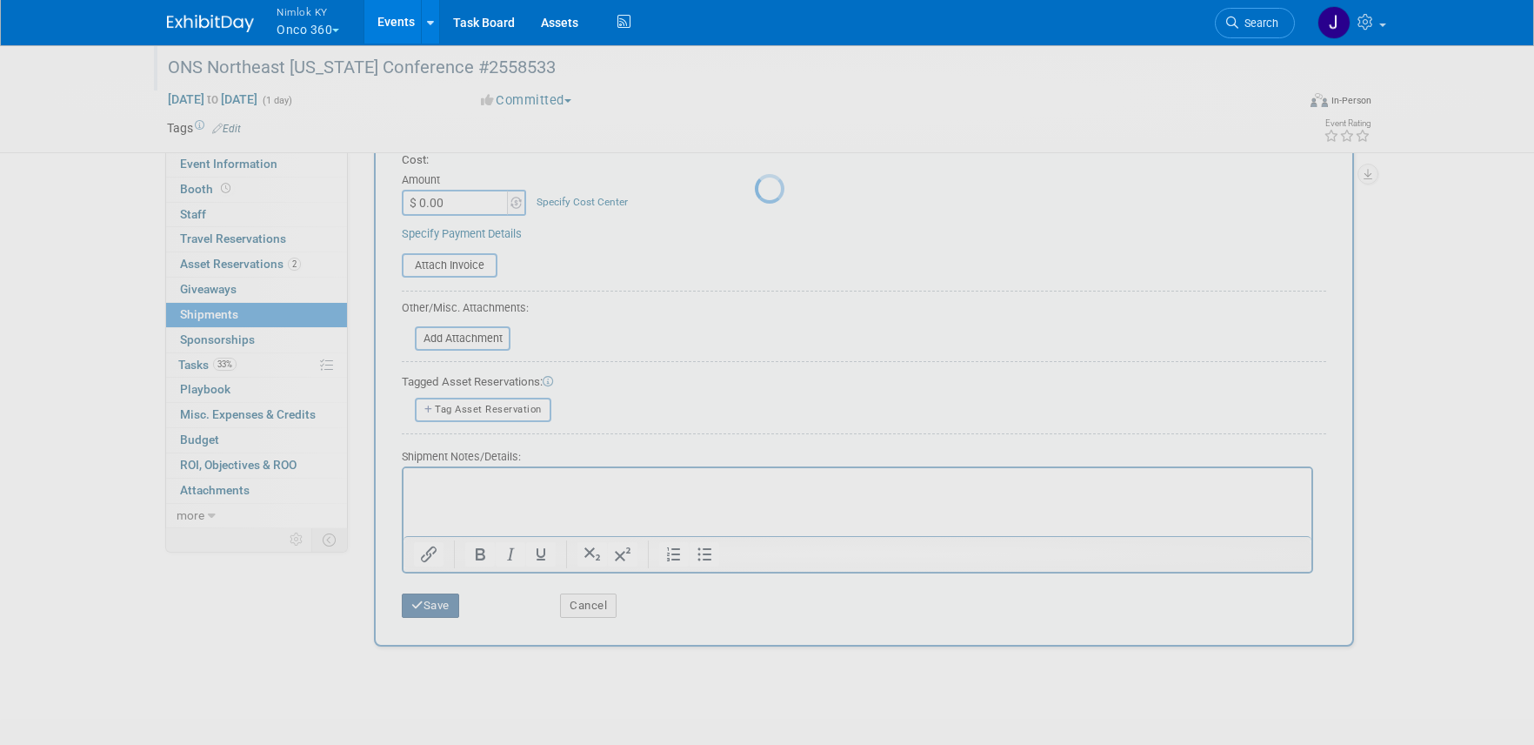
scroll to position [22, 0]
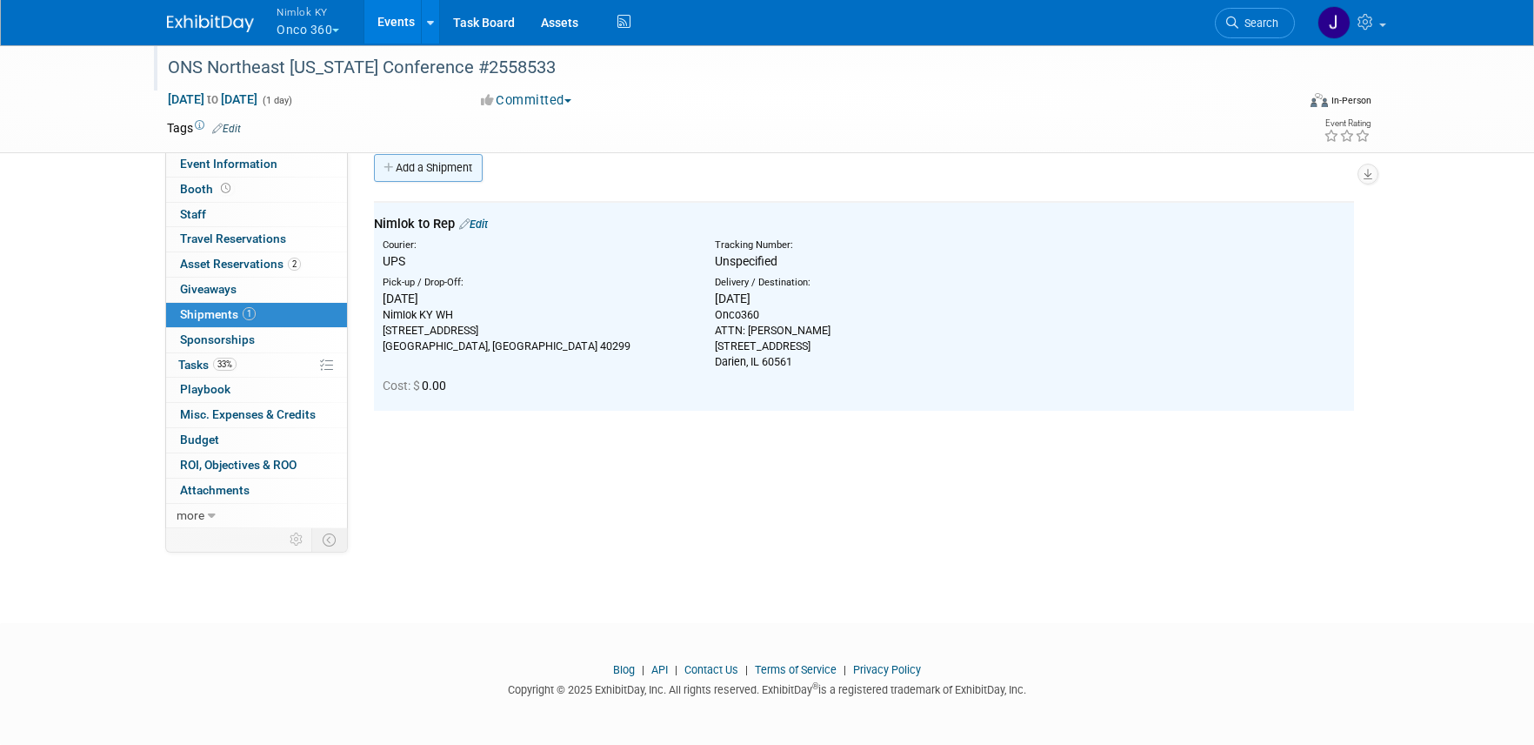
click at [446, 165] on link "Add a Shipment" at bounding box center [428, 168] width 109 height 28
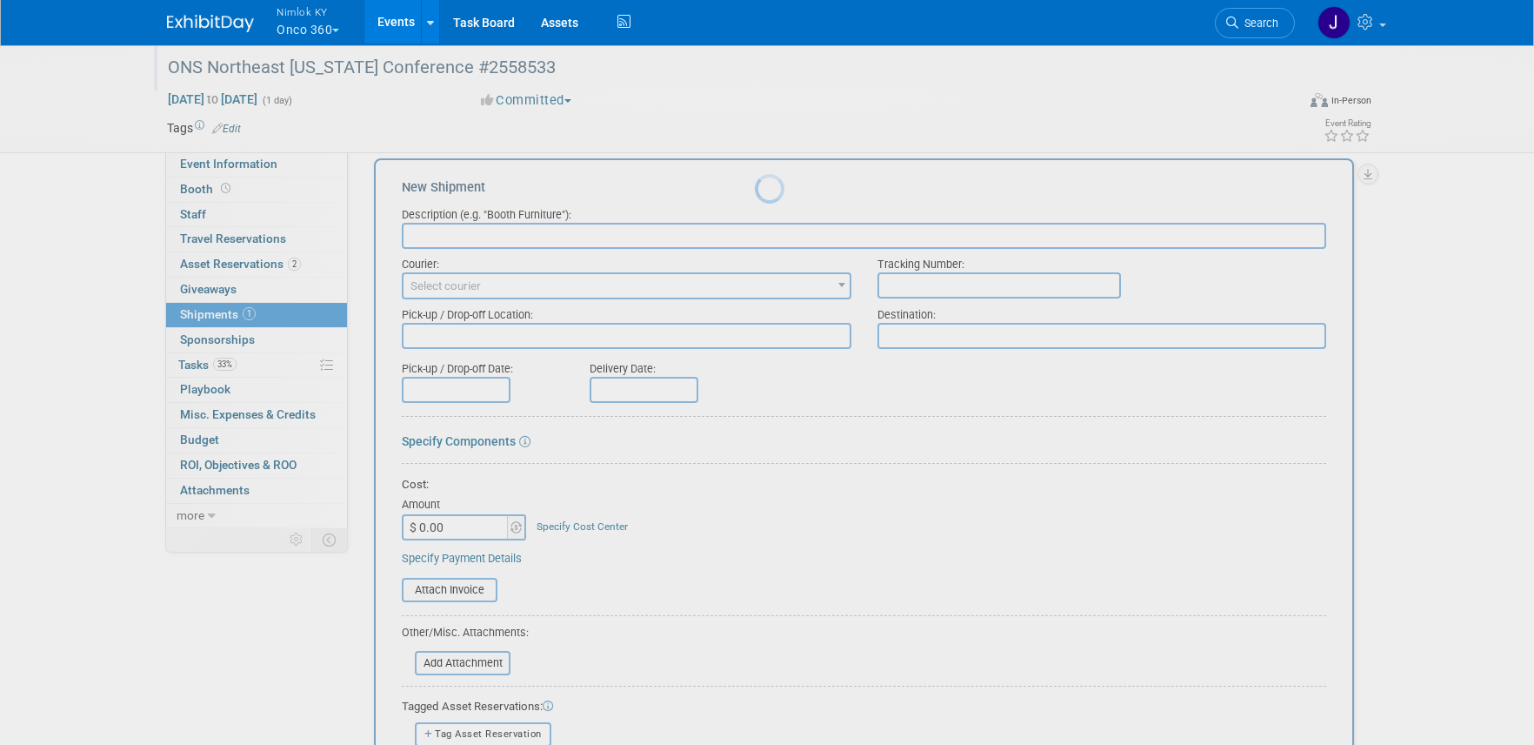
scroll to position [0, 0]
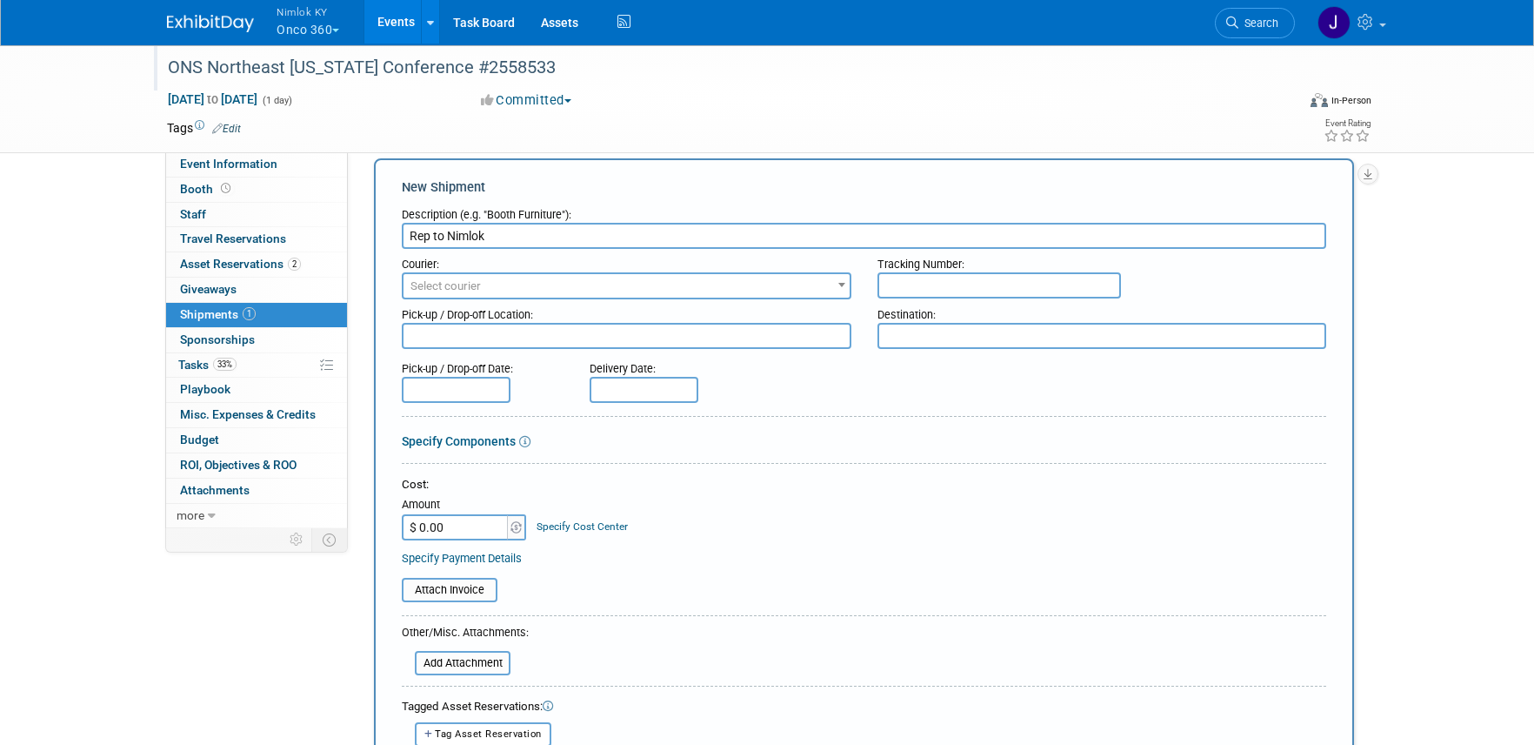
type input "Rep to Nimlok"
click at [464, 283] on span "Select courier" at bounding box center [446, 285] width 70 height 13
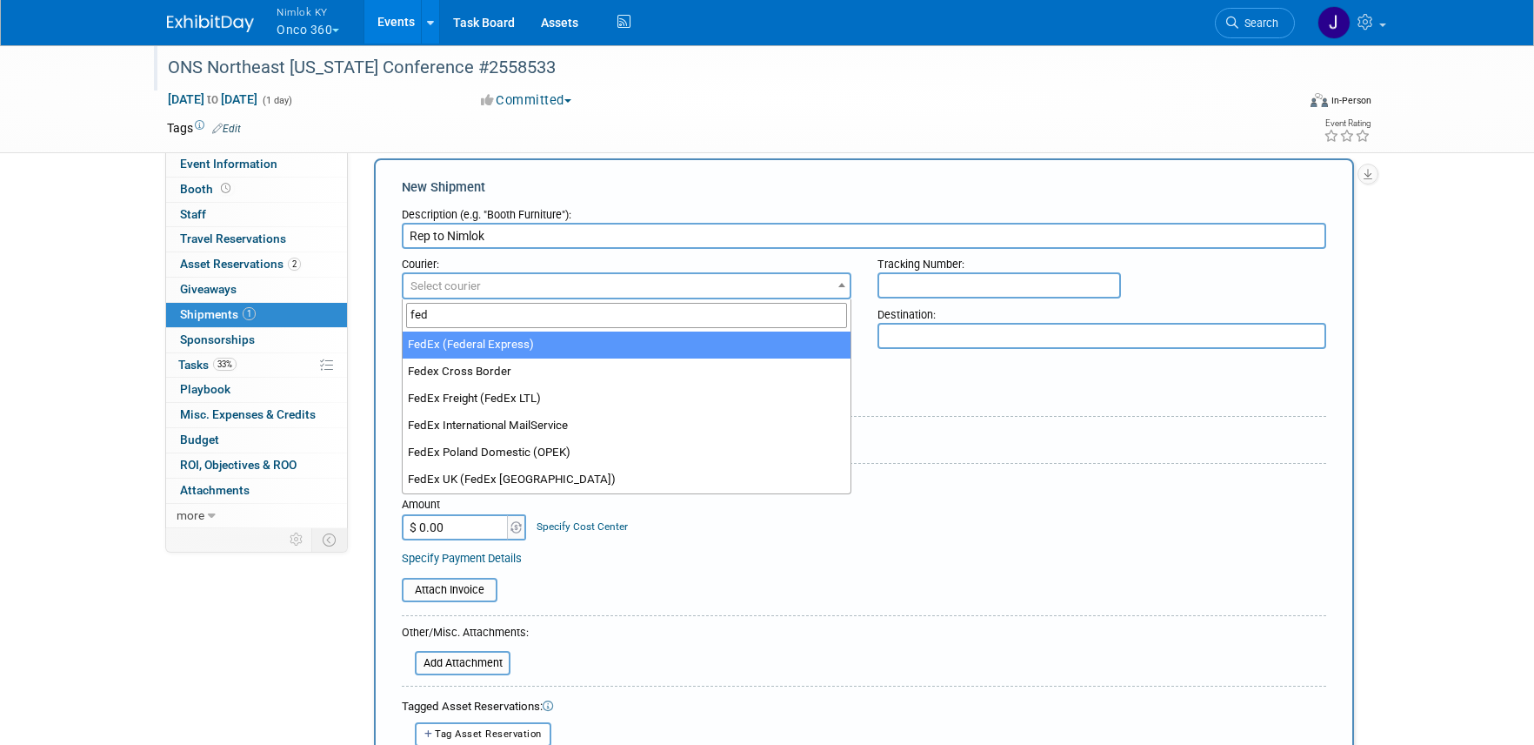
type input "fed"
select select "206"
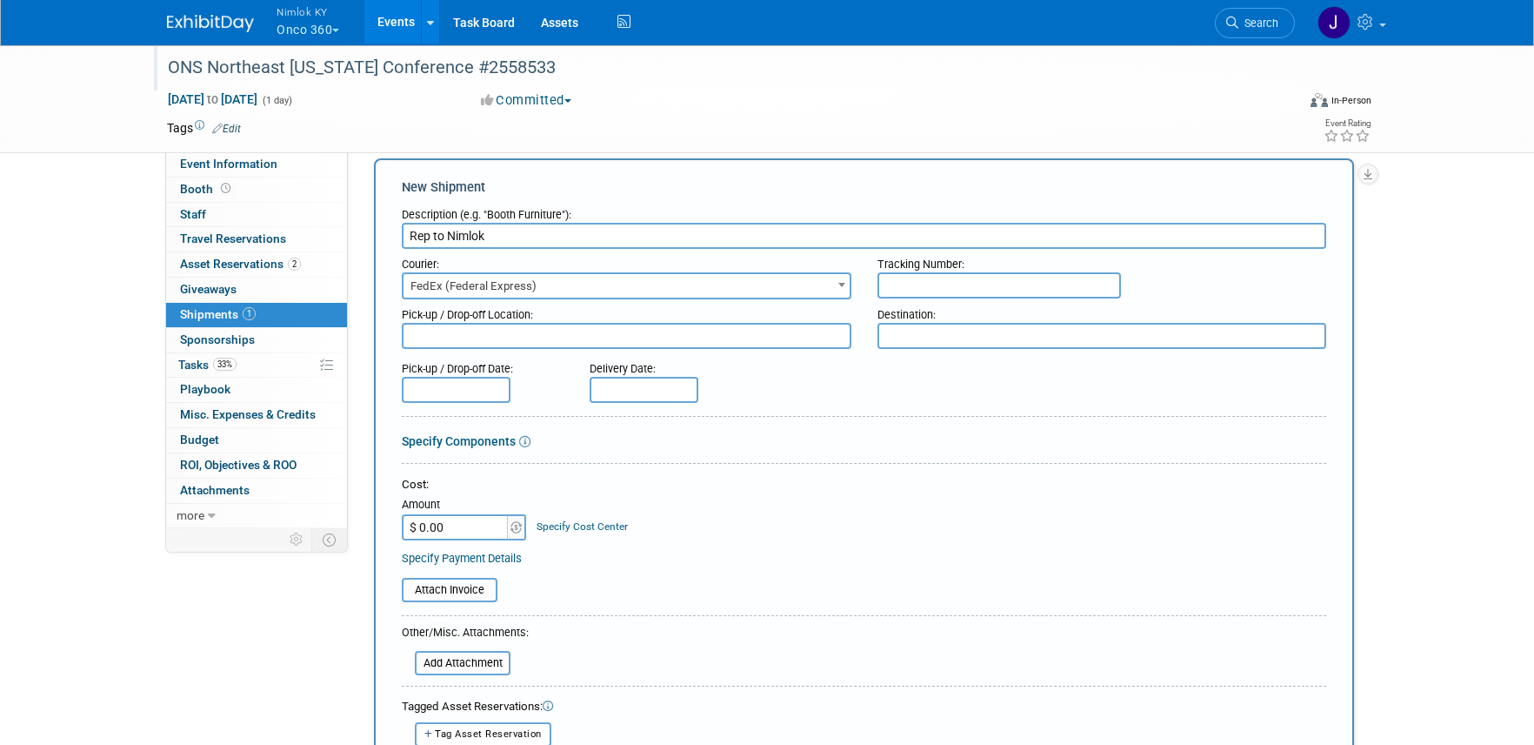
click at [473, 344] on textarea at bounding box center [627, 336] width 450 height 26
paste textarea "Onco360 ATTN: [PERSON_NAME] [STREET_ADDRESS]"
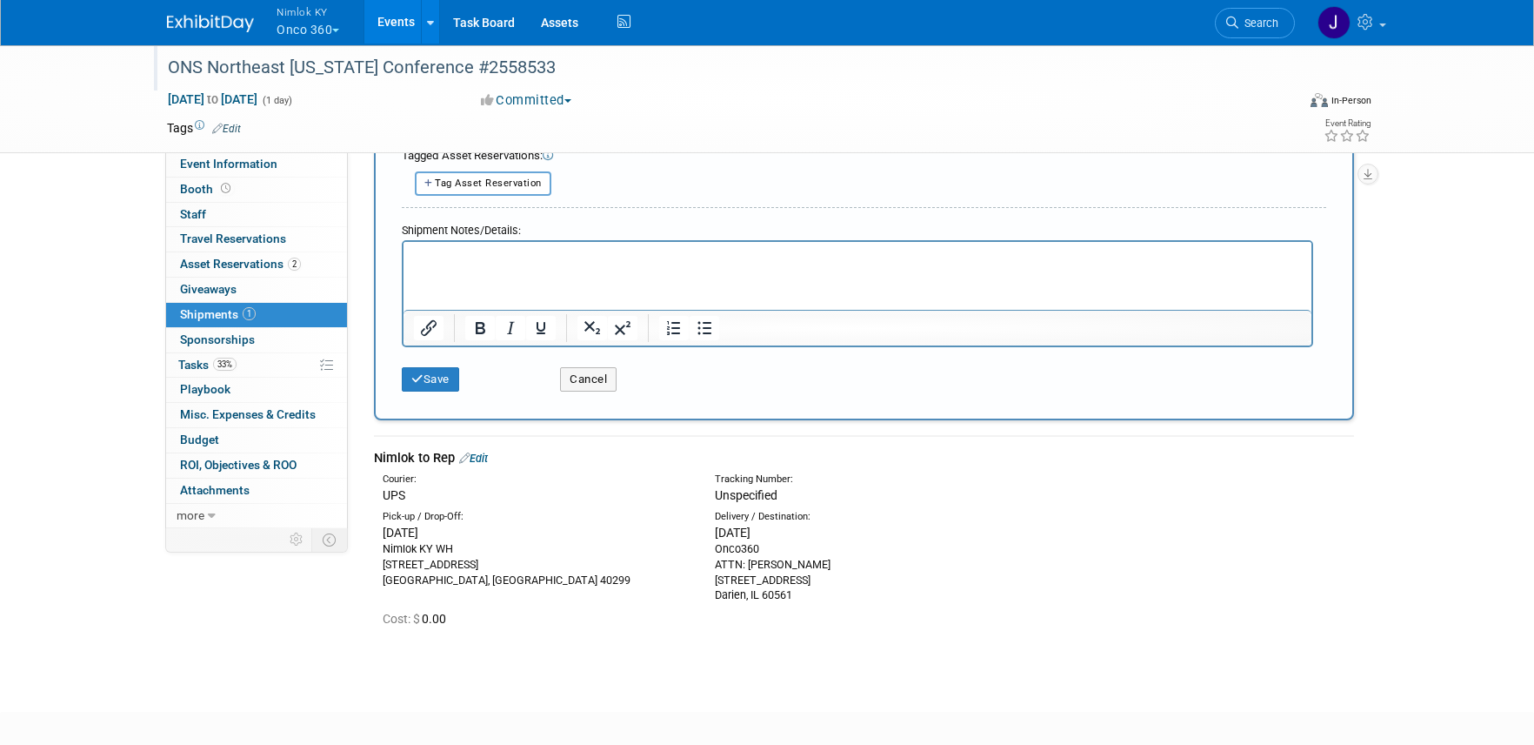
scroll to position [691, 0]
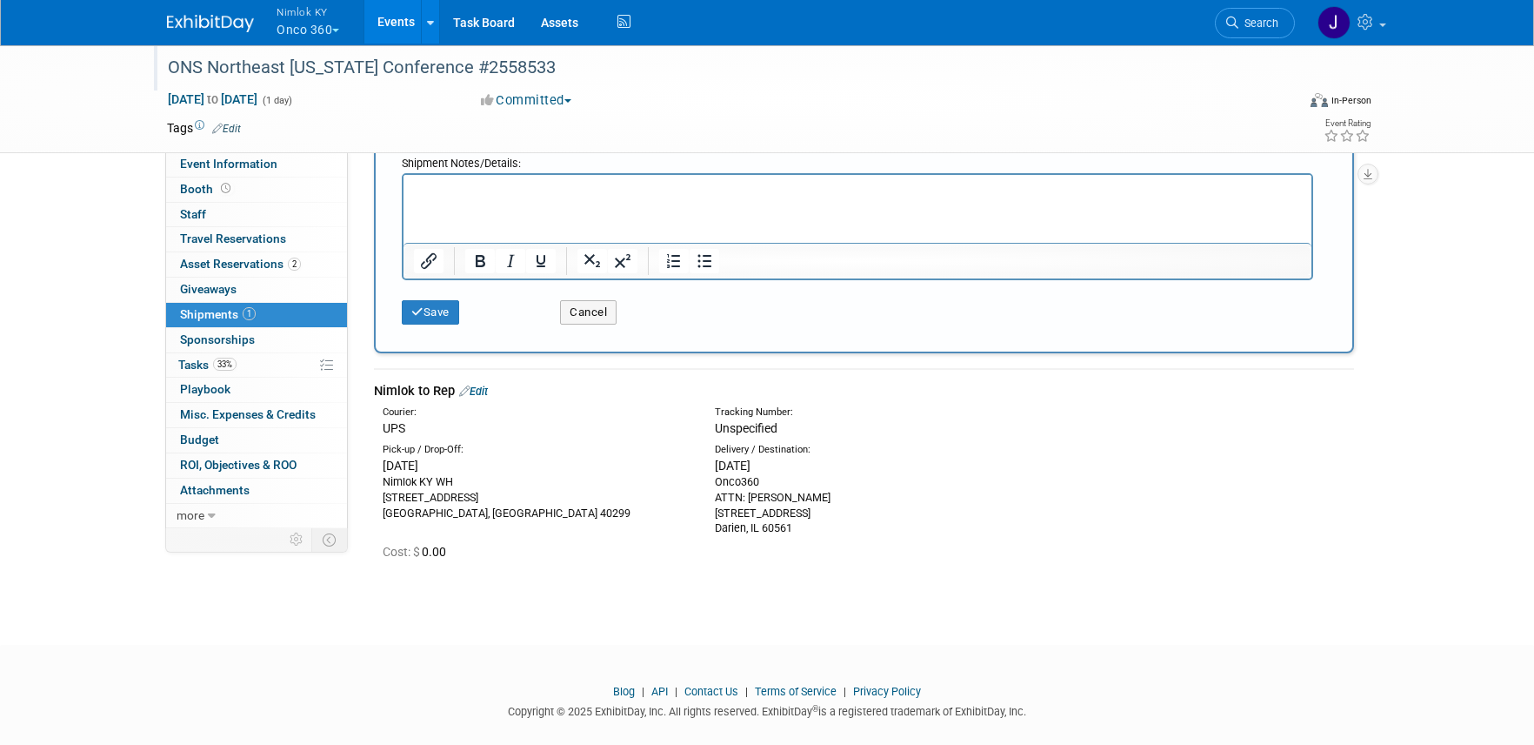
type textarea "Onco360 ATTN: [PERSON_NAME] [STREET_ADDRESS]"
drag, startPoint x: 481, startPoint y: 514, endPoint x: 379, endPoint y: 487, distance: 105.3
click at [379, 487] on div "Pick-up / Drop-Off: [DATE] [GEOGRAPHIC_DATA] [STREET_ADDRESS]" at bounding box center [536, 482] width 332 height 78
copy div "[GEOGRAPHIC_DATA][STREET_ADDRESS]"
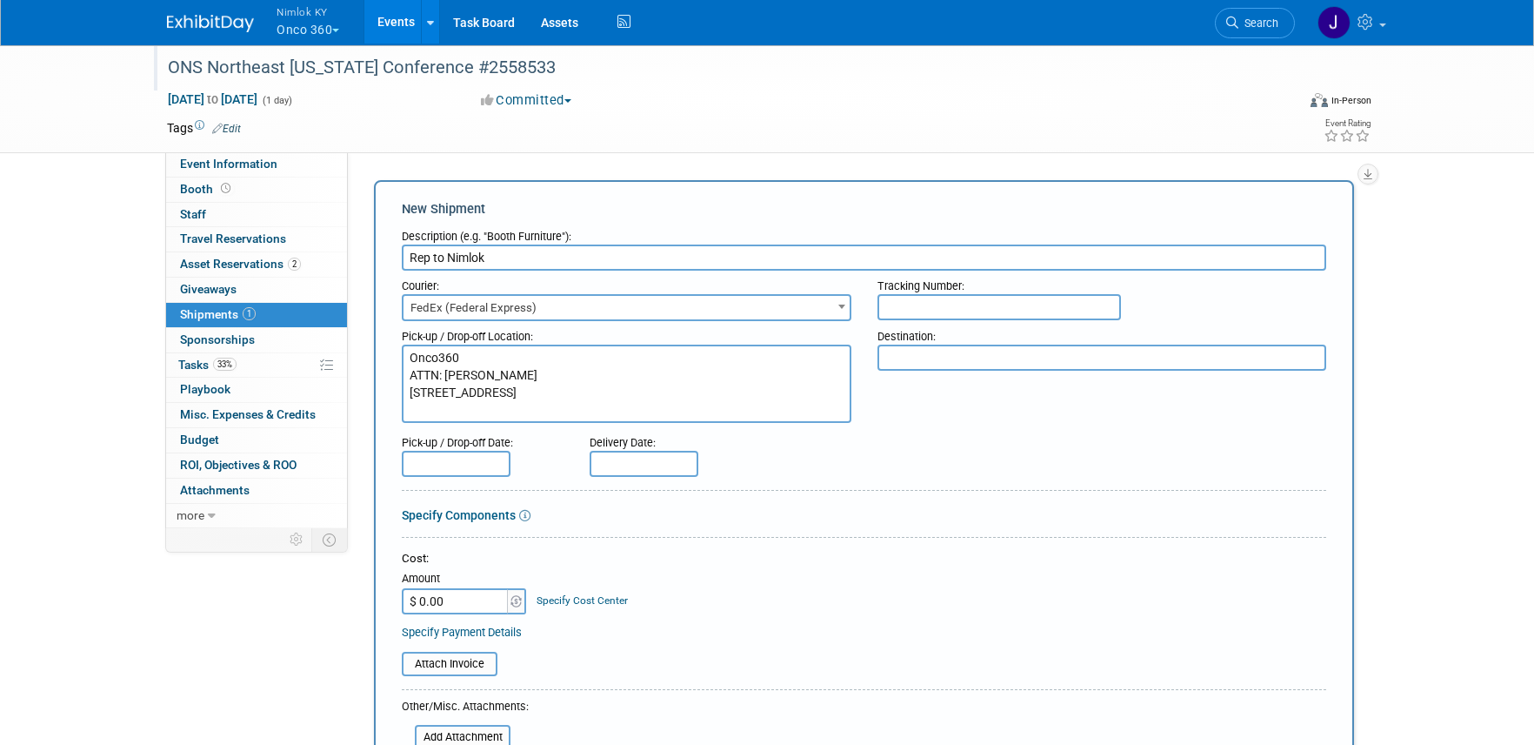
click at [897, 360] on textarea at bounding box center [1103, 357] width 450 height 26
paste textarea "[GEOGRAPHIC_DATA][STREET_ADDRESS]"
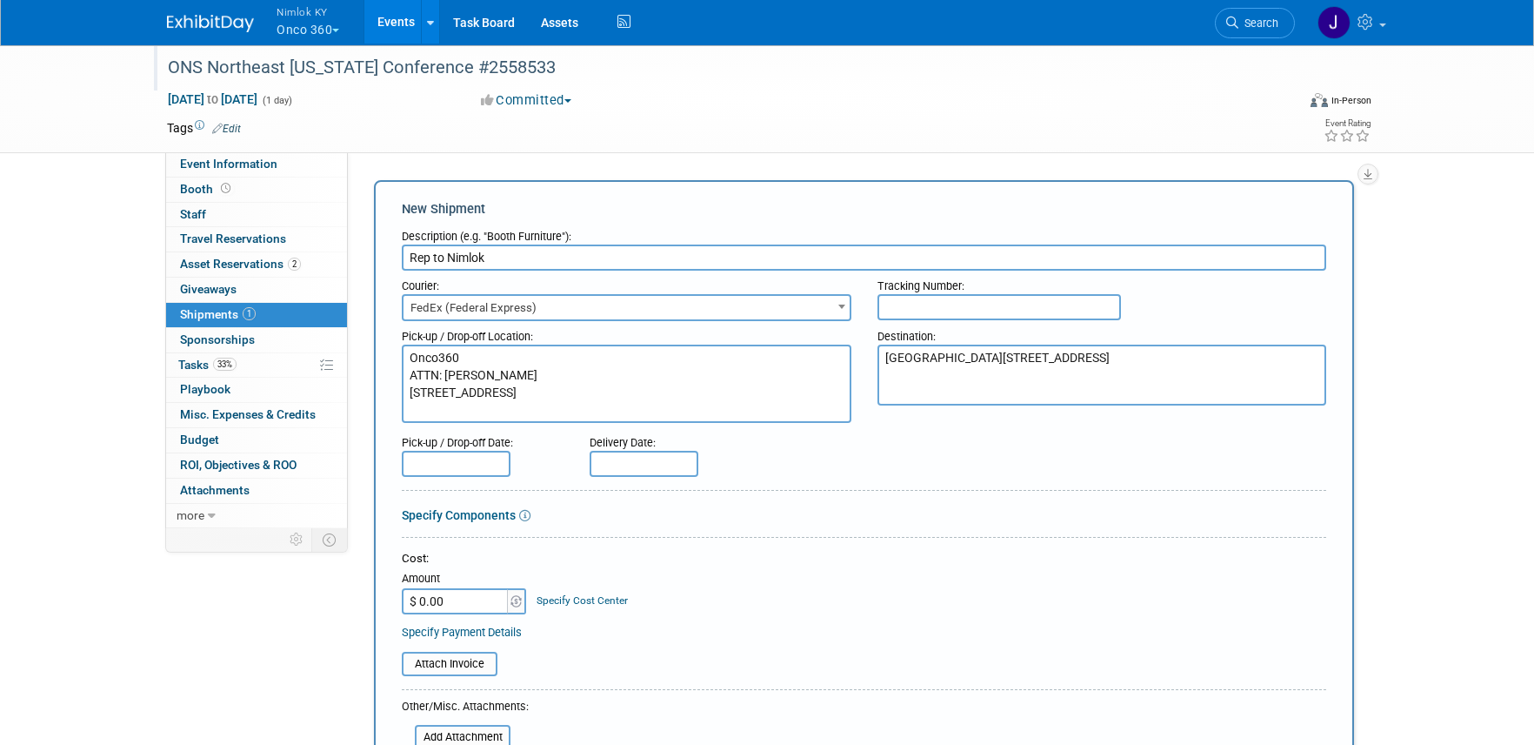
type textarea "[GEOGRAPHIC_DATA][STREET_ADDRESS]"
click at [488, 461] on input "text" at bounding box center [456, 464] width 109 height 26
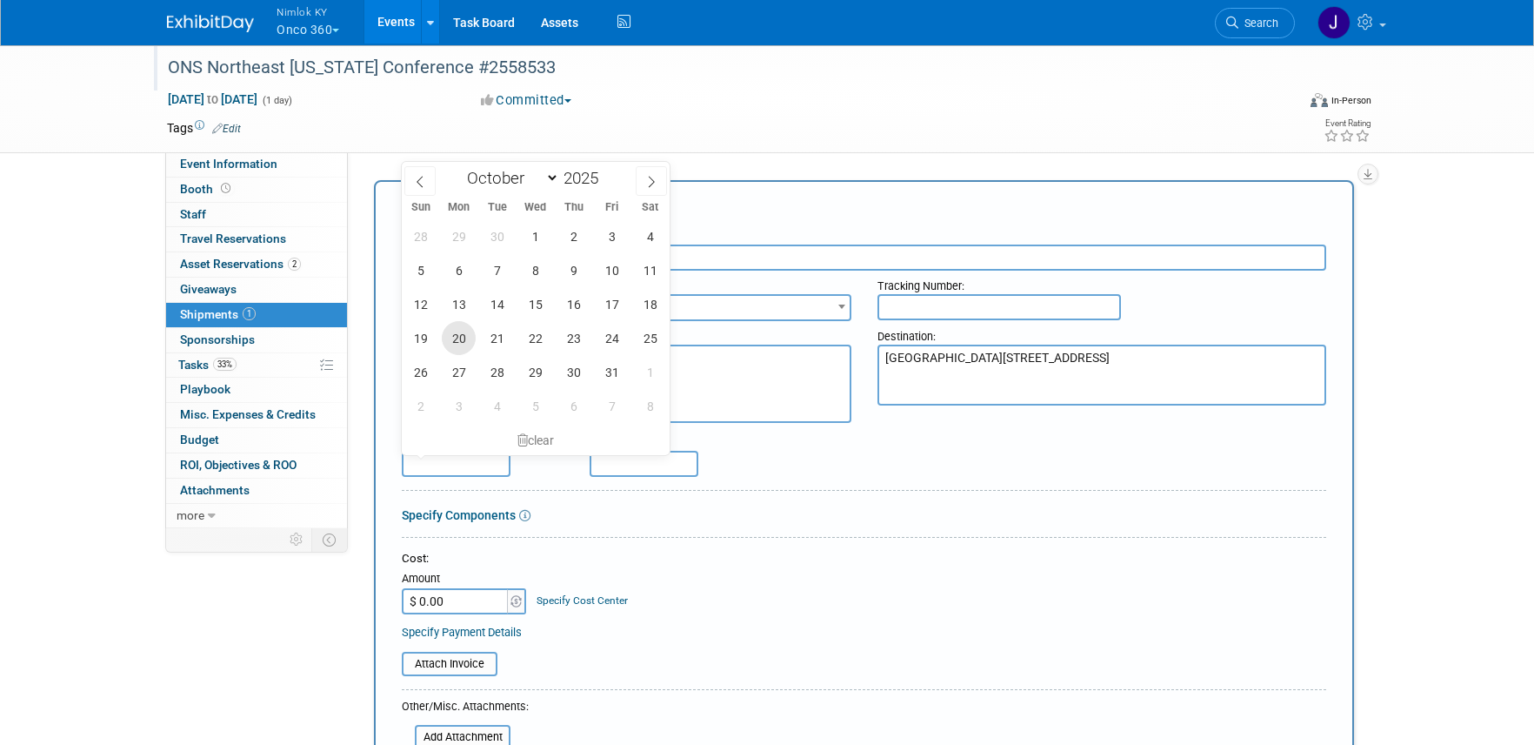
click at [465, 341] on span "20" at bounding box center [459, 338] width 34 height 34
type input "[DATE]"
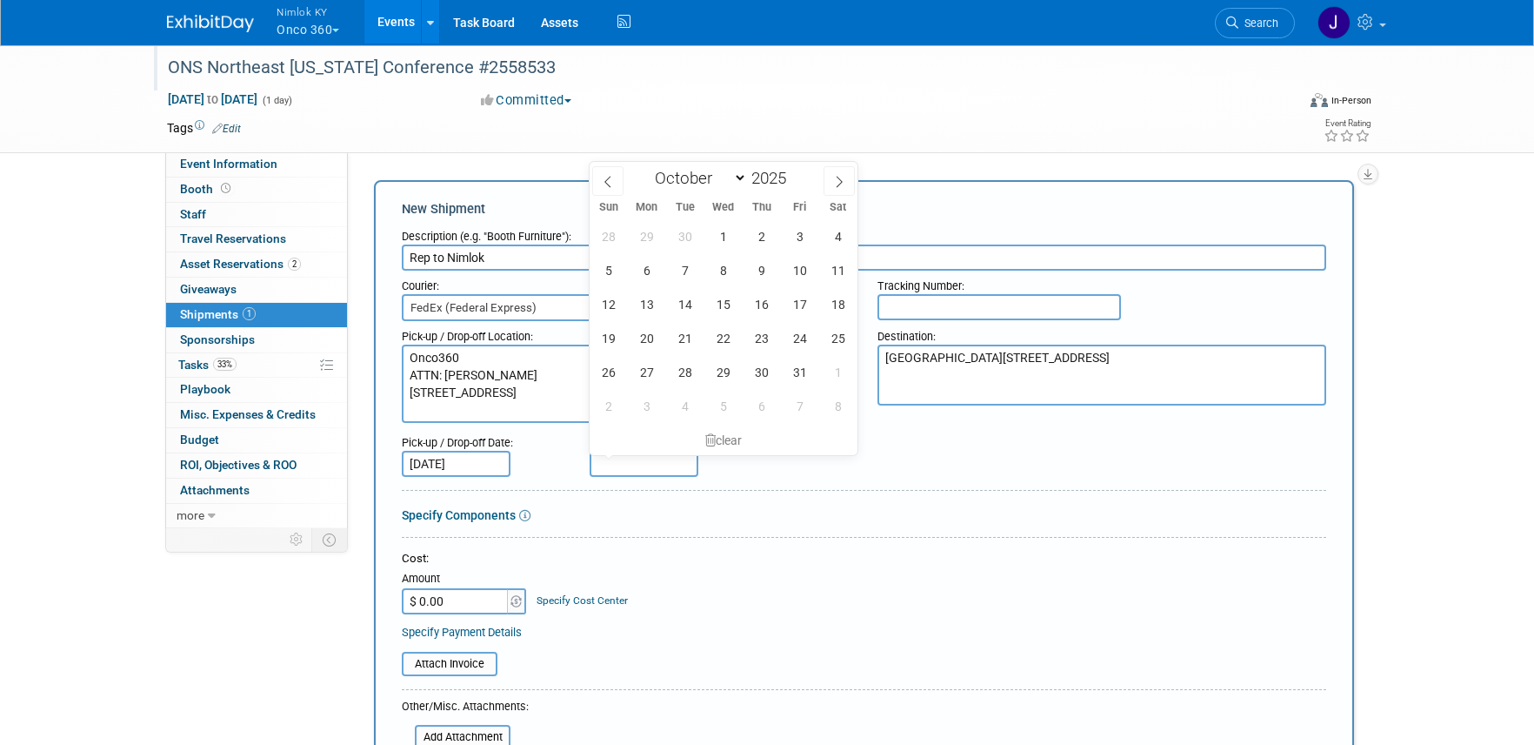
click at [613, 469] on input "text" at bounding box center [644, 464] width 109 height 26
click at [806, 360] on span "31" at bounding box center [800, 372] width 34 height 34
type input "[DATE]"
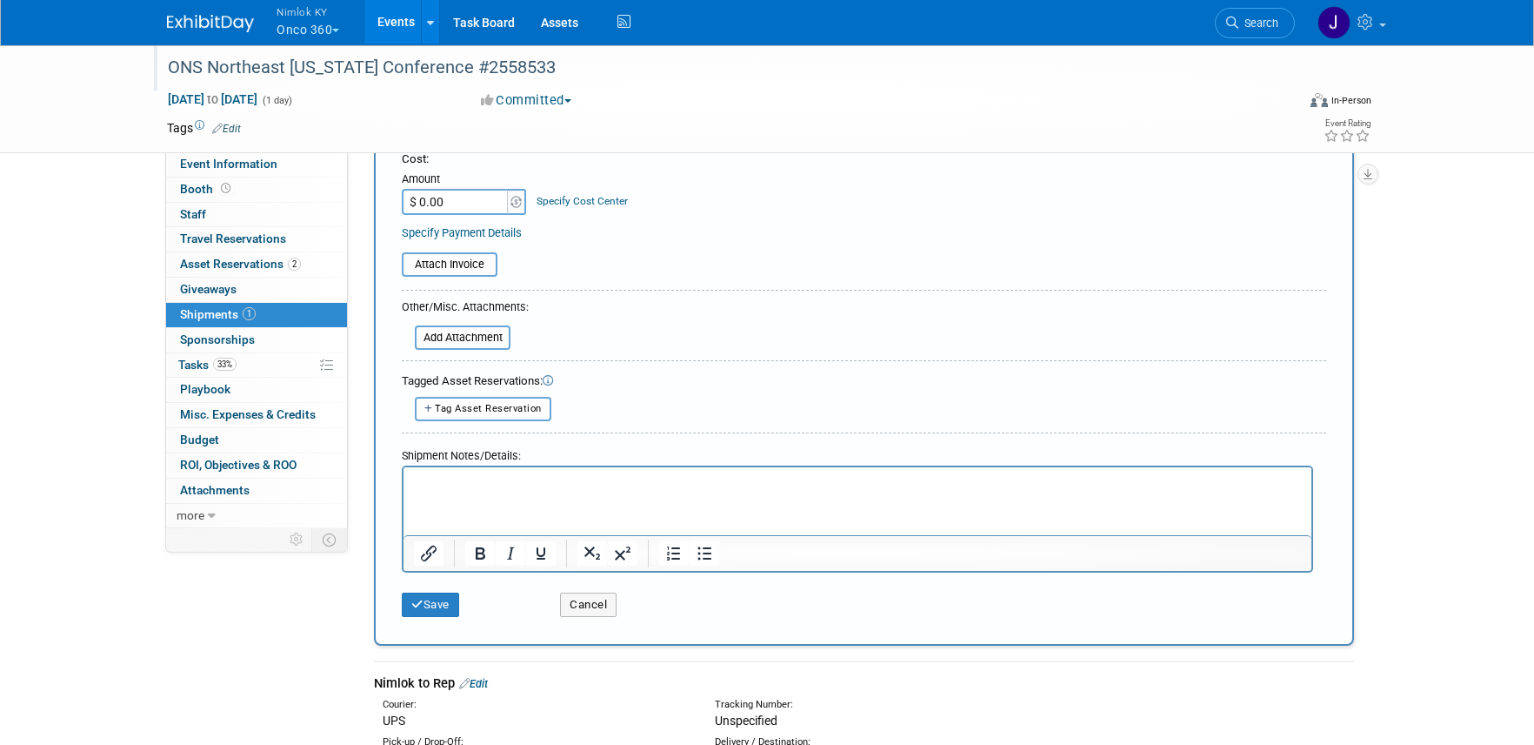
scroll to position [406, 0]
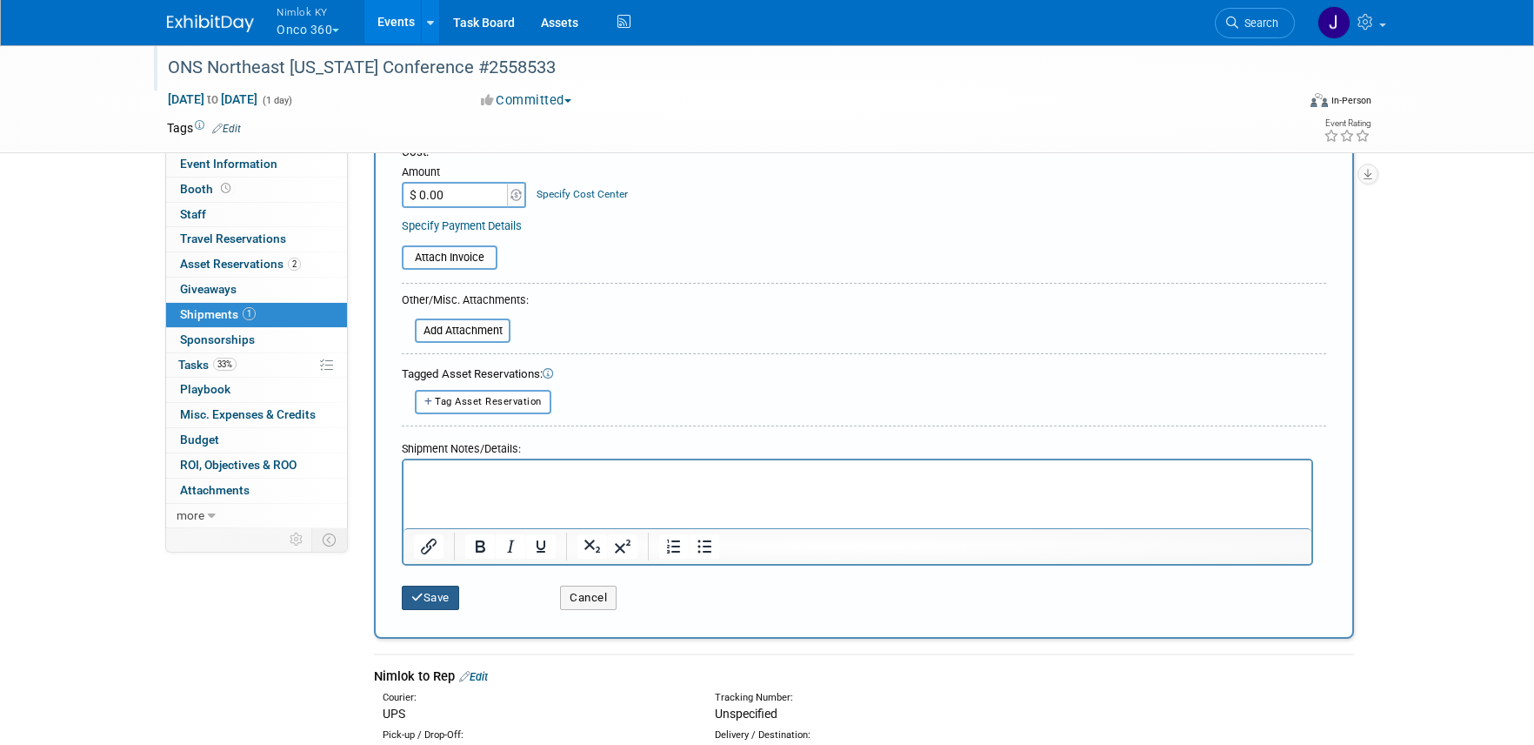
click at [439, 599] on button "Save" at bounding box center [430, 597] width 57 height 24
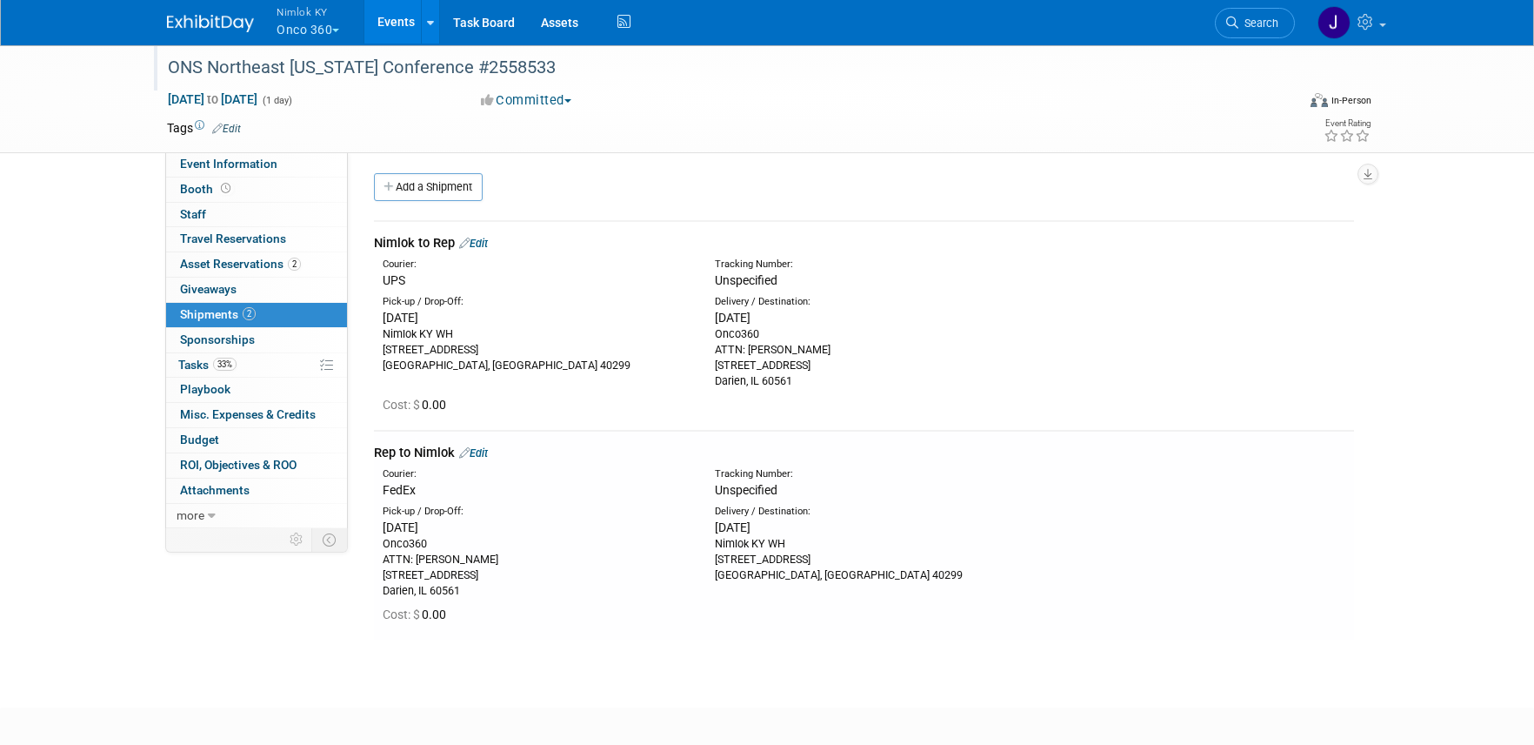
scroll to position [0, 0]
click at [749, 117] on div "Tags Edit" at bounding box center [666, 128] width 999 height 23
click at [269, 269] on span "Asset Reservations 2" at bounding box center [240, 264] width 121 height 14
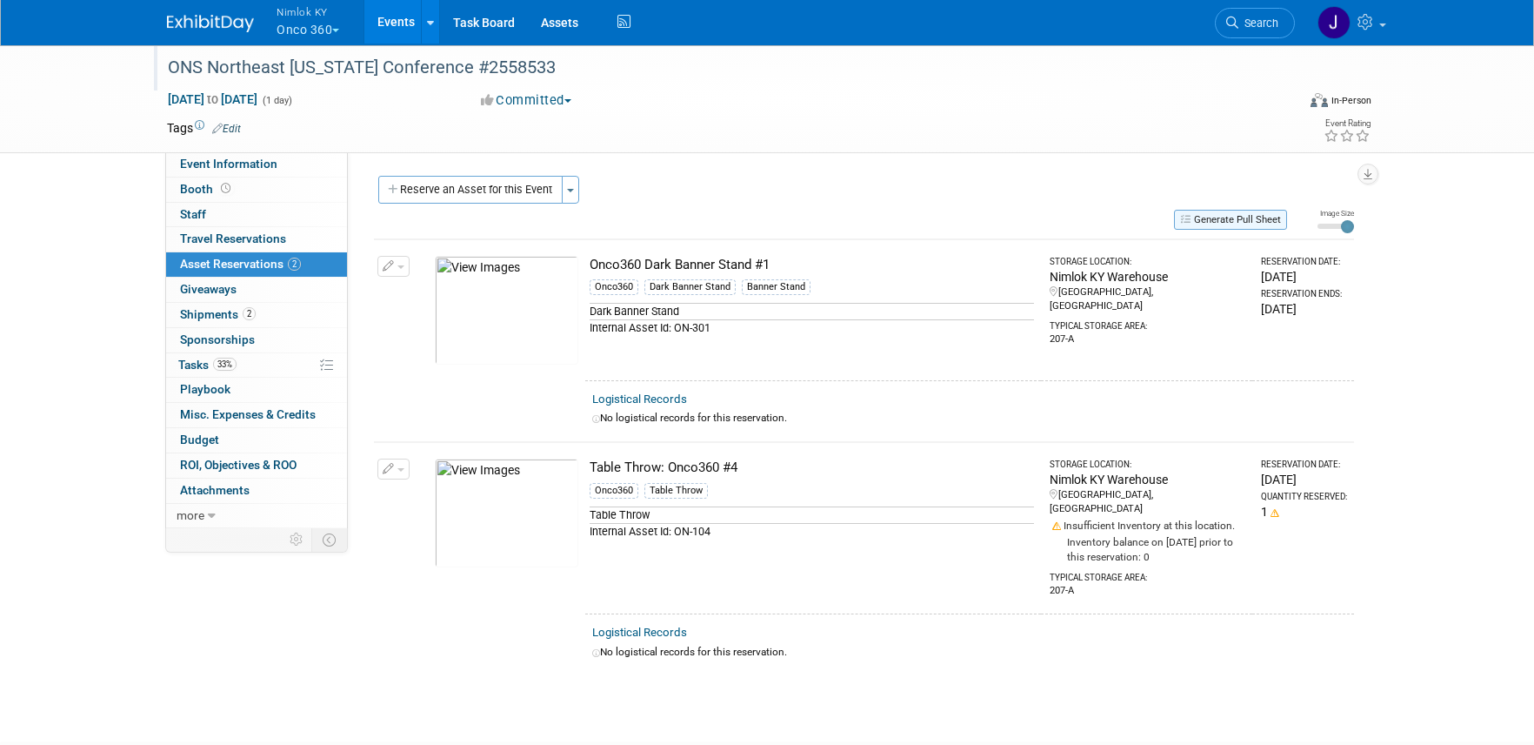
click at [1246, 225] on button "Generate Pull Sheet" at bounding box center [1230, 220] width 113 height 20
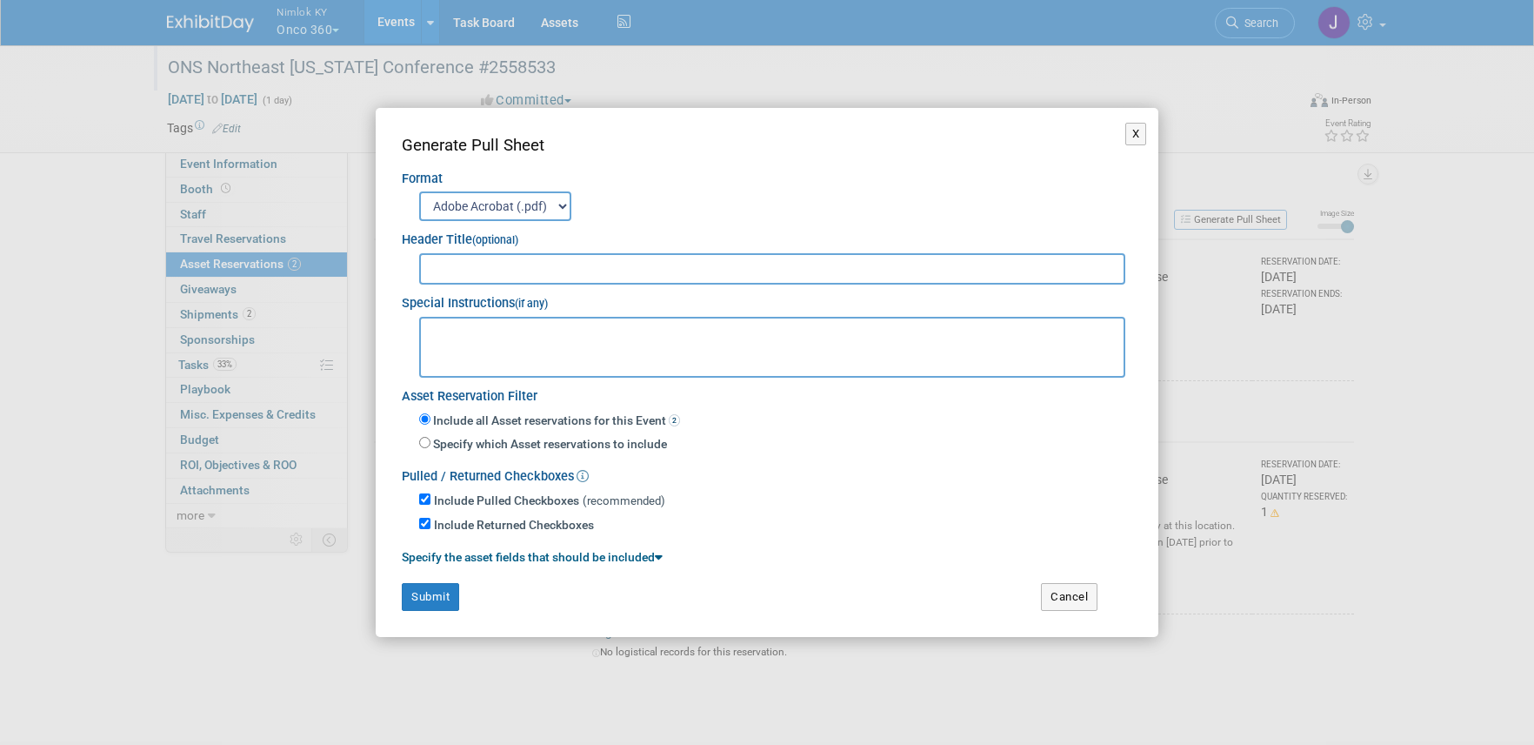
click at [1030, 267] on input "text" at bounding box center [772, 268] width 706 height 31
type input "2558533"
click at [439, 602] on button "Submit" at bounding box center [430, 597] width 57 height 28
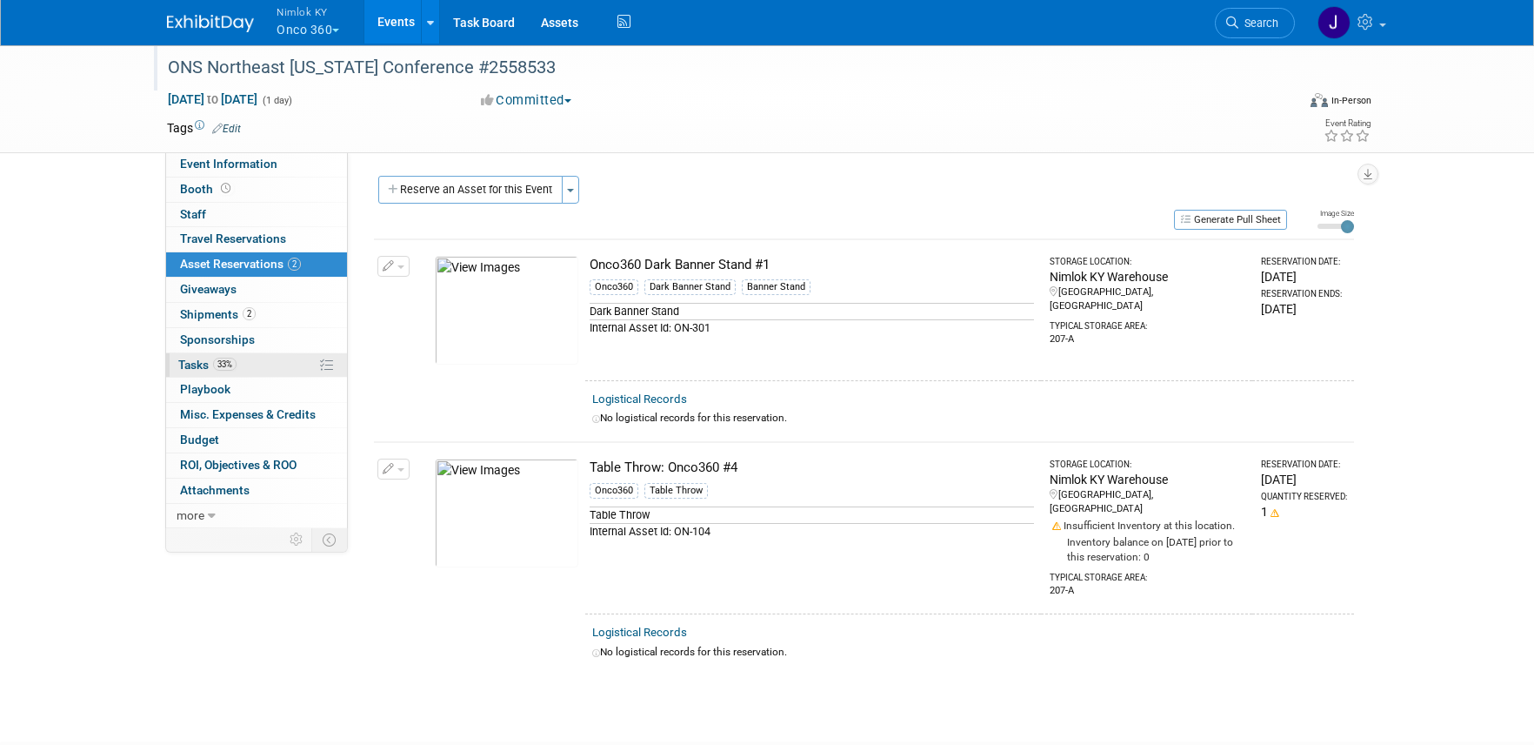
click at [253, 367] on link "33% Tasks 33%" at bounding box center [256, 365] width 181 height 24
